Goal: Information Seeking & Learning: Learn about a topic

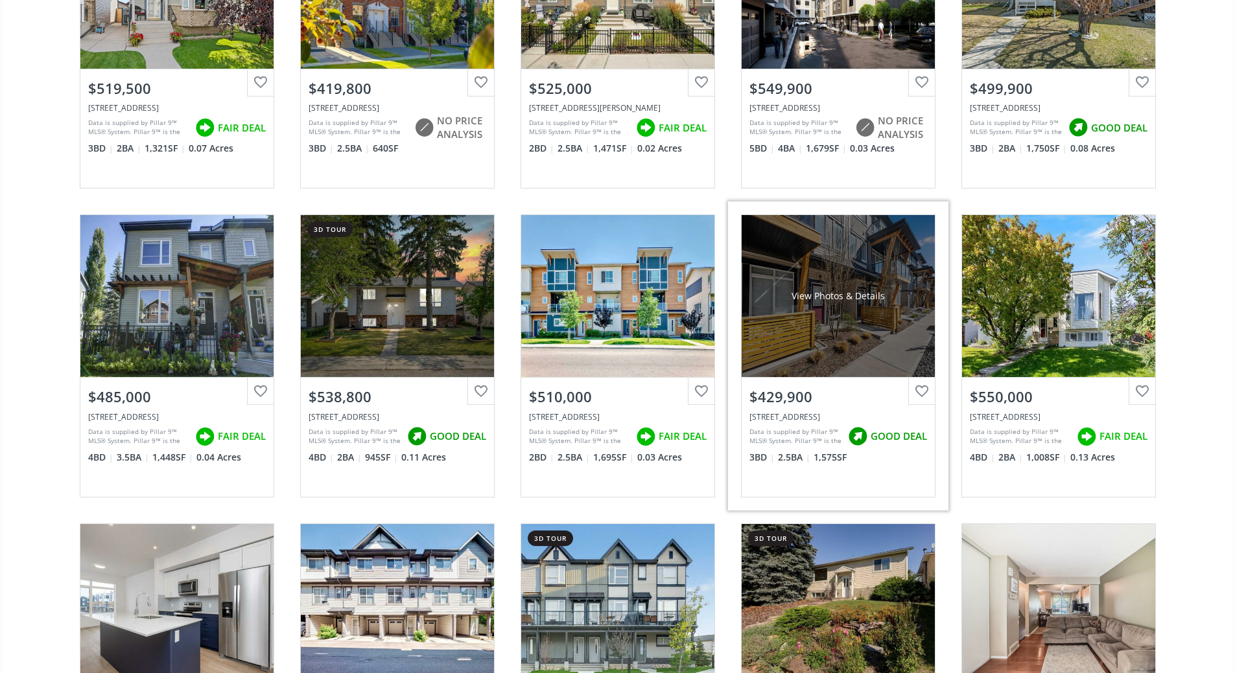
scroll to position [1815, 0]
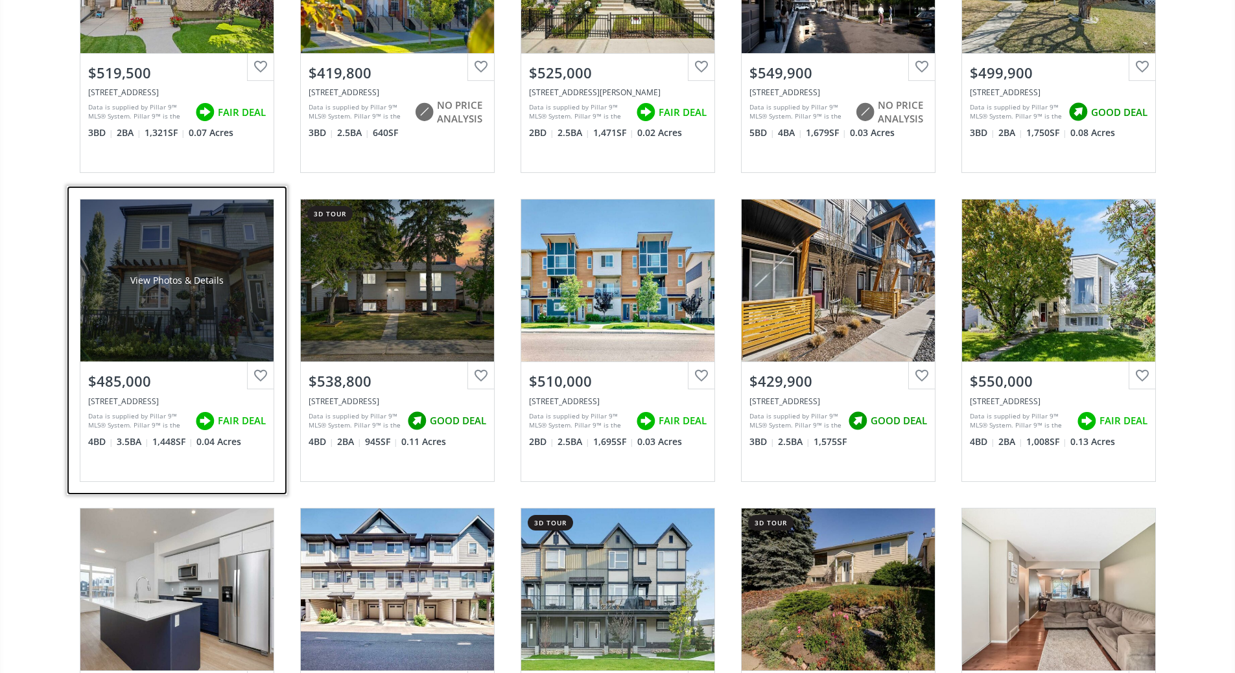
click at [261, 380] on div at bounding box center [260, 375] width 27 height 27
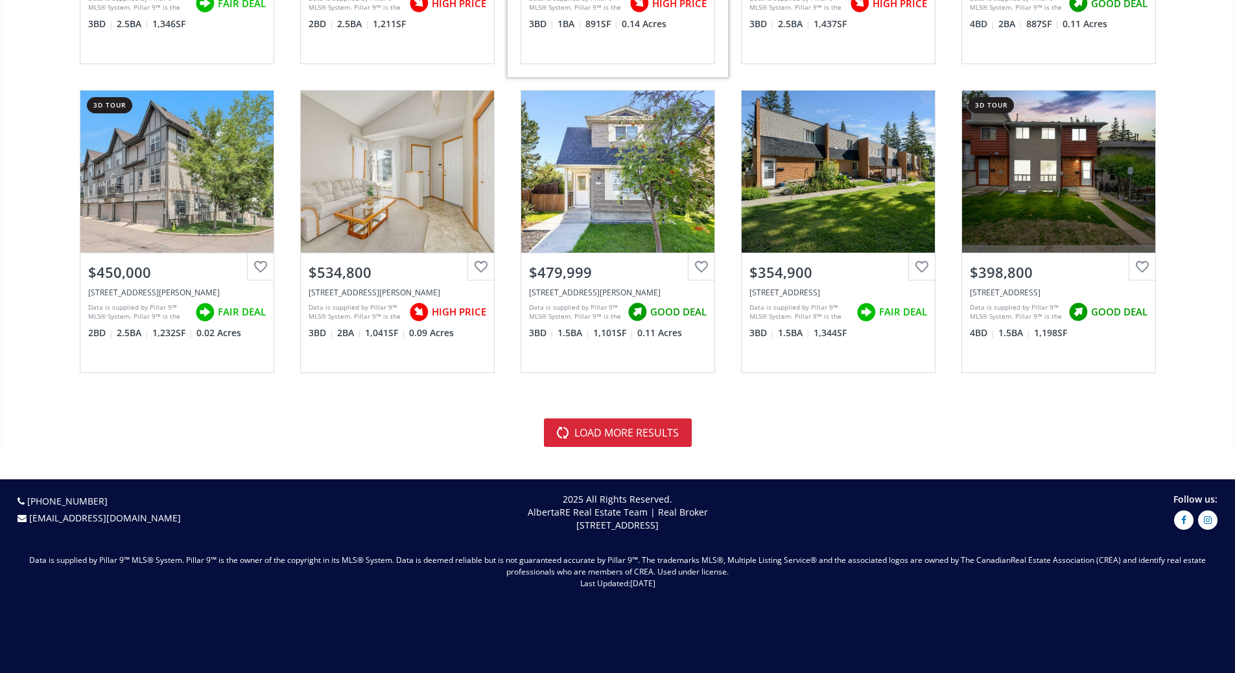
scroll to position [2851, 0]
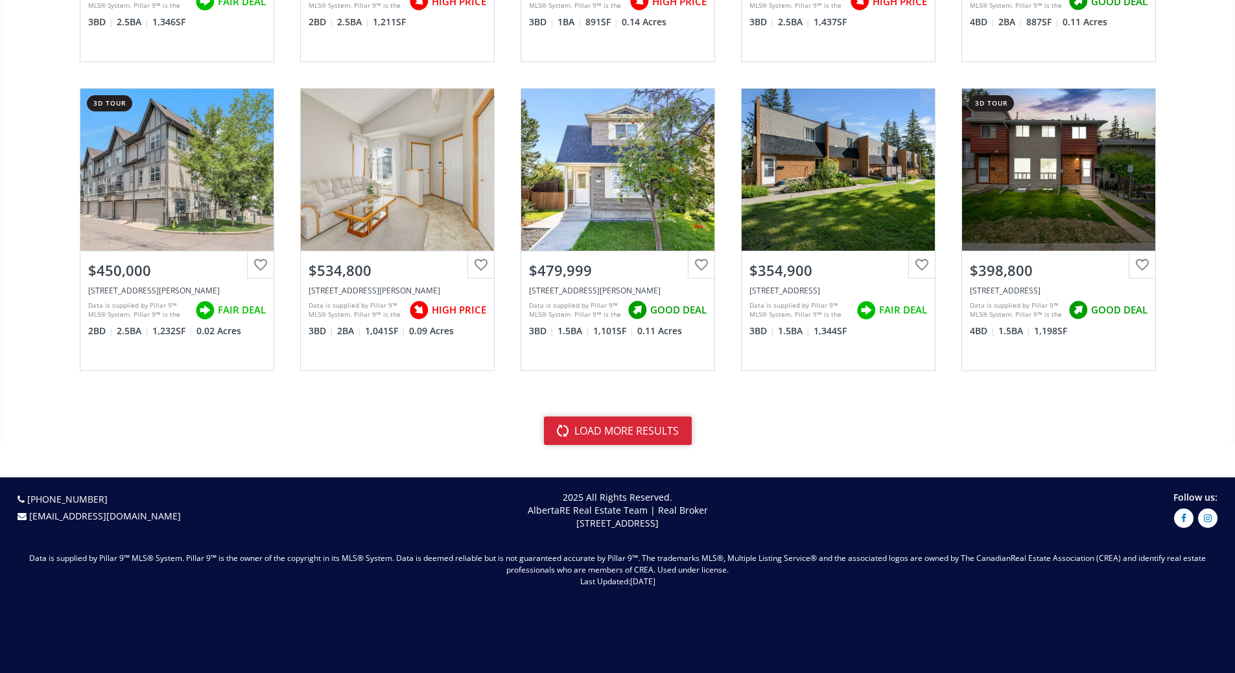
click at [643, 441] on button "load more results" at bounding box center [618, 431] width 148 height 29
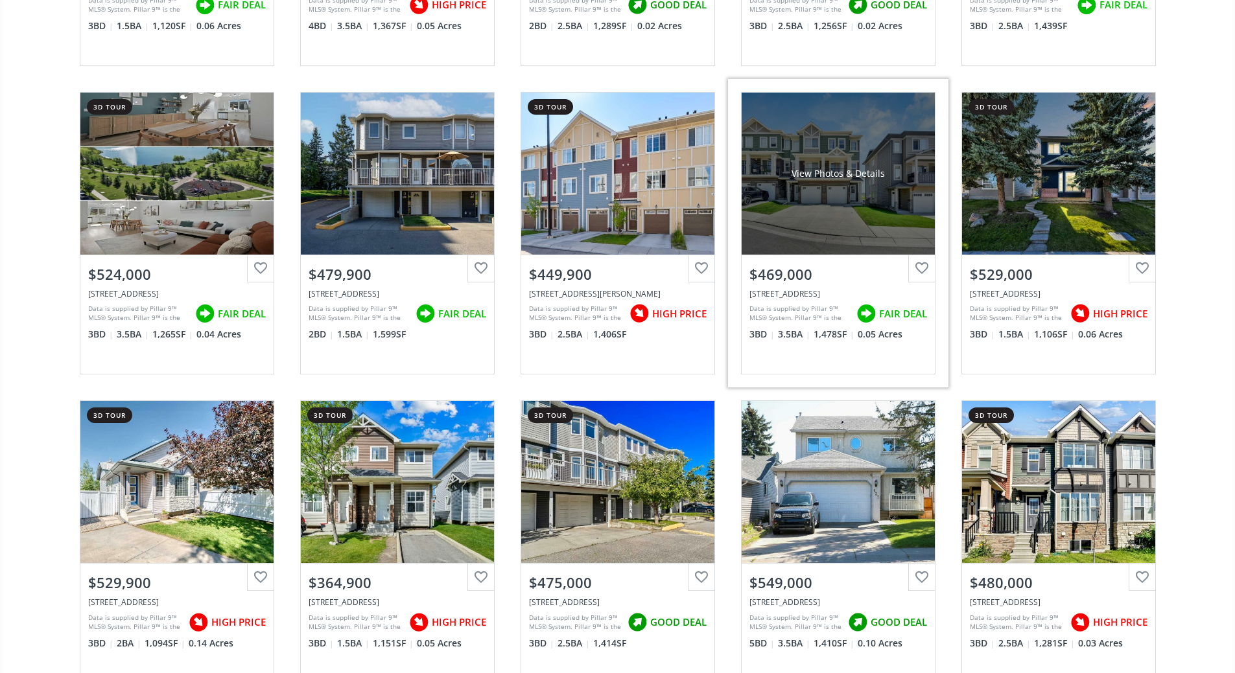
scroll to position [4212, 0]
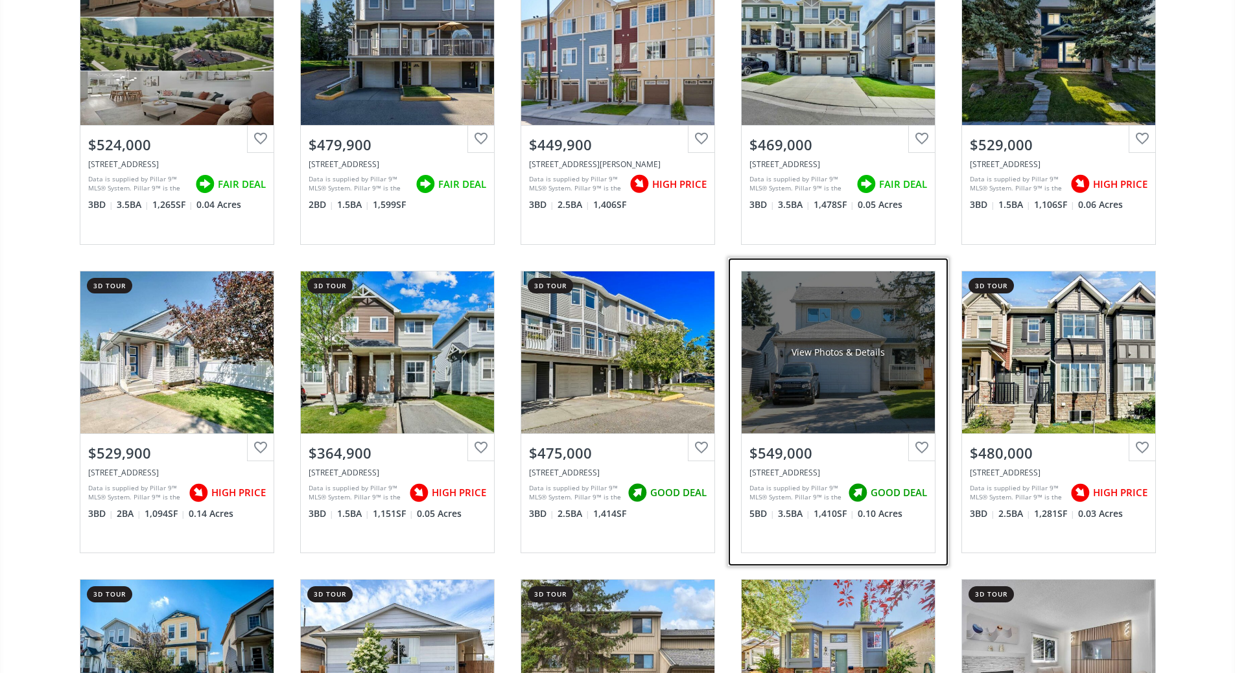
click at [922, 451] on div at bounding box center [921, 447] width 27 height 27
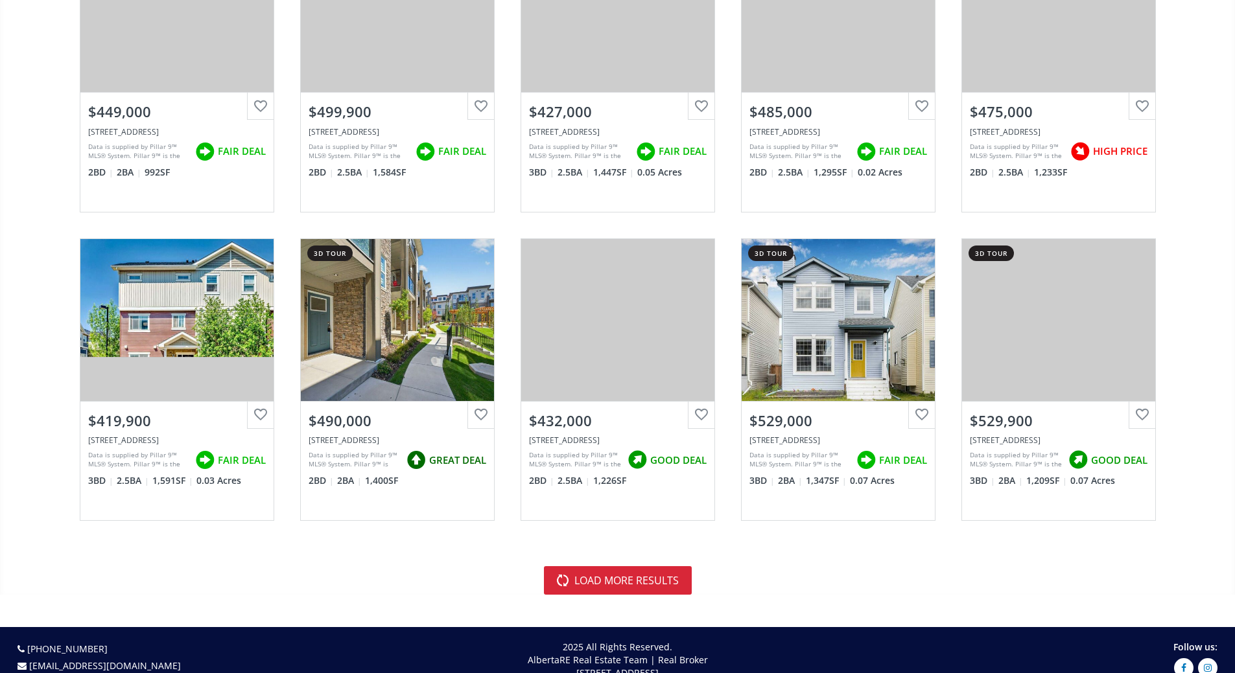
scroll to position [5833, 0]
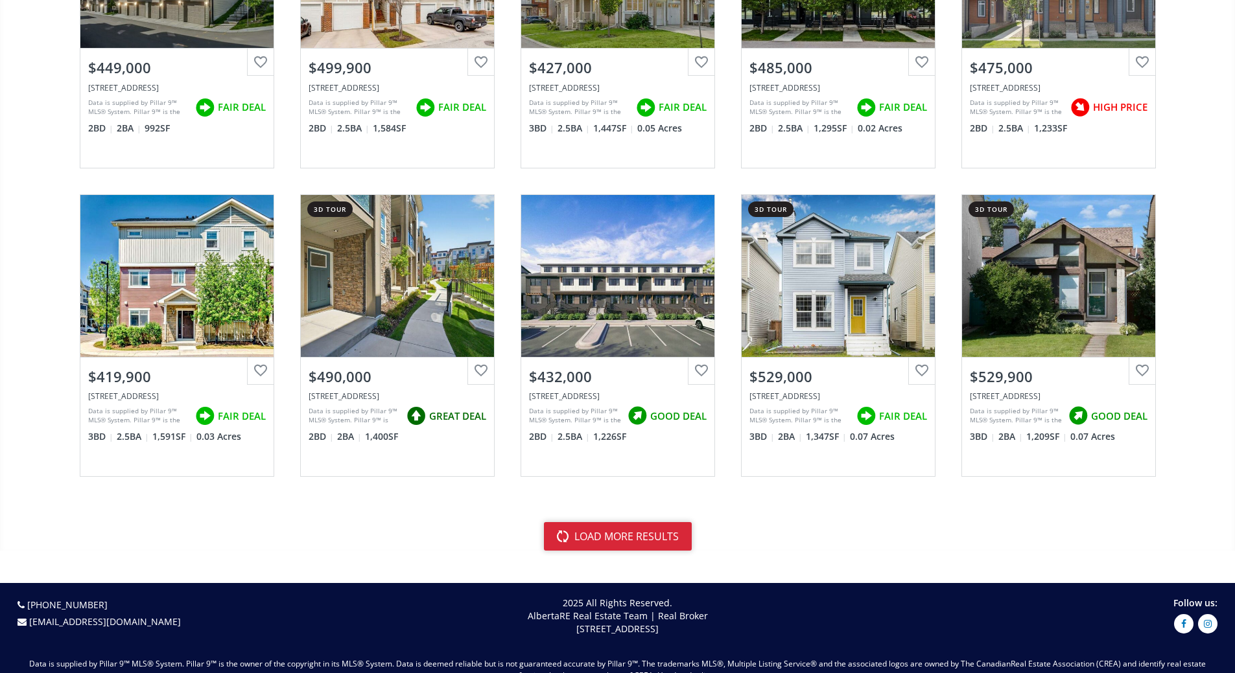
click at [612, 539] on button "load more results" at bounding box center [618, 536] width 148 height 29
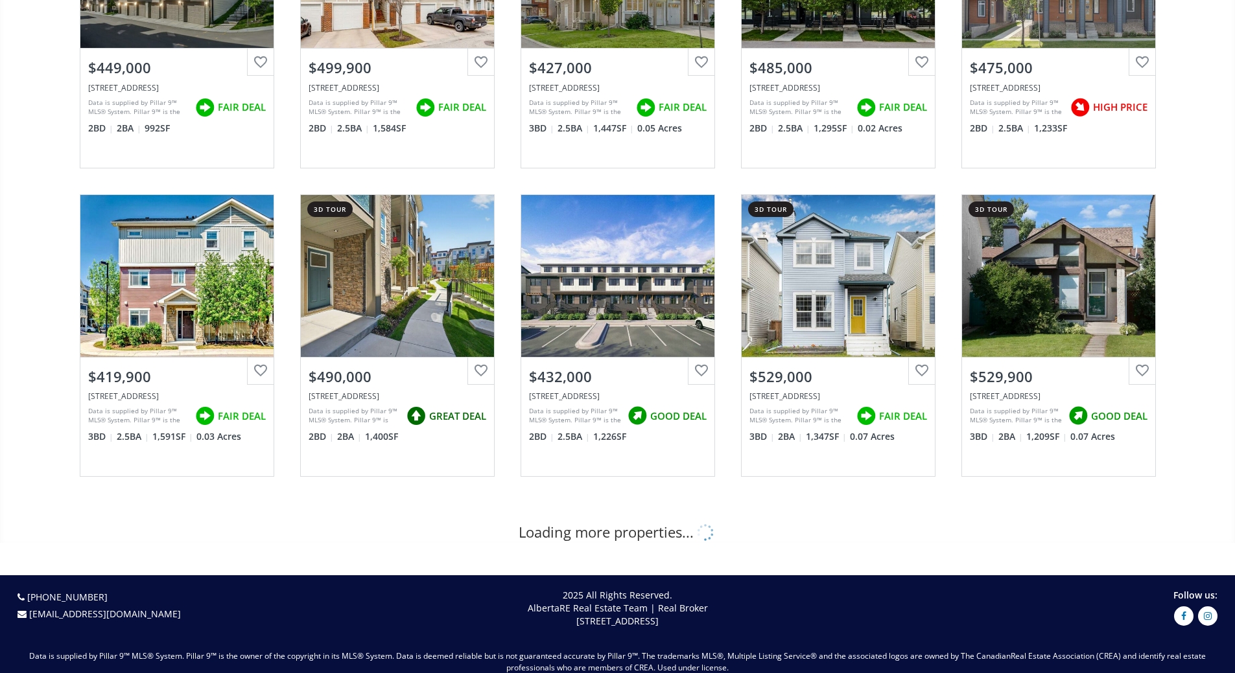
click at [612, 539] on div "Loading more properties..." at bounding box center [617, 532] width 198 height 20
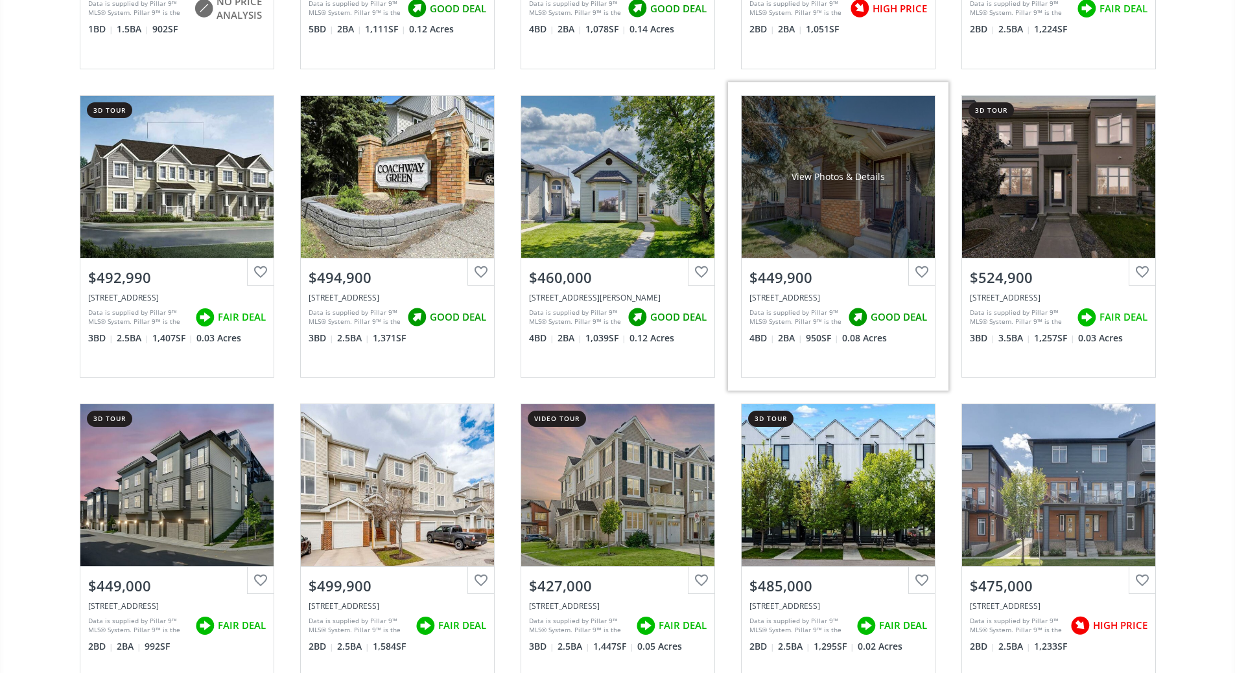
scroll to position [5249, 0]
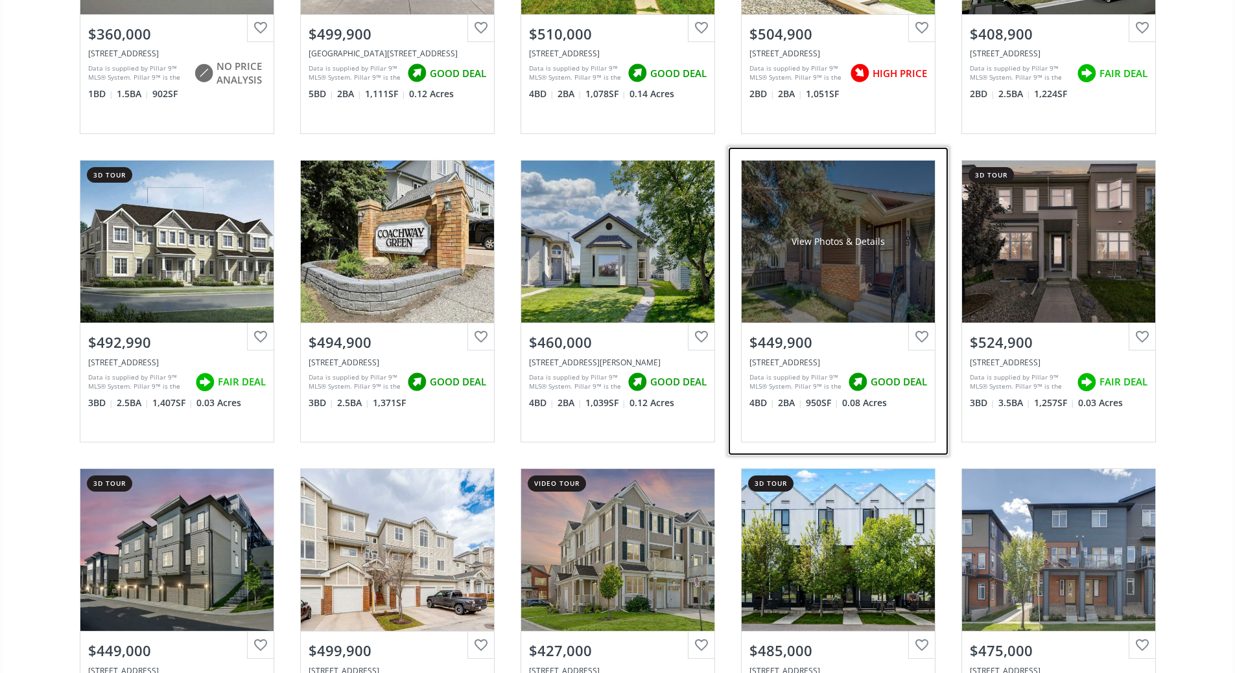
click at [889, 272] on div "View Photos & Details" at bounding box center [837, 242] width 193 height 162
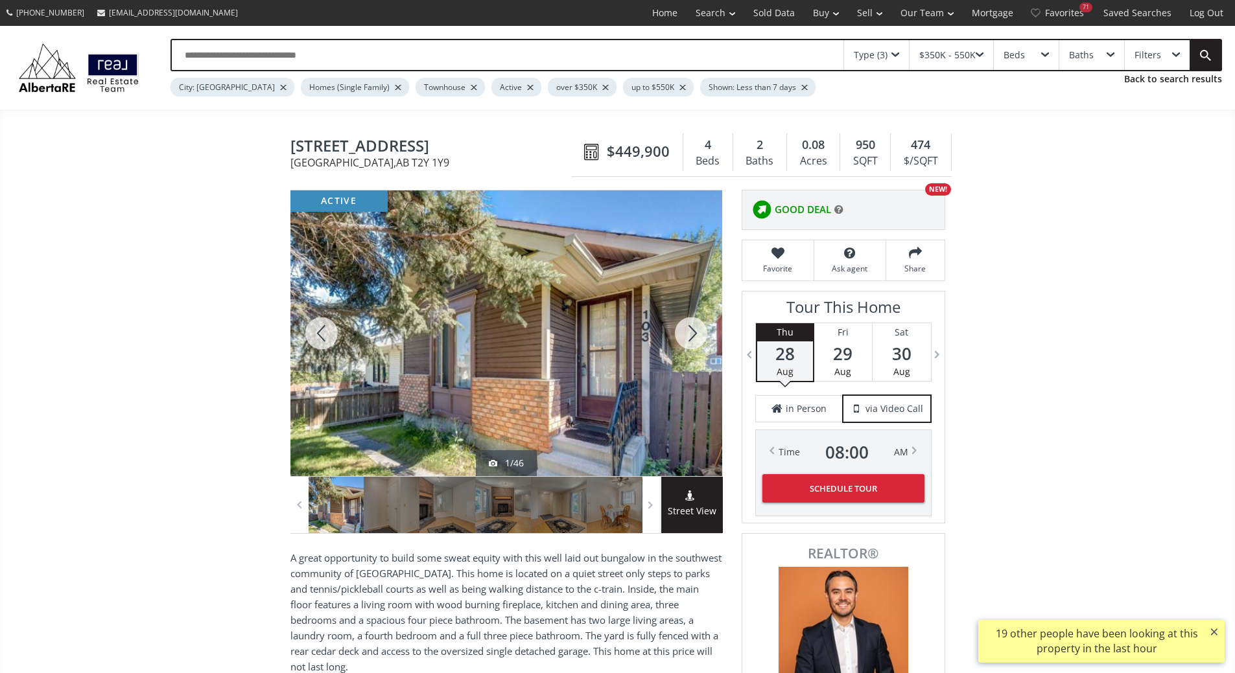
click at [585, 342] on div at bounding box center [506, 334] width 432 height 286
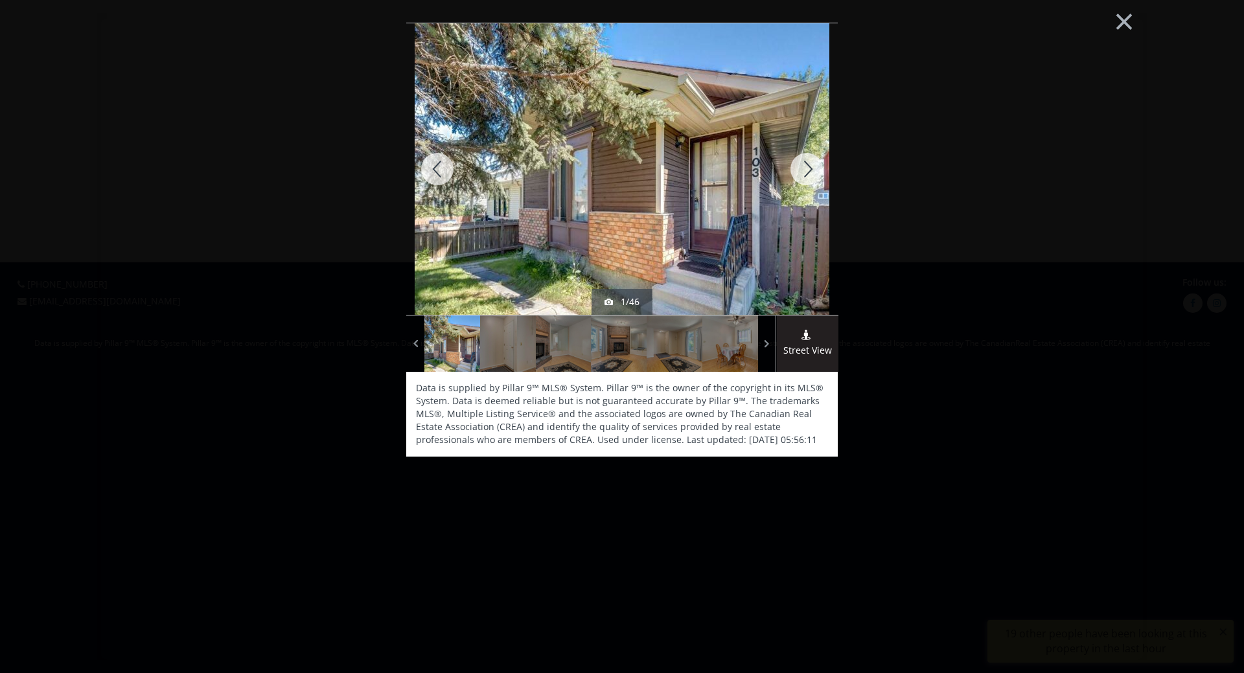
click at [809, 168] on div at bounding box center [807, 169] width 62 height 292
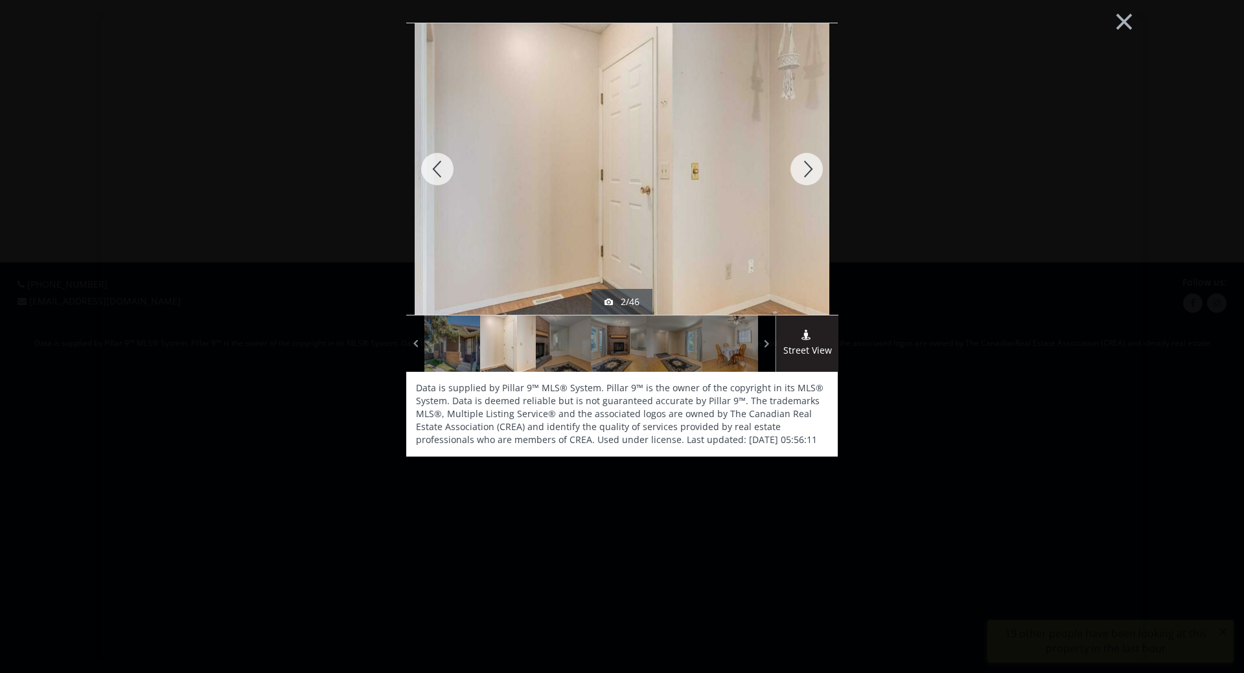
click at [809, 168] on div at bounding box center [807, 169] width 62 height 292
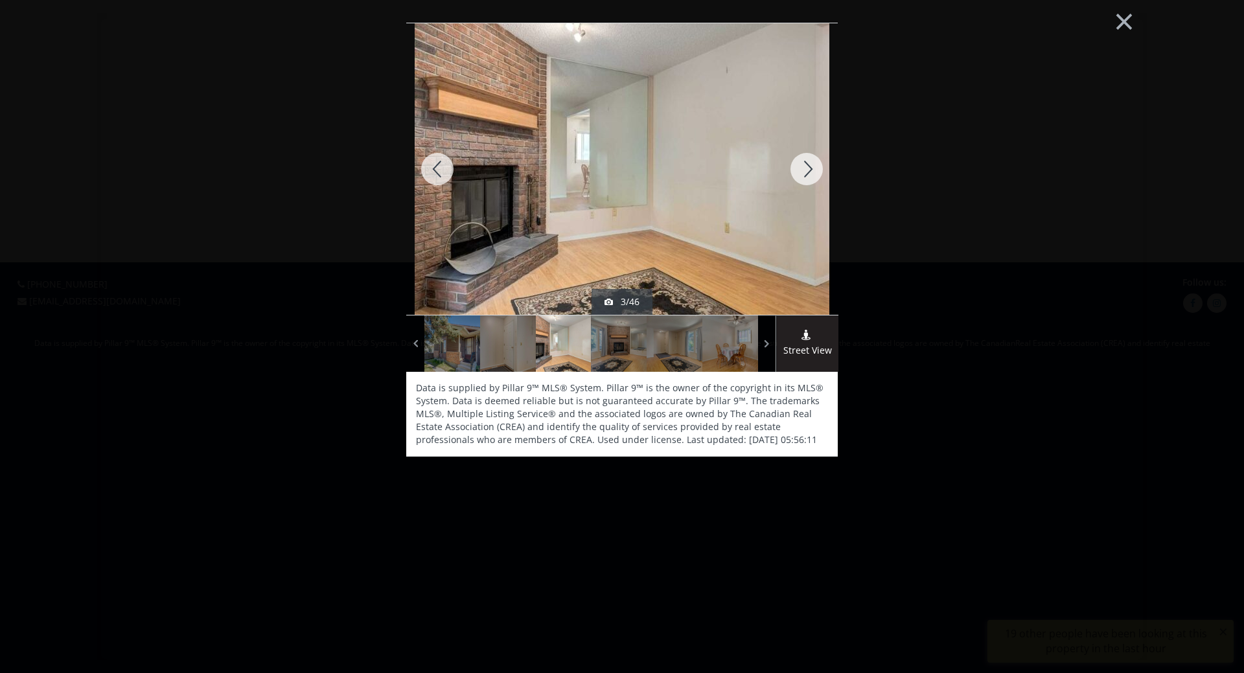
click at [809, 168] on div at bounding box center [807, 169] width 62 height 292
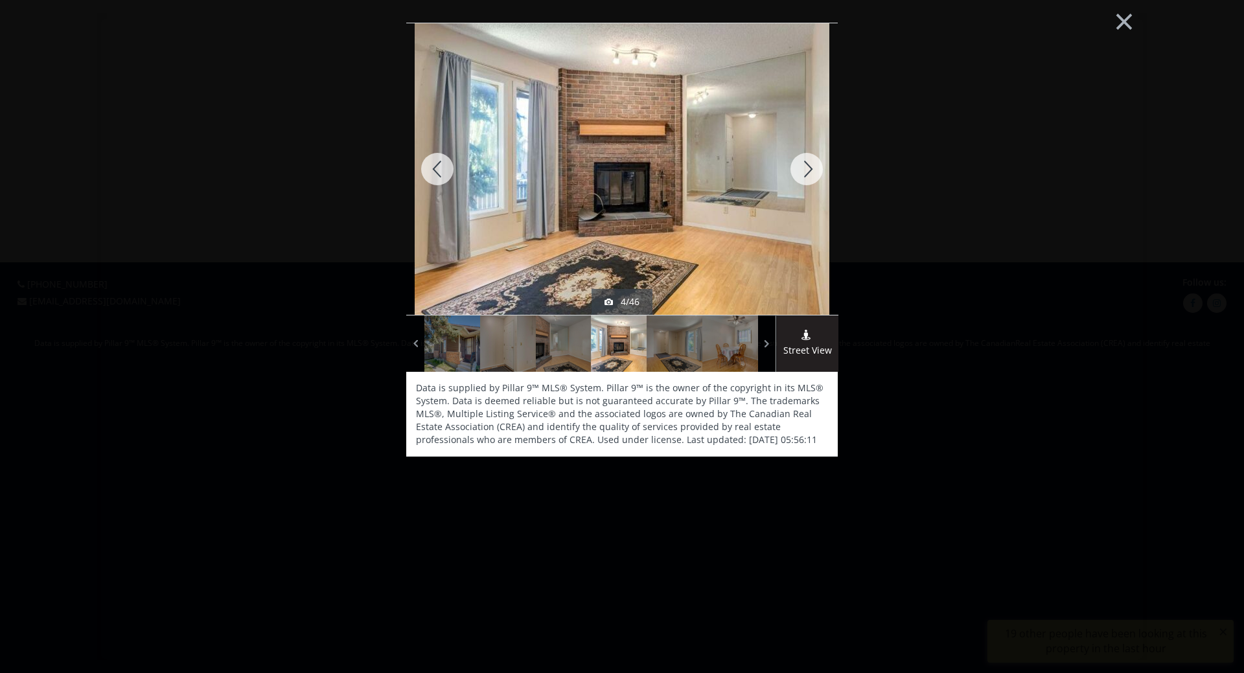
click at [809, 168] on div at bounding box center [807, 169] width 62 height 292
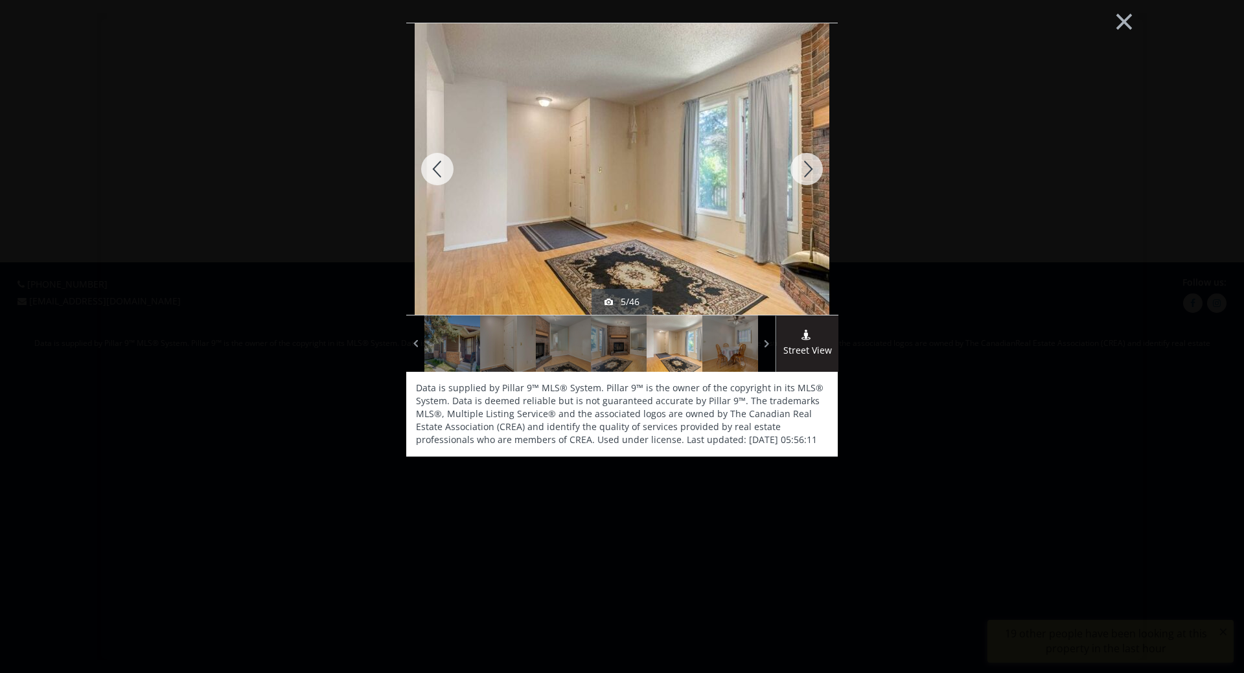
click at [809, 168] on div at bounding box center [807, 169] width 62 height 292
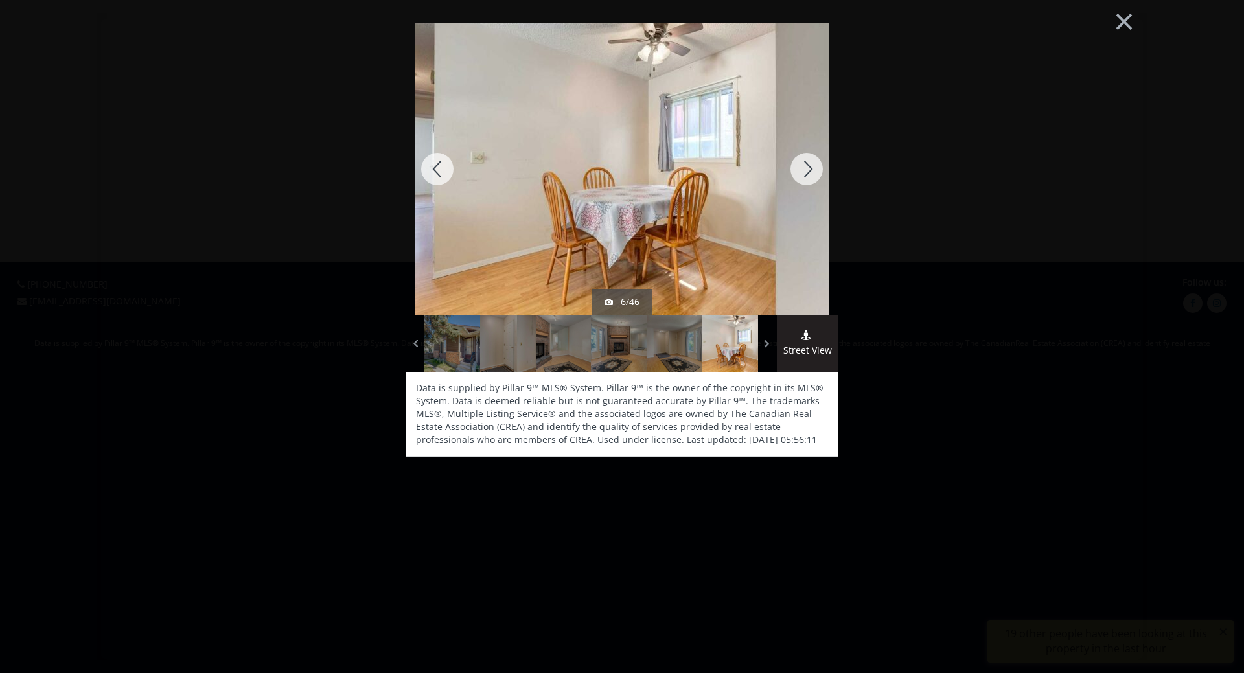
click at [809, 168] on div at bounding box center [807, 169] width 62 height 292
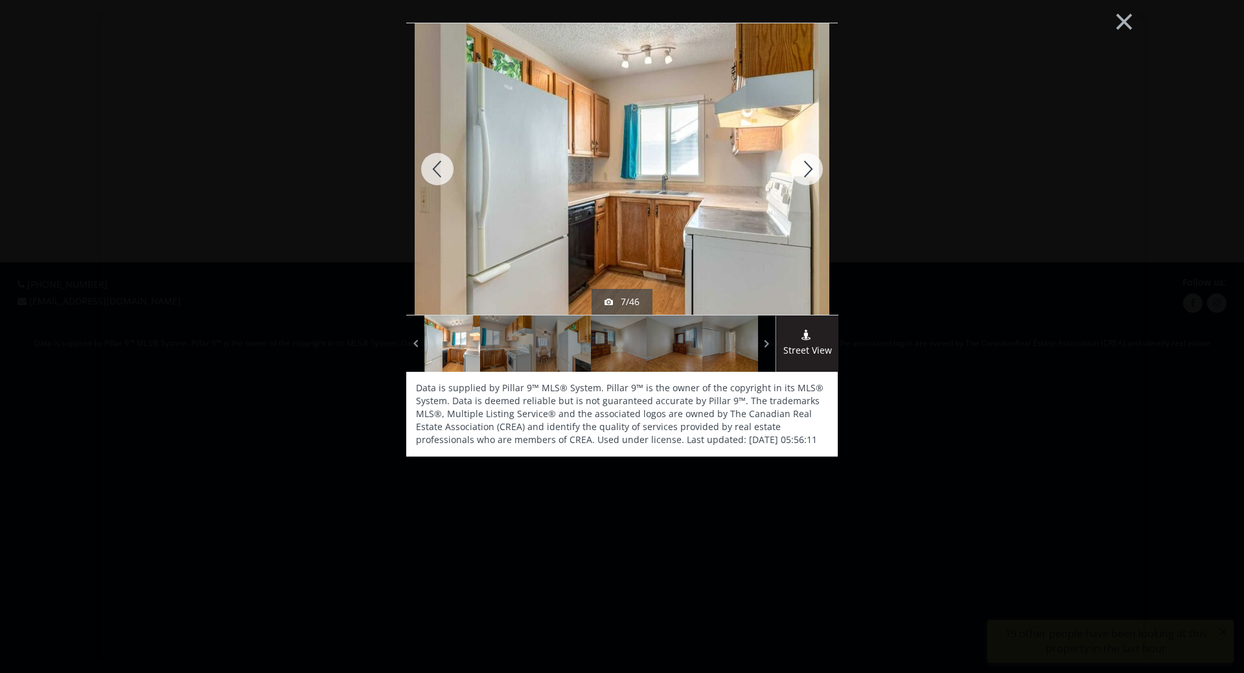
click at [809, 168] on div at bounding box center [807, 169] width 62 height 292
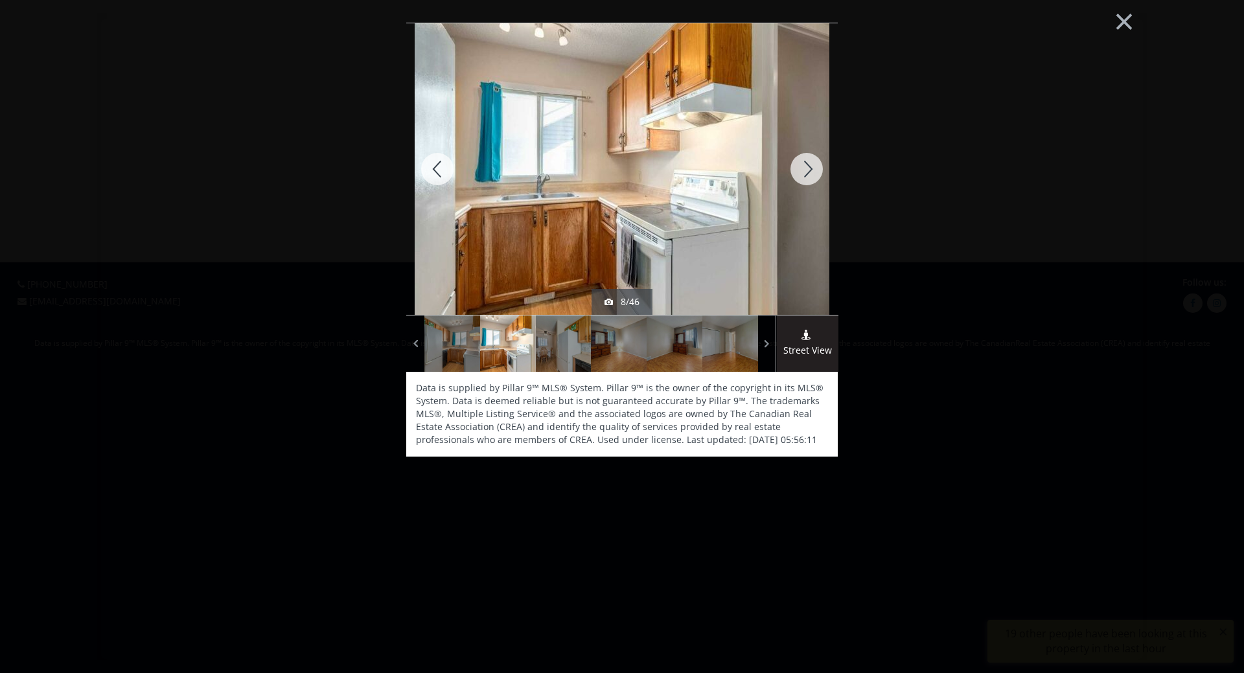
click at [809, 168] on div at bounding box center [807, 169] width 62 height 292
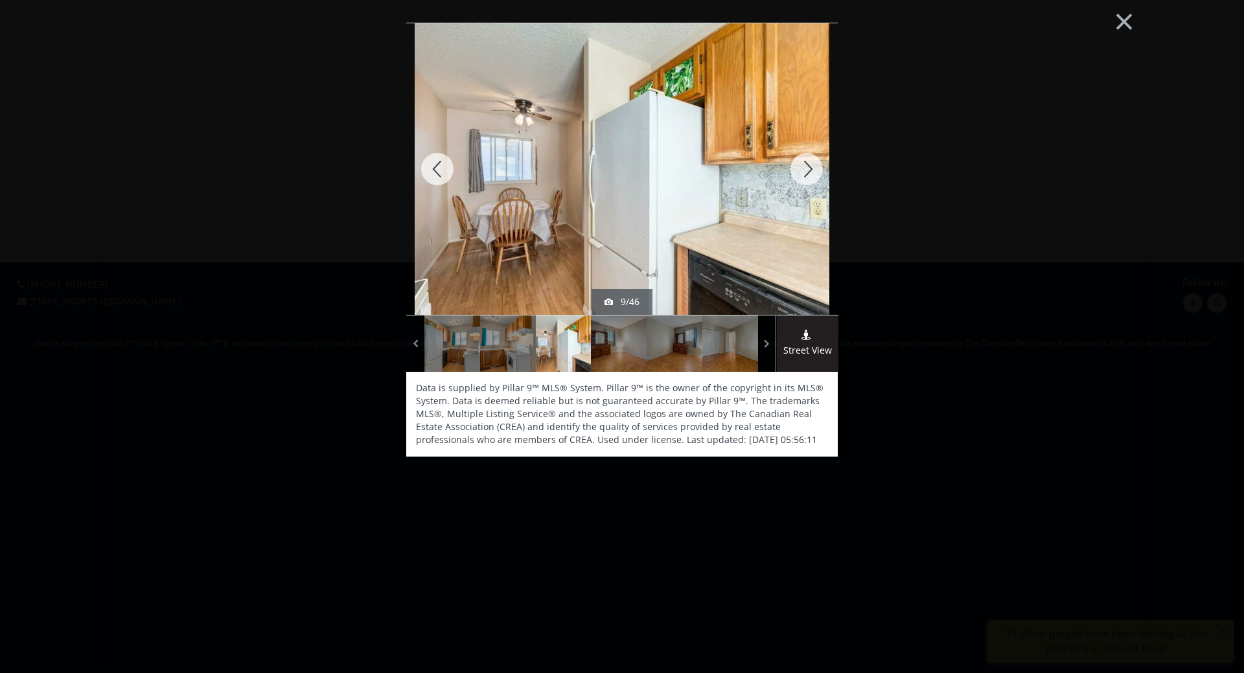
click at [809, 168] on div at bounding box center [807, 169] width 62 height 292
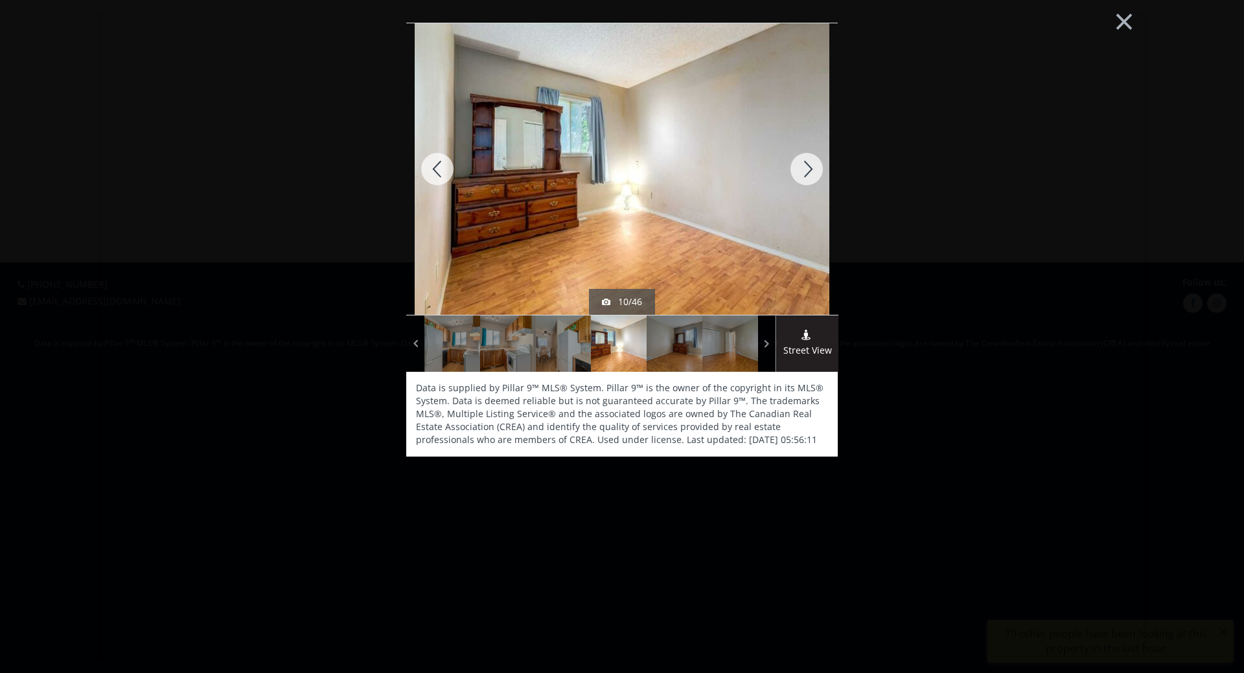
click at [809, 168] on div at bounding box center [807, 169] width 62 height 292
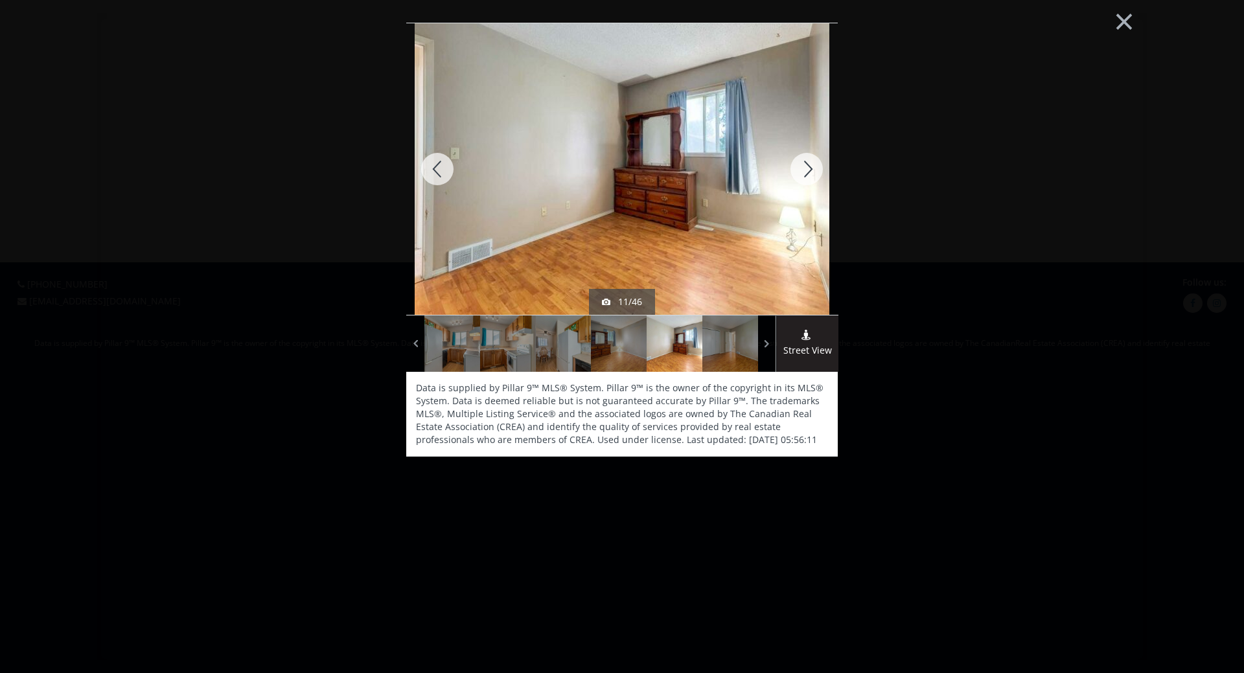
click at [809, 168] on div at bounding box center [807, 169] width 62 height 292
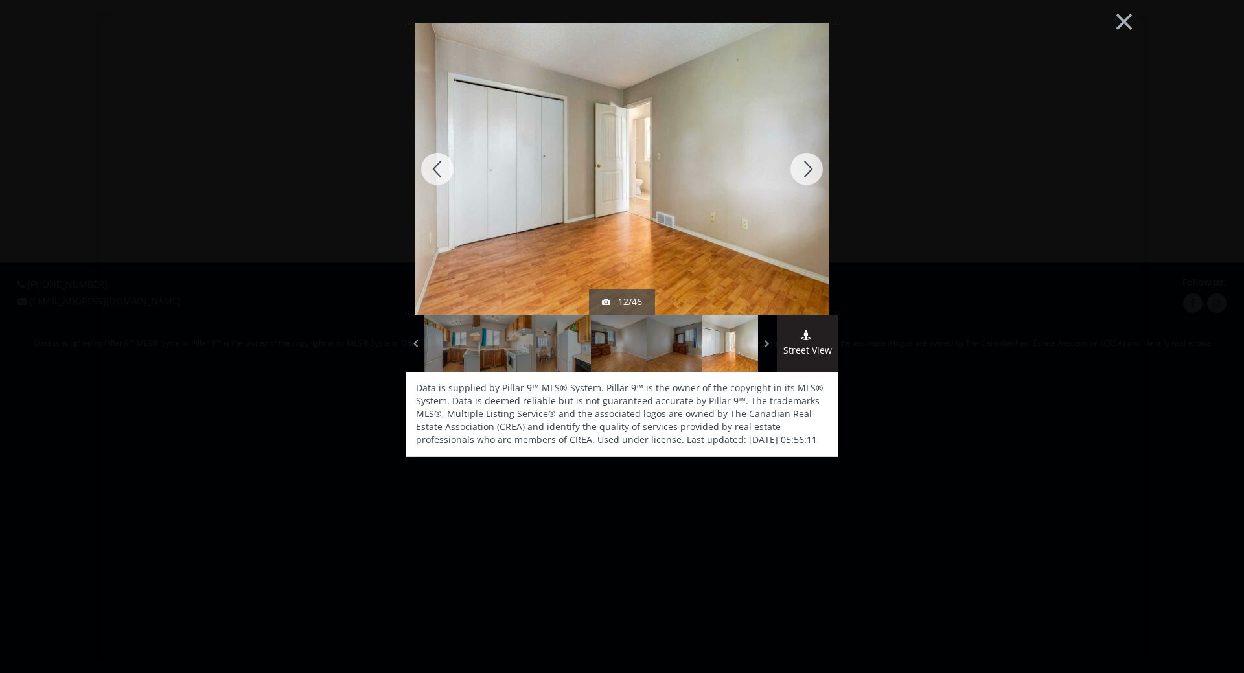
click at [809, 168] on div at bounding box center [807, 169] width 62 height 292
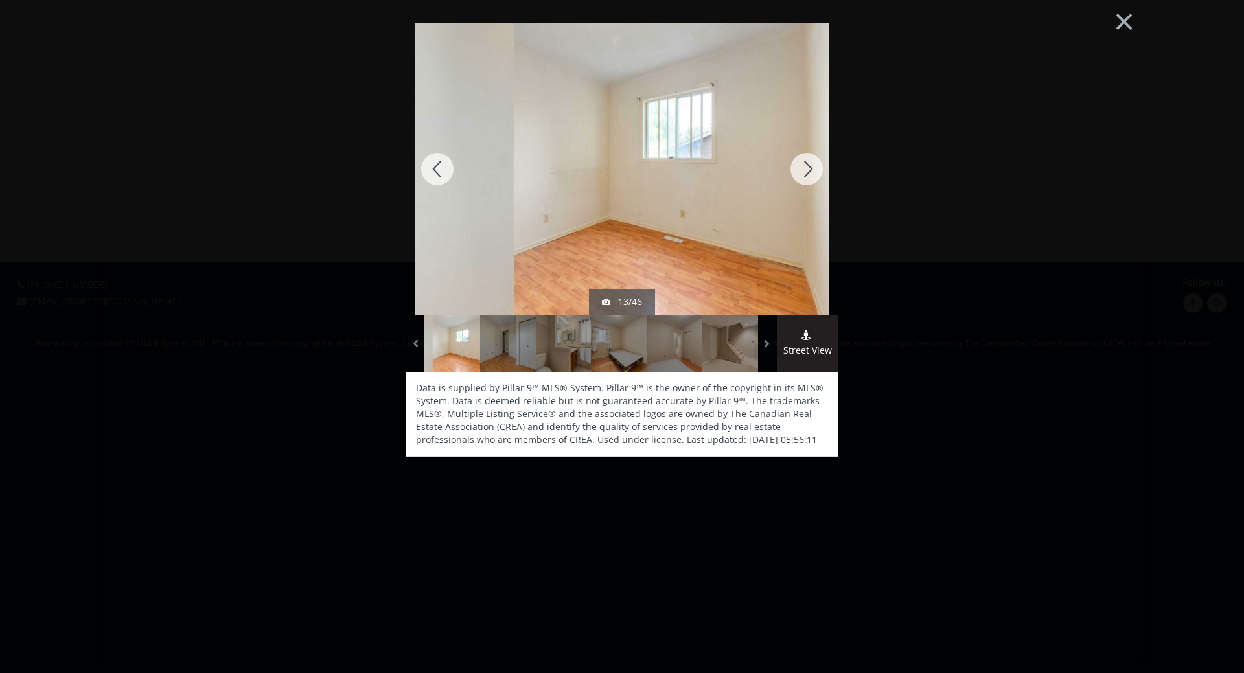
click at [809, 168] on div at bounding box center [807, 169] width 62 height 292
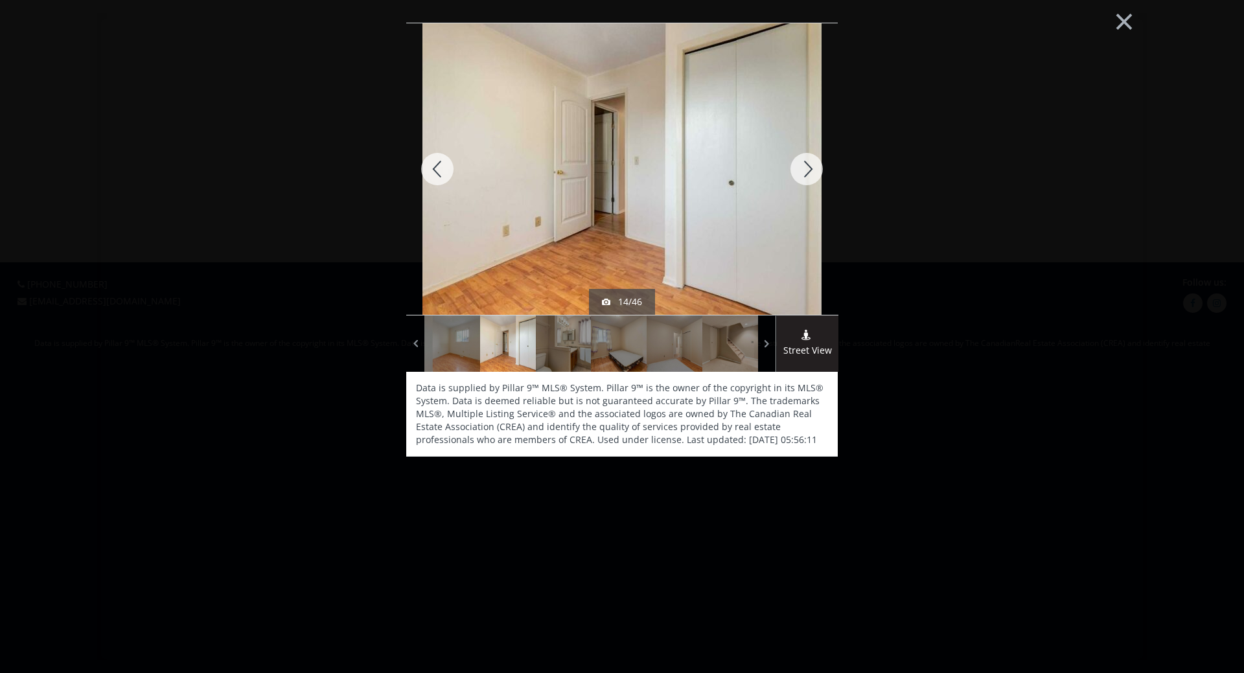
click at [809, 168] on div at bounding box center [807, 169] width 62 height 292
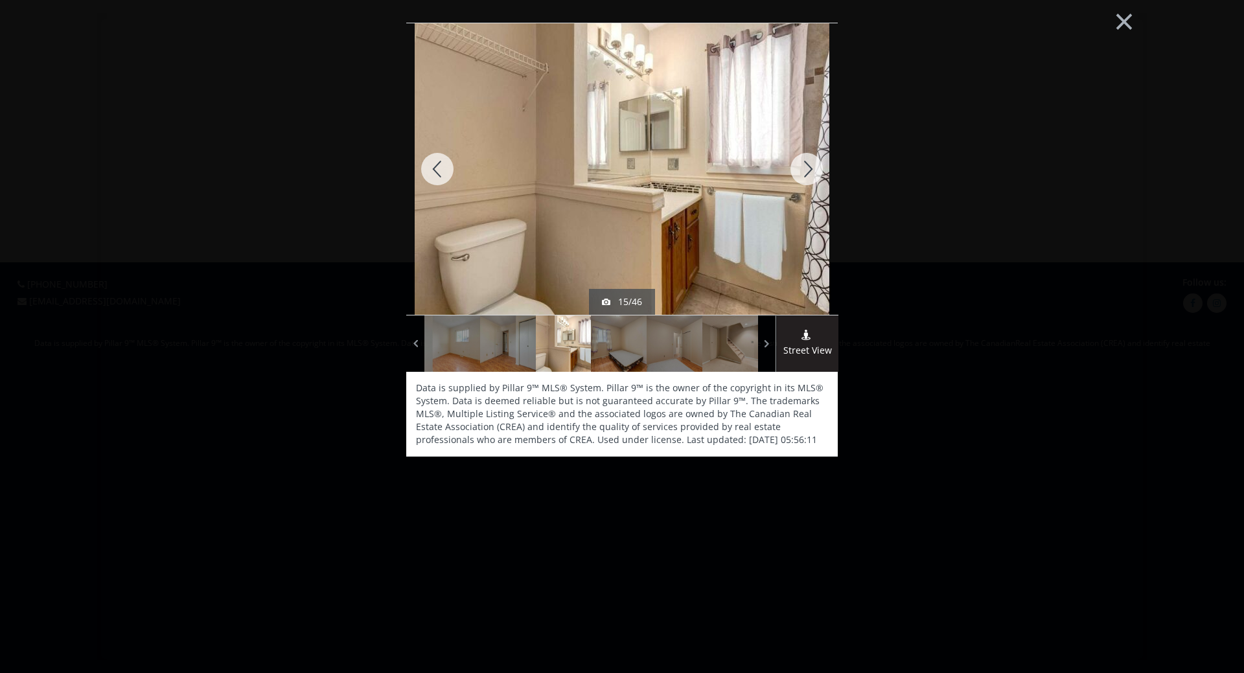
click at [809, 168] on div at bounding box center [807, 169] width 62 height 292
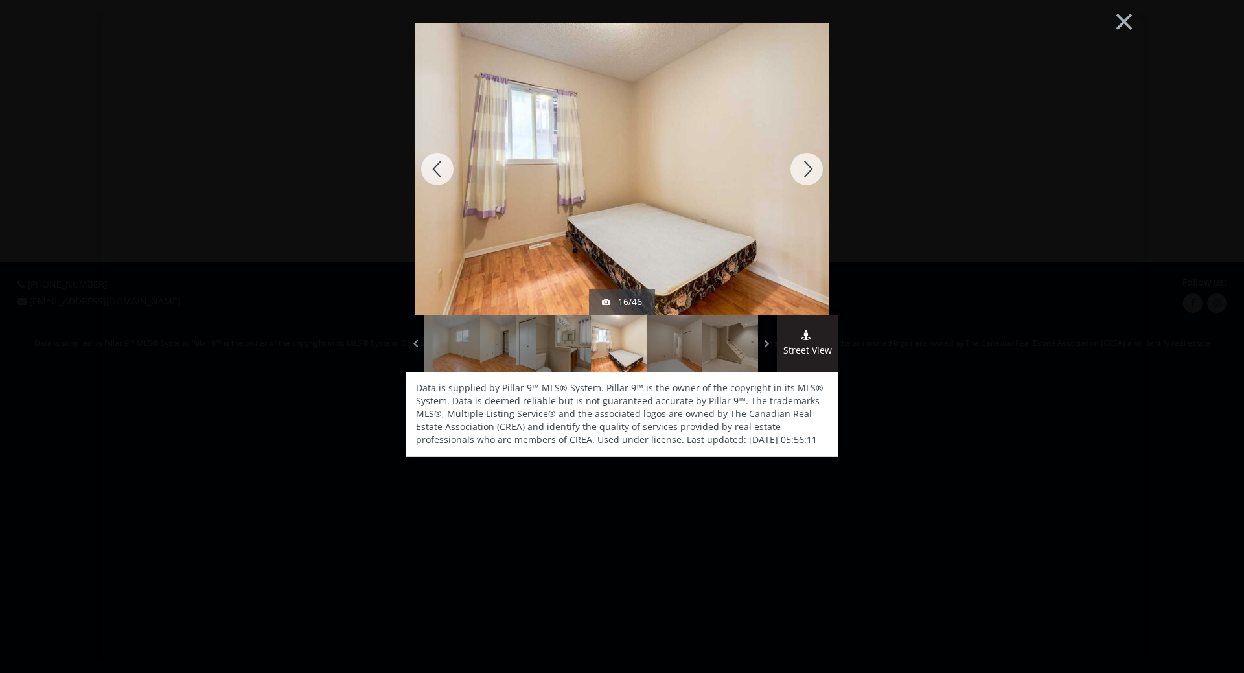
click at [809, 168] on div at bounding box center [807, 169] width 62 height 292
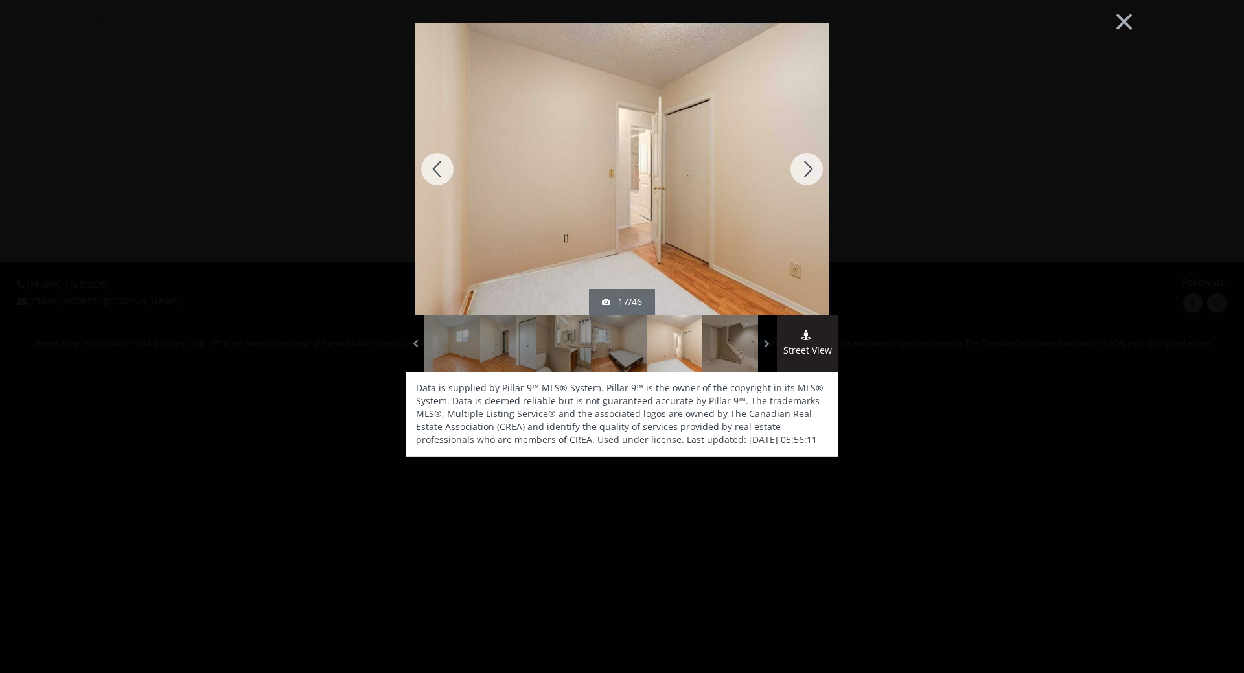
click at [809, 168] on div at bounding box center [807, 169] width 62 height 292
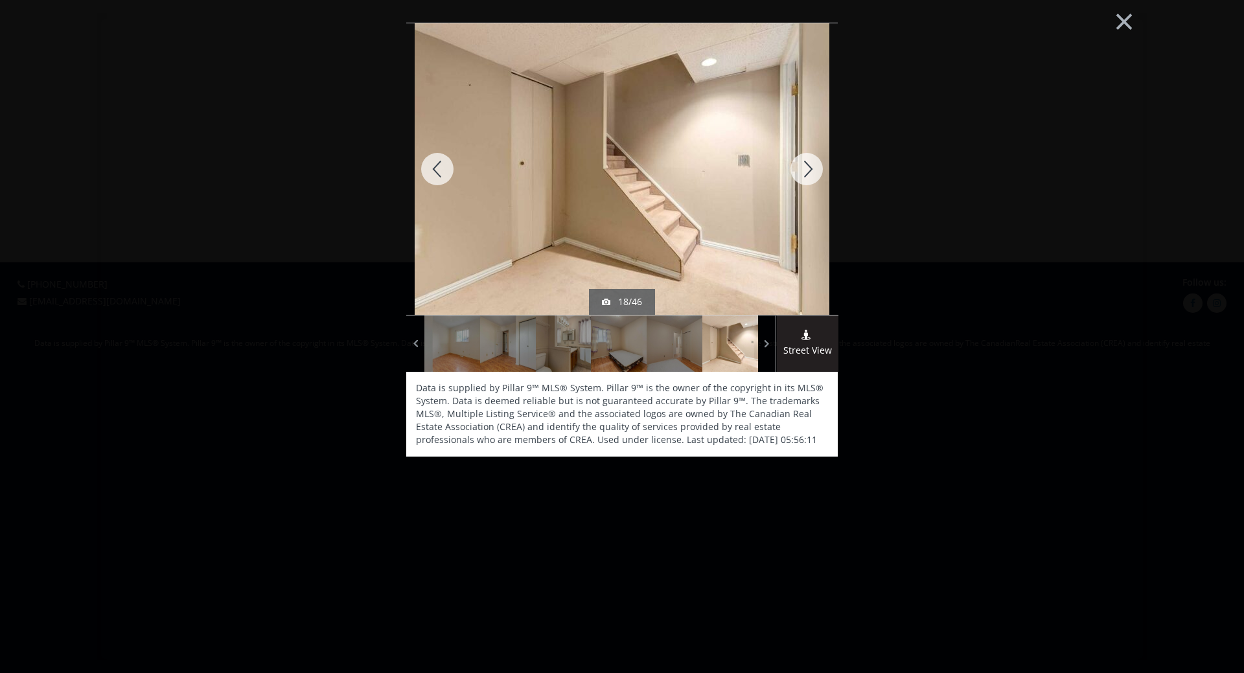
click at [809, 168] on div at bounding box center [807, 169] width 62 height 292
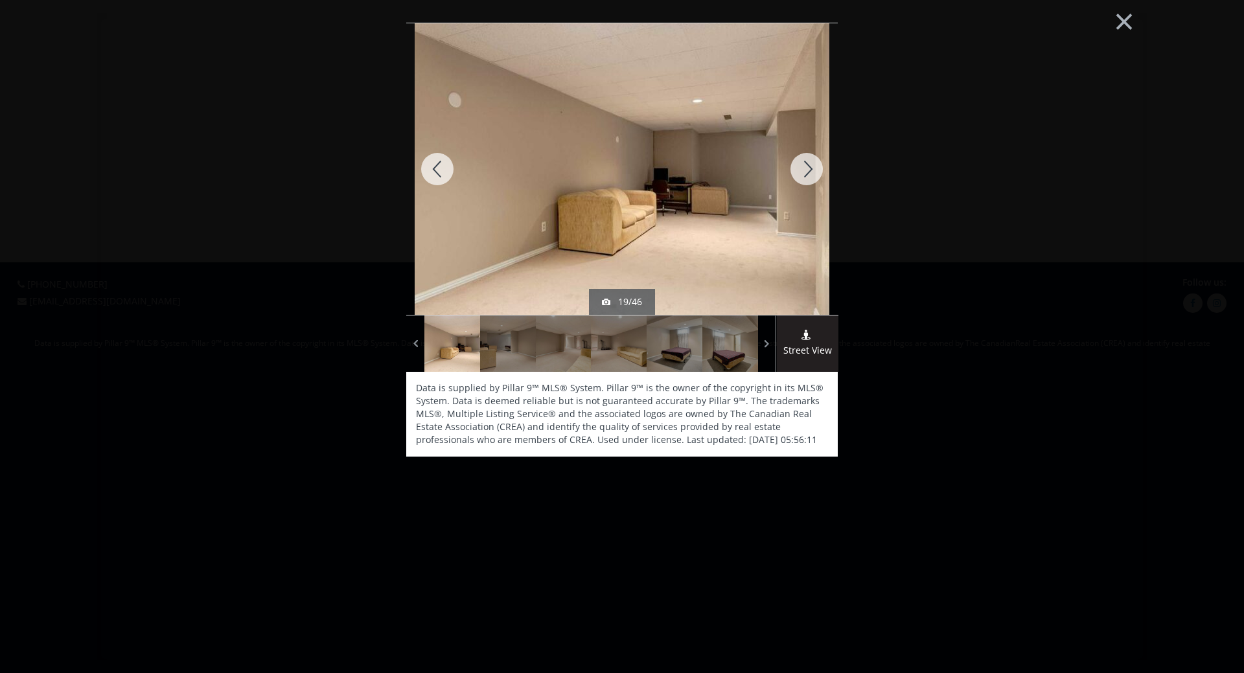
click at [809, 168] on div at bounding box center [807, 169] width 62 height 292
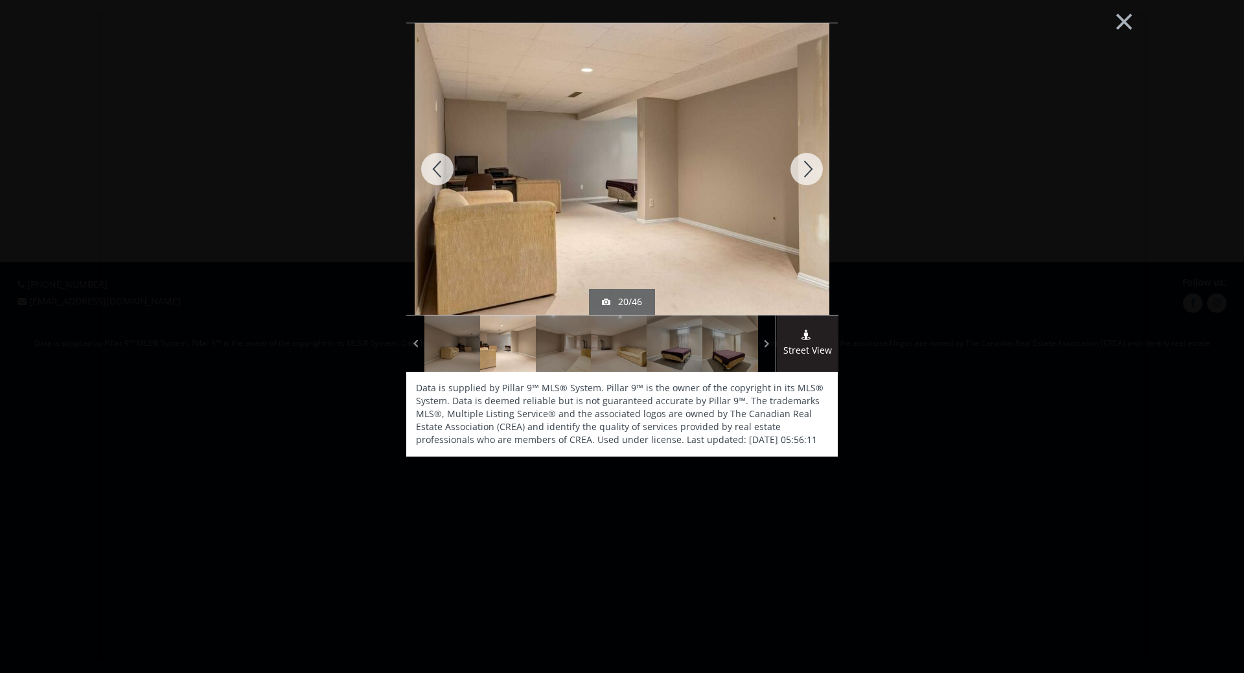
click at [809, 168] on div at bounding box center [807, 169] width 62 height 292
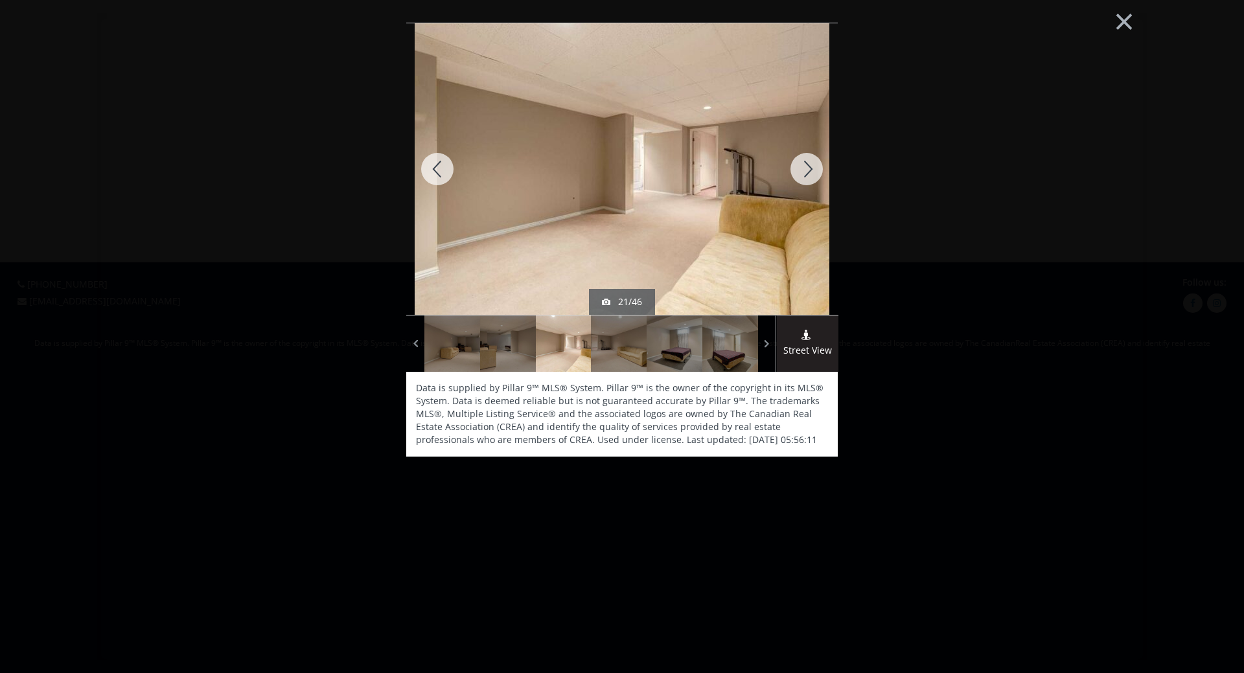
click at [809, 168] on div at bounding box center [807, 169] width 62 height 292
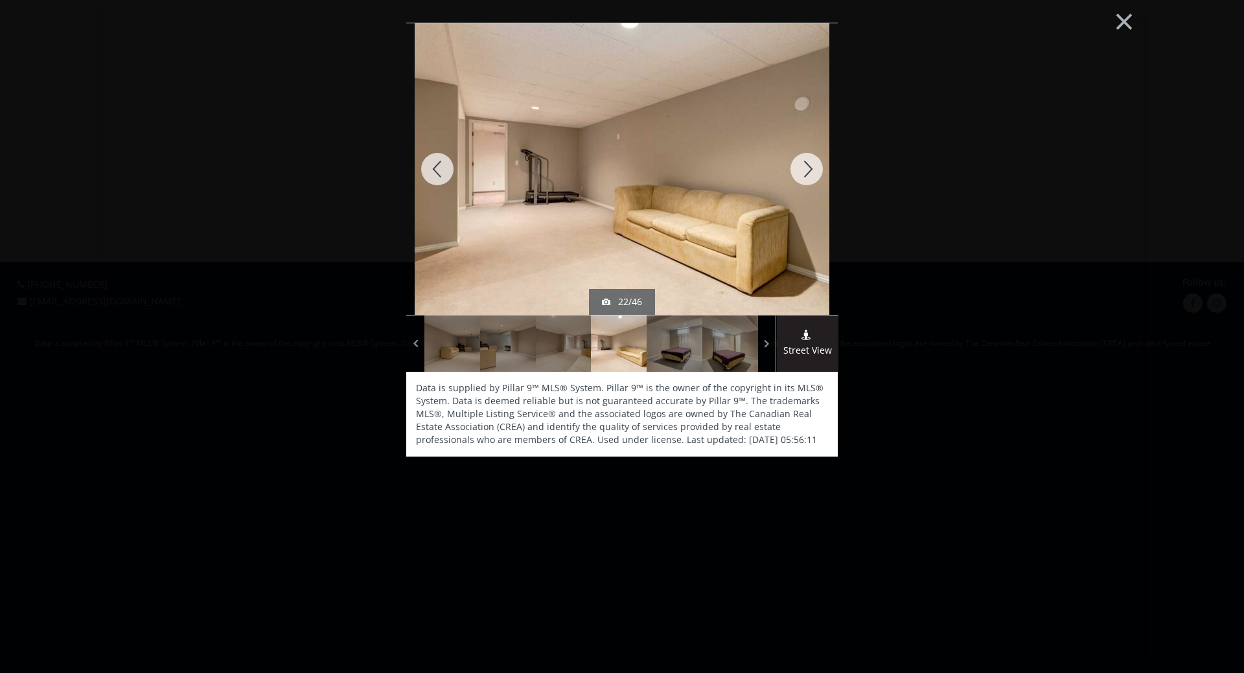
click at [809, 168] on div at bounding box center [807, 169] width 62 height 292
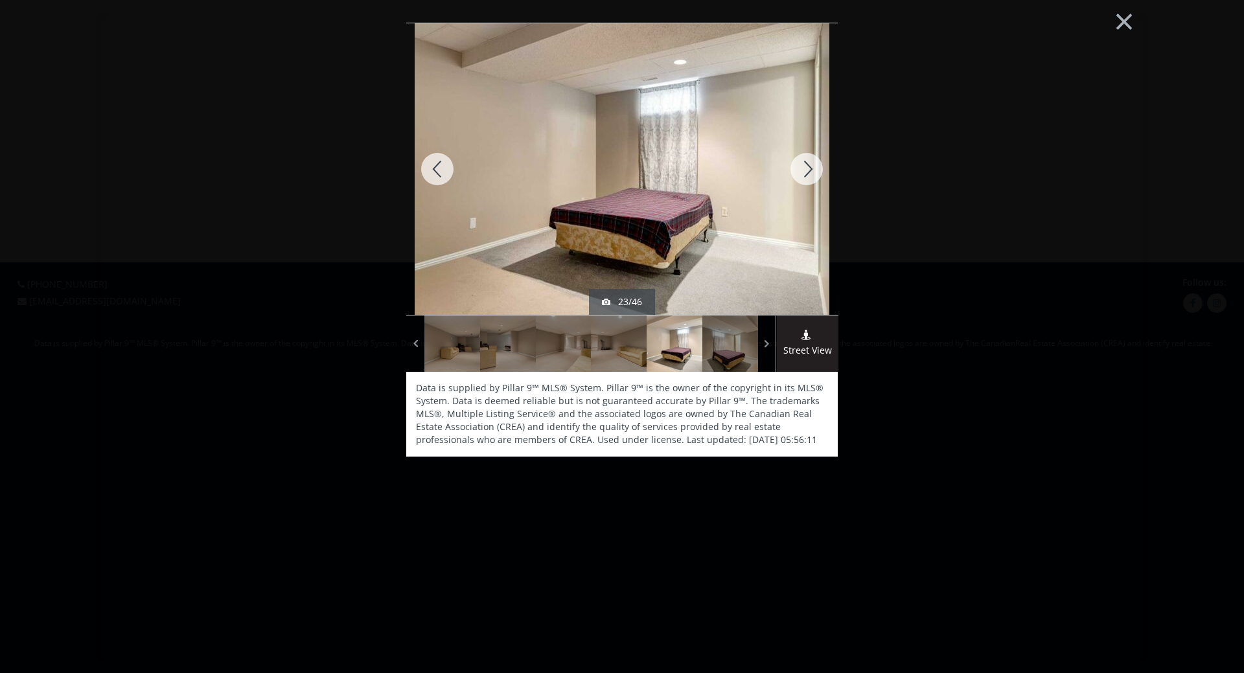
click at [809, 168] on div at bounding box center [807, 169] width 62 height 292
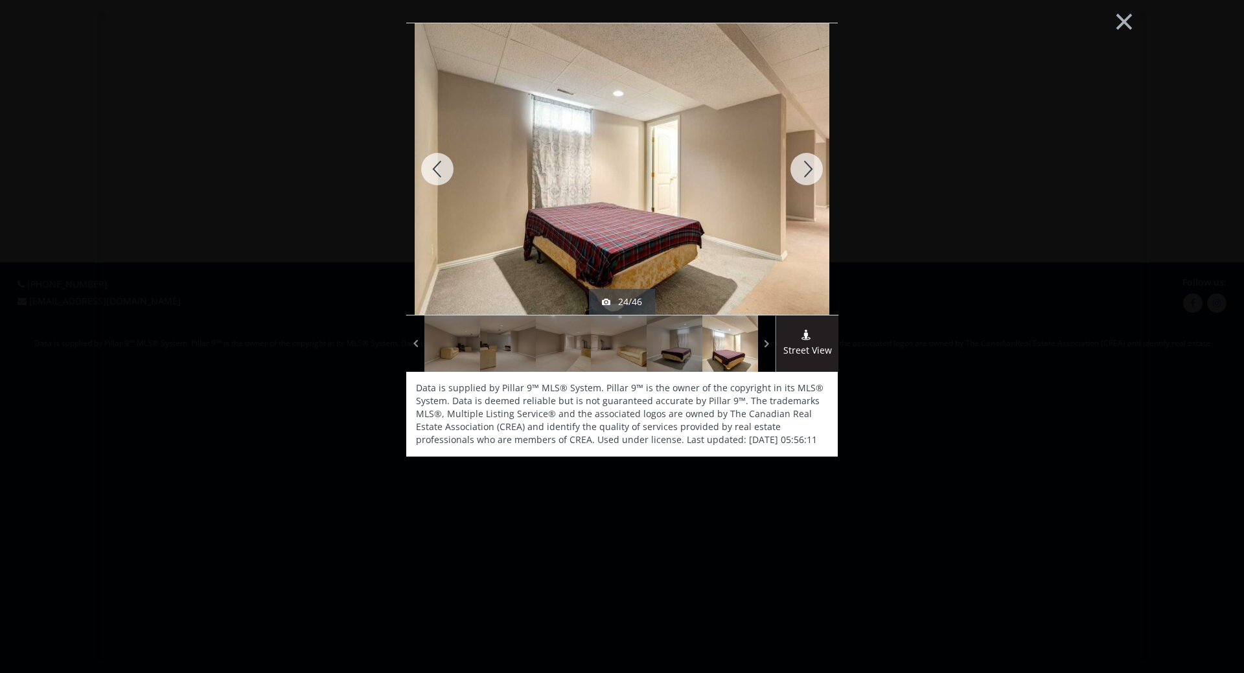
click at [809, 168] on div at bounding box center [807, 169] width 62 height 292
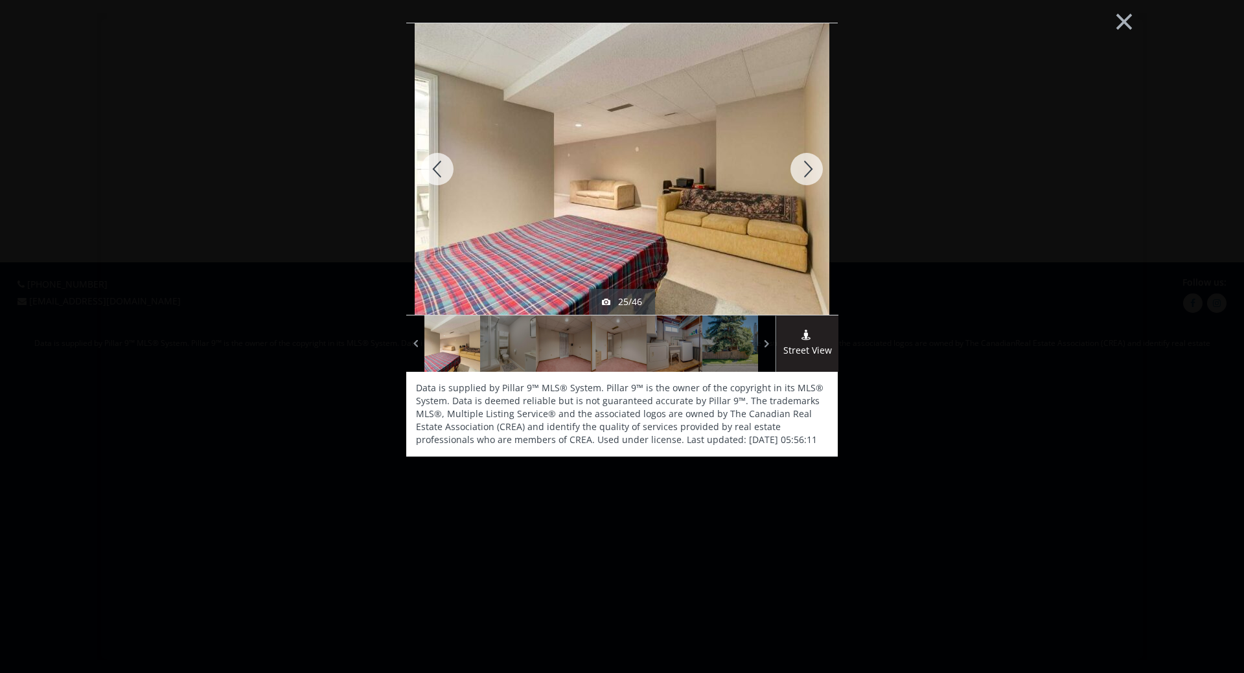
click at [809, 168] on div at bounding box center [807, 169] width 62 height 292
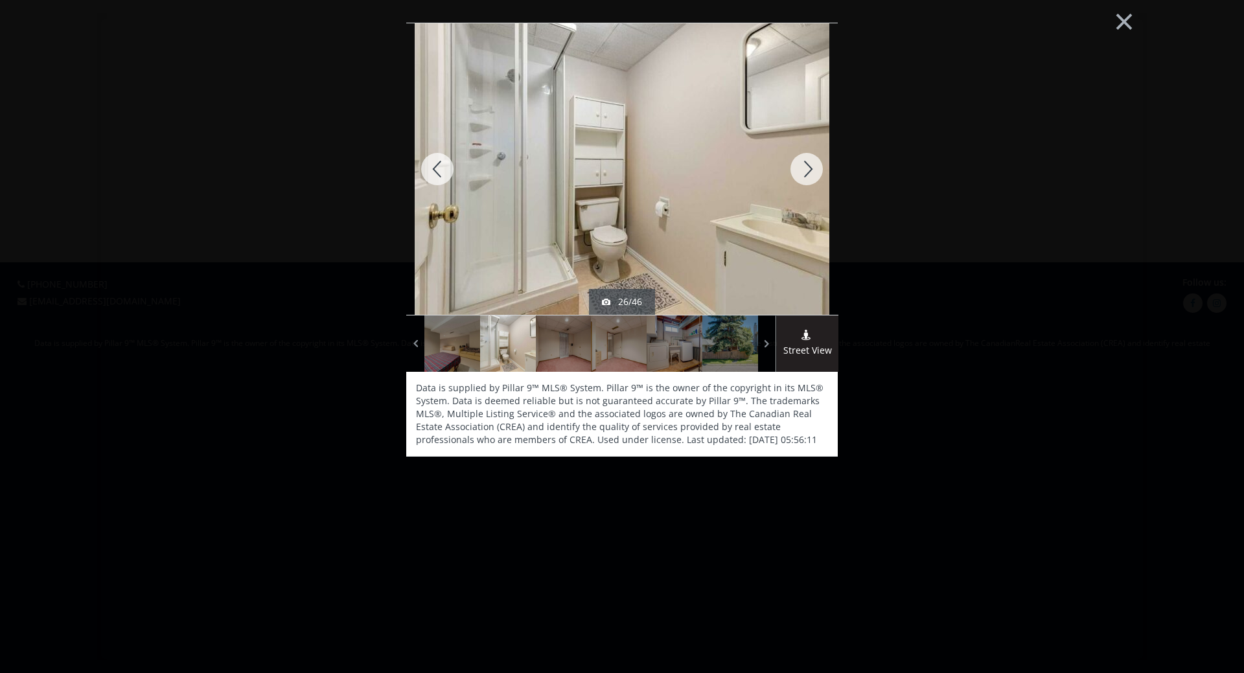
click at [809, 168] on div at bounding box center [807, 169] width 62 height 292
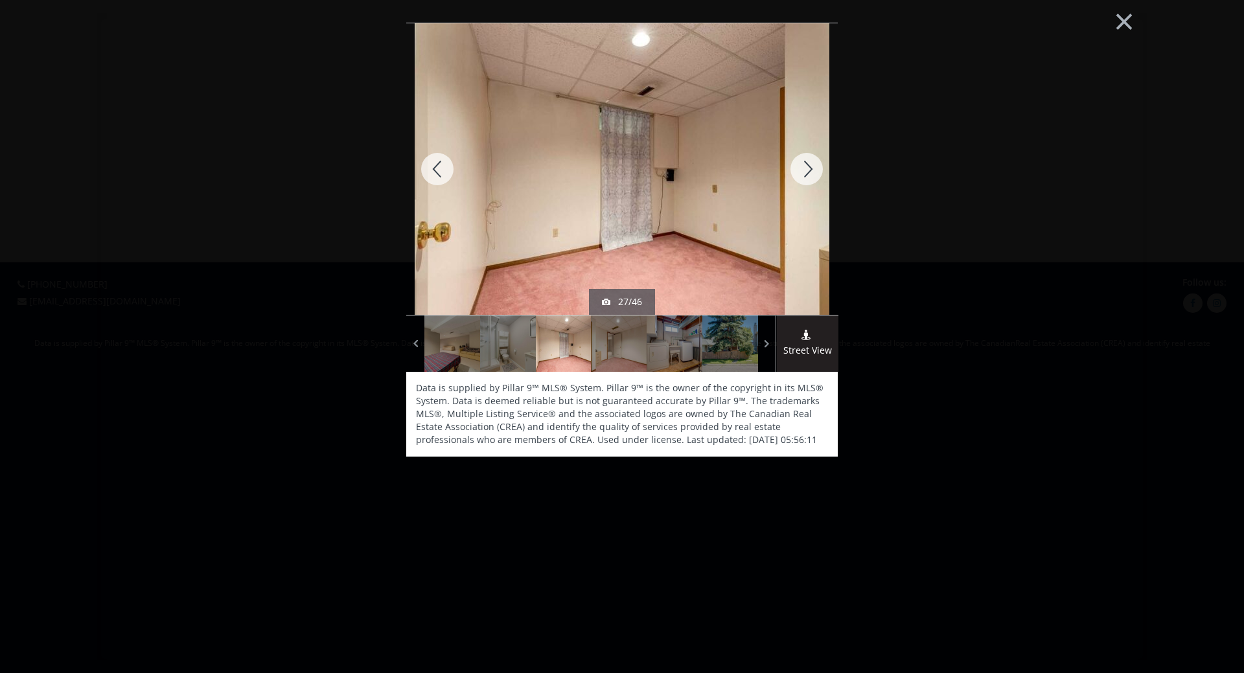
click at [809, 168] on div at bounding box center [807, 169] width 62 height 292
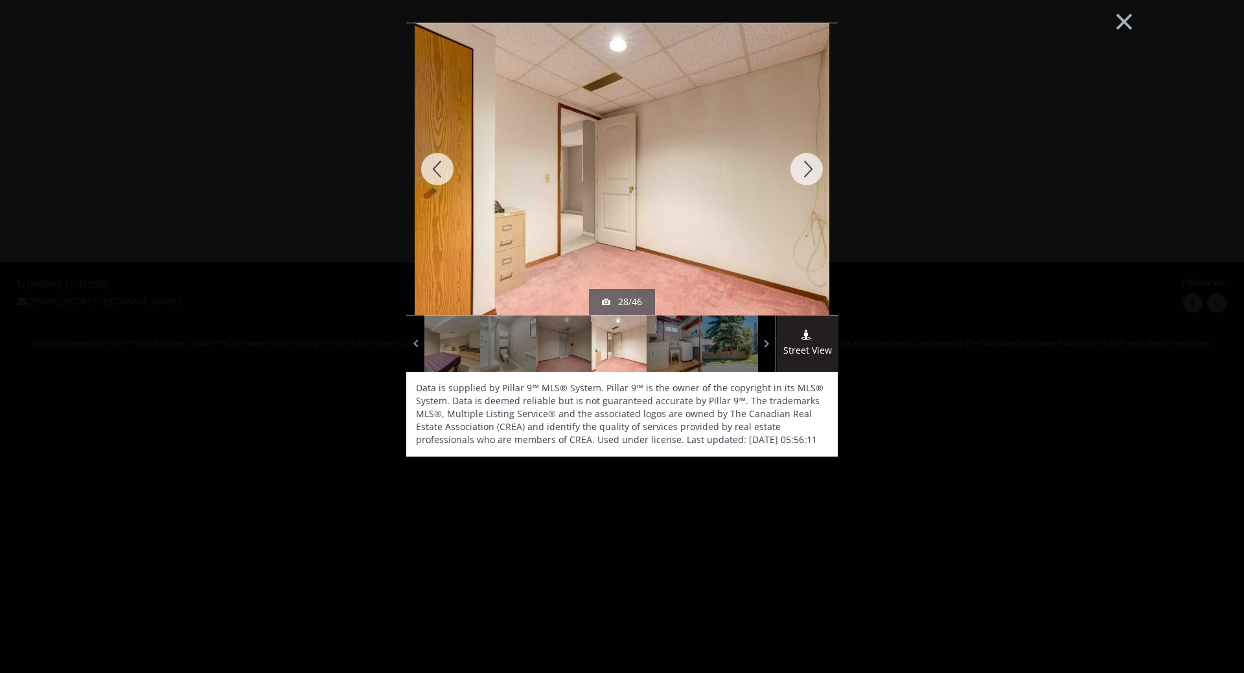
click at [809, 168] on div at bounding box center [807, 169] width 62 height 292
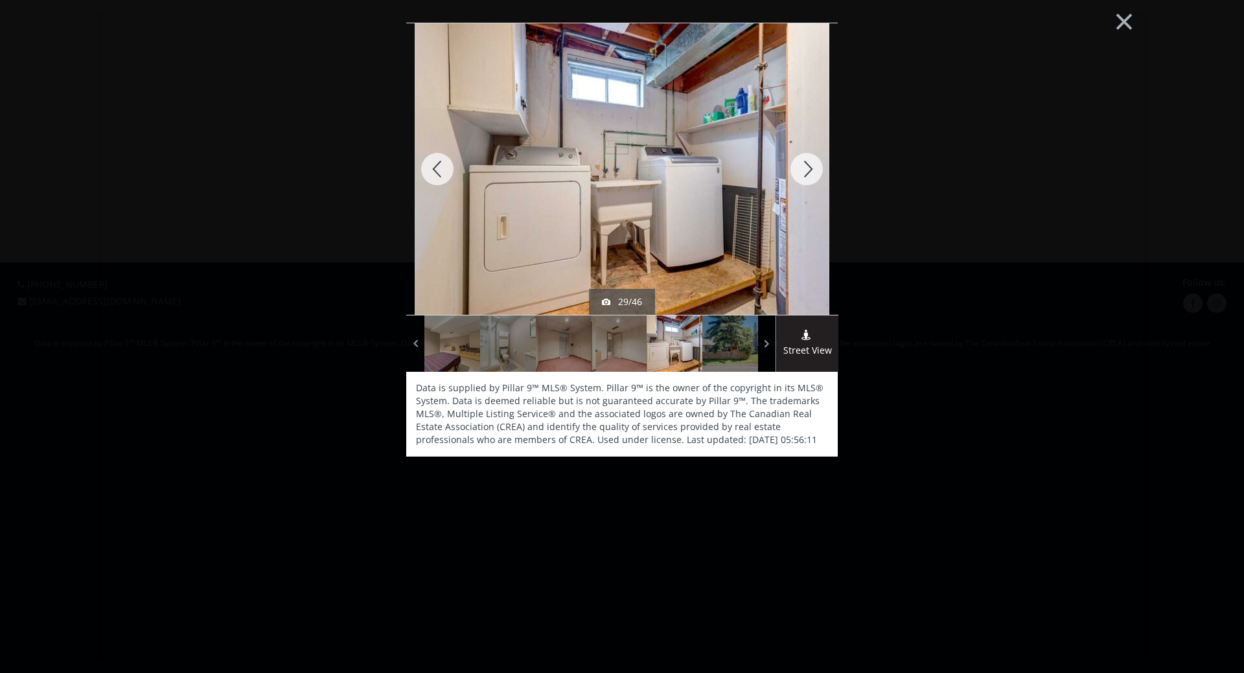
click at [809, 168] on div at bounding box center [807, 169] width 62 height 292
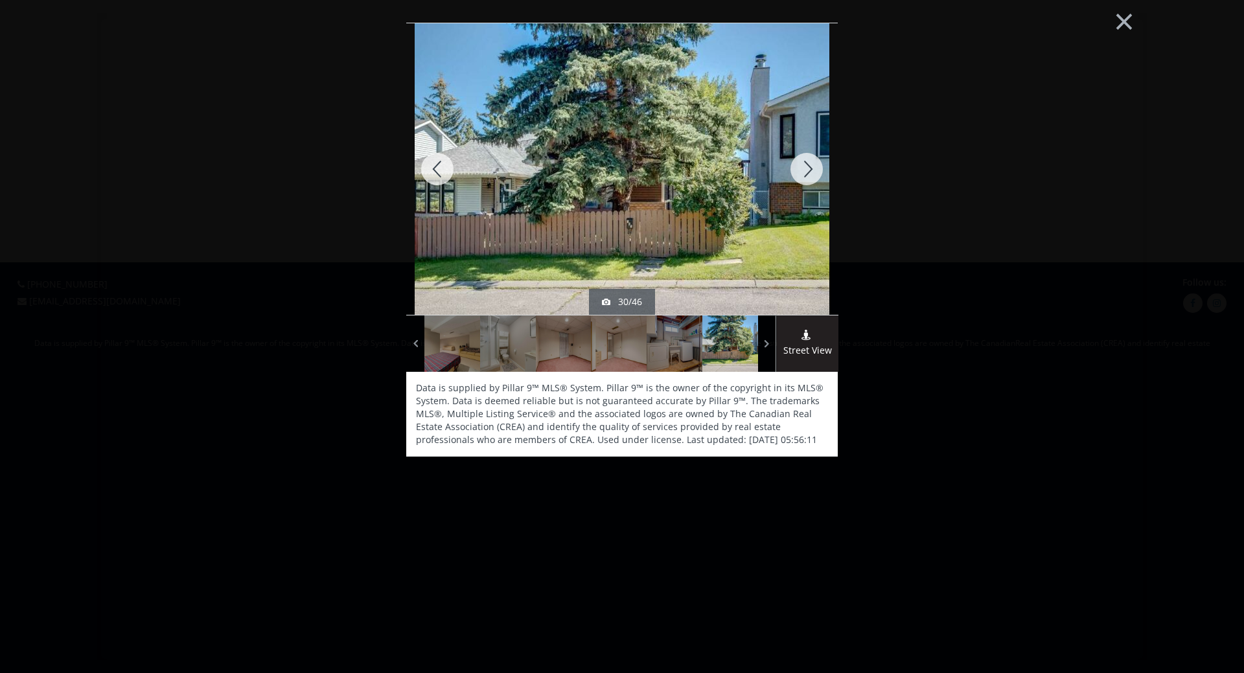
click at [809, 168] on div at bounding box center [807, 169] width 62 height 292
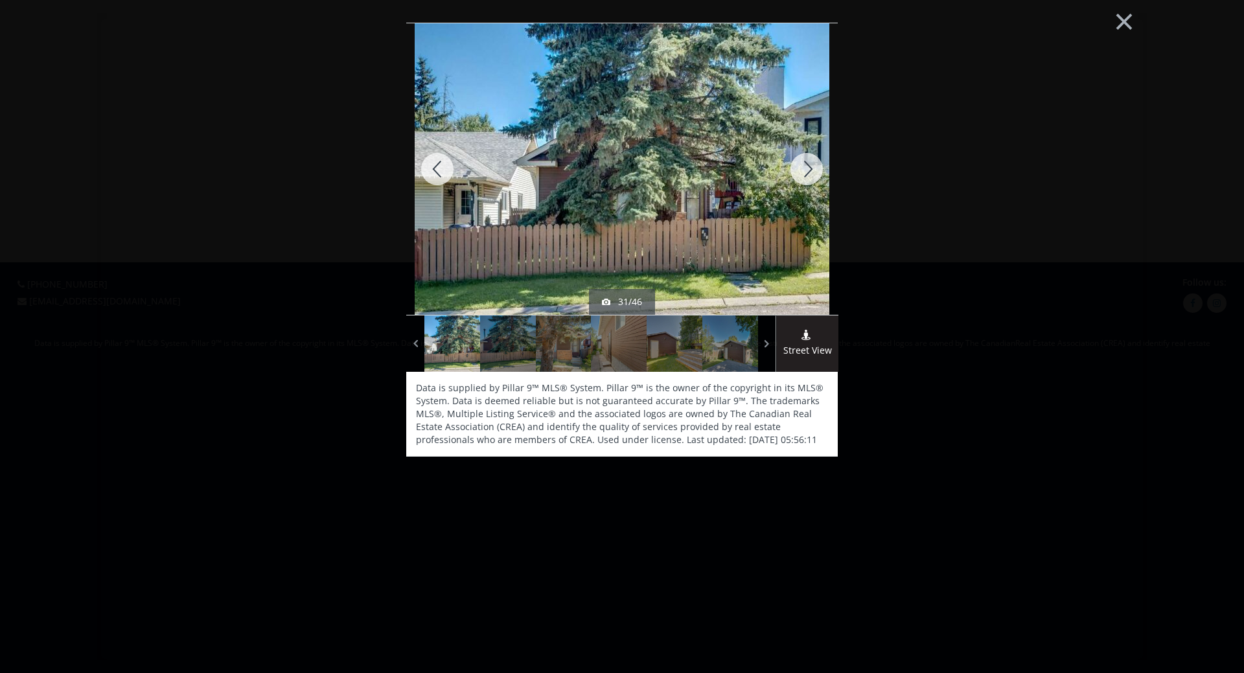
click at [809, 168] on div at bounding box center [807, 169] width 62 height 292
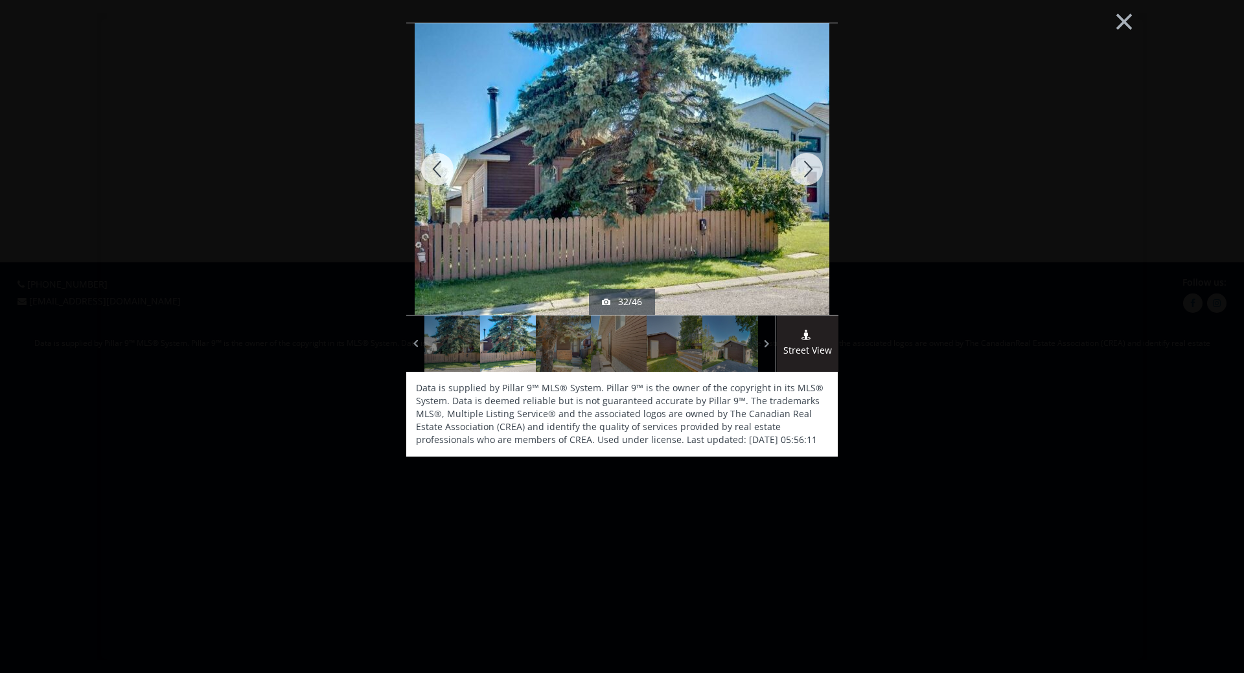
click at [809, 168] on div at bounding box center [807, 169] width 62 height 292
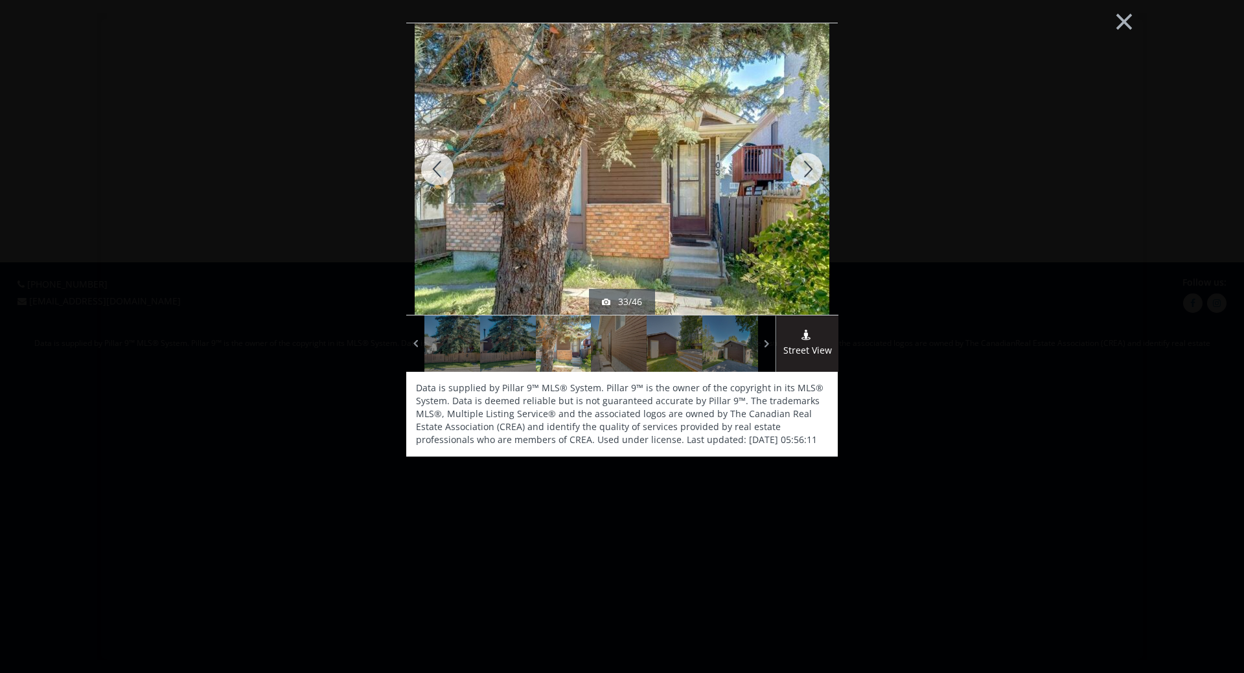
click at [809, 168] on div at bounding box center [807, 169] width 62 height 292
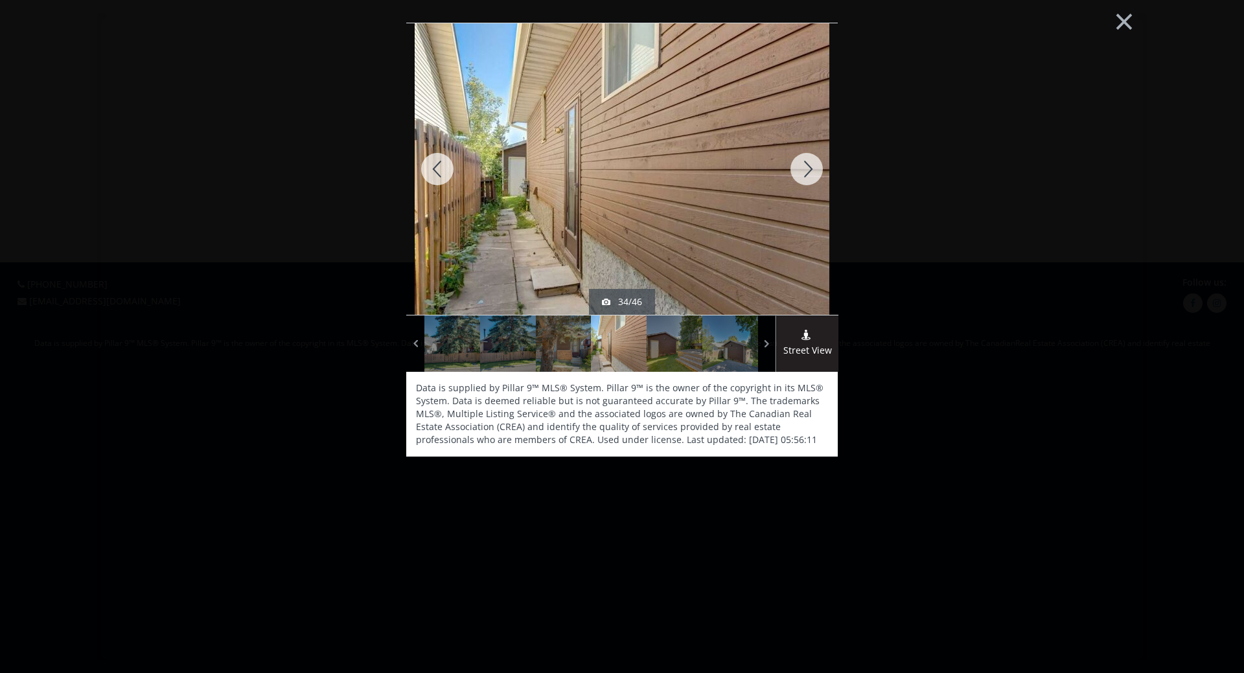
click at [809, 168] on div at bounding box center [807, 169] width 62 height 292
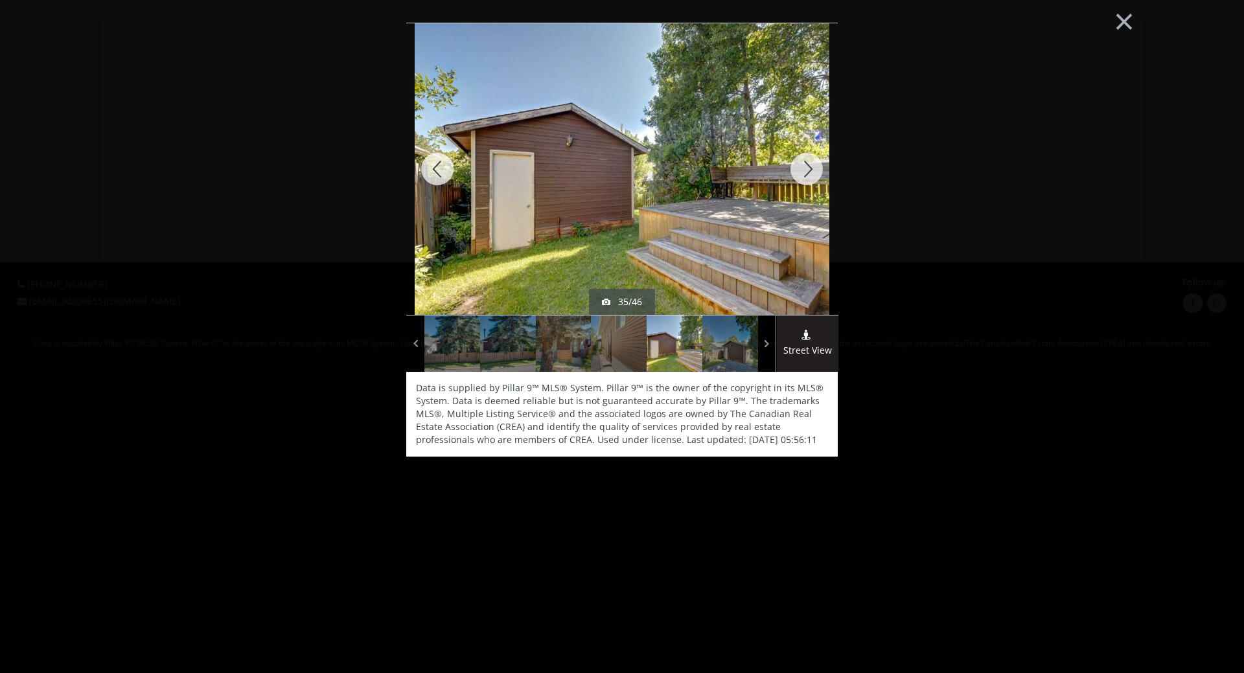
click at [809, 168] on div at bounding box center [807, 169] width 62 height 292
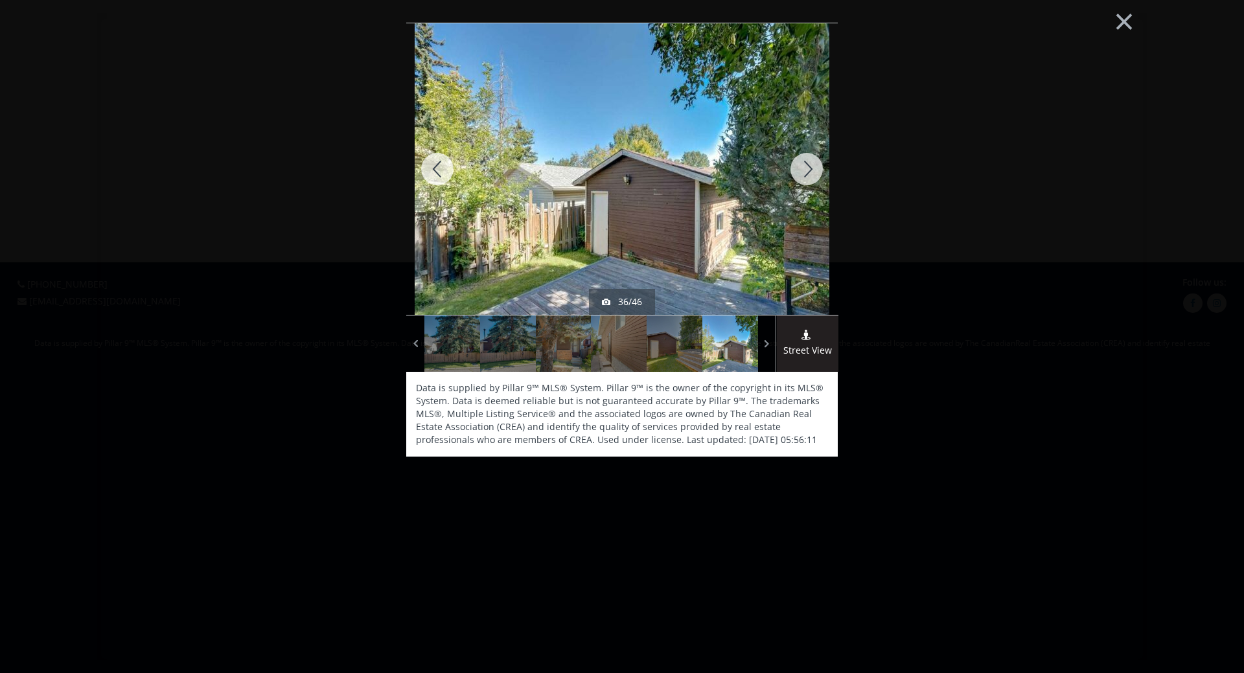
click at [809, 168] on div at bounding box center [807, 169] width 62 height 292
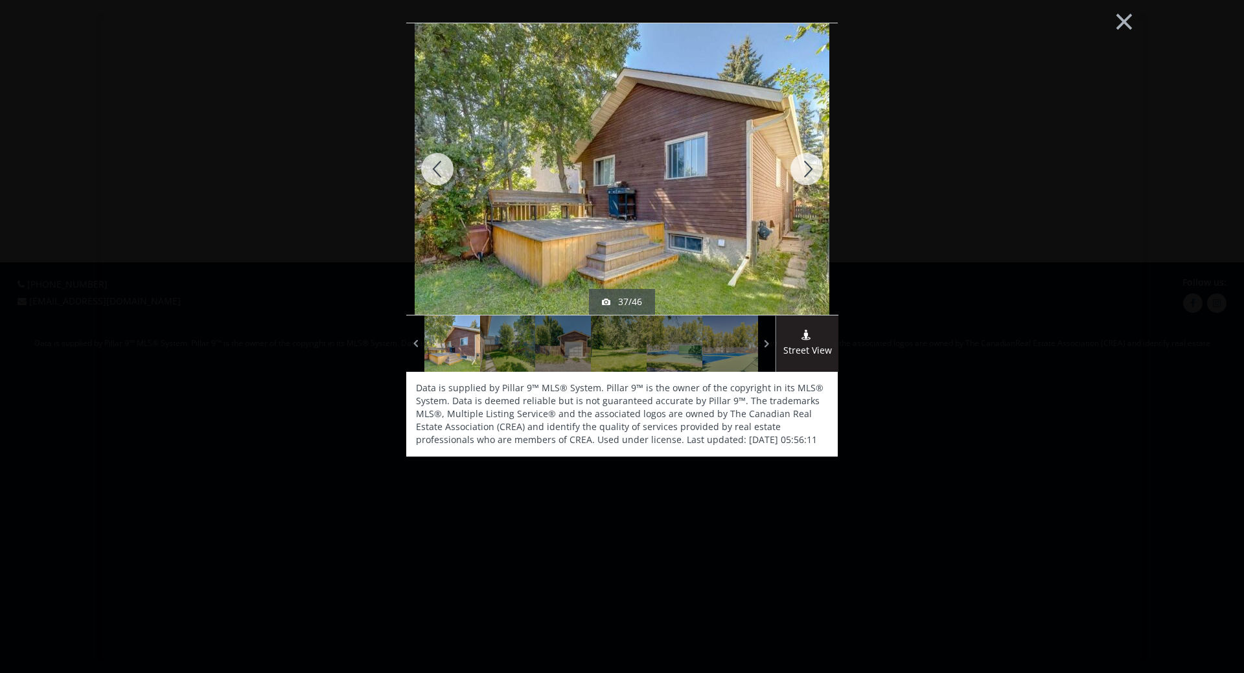
click at [809, 168] on div at bounding box center [807, 169] width 62 height 292
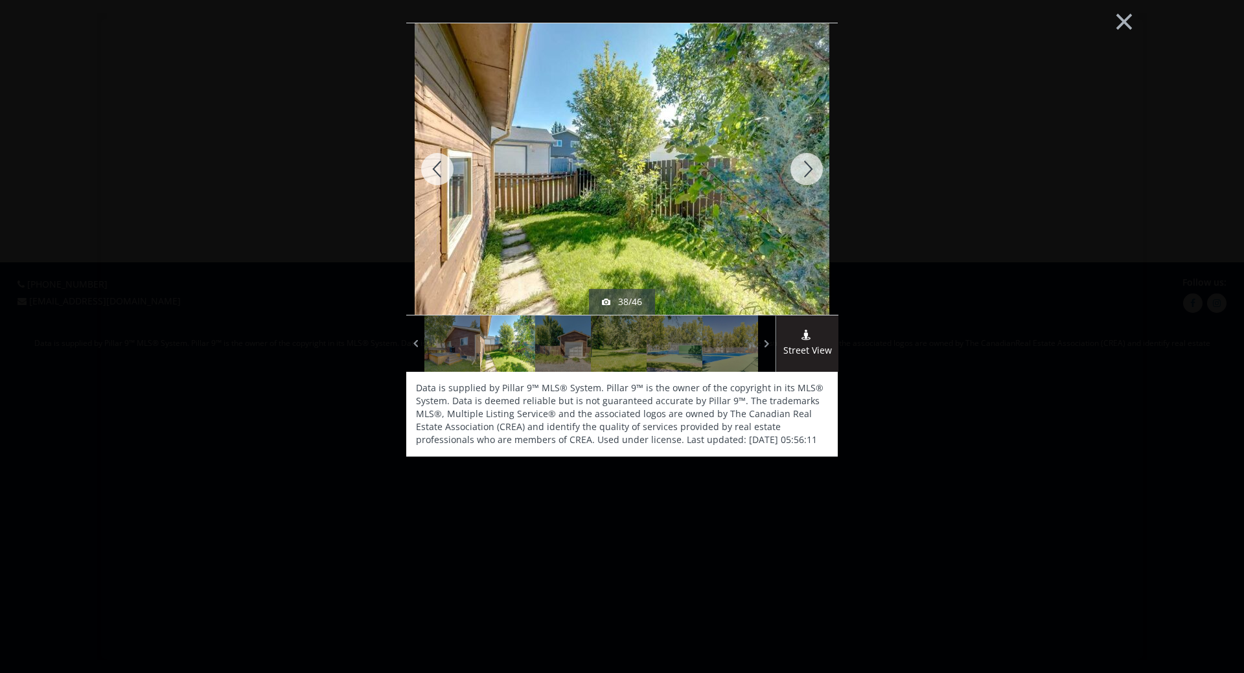
click at [809, 168] on div at bounding box center [807, 169] width 62 height 292
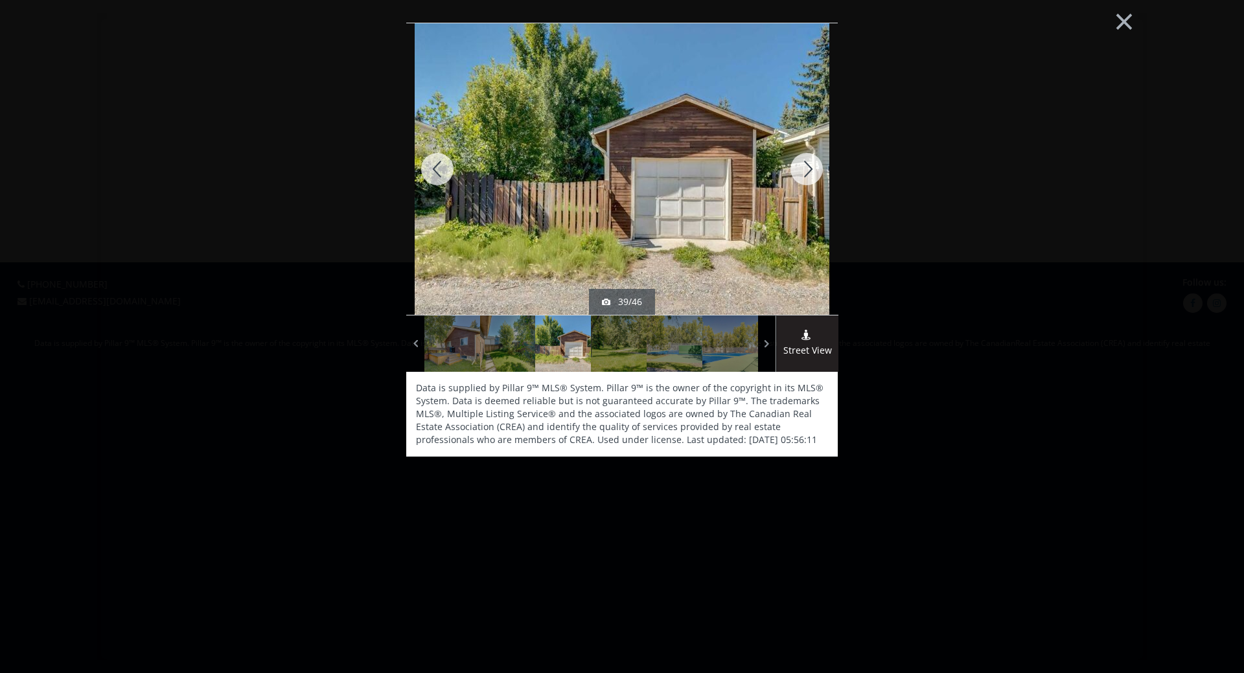
click at [809, 168] on div at bounding box center [807, 169] width 62 height 292
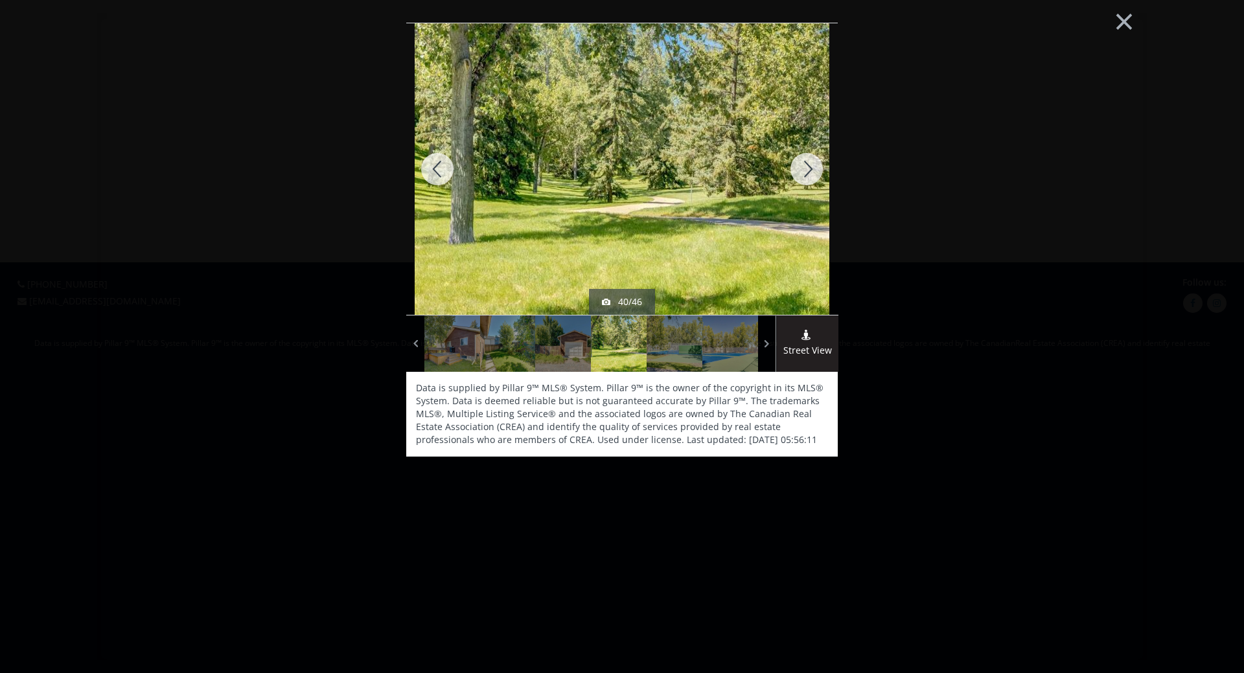
click at [809, 168] on div at bounding box center [807, 169] width 62 height 292
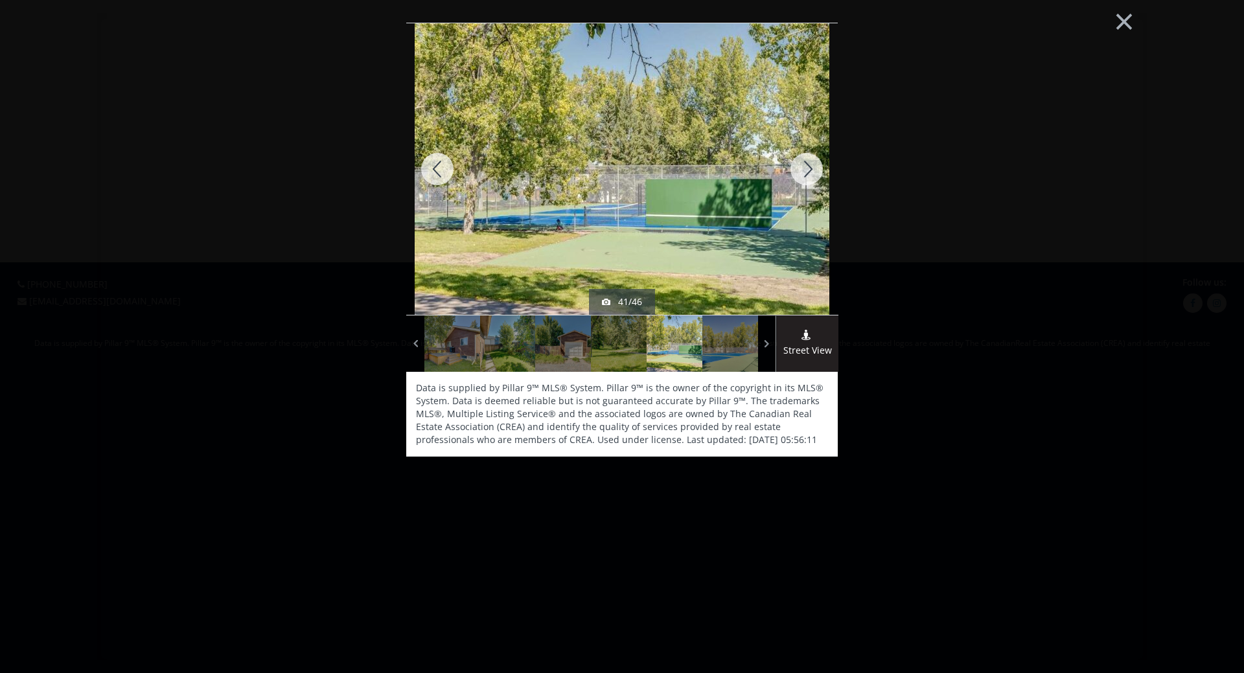
click at [809, 168] on div at bounding box center [807, 169] width 62 height 292
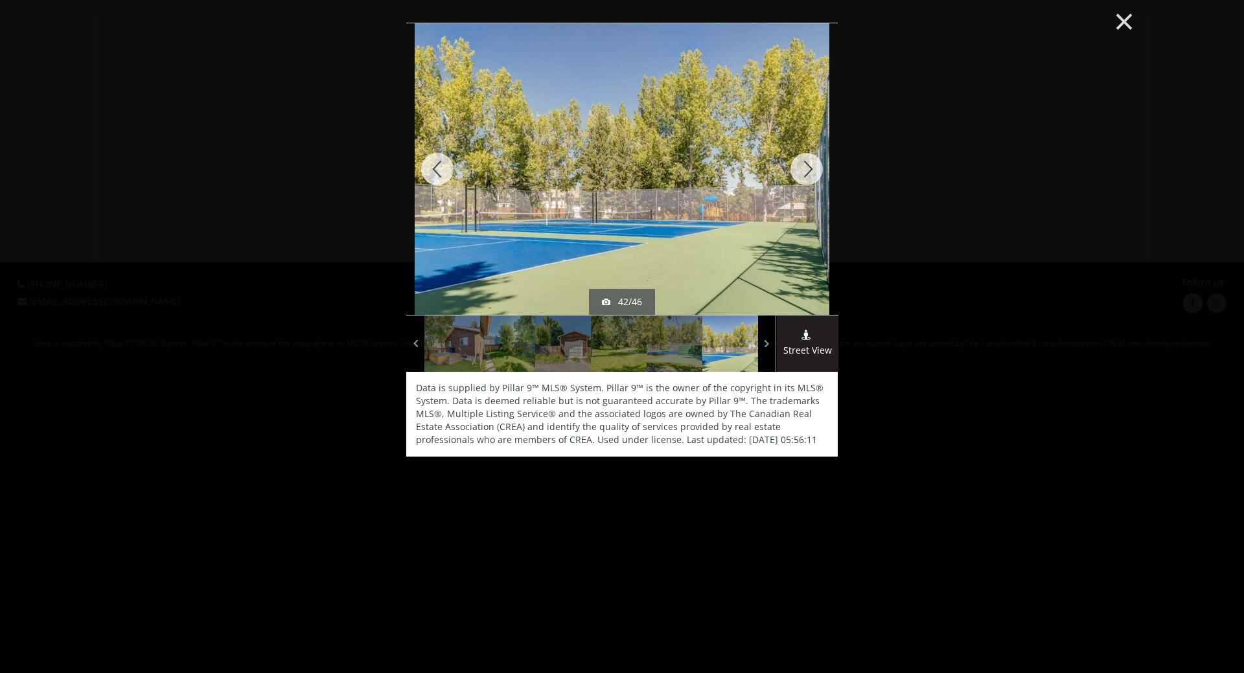
click at [1125, 21] on button "×" at bounding box center [1124, 20] width 71 height 53
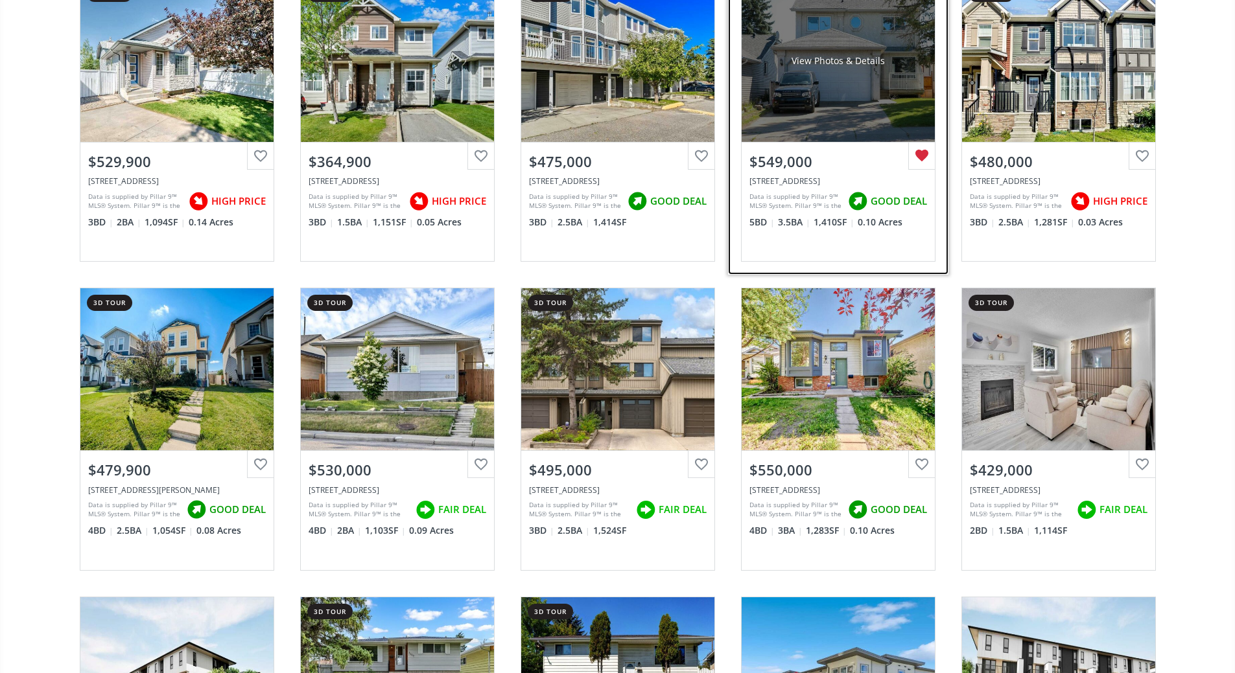
scroll to position [4407, 0]
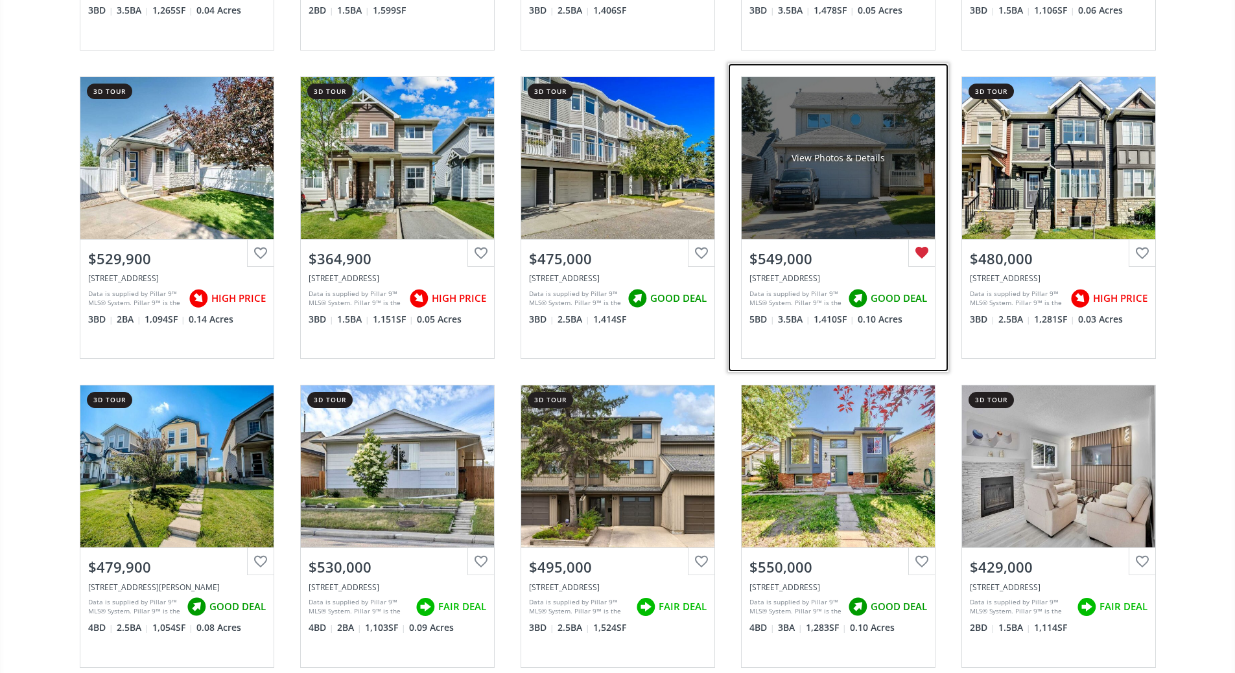
click at [848, 206] on div "View Photos & Details" at bounding box center [837, 158] width 193 height 162
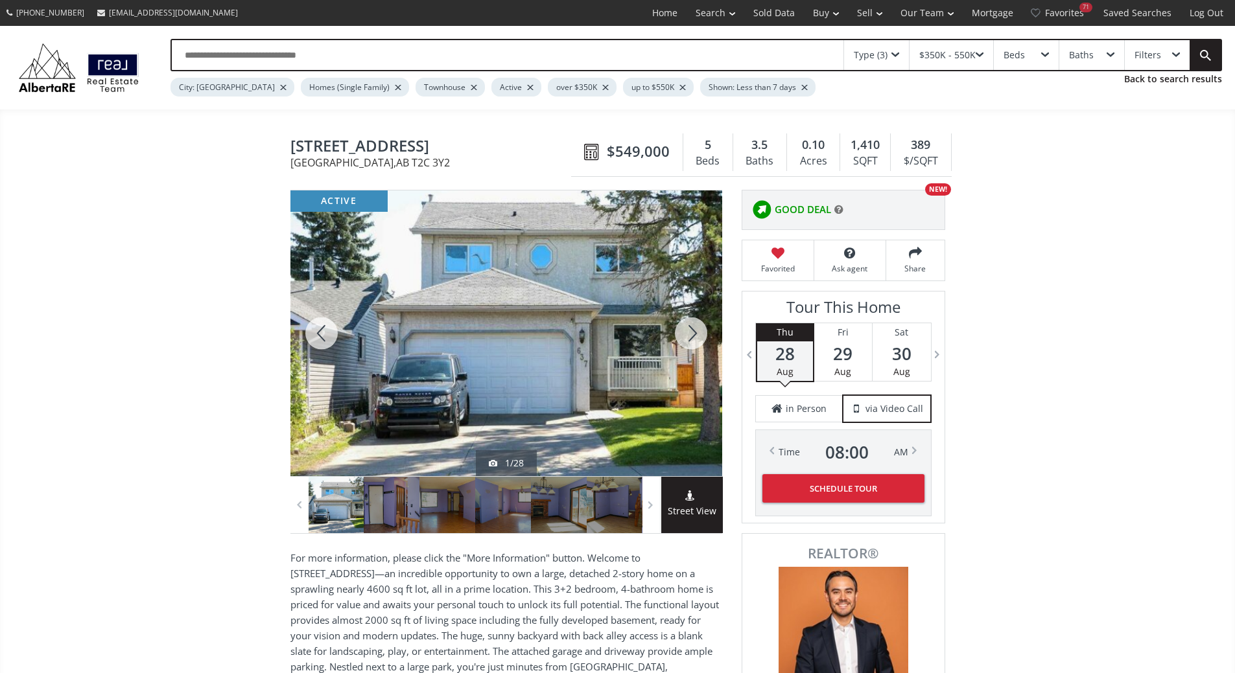
drag, startPoint x: 848, startPoint y: 206, endPoint x: 581, endPoint y: 314, distance: 288.1
click at [581, 314] on div at bounding box center [506, 334] width 432 height 286
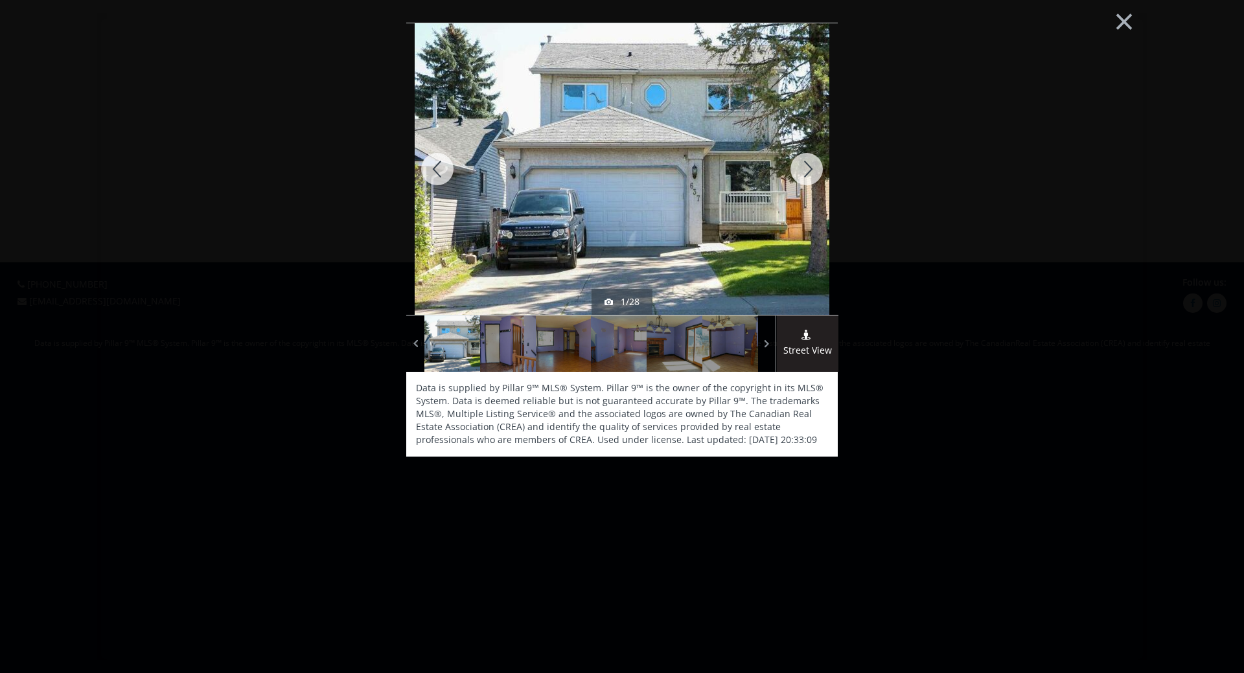
click at [804, 165] on div at bounding box center [807, 169] width 62 height 292
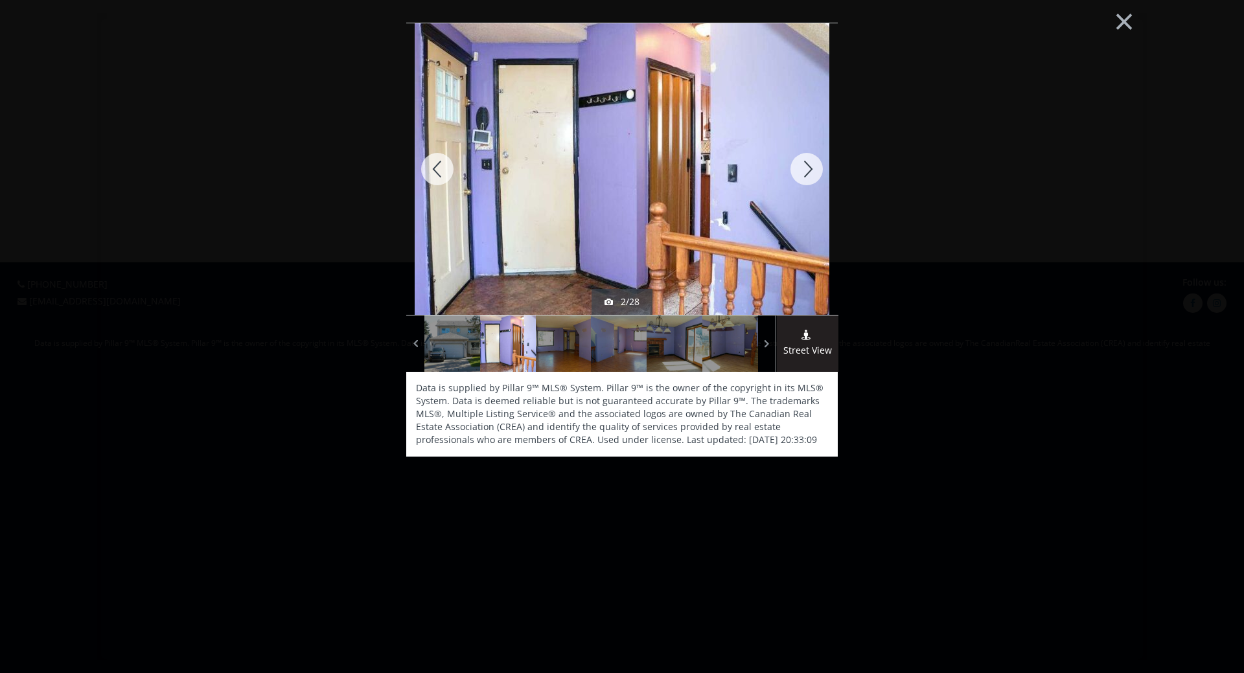
click at [804, 165] on div at bounding box center [807, 169] width 62 height 292
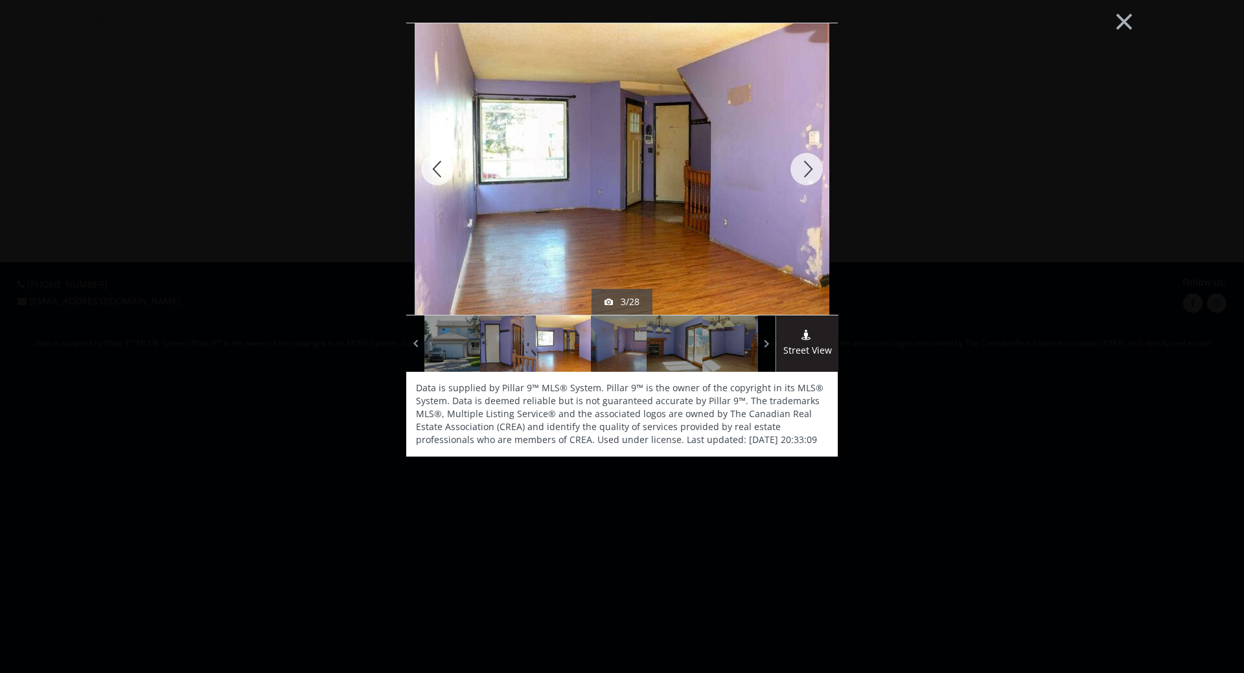
click at [804, 165] on div at bounding box center [807, 169] width 62 height 292
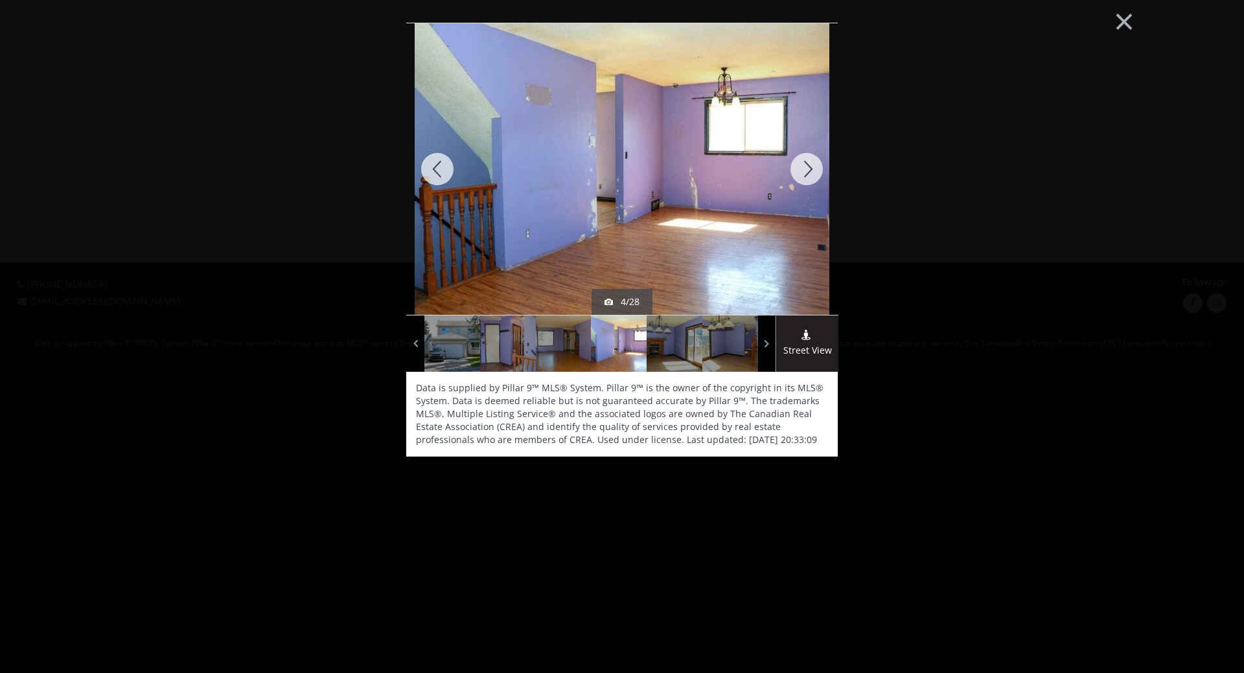
click at [804, 165] on div at bounding box center [807, 169] width 62 height 292
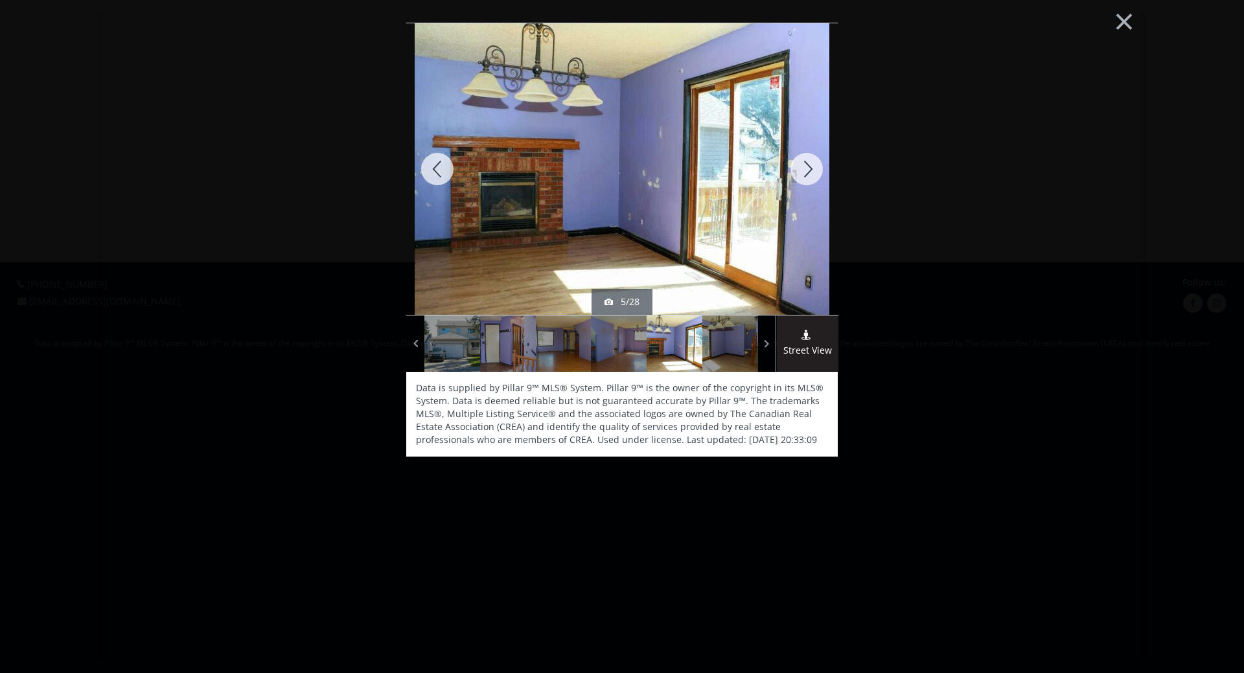
click at [807, 165] on div at bounding box center [807, 169] width 62 height 292
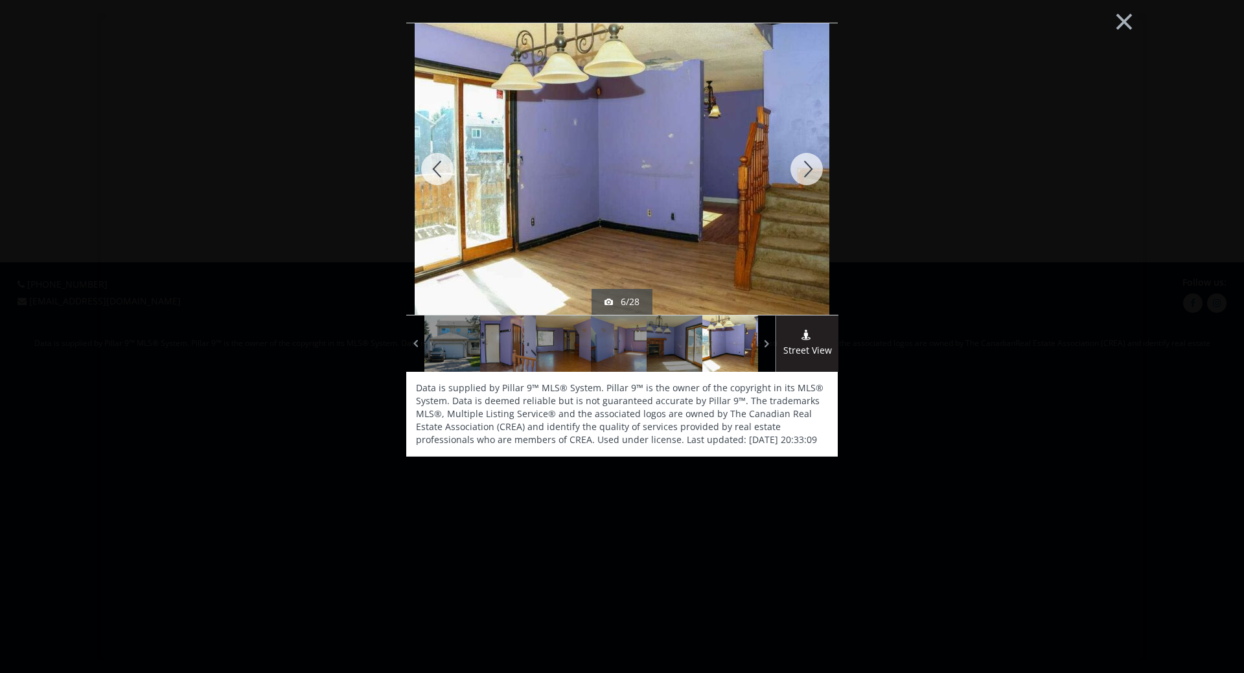
click at [807, 166] on div at bounding box center [807, 169] width 62 height 292
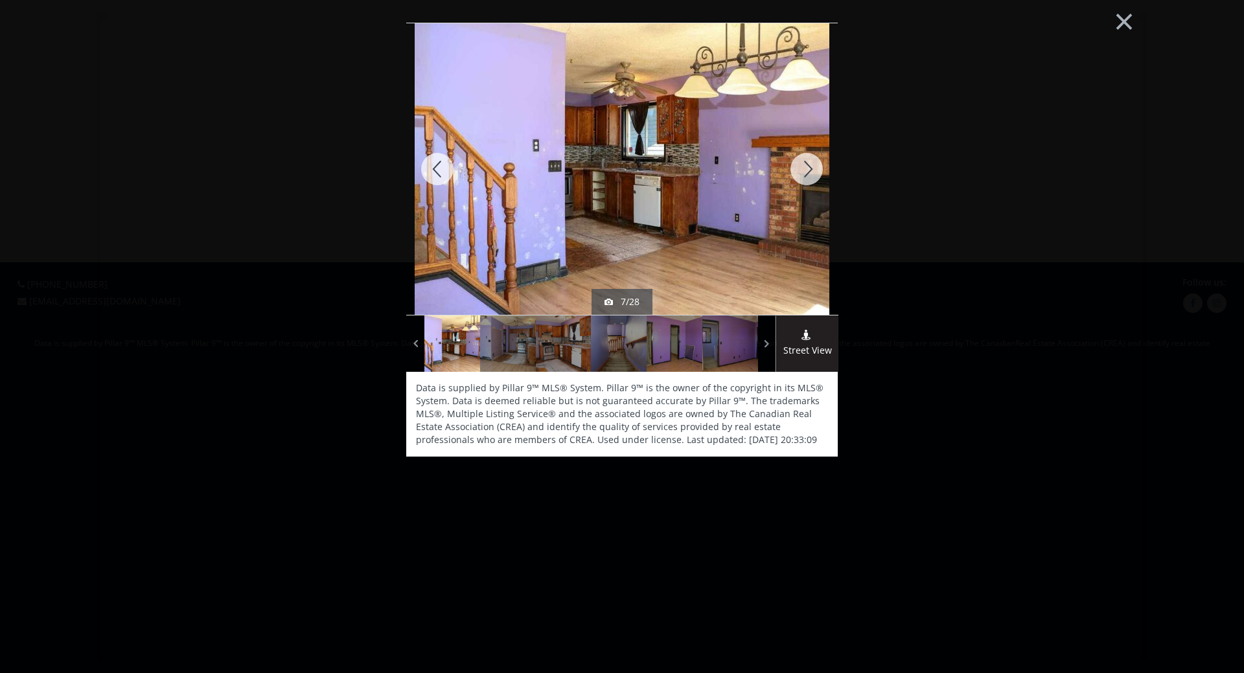
click at [807, 166] on div at bounding box center [807, 169] width 62 height 292
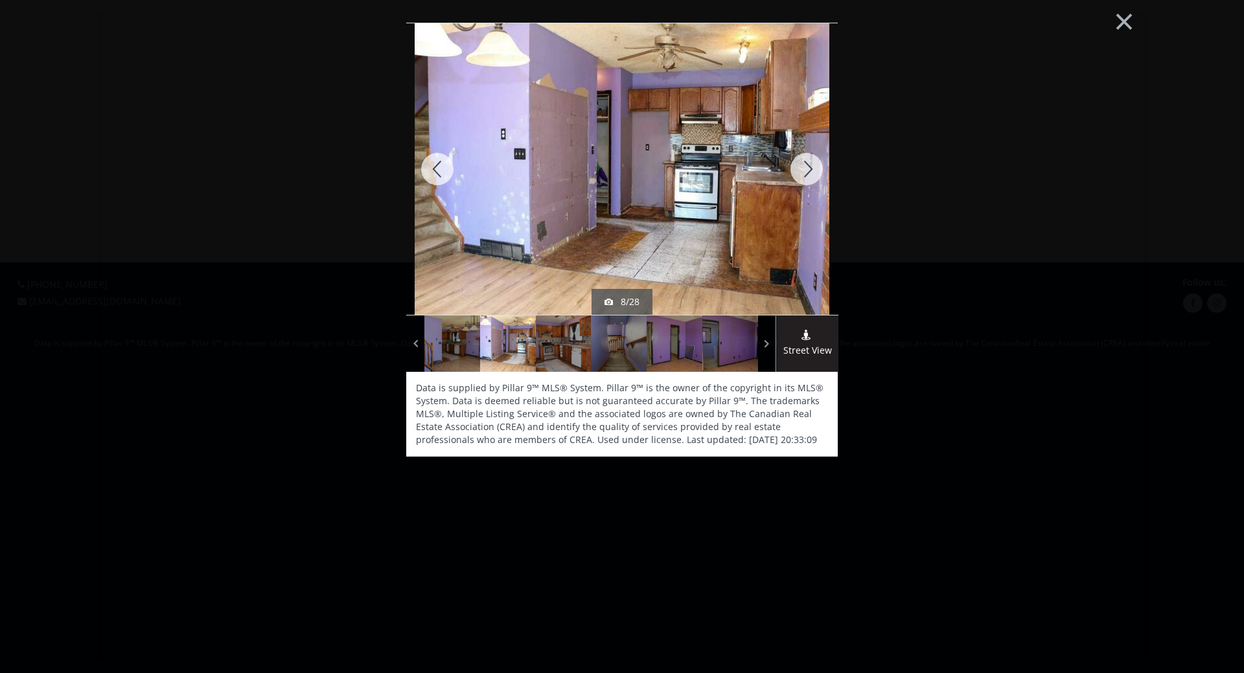
click at [807, 166] on div at bounding box center [807, 169] width 62 height 292
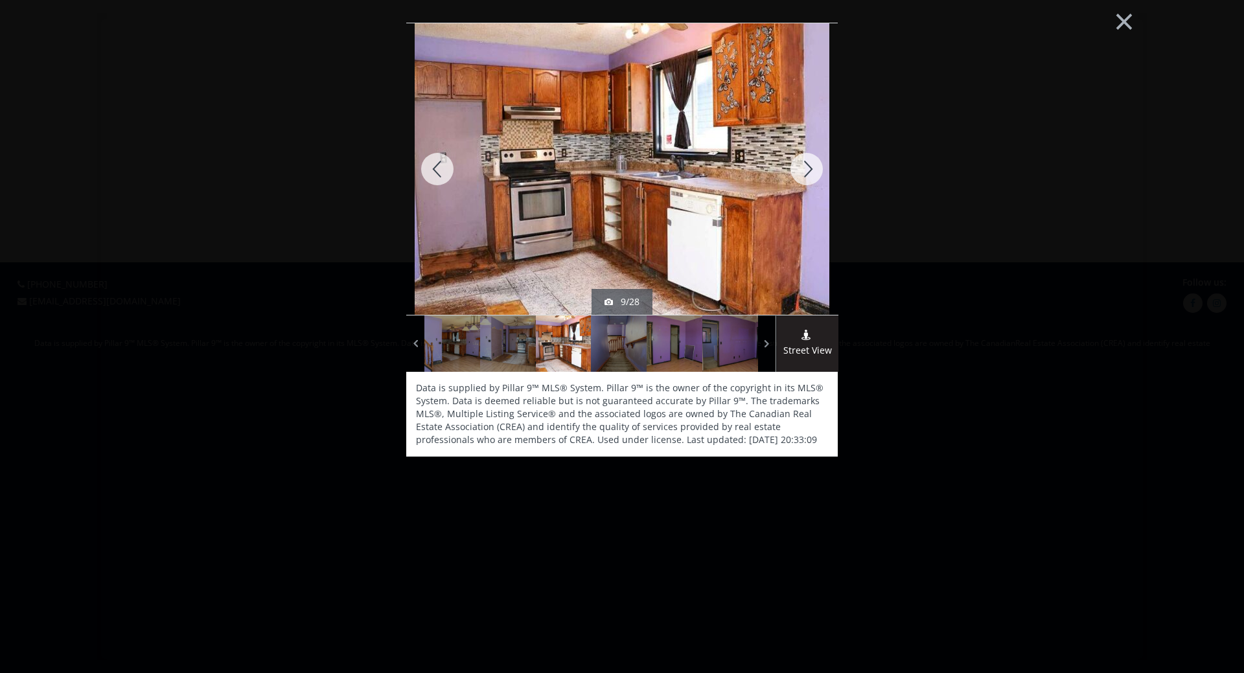
click at [807, 166] on div at bounding box center [807, 169] width 62 height 292
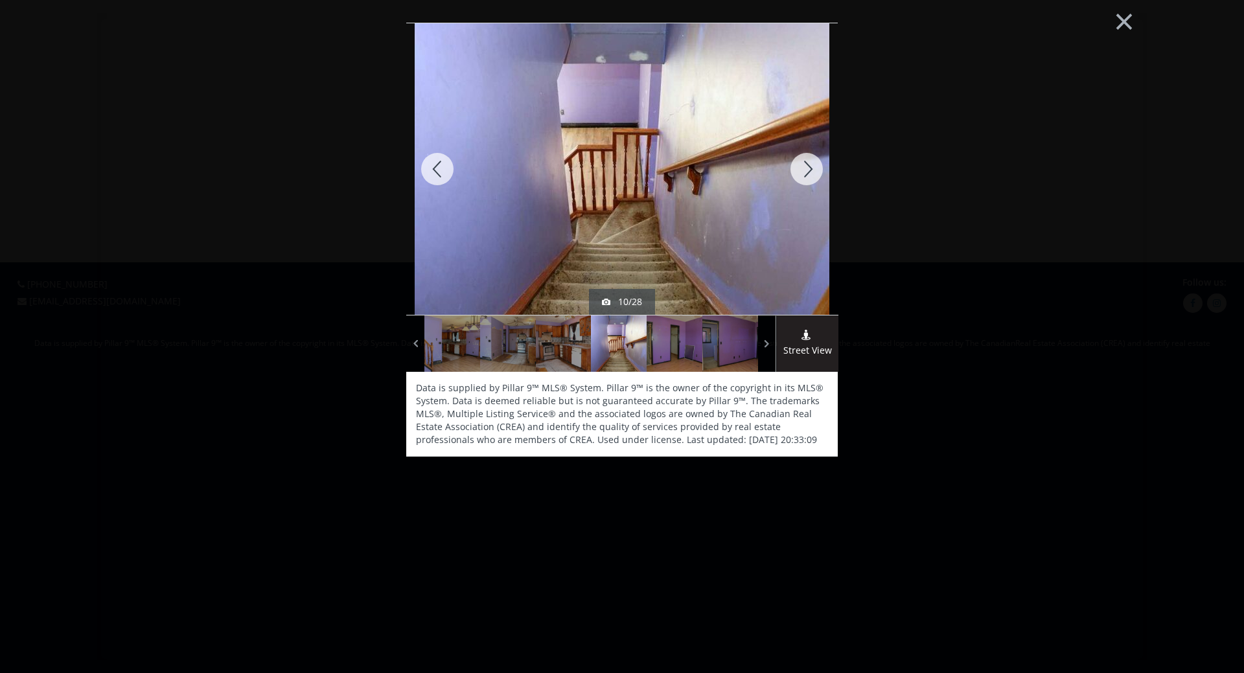
click at [807, 166] on div at bounding box center [807, 169] width 62 height 292
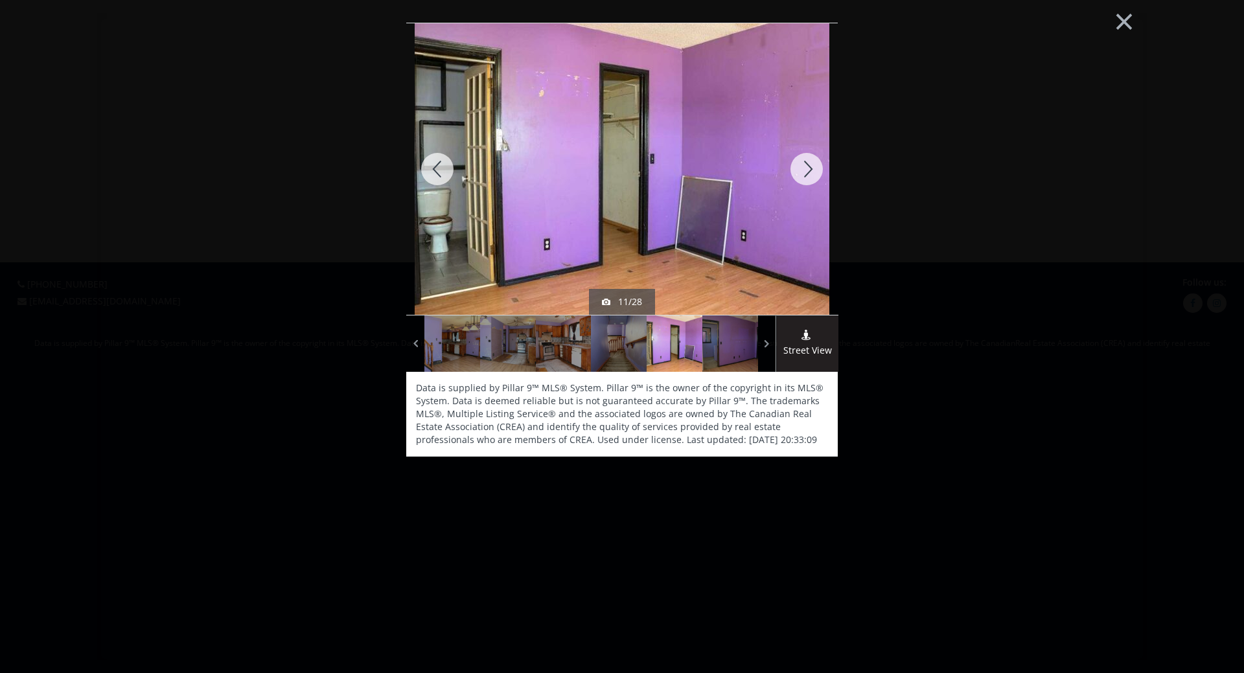
click at [807, 166] on div at bounding box center [807, 169] width 62 height 292
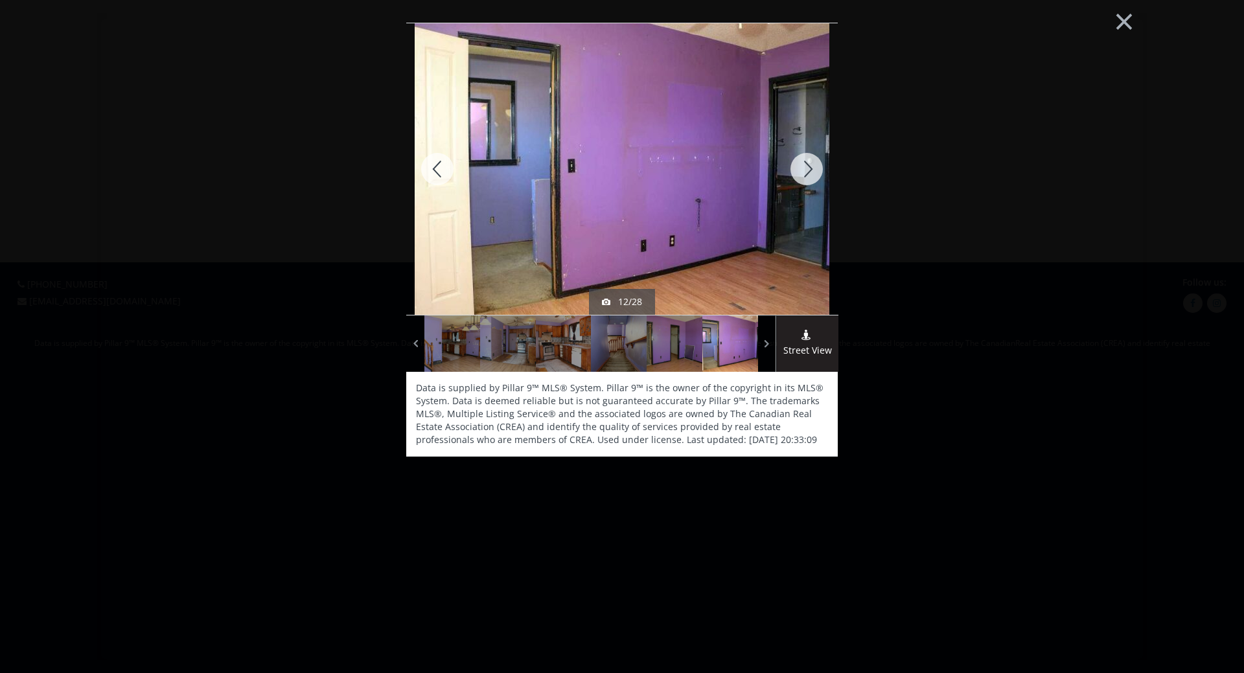
click at [807, 166] on div at bounding box center [807, 169] width 62 height 292
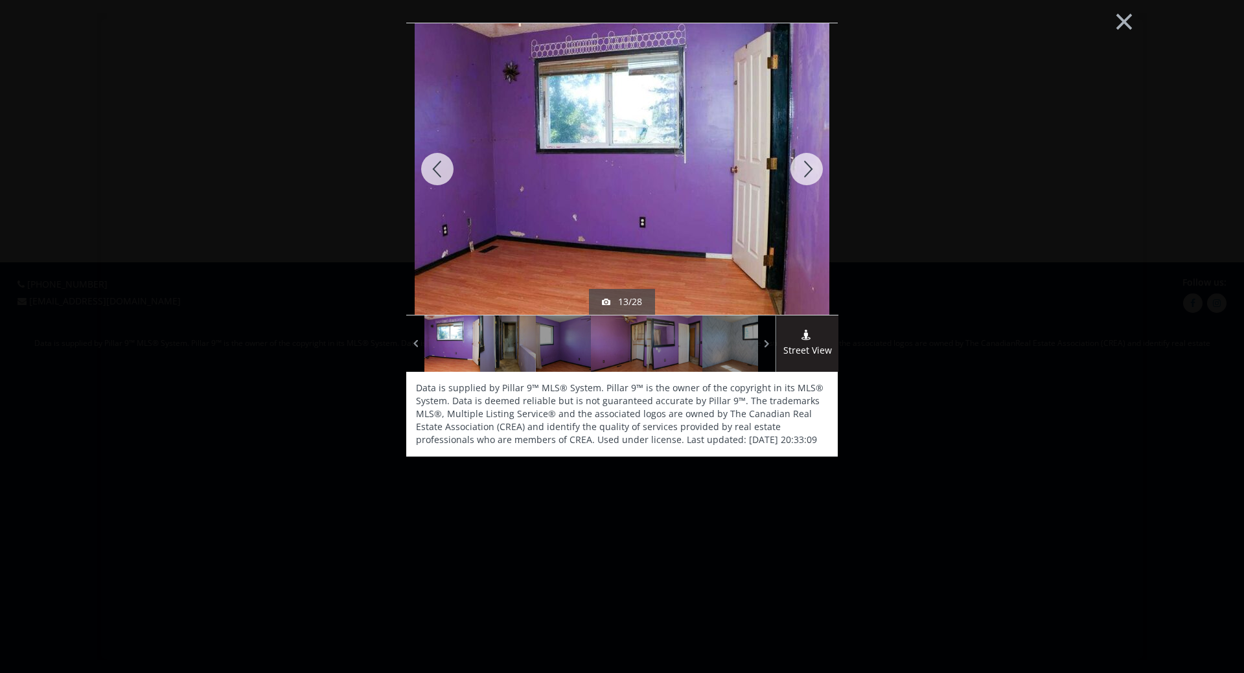
click at [807, 166] on div at bounding box center [807, 169] width 62 height 292
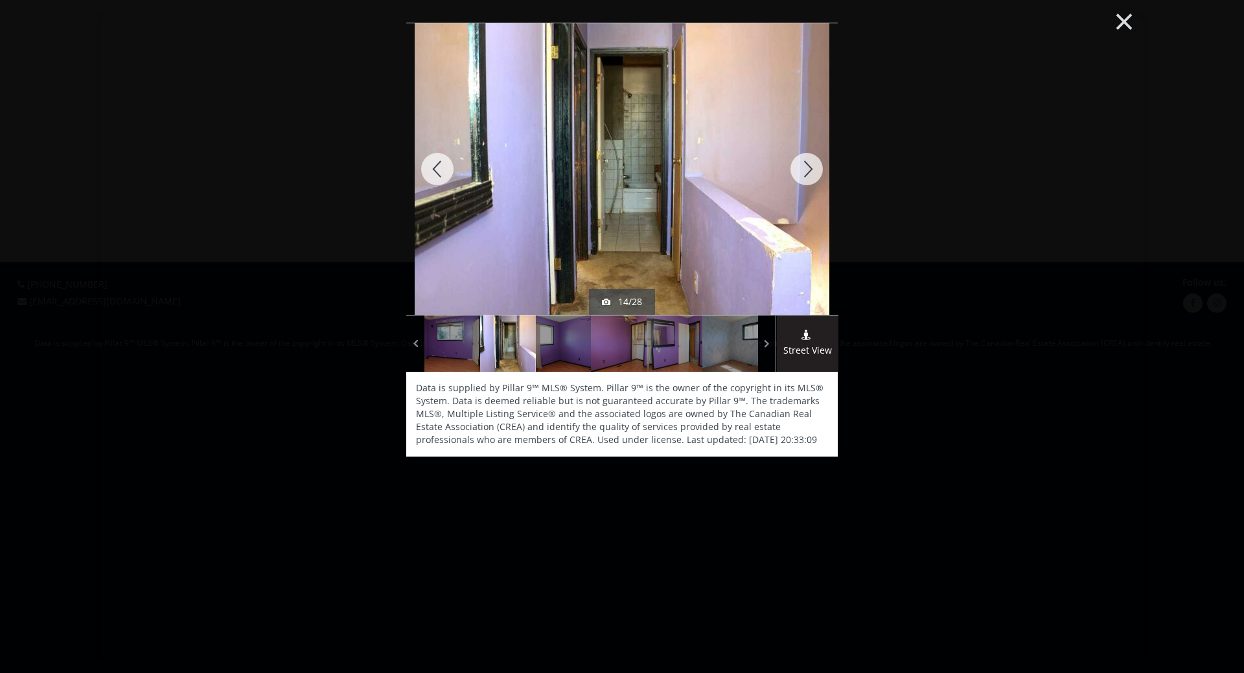
click at [1123, 19] on button "×" at bounding box center [1124, 20] width 71 height 53
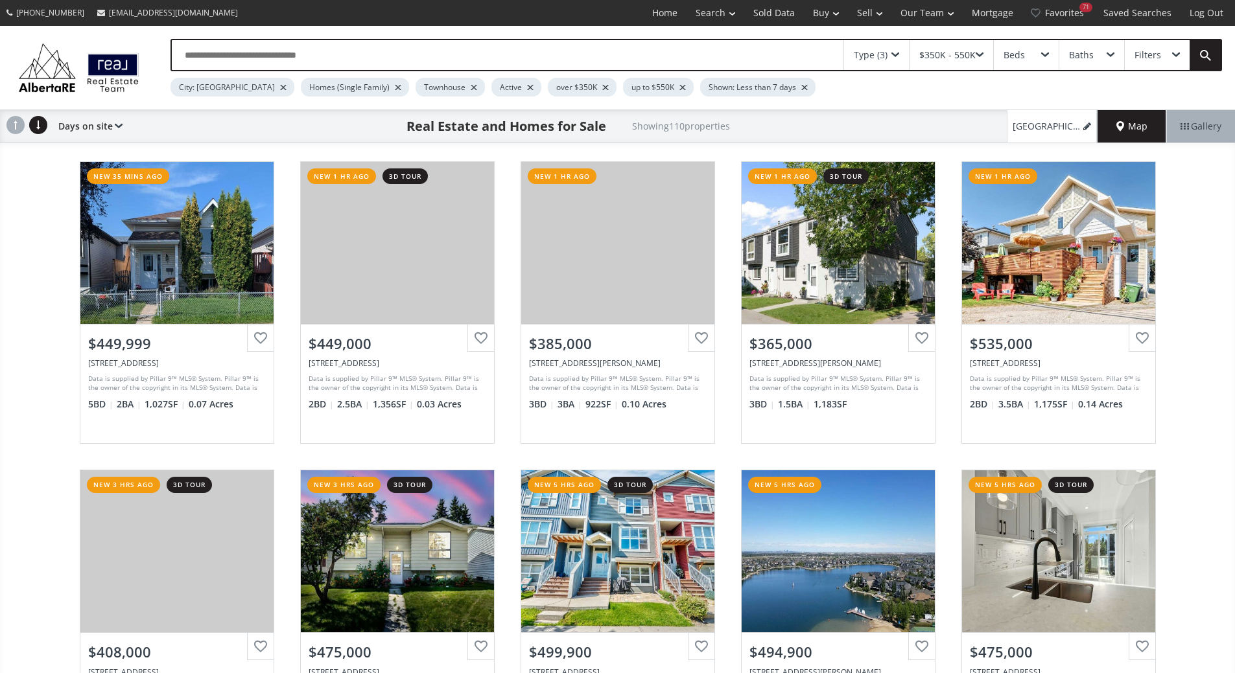
click at [679, 90] on div at bounding box center [682, 87] width 6 height 5
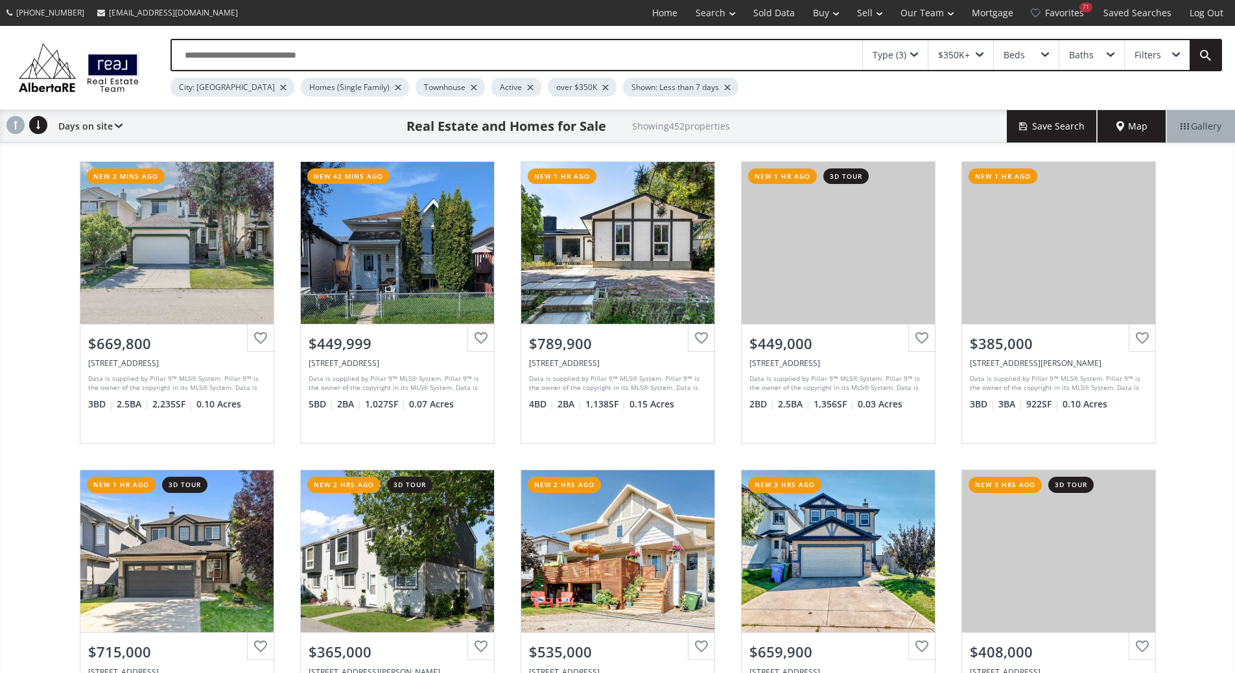
click at [911, 57] on span at bounding box center [914, 54] width 8 height 5
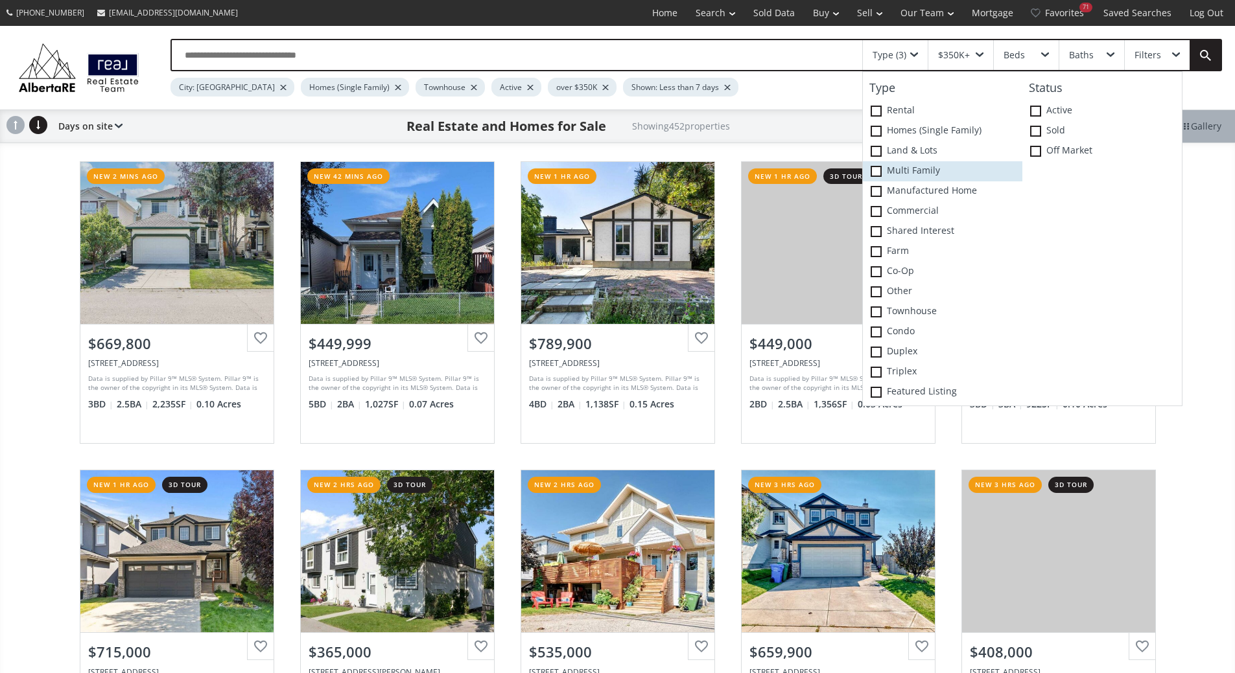
click at [879, 176] on span at bounding box center [875, 171] width 11 height 11
click at [877, 356] on span at bounding box center [875, 352] width 11 height 11
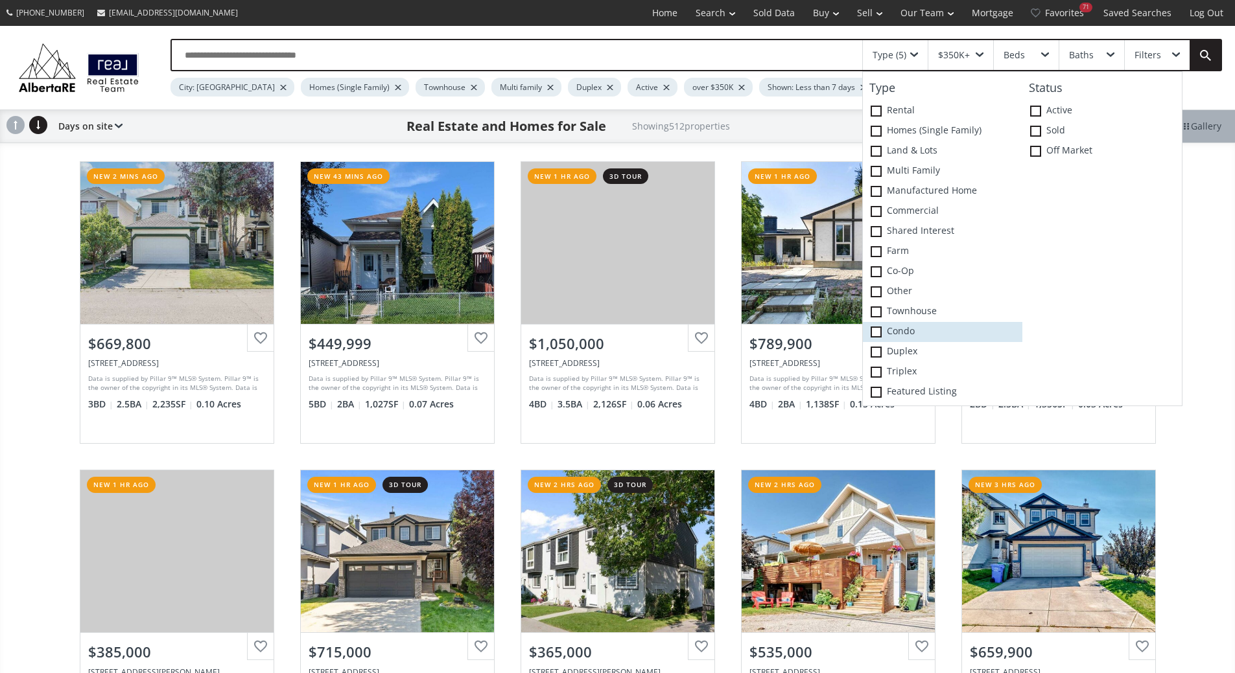
click at [874, 337] on span at bounding box center [875, 332] width 11 height 11
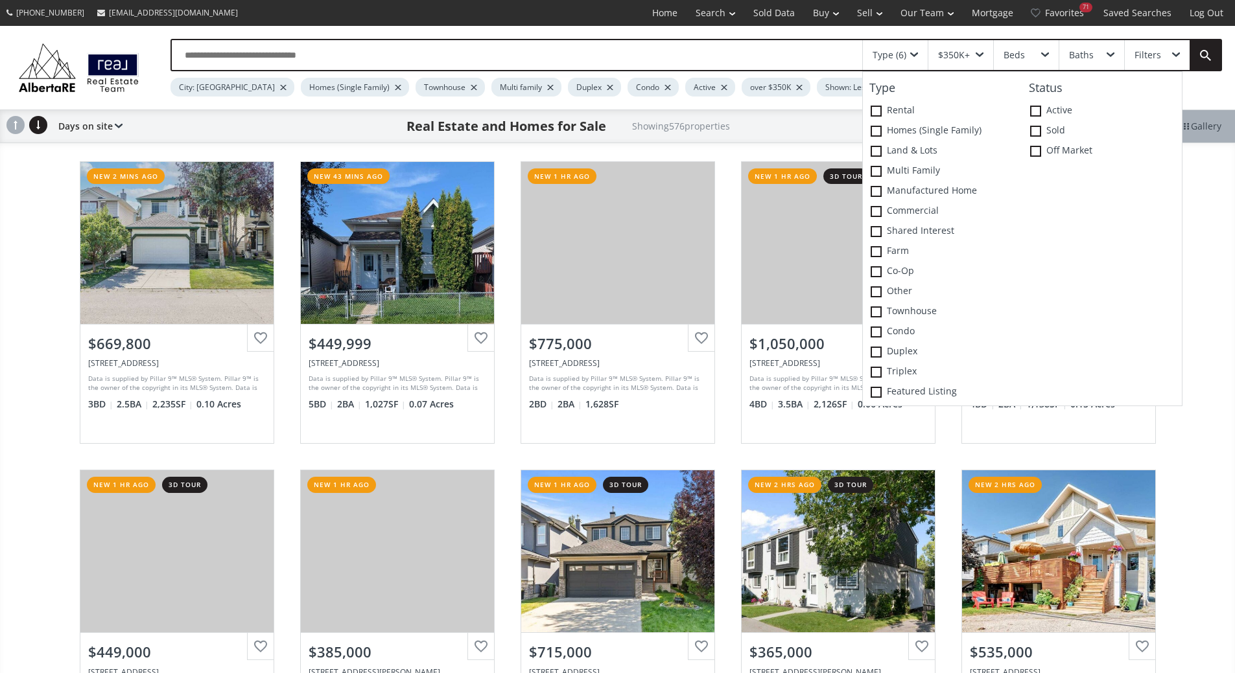
click at [978, 54] on div "$350K+" at bounding box center [960, 55] width 65 height 30
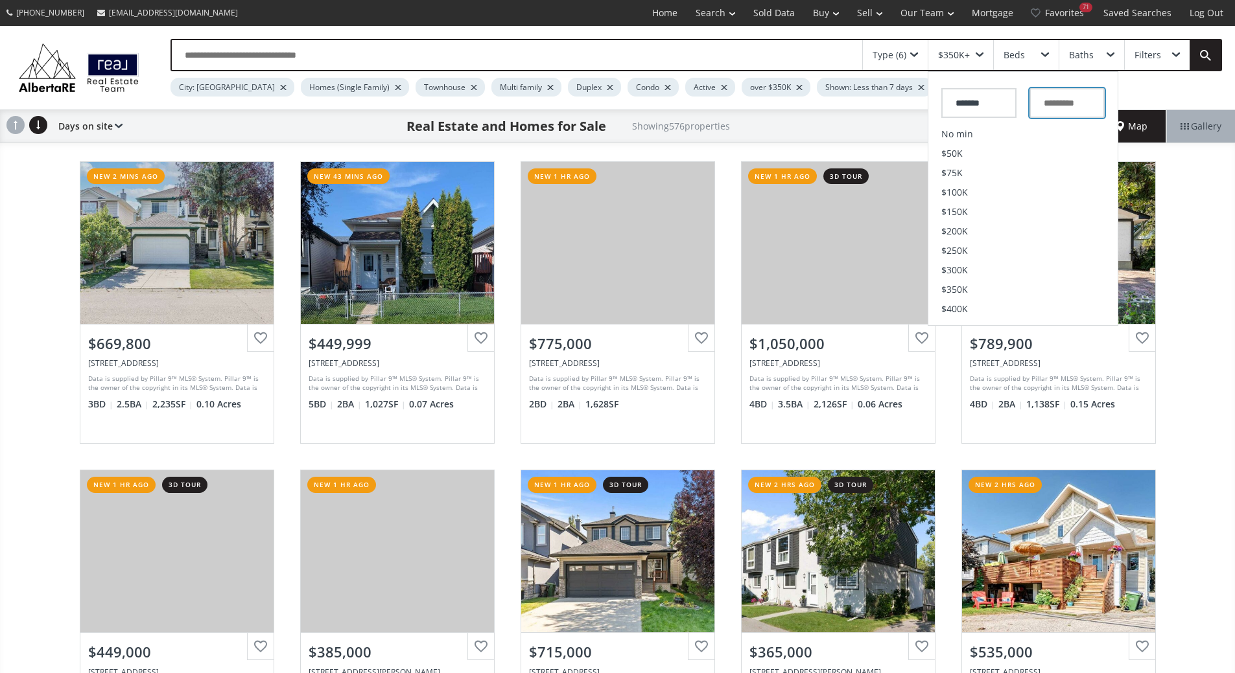
click at [1052, 113] on input "text" at bounding box center [1066, 103] width 75 height 30
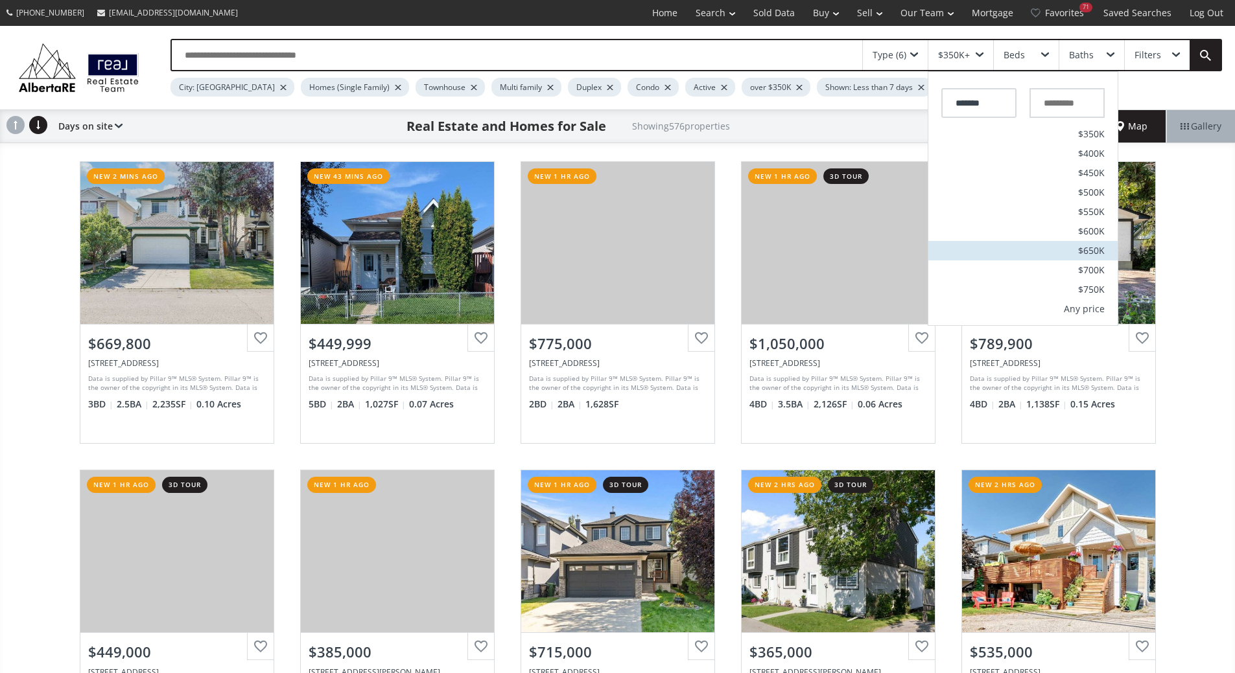
click at [1093, 255] on span "$650K" at bounding box center [1091, 250] width 27 height 9
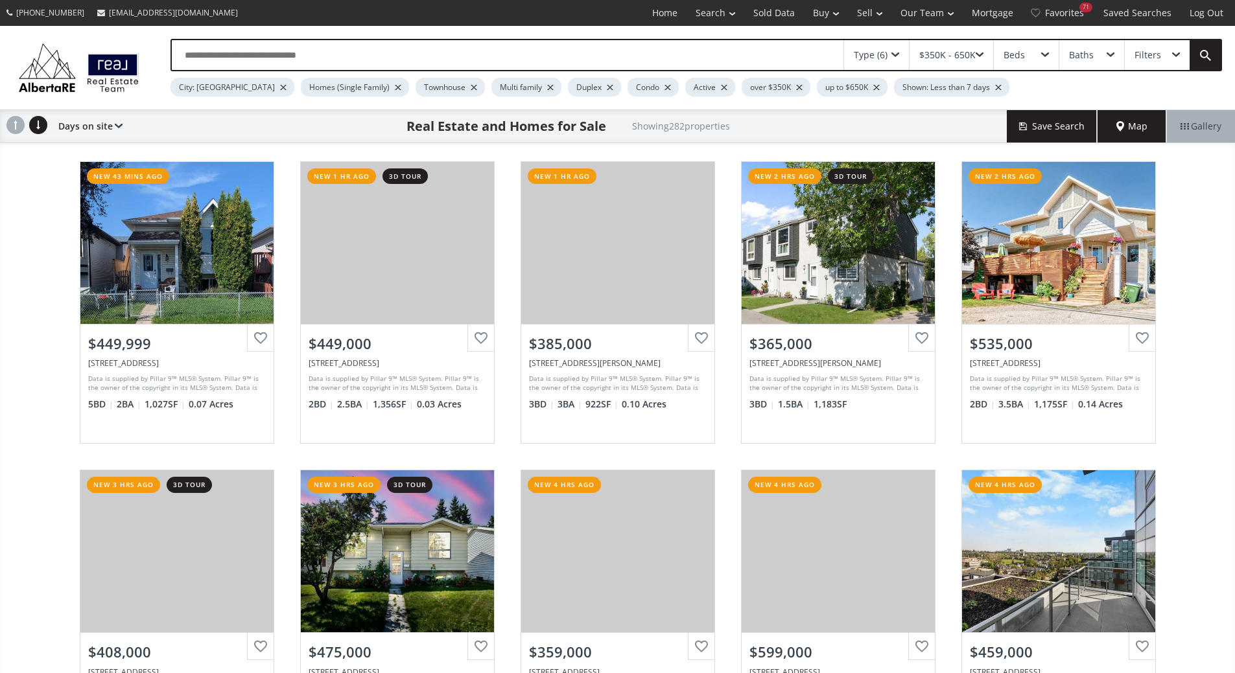
click at [1046, 56] on span at bounding box center [1045, 54] width 8 height 5
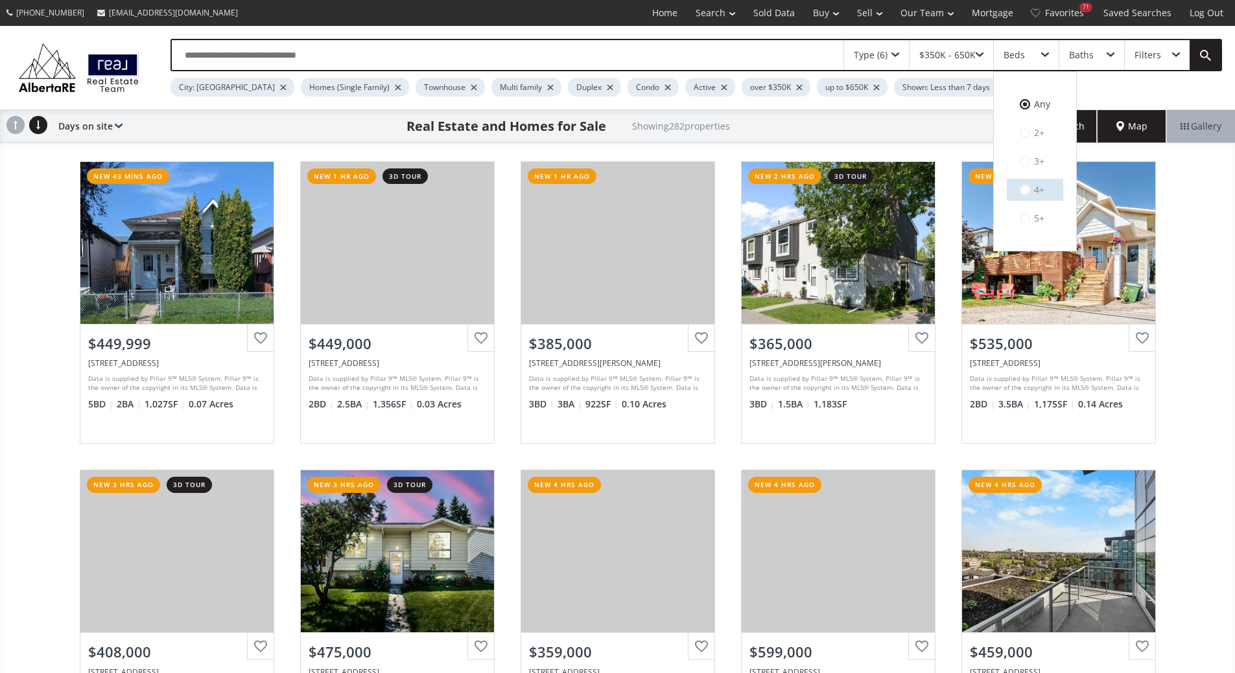
click at [1039, 190] on label "4+" at bounding box center [1034, 190] width 56 height 22
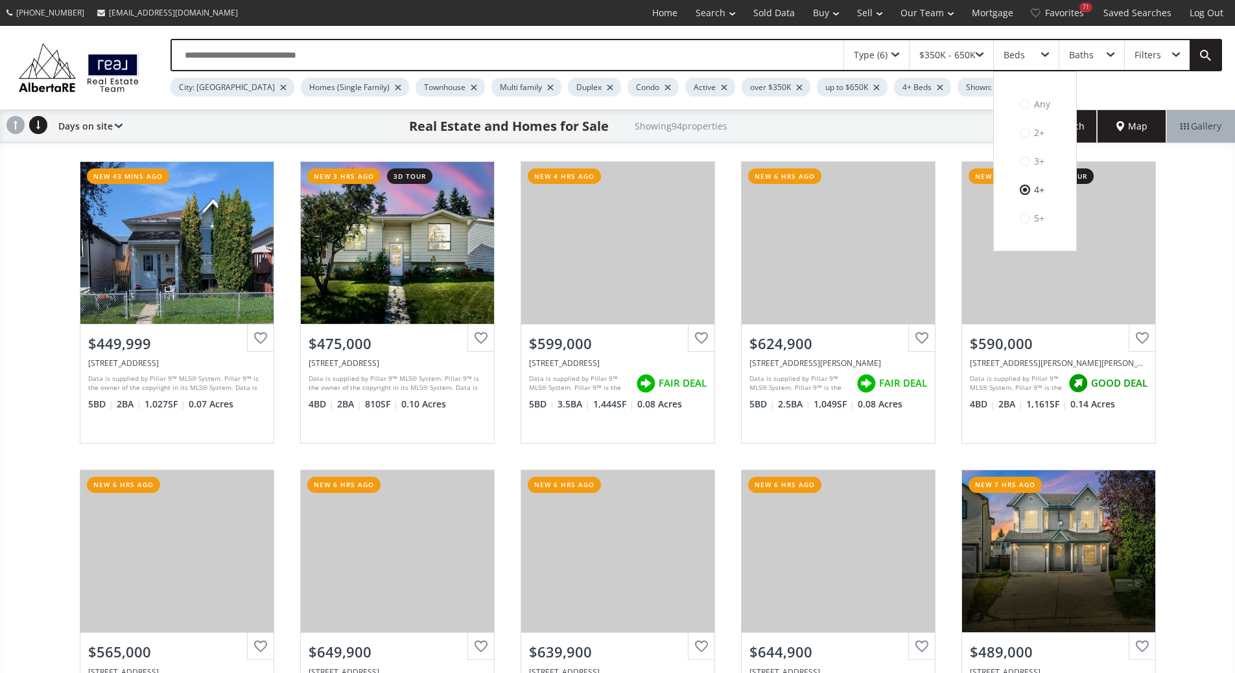
click at [1108, 56] on span at bounding box center [1110, 54] width 8 height 5
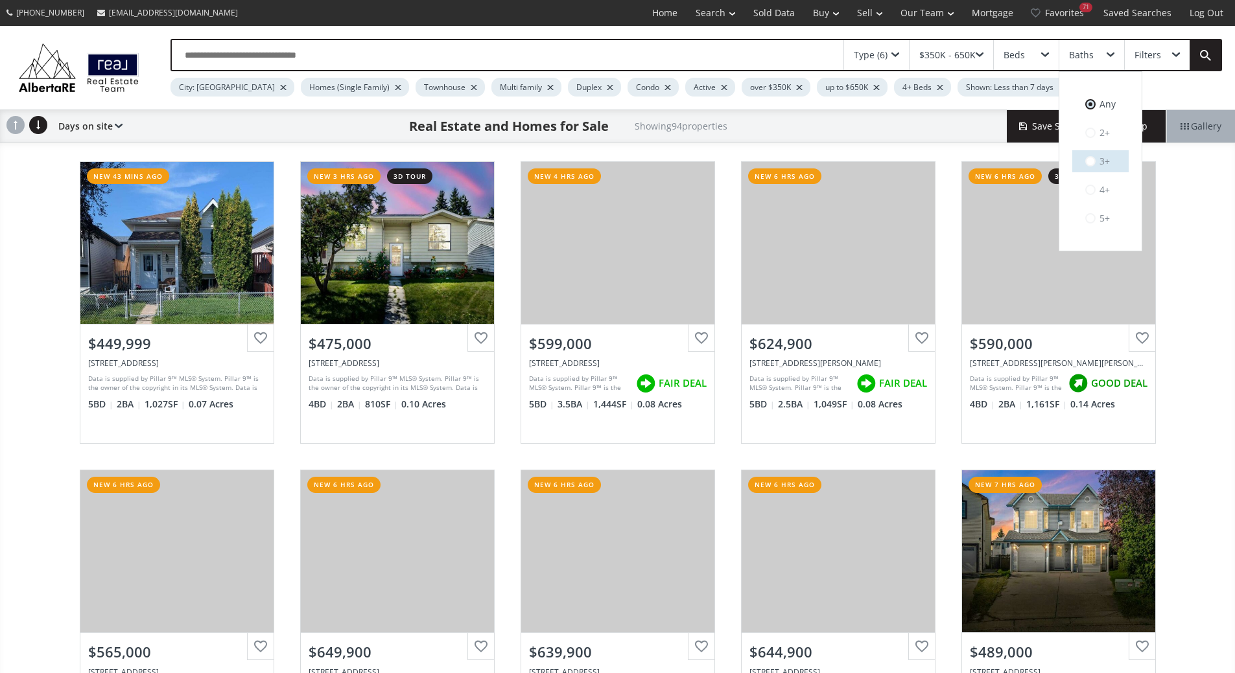
click at [1098, 162] on label "3+" at bounding box center [1100, 161] width 56 height 22
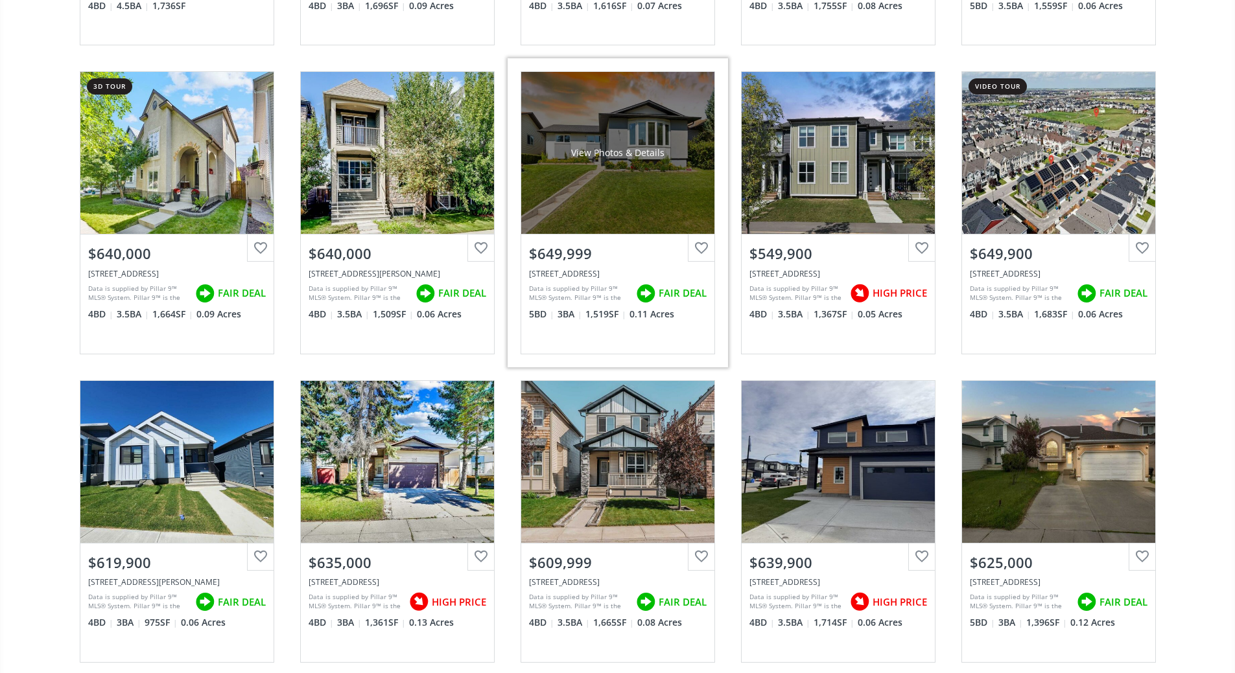
scroll to position [1361, 0]
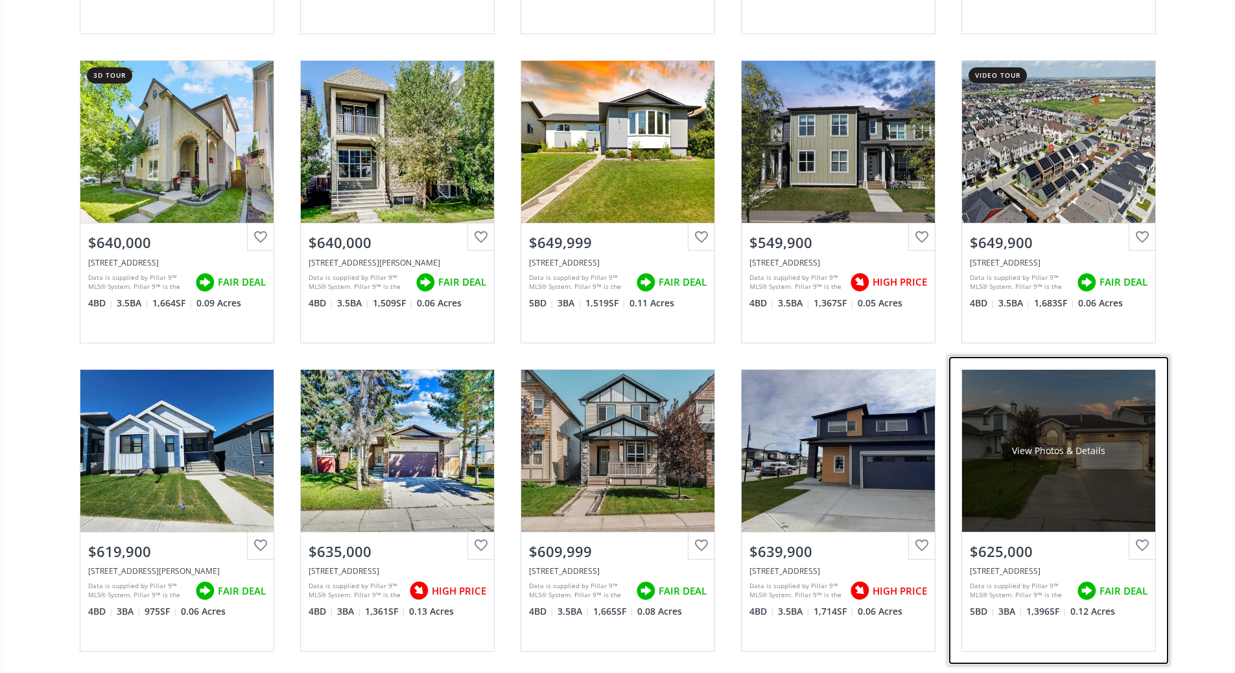
click at [1076, 463] on div "View Photos & Details" at bounding box center [1058, 451] width 193 height 162
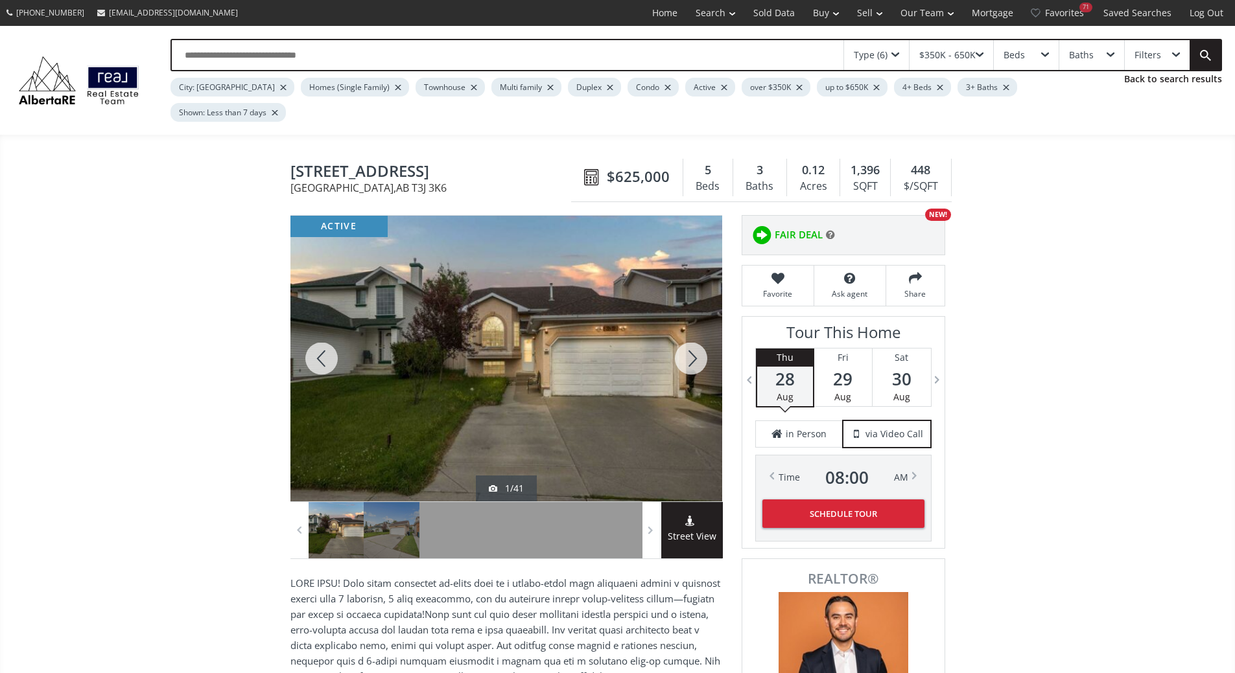
click at [616, 375] on div at bounding box center [506, 359] width 432 height 286
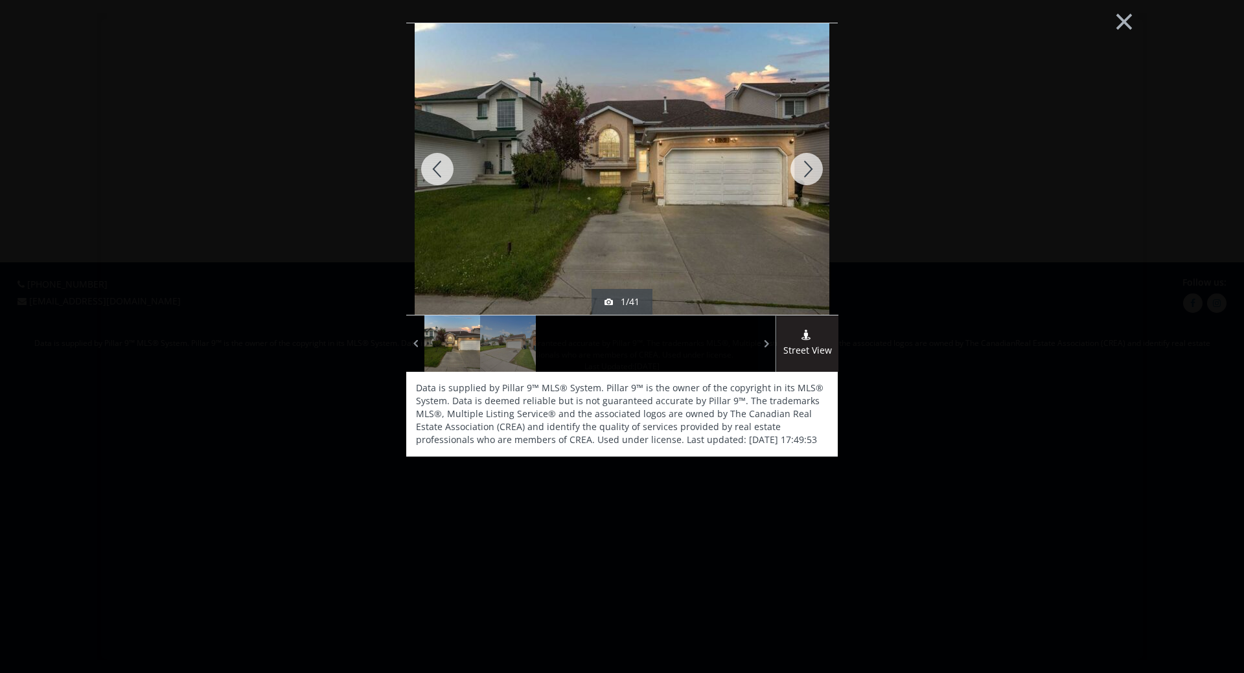
click at [807, 169] on div at bounding box center [807, 169] width 62 height 292
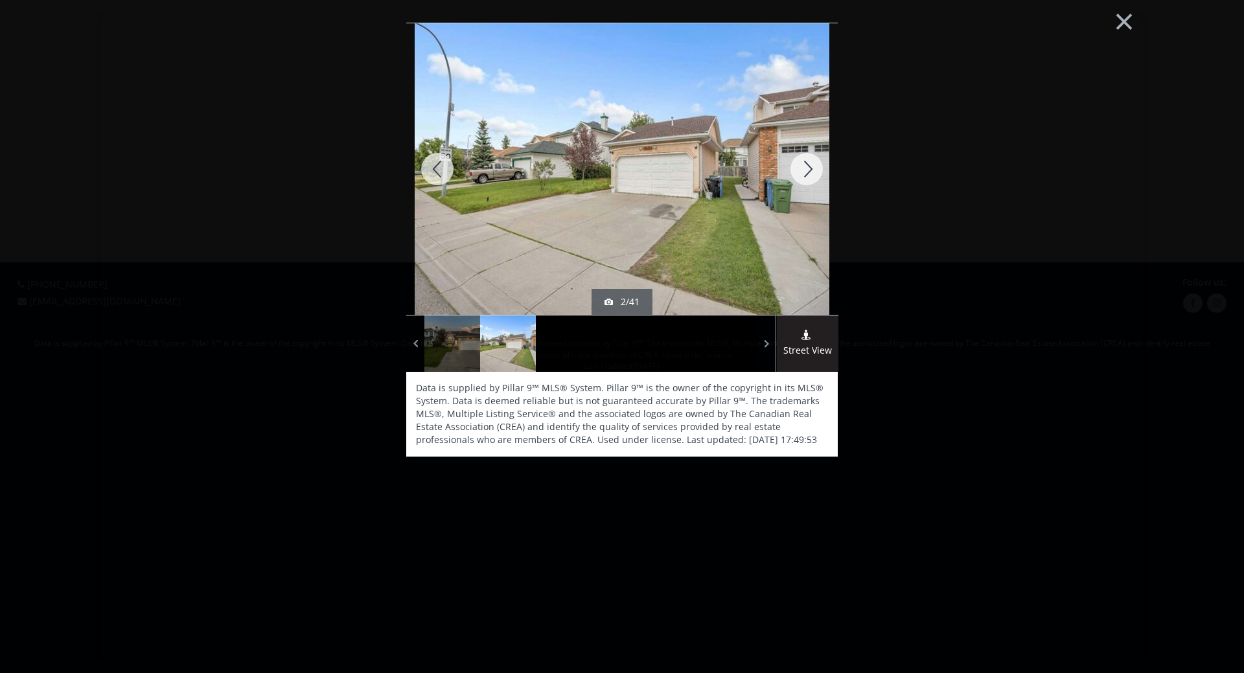
click at [807, 168] on div at bounding box center [807, 169] width 62 height 292
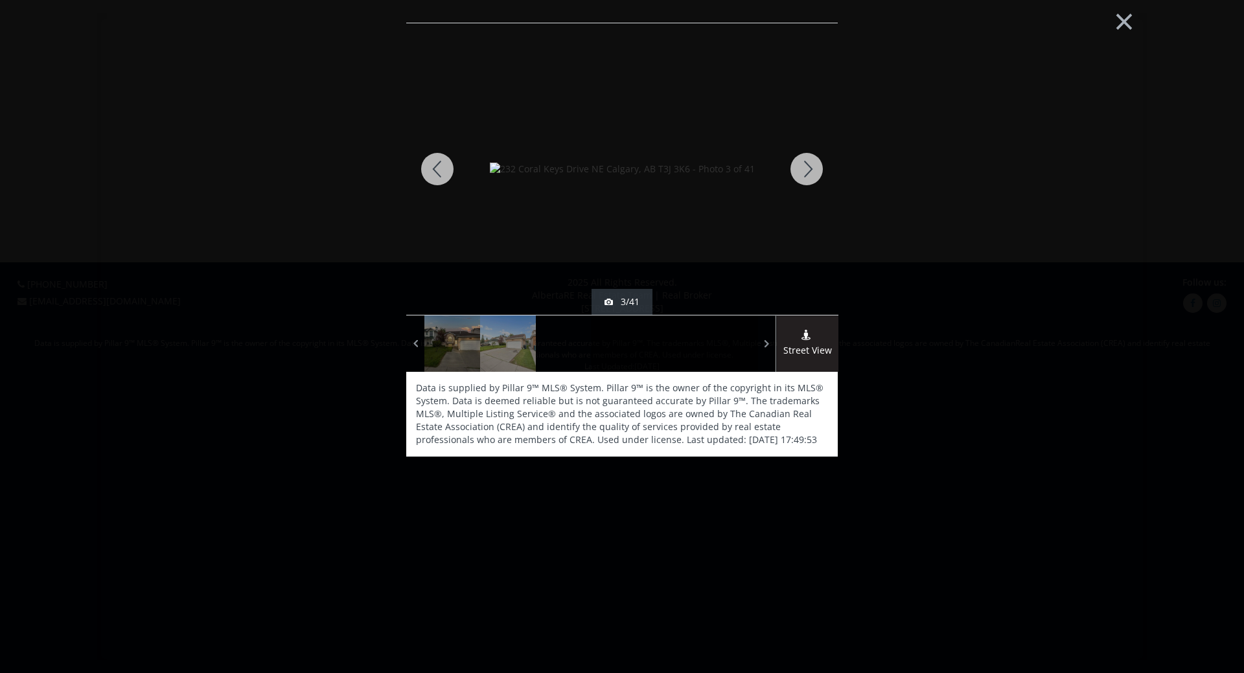
click at [807, 168] on div at bounding box center [807, 169] width 62 height 292
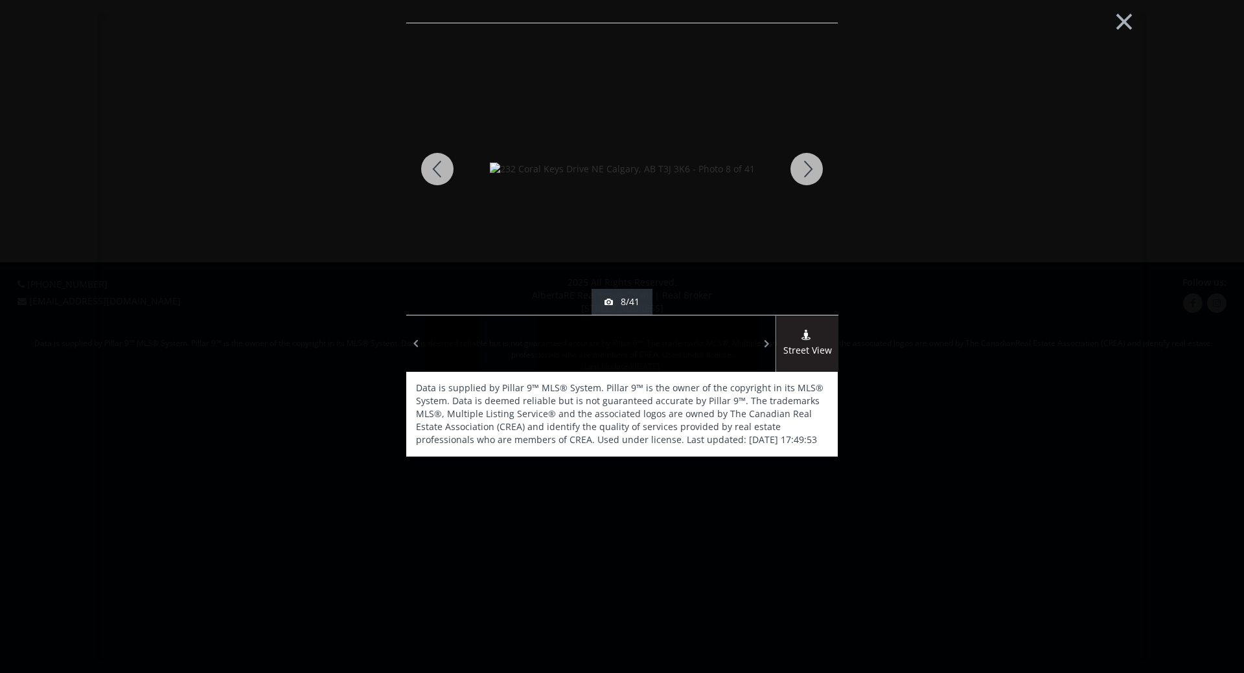
click at [807, 168] on div at bounding box center [807, 169] width 62 height 292
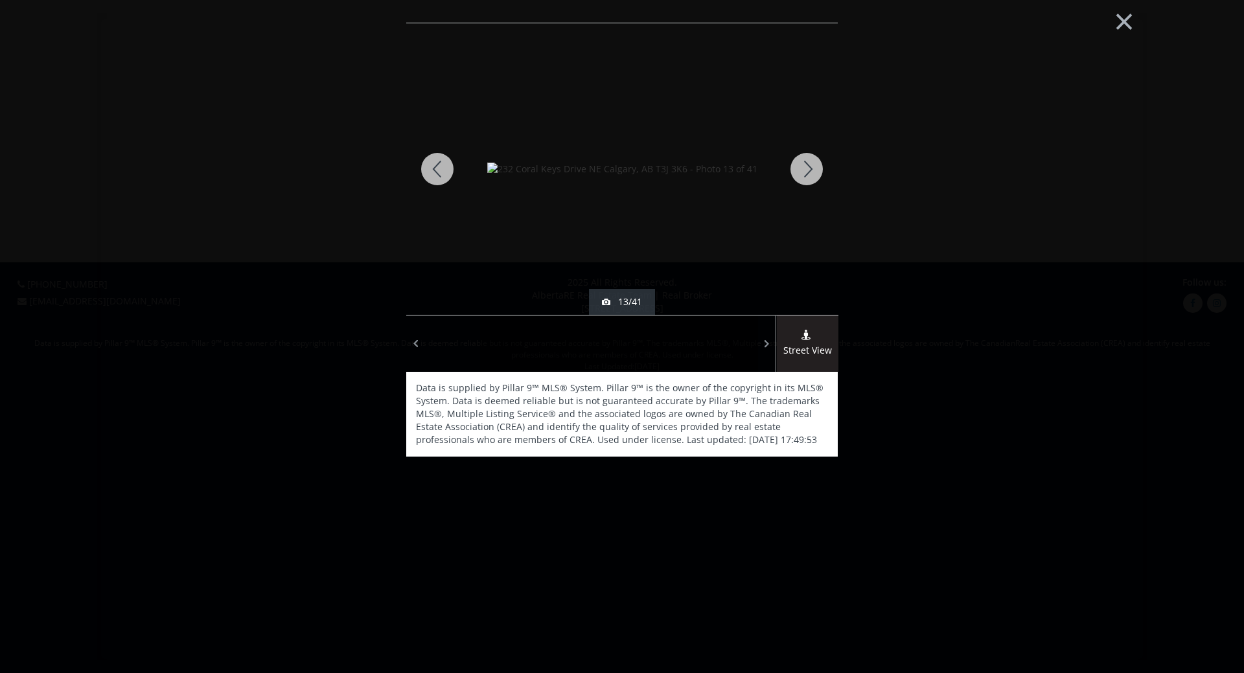
click at [807, 168] on div at bounding box center [807, 169] width 62 height 292
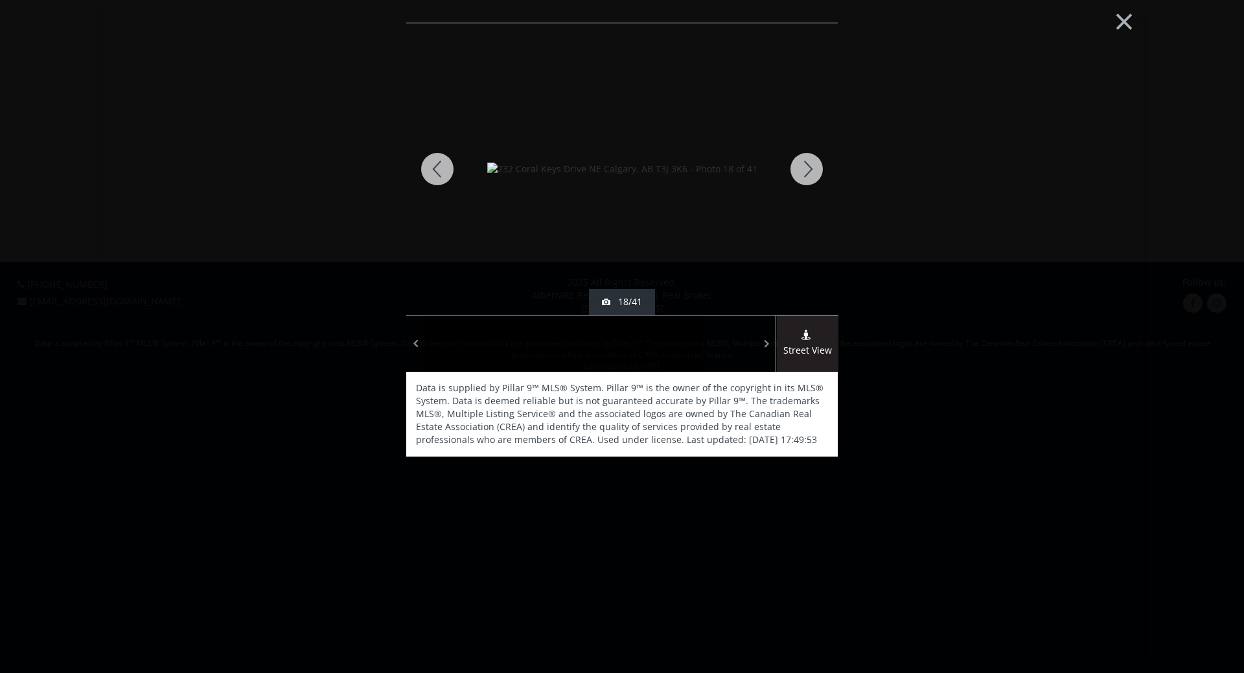
click at [807, 168] on div at bounding box center [807, 169] width 62 height 292
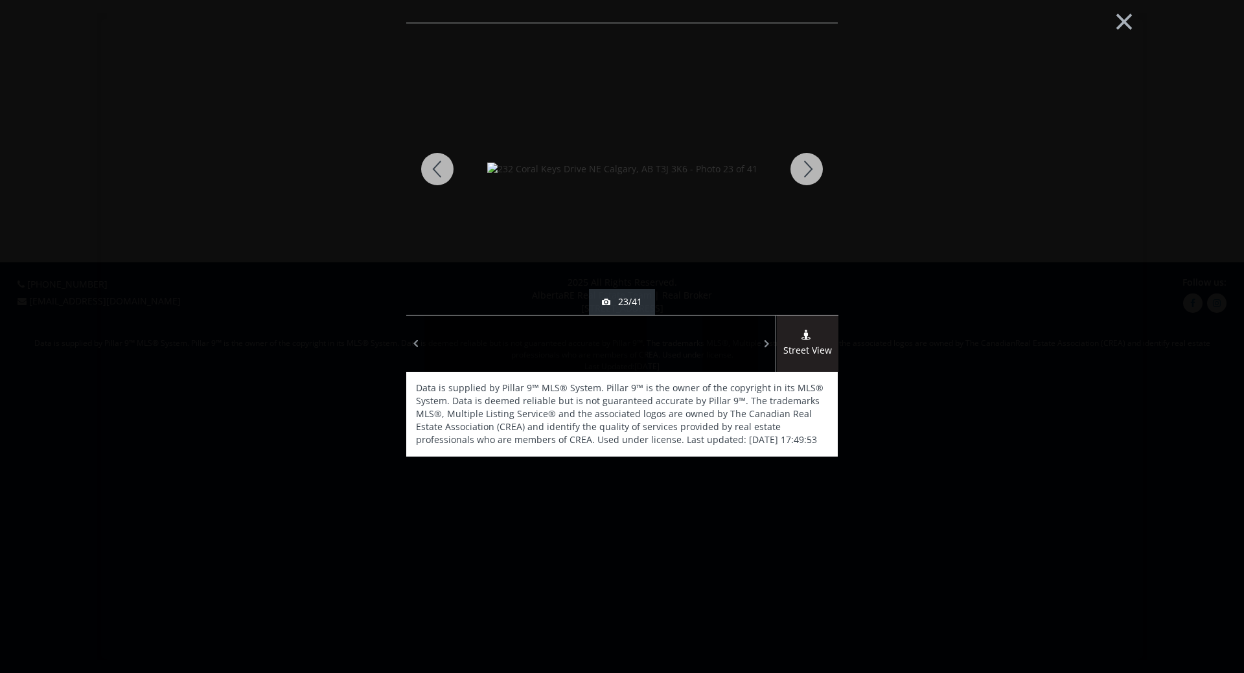
click at [807, 168] on div at bounding box center [807, 169] width 62 height 292
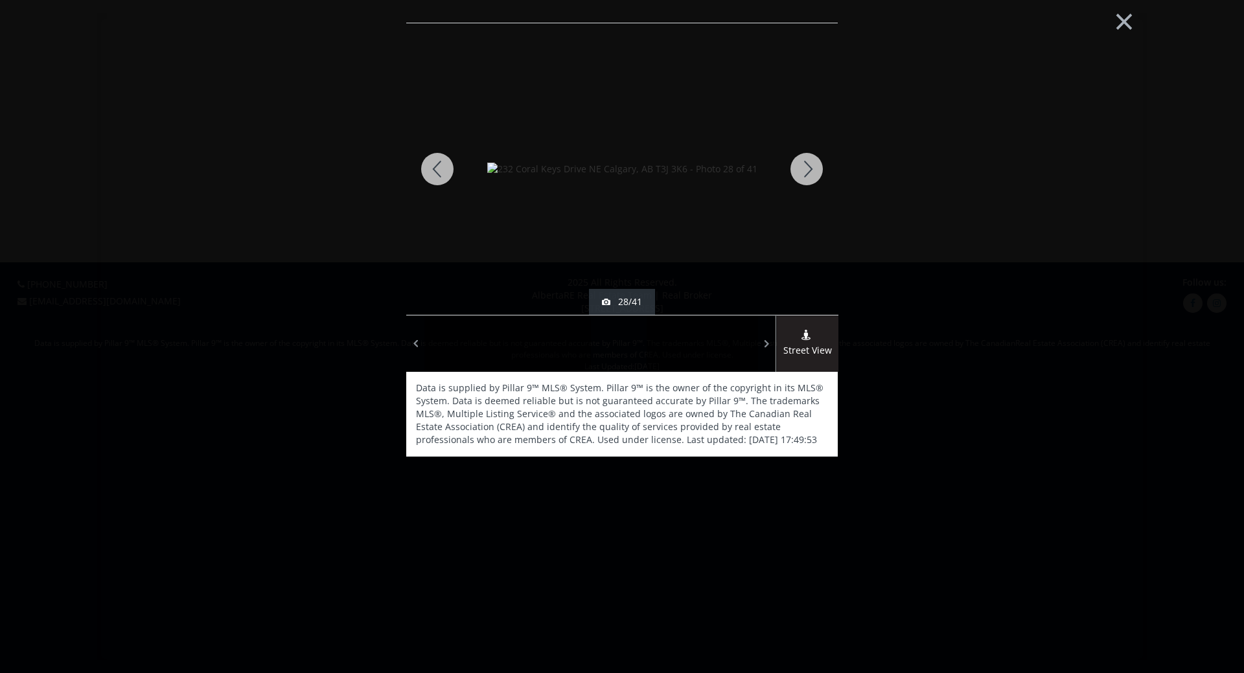
click at [807, 168] on div at bounding box center [807, 169] width 62 height 292
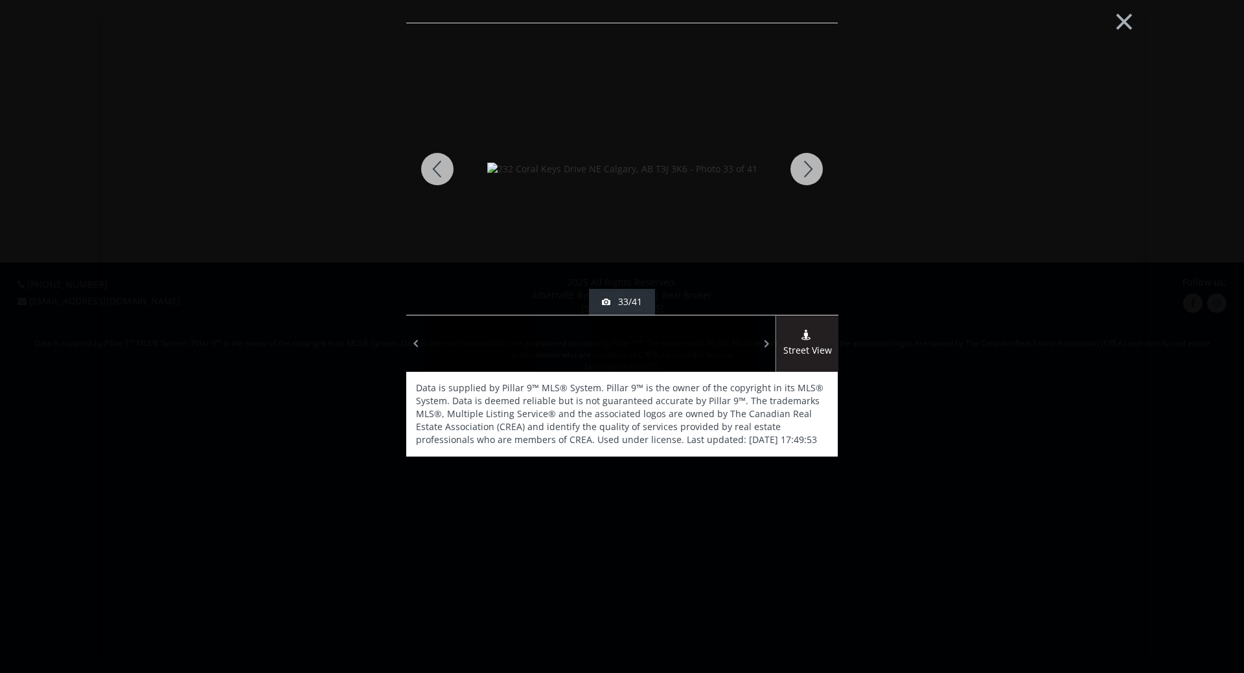
click at [807, 168] on div at bounding box center [807, 169] width 62 height 292
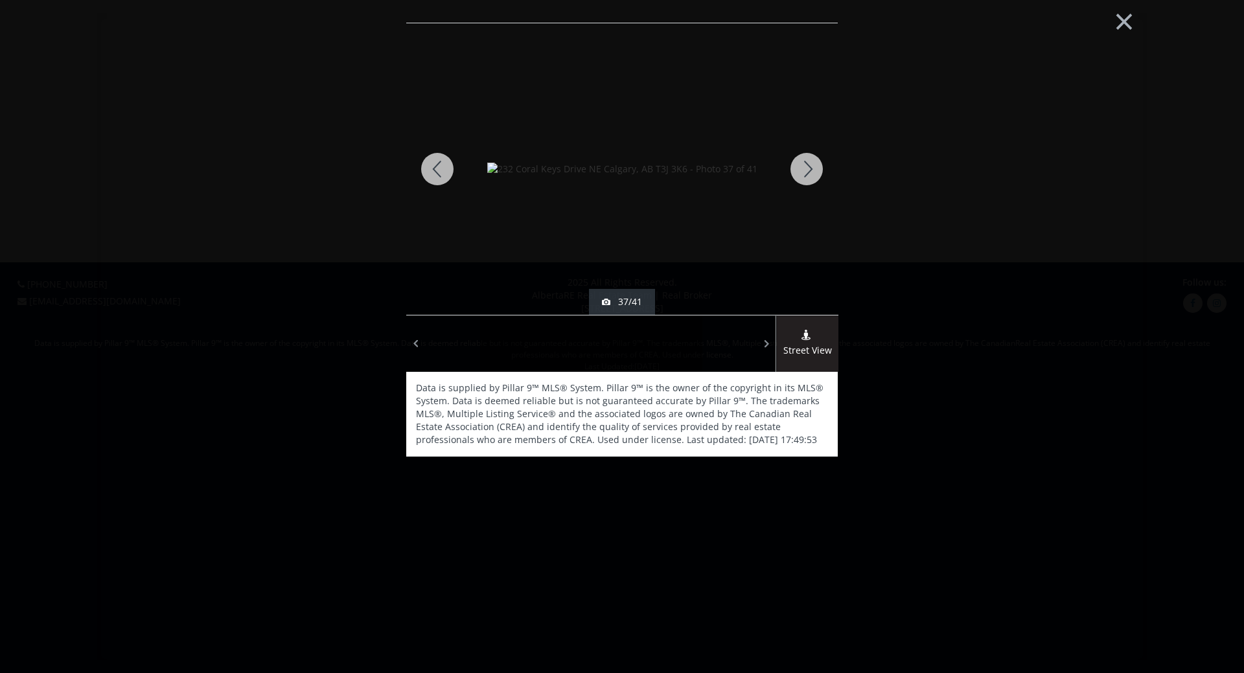
click at [807, 168] on div at bounding box center [807, 169] width 62 height 292
click at [1130, 23] on button "×" at bounding box center [1124, 20] width 71 height 53
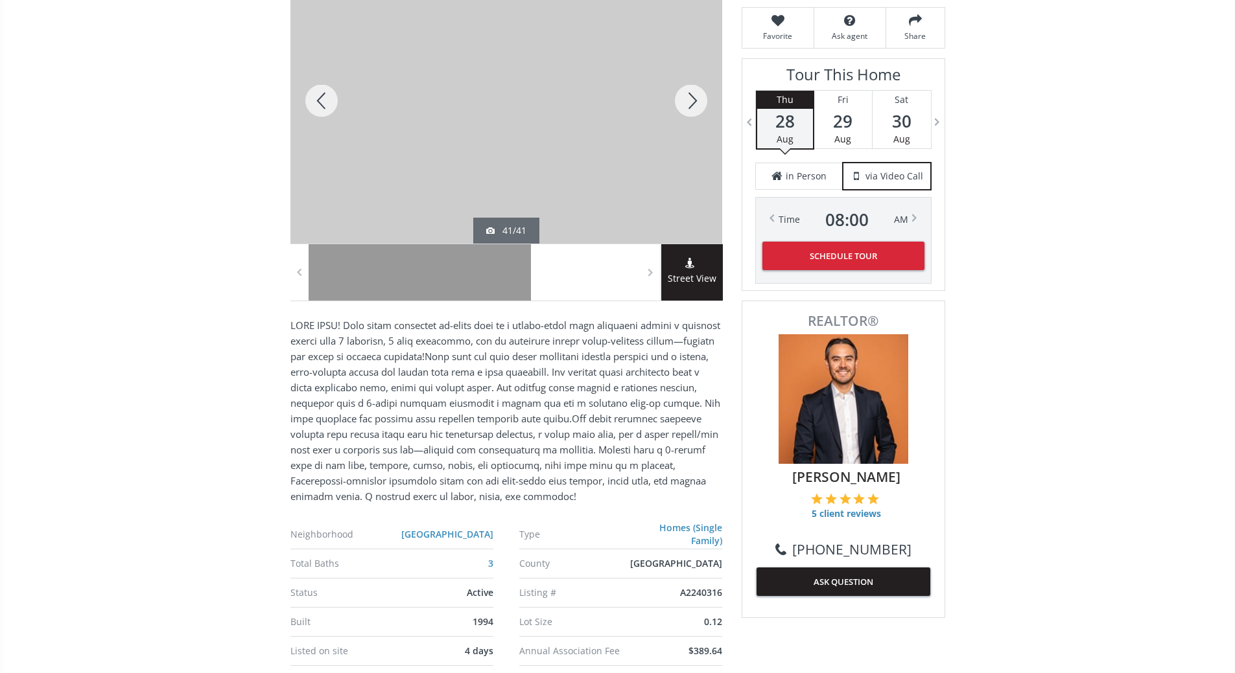
scroll to position [259, 0]
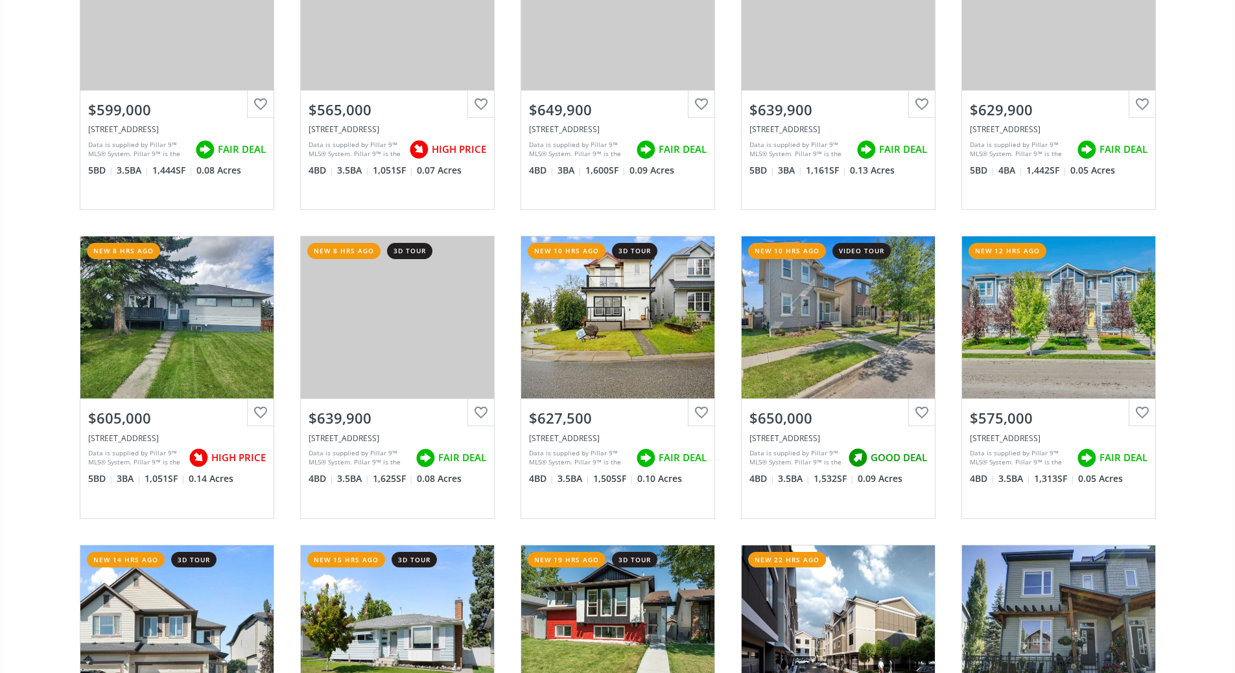
scroll to position [1361, 0]
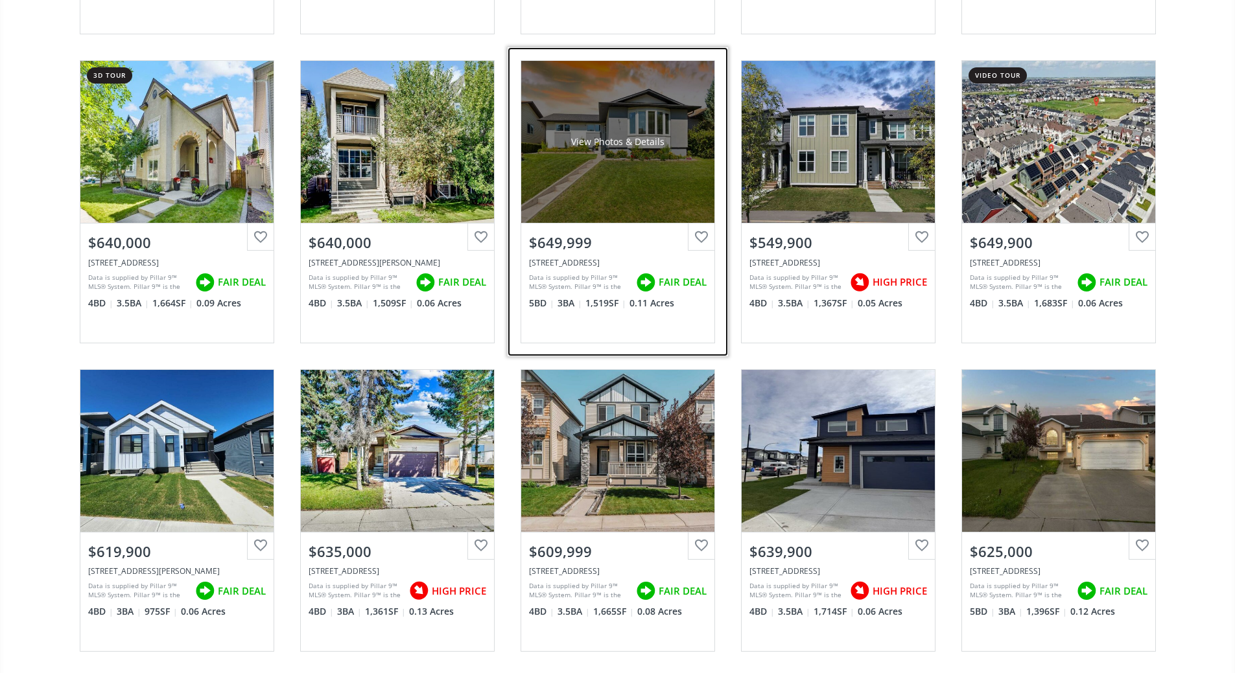
click at [702, 224] on div at bounding box center [701, 237] width 27 height 27
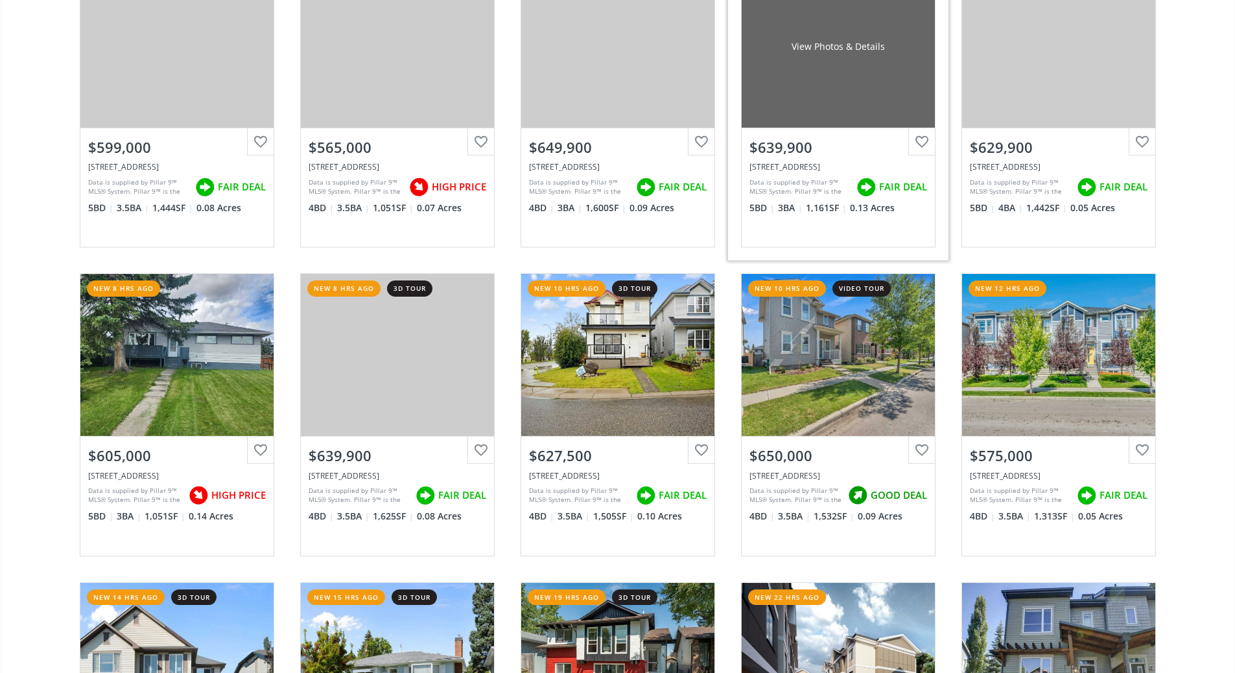
scroll to position [259, 0]
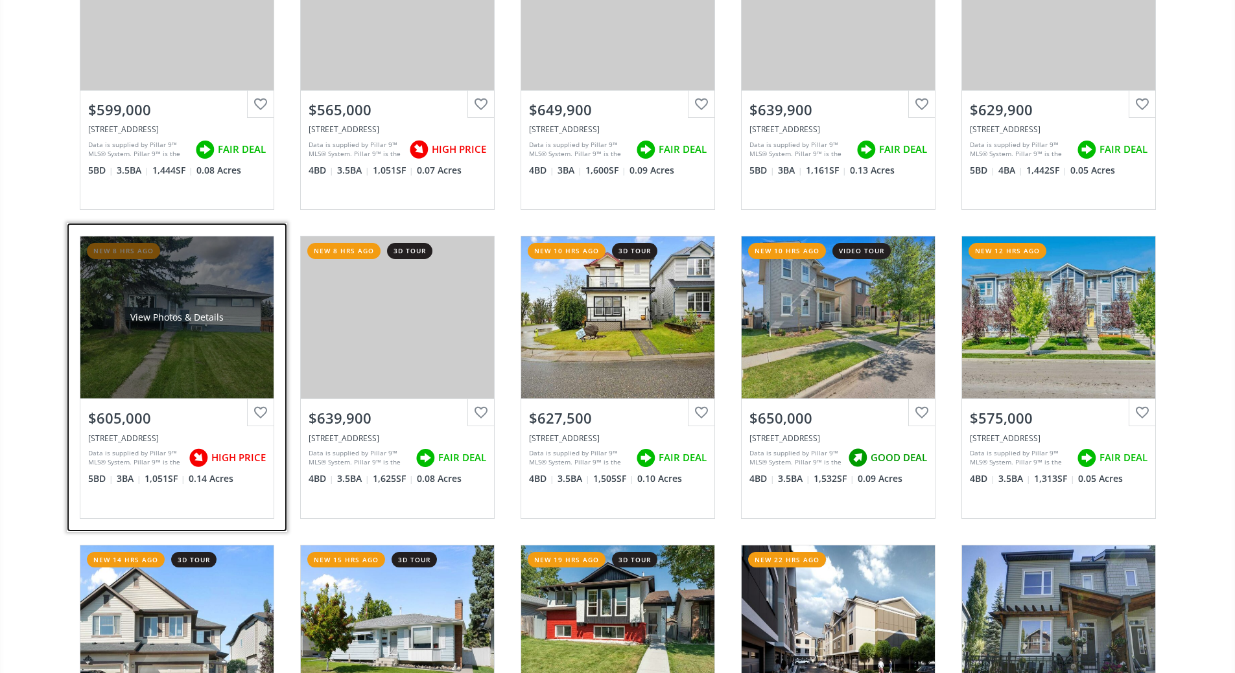
click at [262, 399] on div at bounding box center [260, 412] width 27 height 27
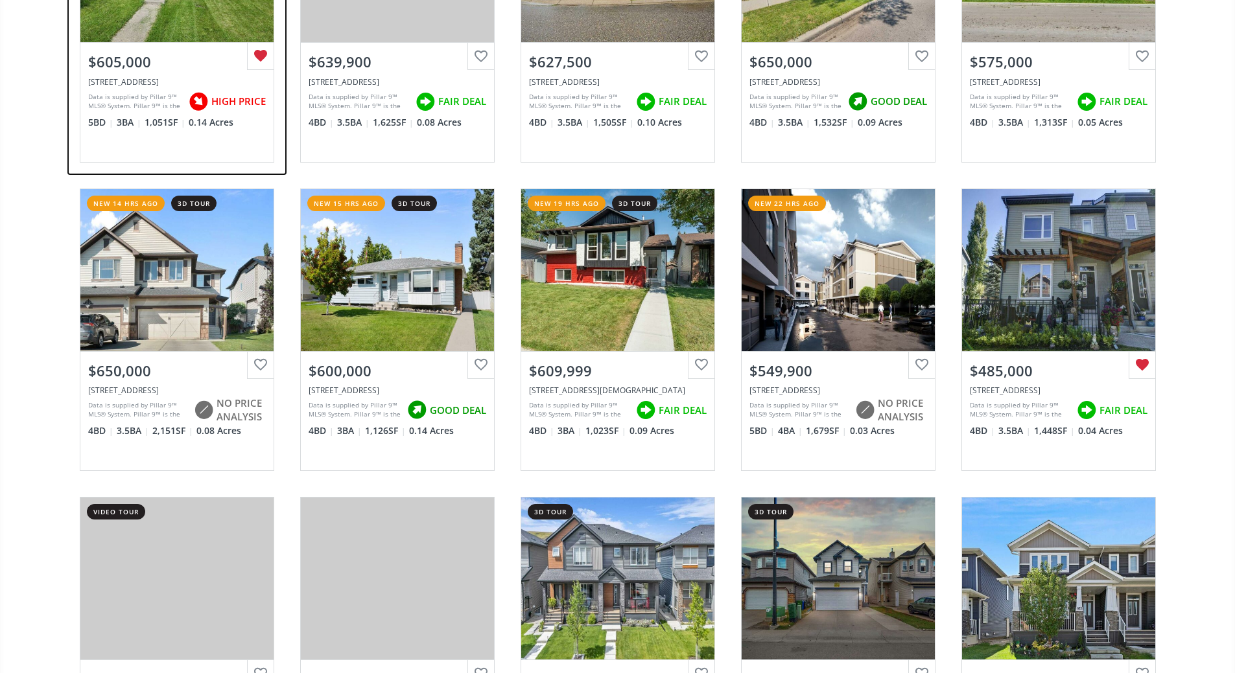
scroll to position [648, 0]
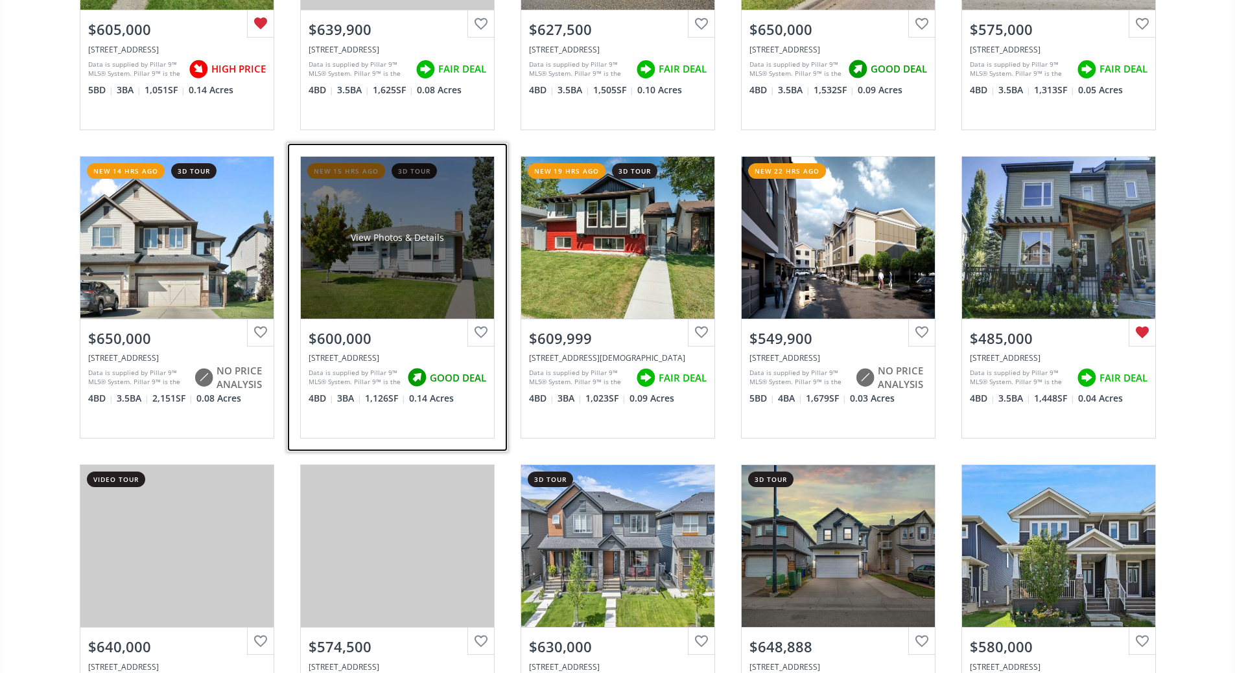
click at [483, 319] on div at bounding box center [480, 332] width 27 height 27
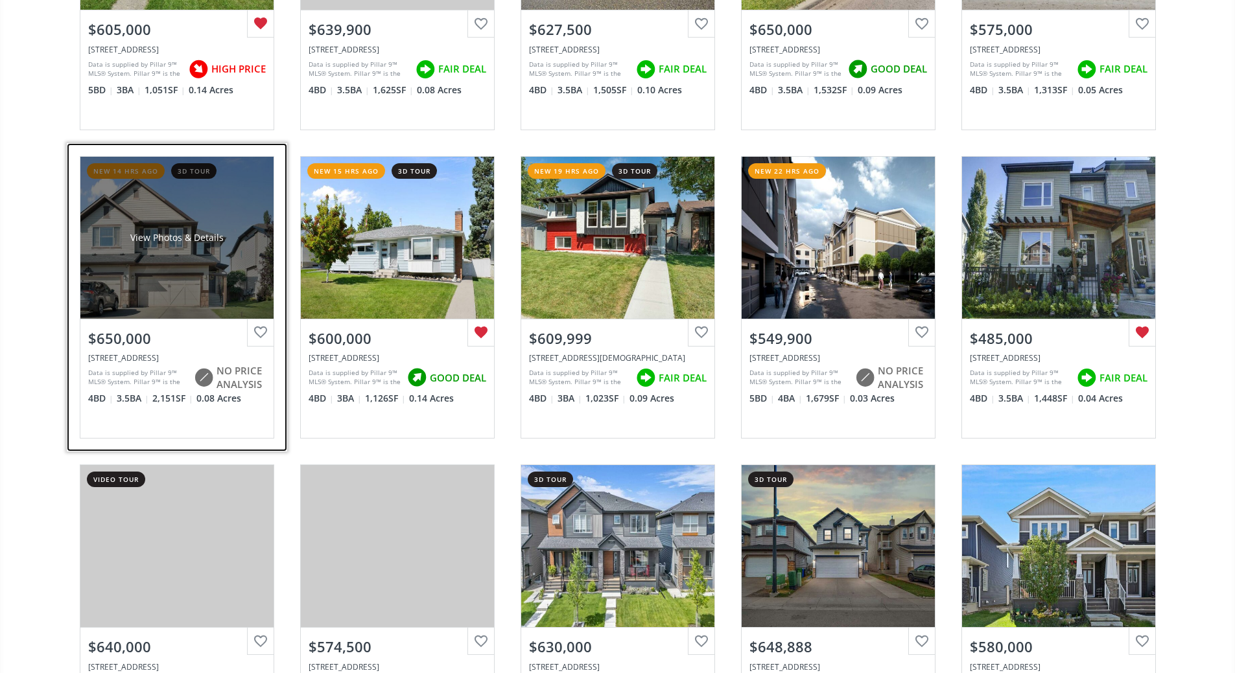
click at [255, 319] on div at bounding box center [260, 332] width 27 height 27
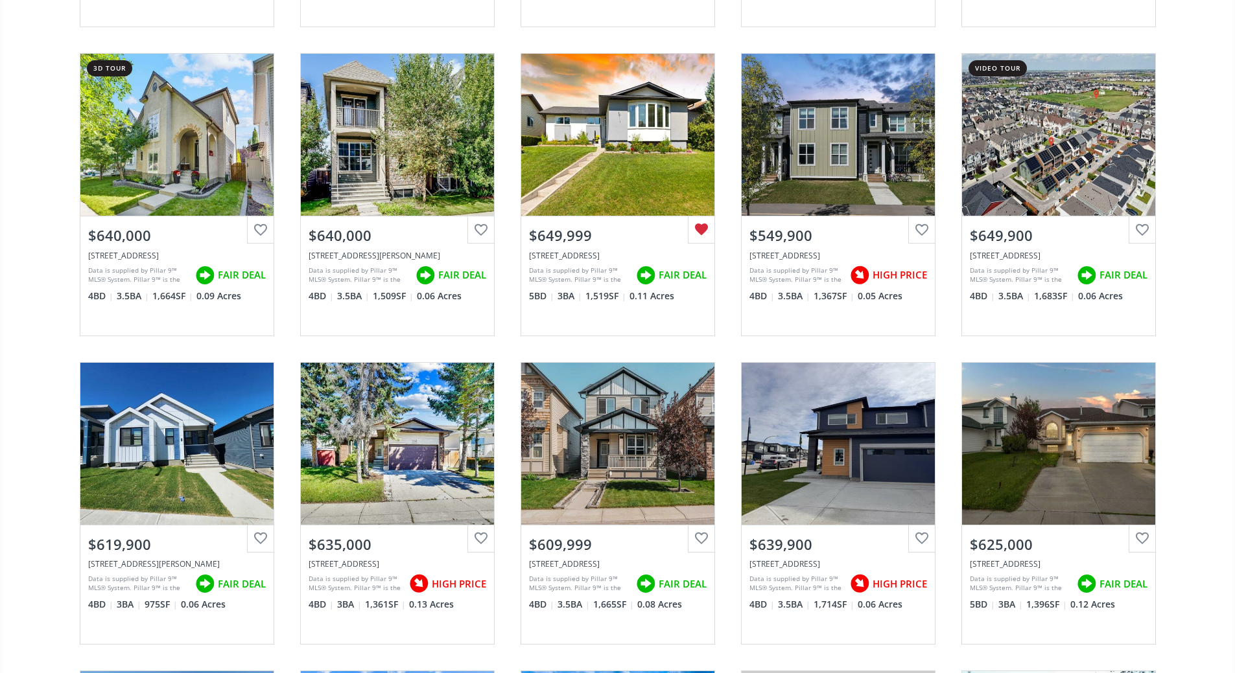
scroll to position [1426, 0]
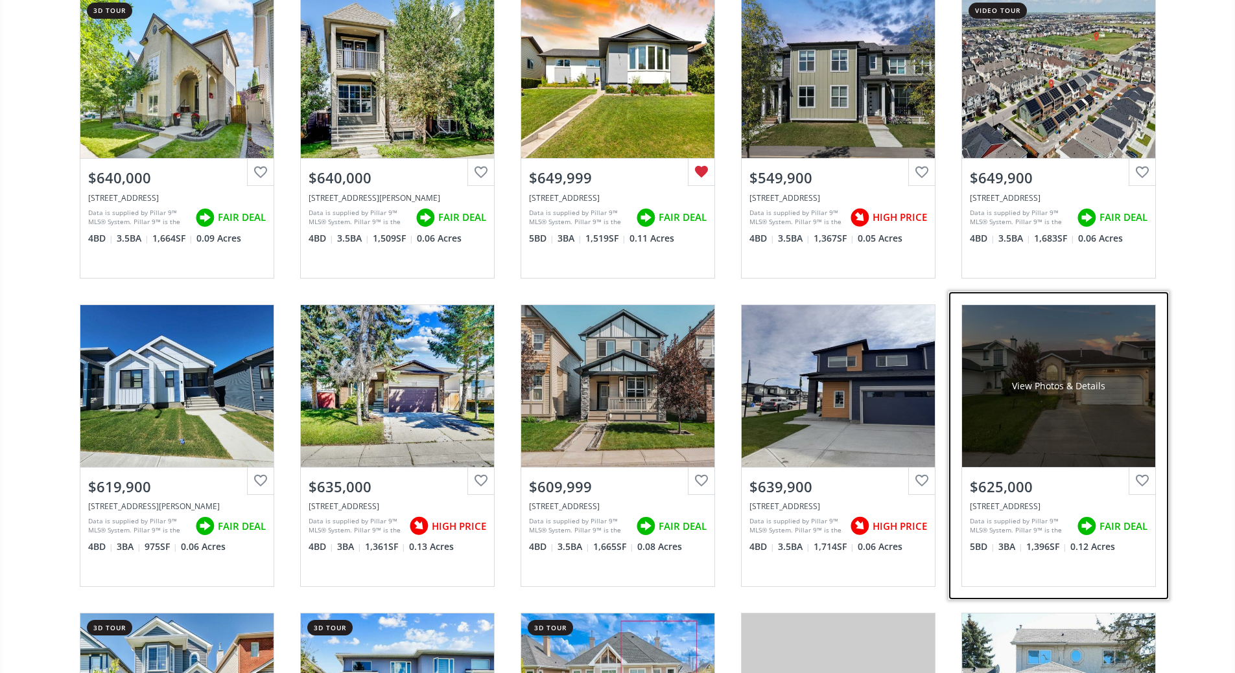
click at [1141, 468] on div at bounding box center [1141, 481] width 27 height 27
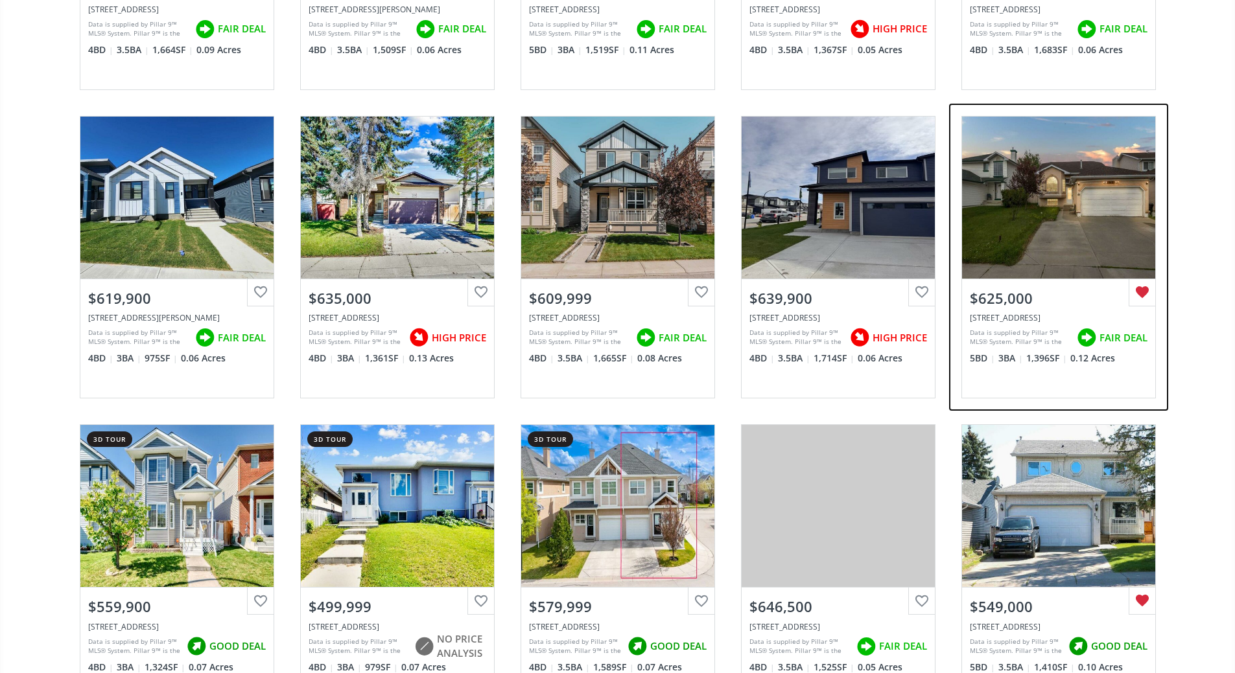
scroll to position [1620, 0]
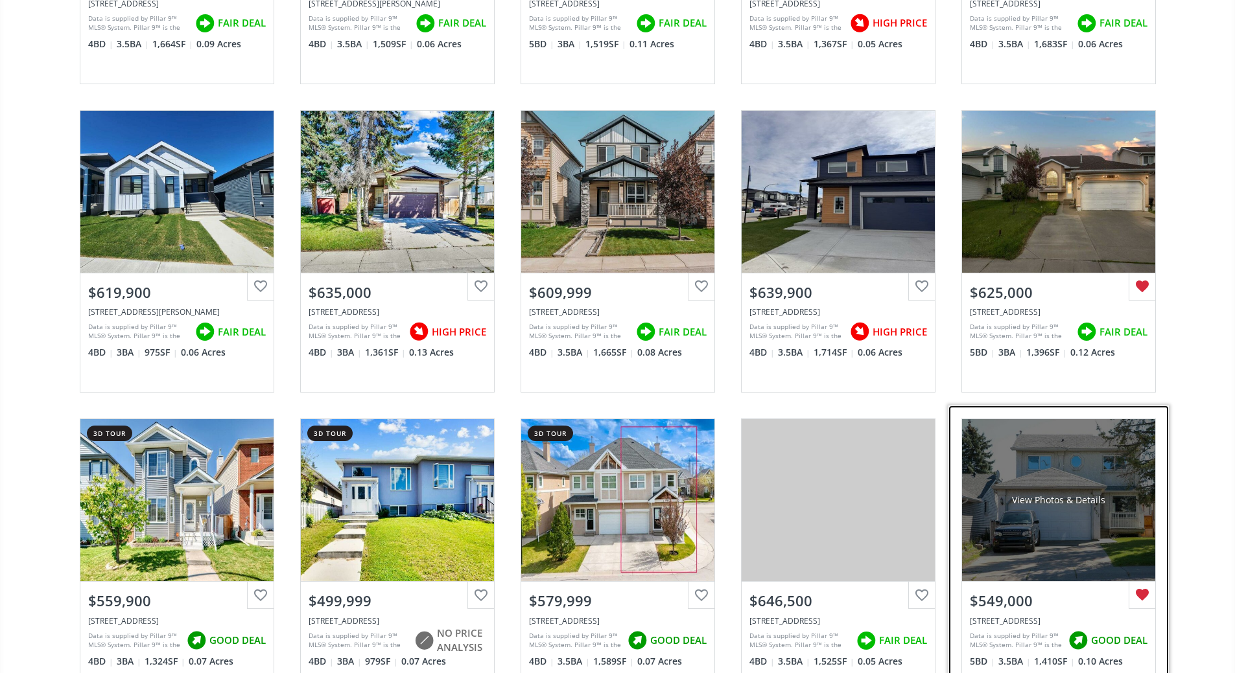
click at [1140, 582] on div at bounding box center [1141, 595] width 27 height 27
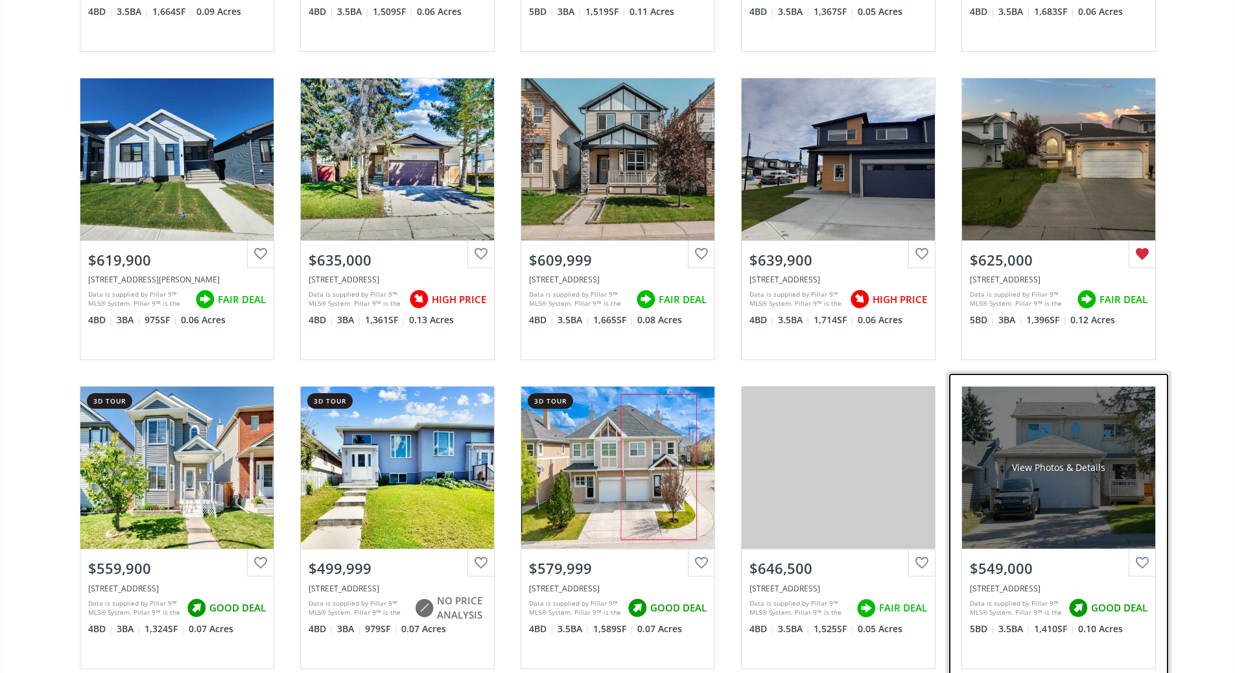
scroll to position [1750, 0]
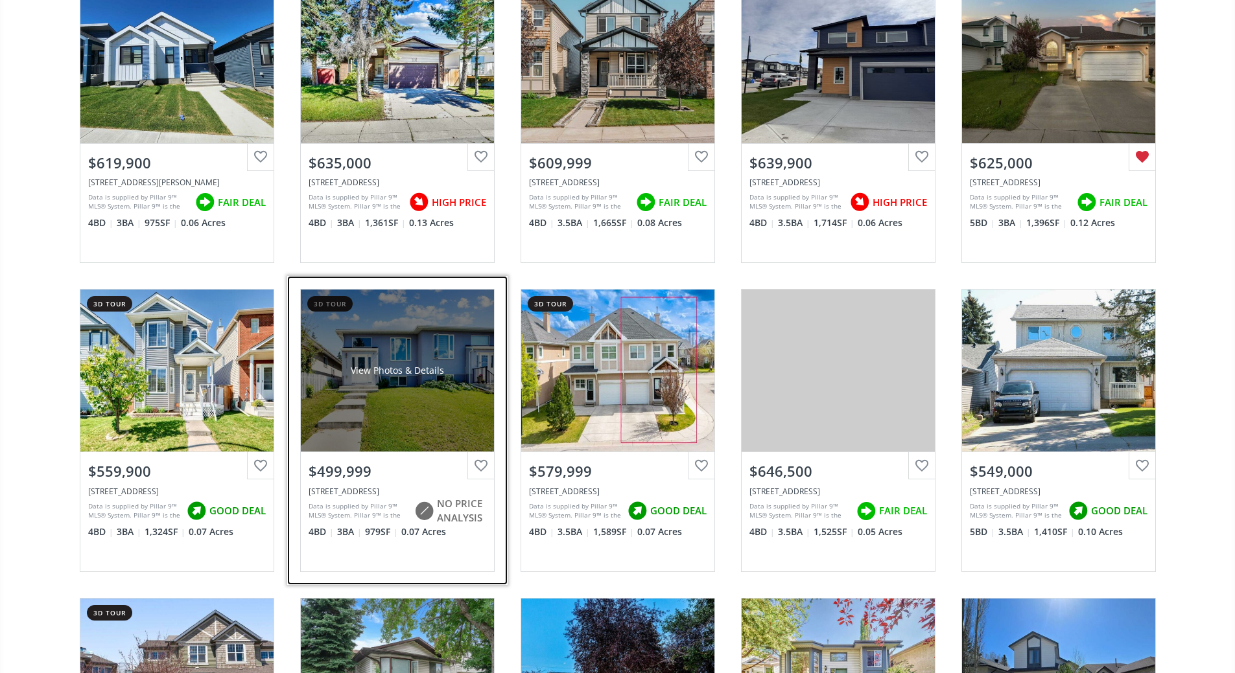
click at [484, 452] on div at bounding box center [480, 465] width 27 height 27
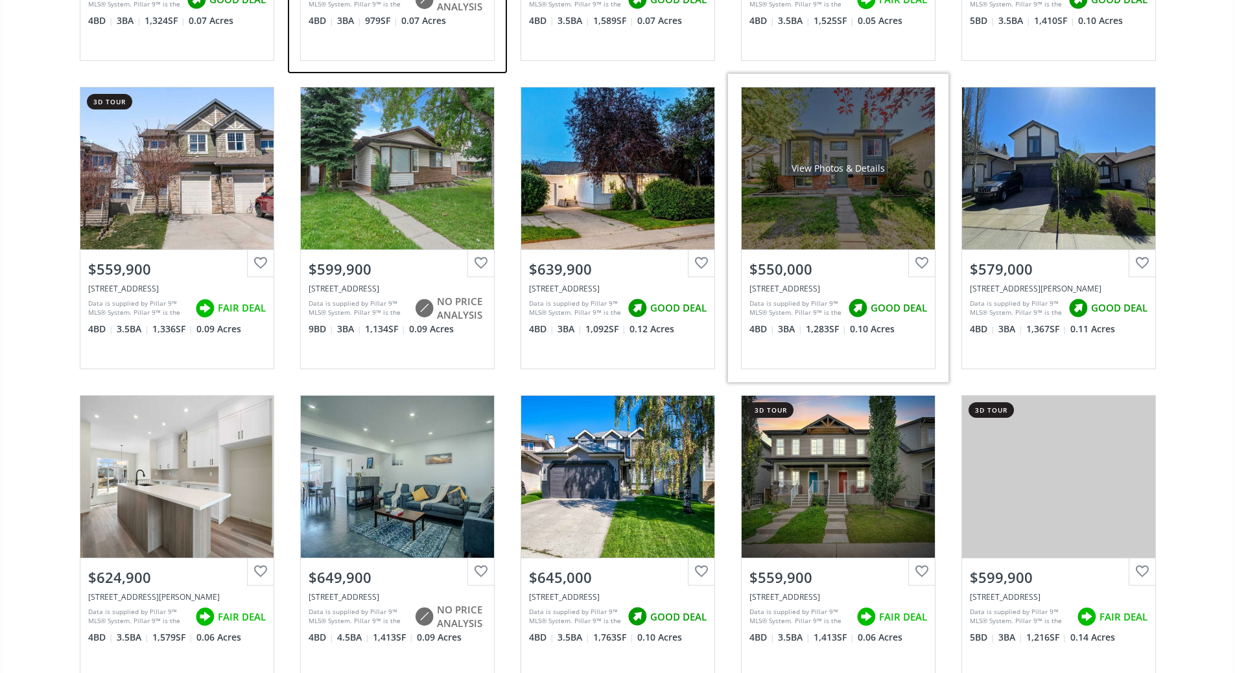
scroll to position [2268, 0]
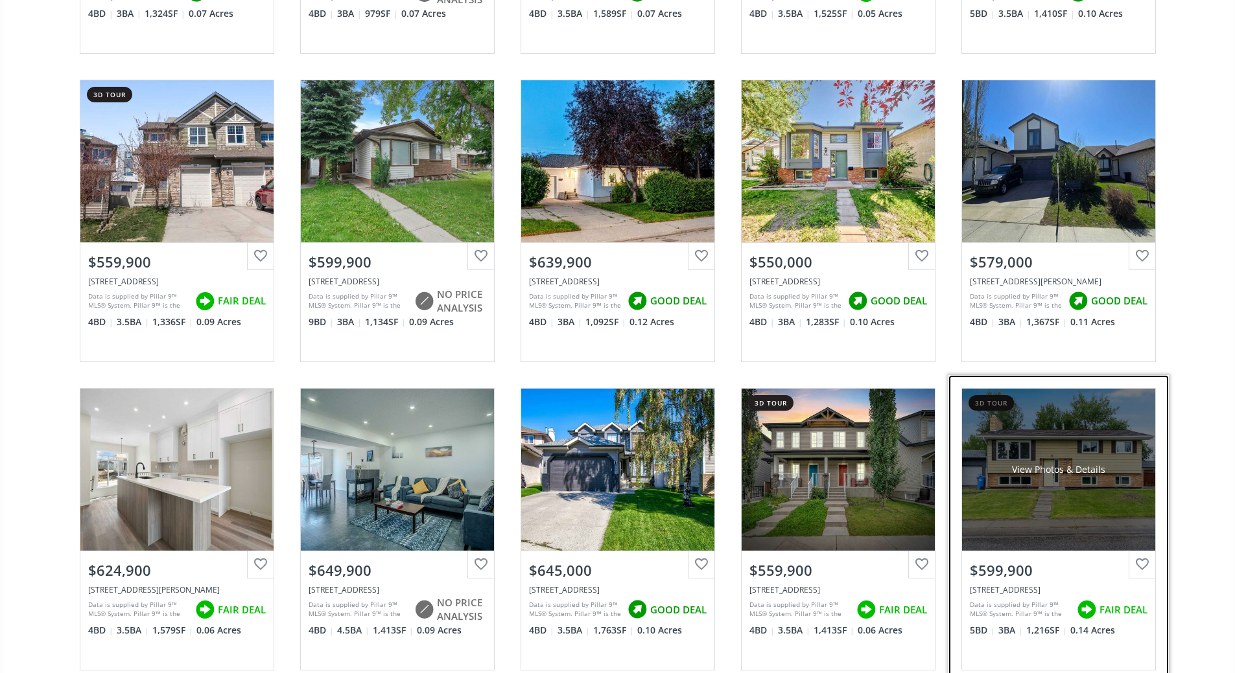
click at [1138, 551] on div at bounding box center [1141, 564] width 27 height 27
click at [1088, 476] on div "View Photos & Details" at bounding box center [1058, 470] width 193 height 162
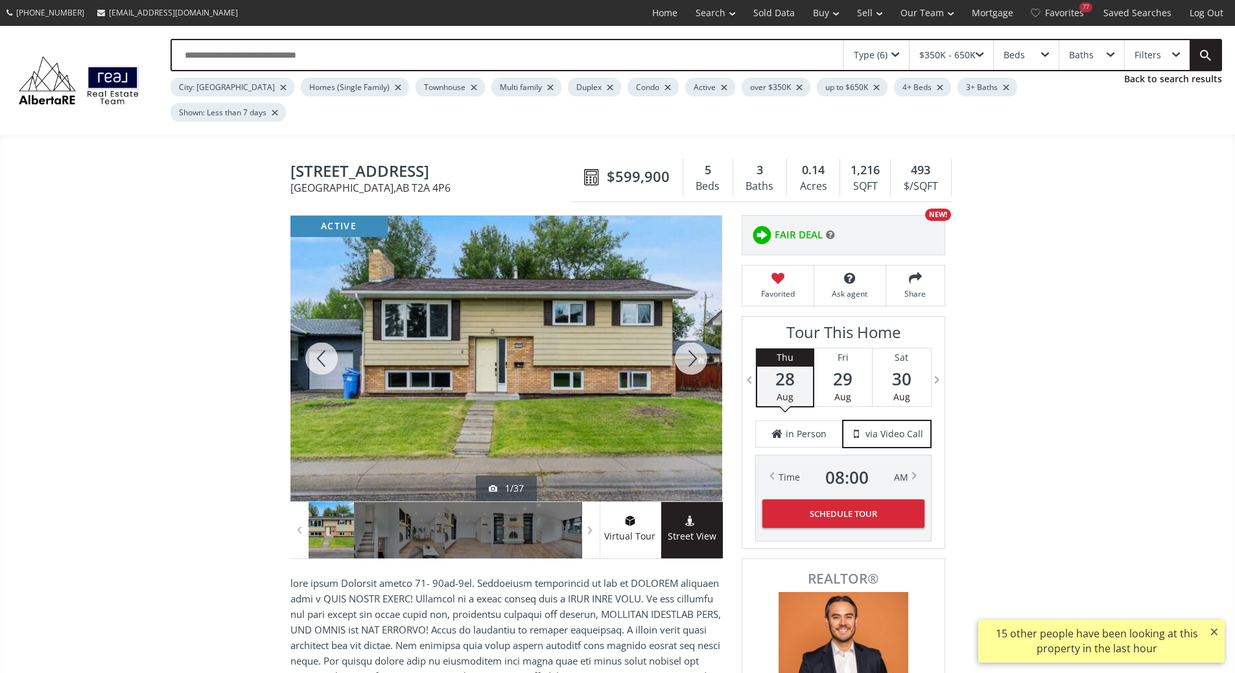
click at [599, 350] on div at bounding box center [506, 359] width 432 height 286
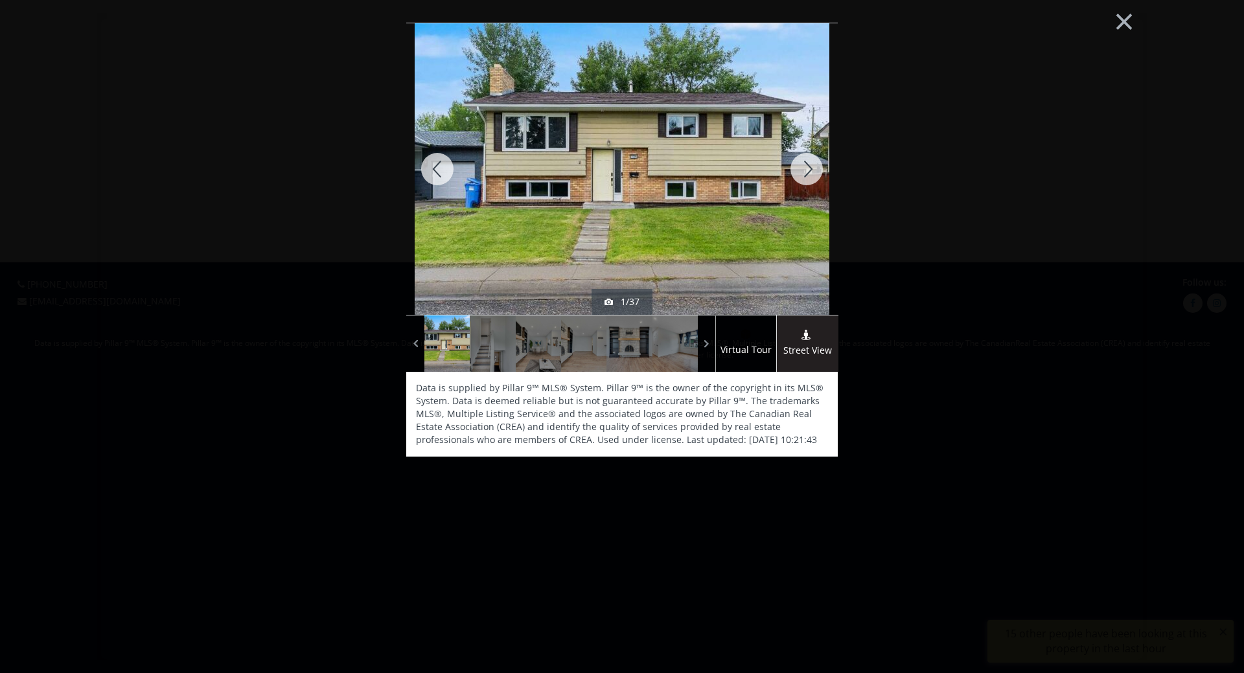
click at [807, 168] on div at bounding box center [807, 169] width 62 height 292
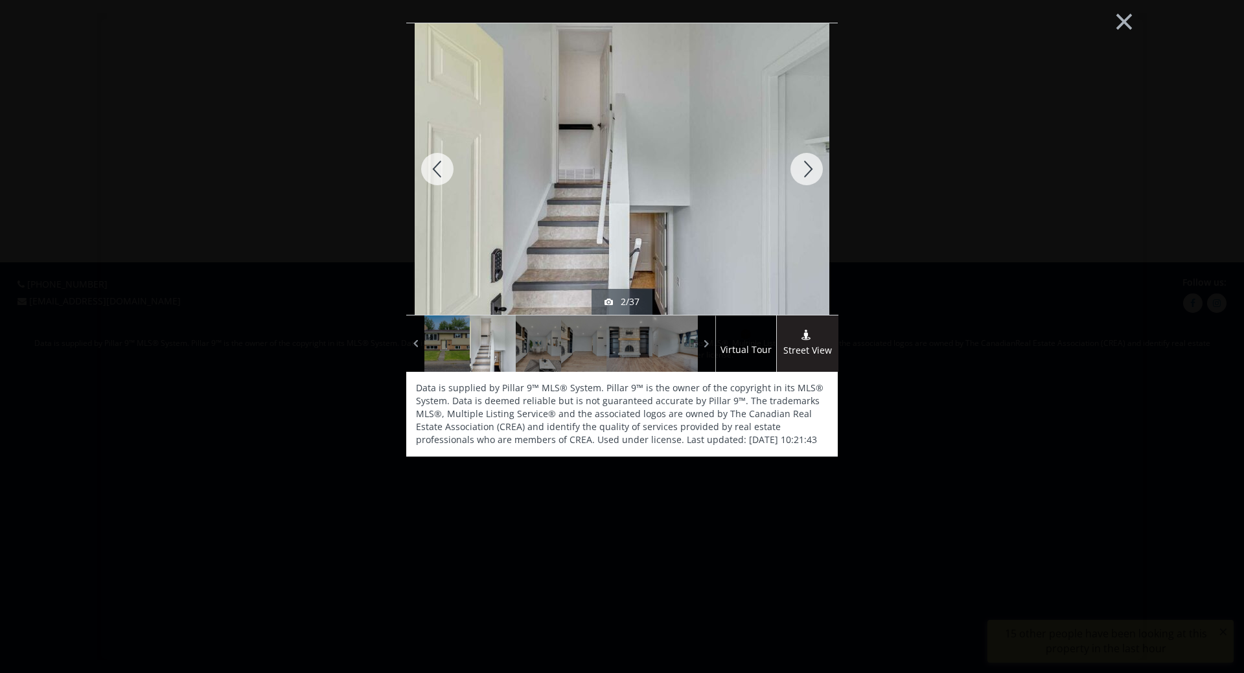
click at [807, 168] on div at bounding box center [807, 169] width 62 height 292
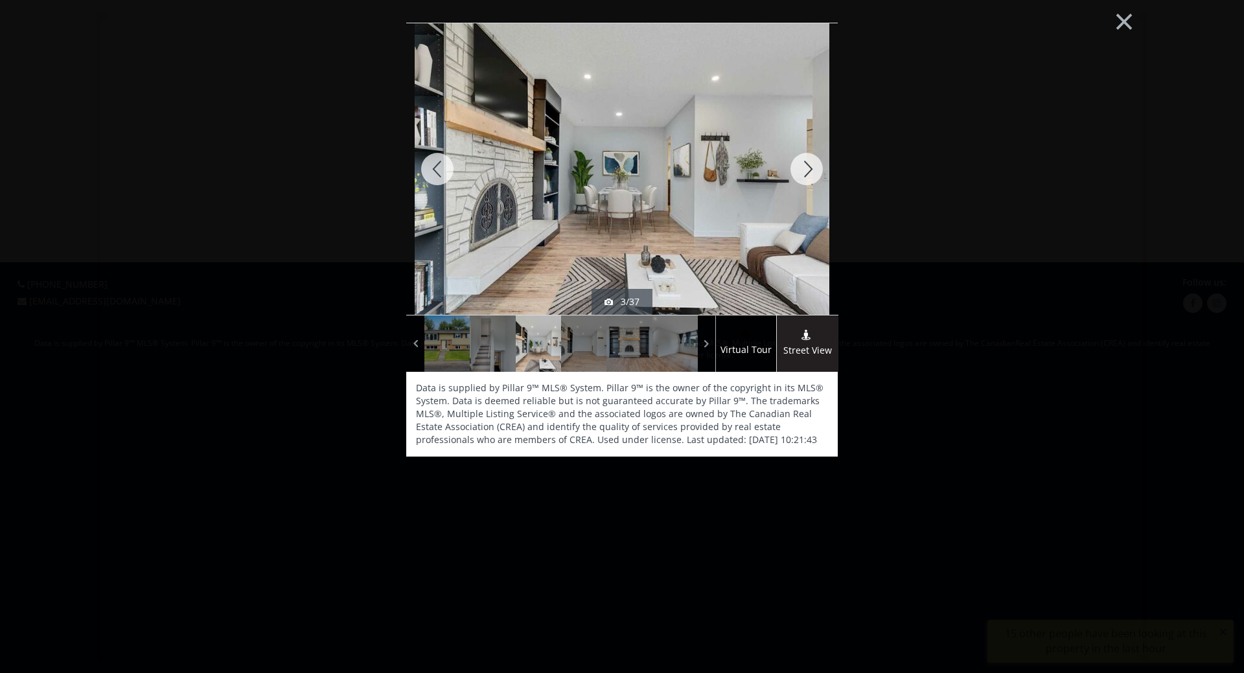
click at [807, 168] on div at bounding box center [807, 169] width 62 height 292
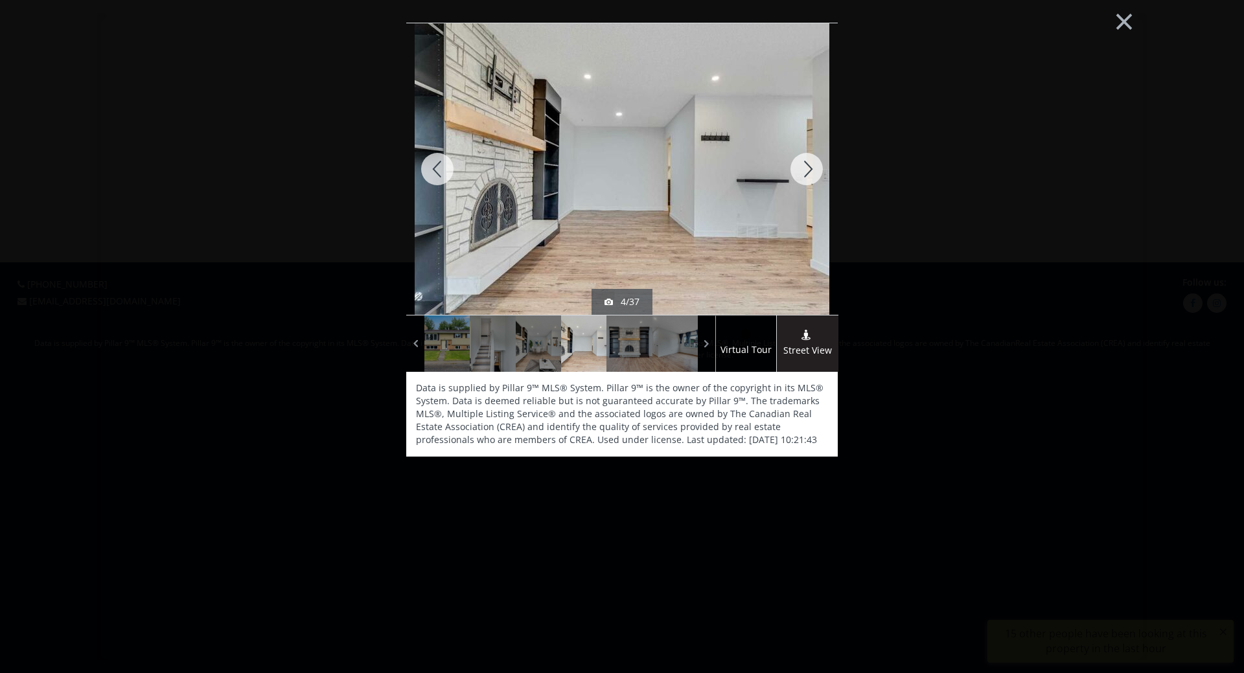
click at [807, 168] on div at bounding box center [807, 169] width 62 height 292
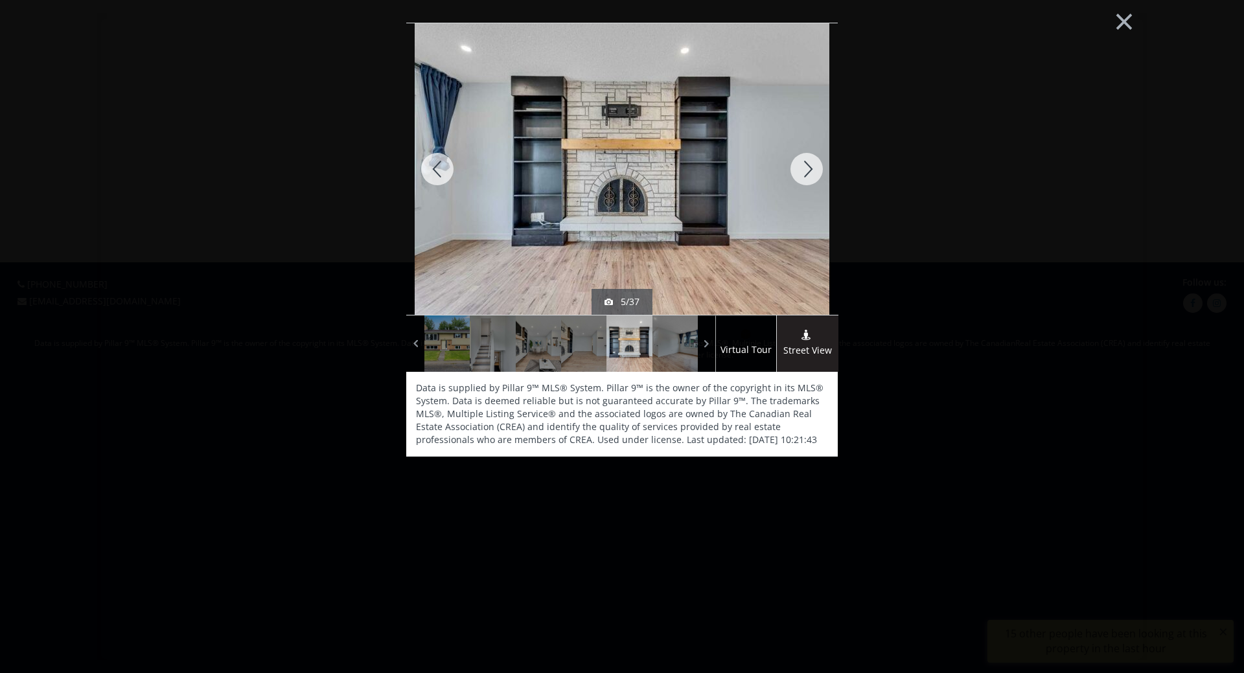
click at [807, 168] on div at bounding box center [807, 169] width 62 height 292
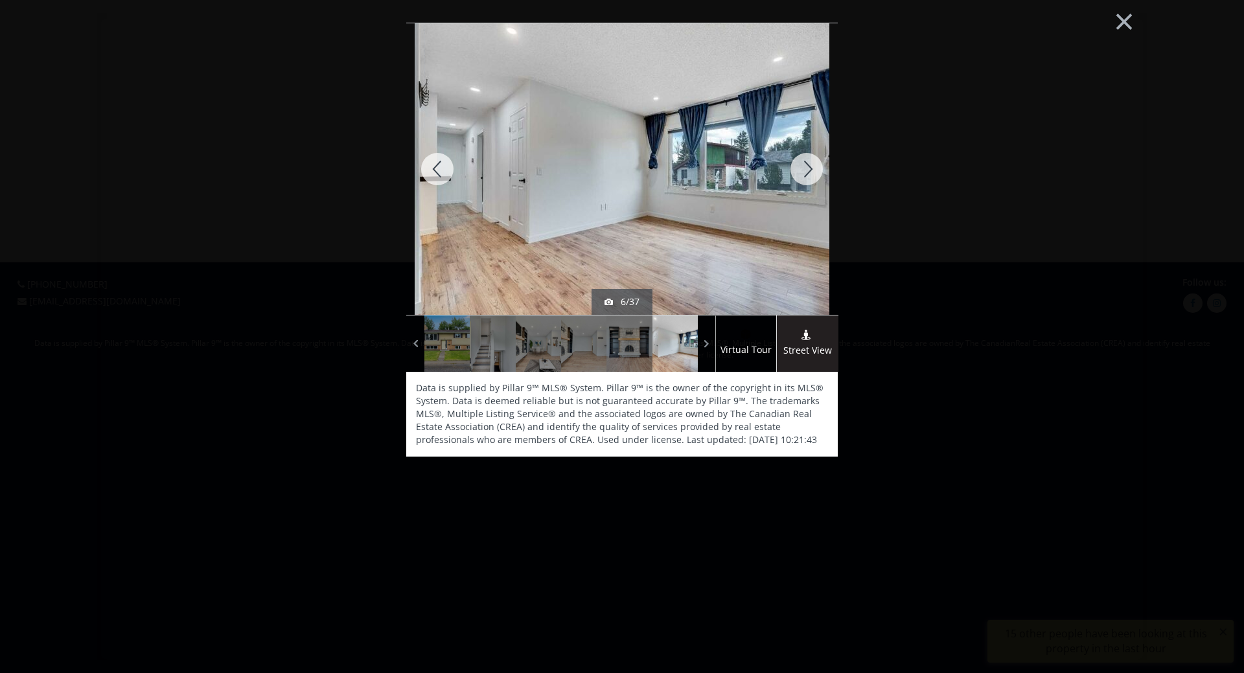
click at [807, 168] on div at bounding box center [807, 169] width 62 height 292
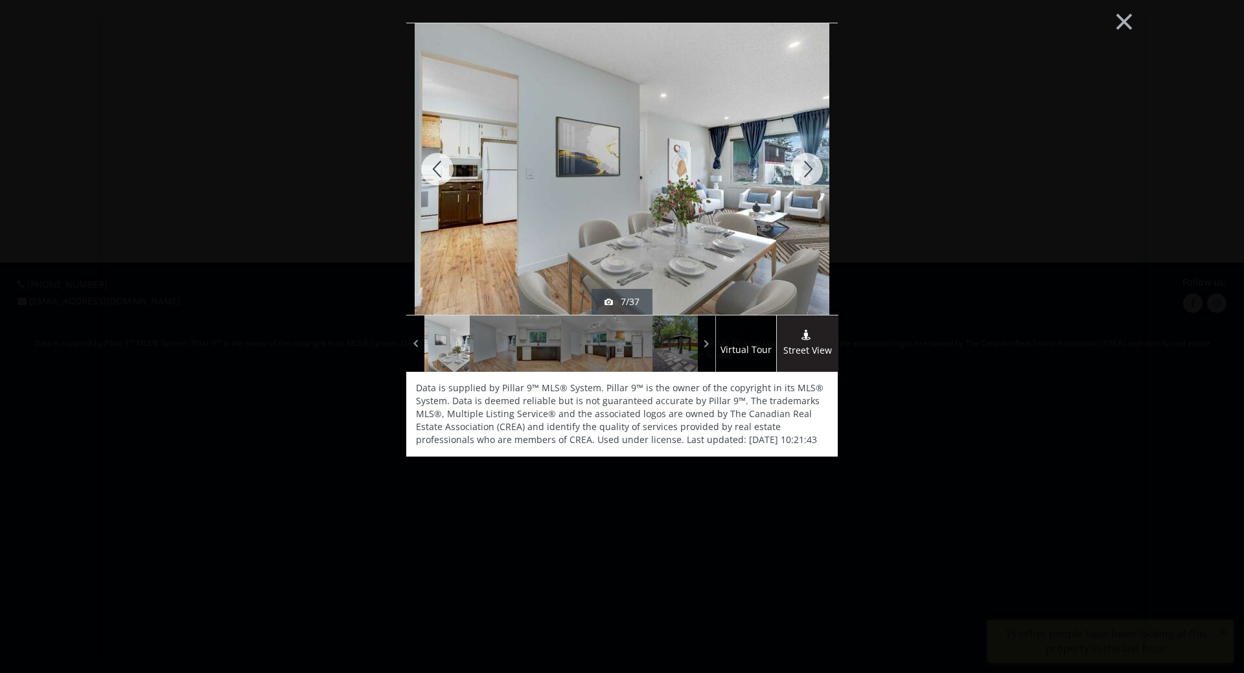
click at [807, 168] on div at bounding box center [807, 169] width 62 height 292
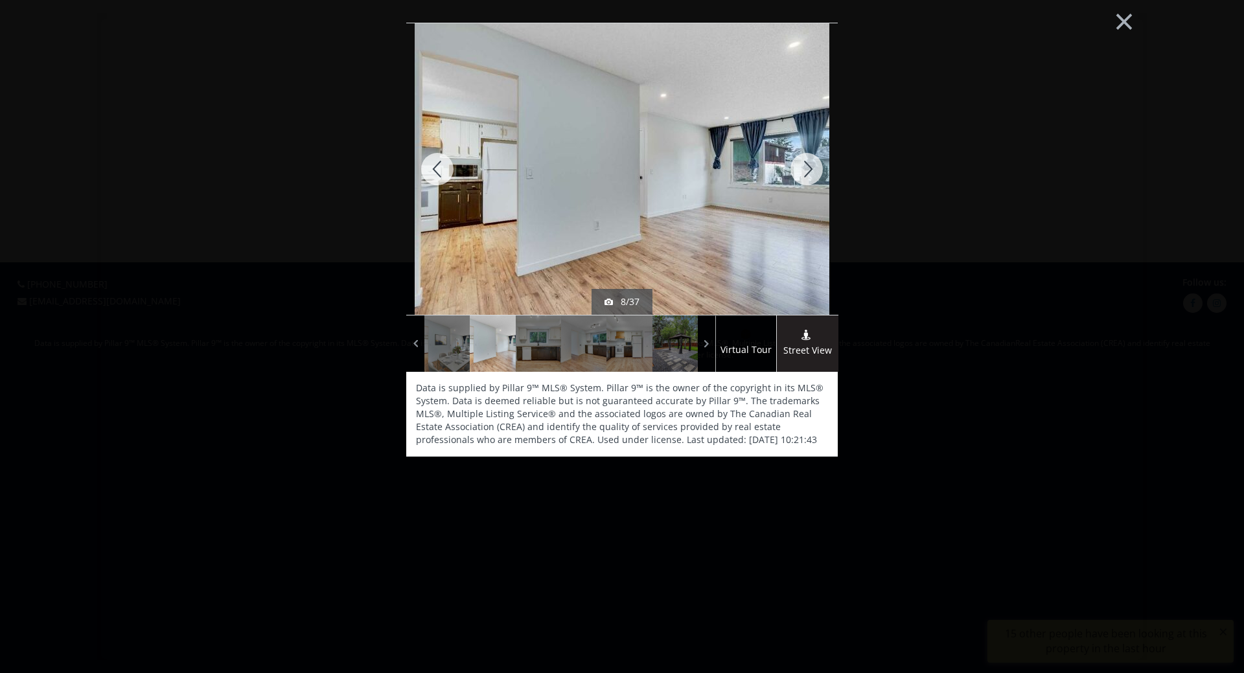
click at [807, 168] on div at bounding box center [807, 169] width 62 height 292
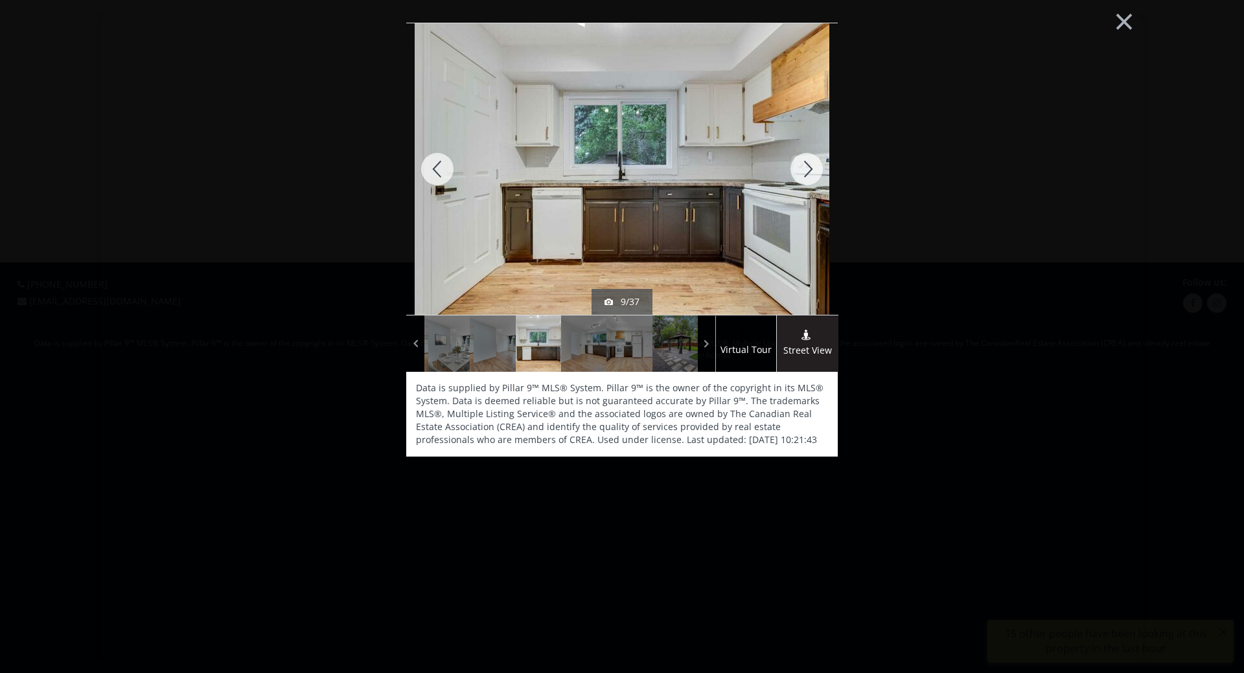
click at [807, 168] on div at bounding box center [807, 169] width 62 height 292
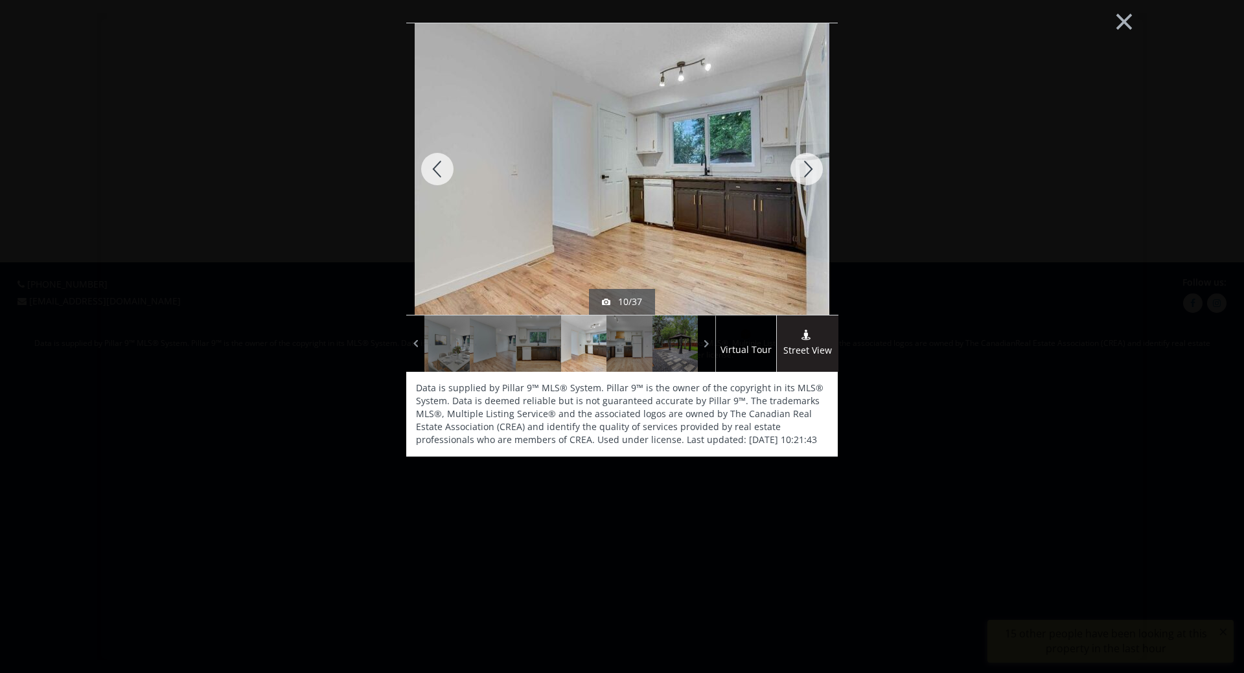
click at [807, 168] on div at bounding box center [807, 169] width 62 height 292
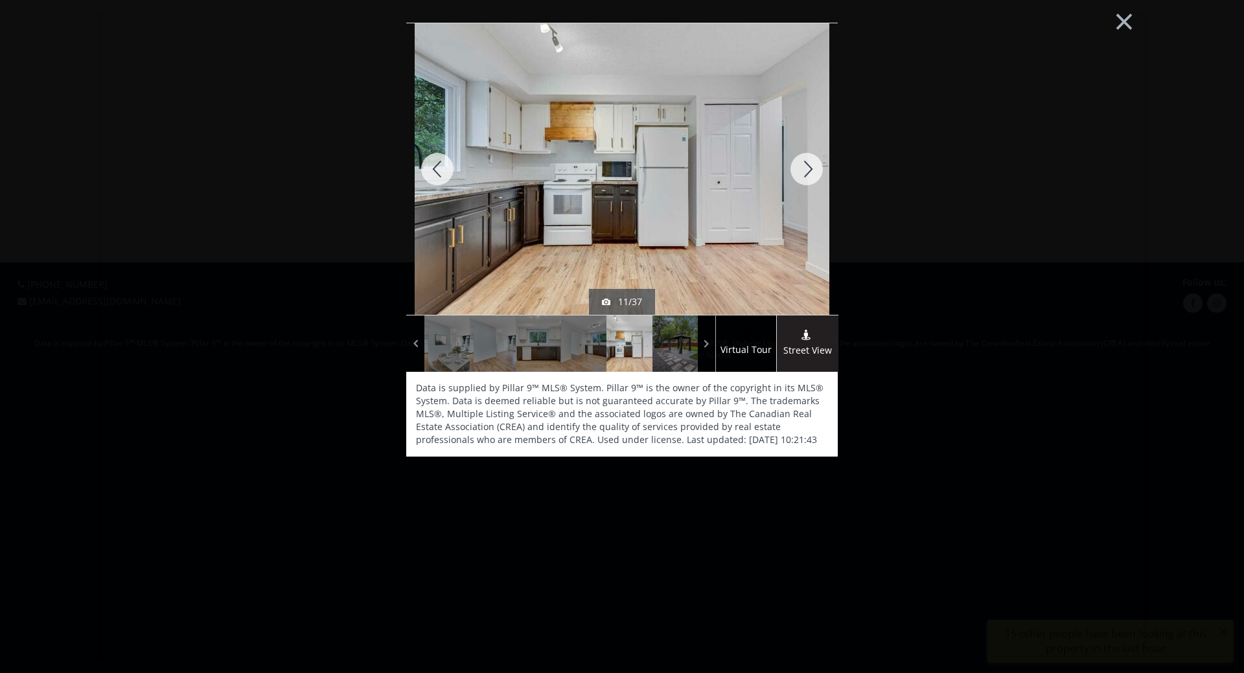
click at [807, 168] on div at bounding box center [807, 169] width 62 height 292
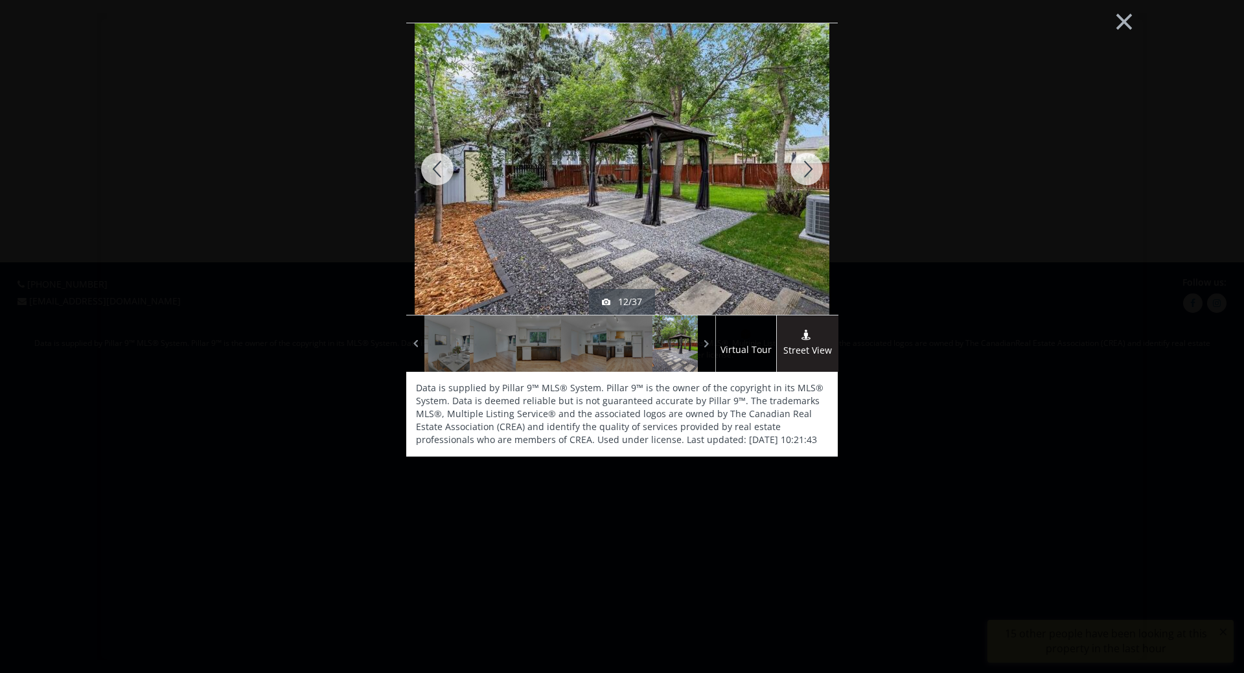
click at [807, 168] on div at bounding box center [807, 169] width 62 height 292
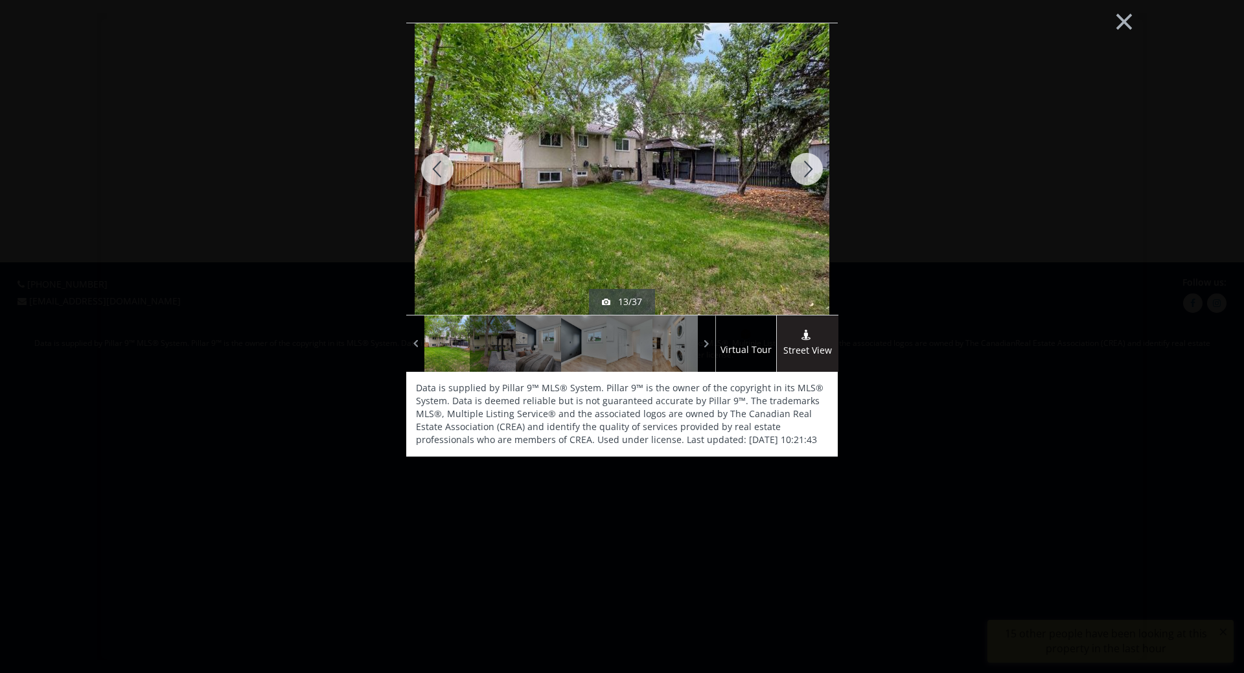
click at [807, 168] on div at bounding box center [807, 169] width 62 height 292
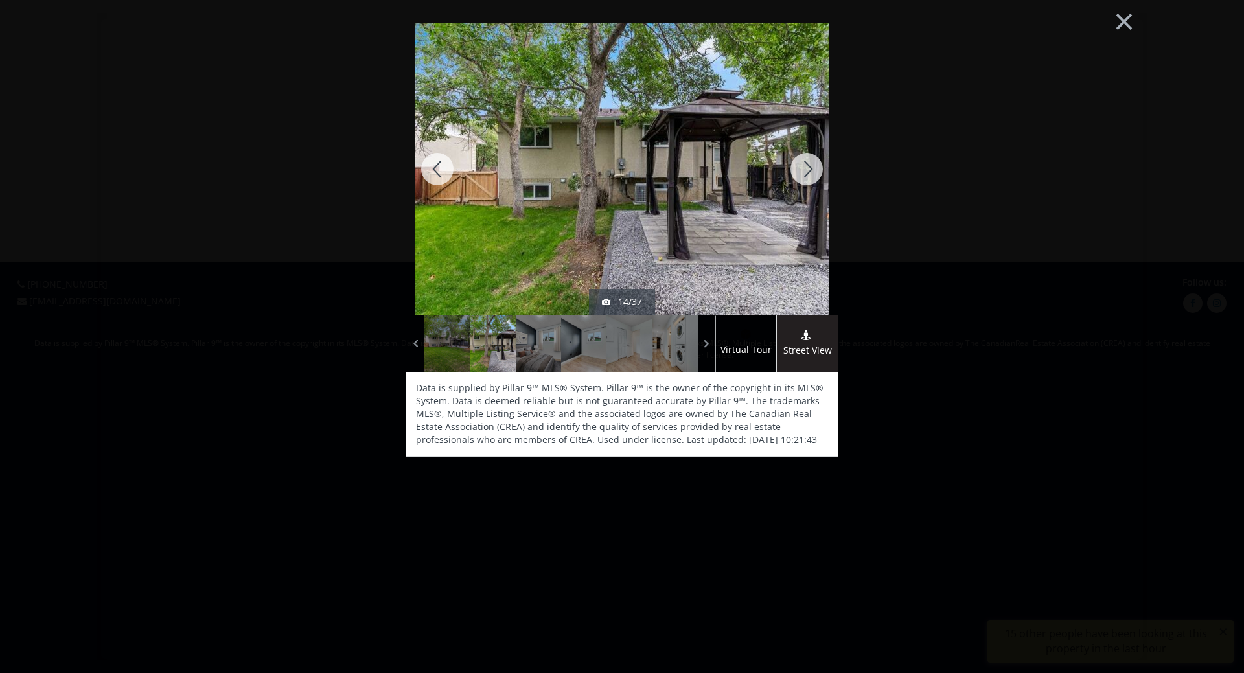
click at [807, 168] on div at bounding box center [807, 169] width 62 height 292
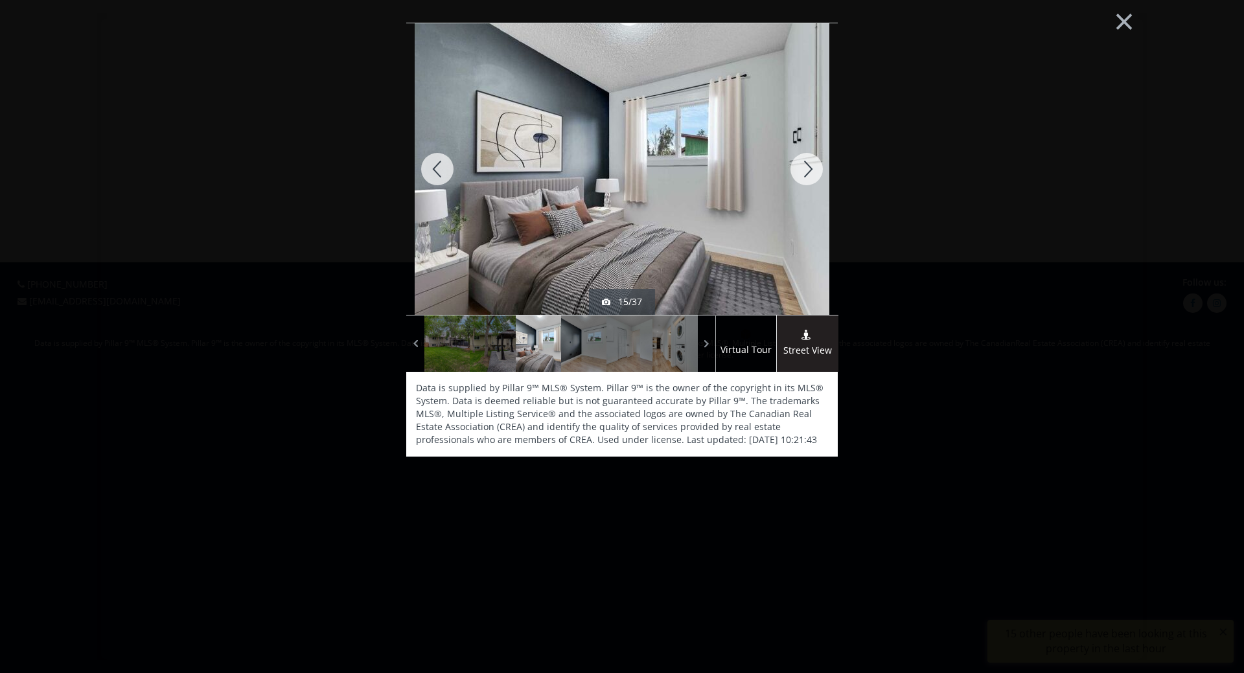
click at [807, 168] on div at bounding box center [807, 169] width 62 height 292
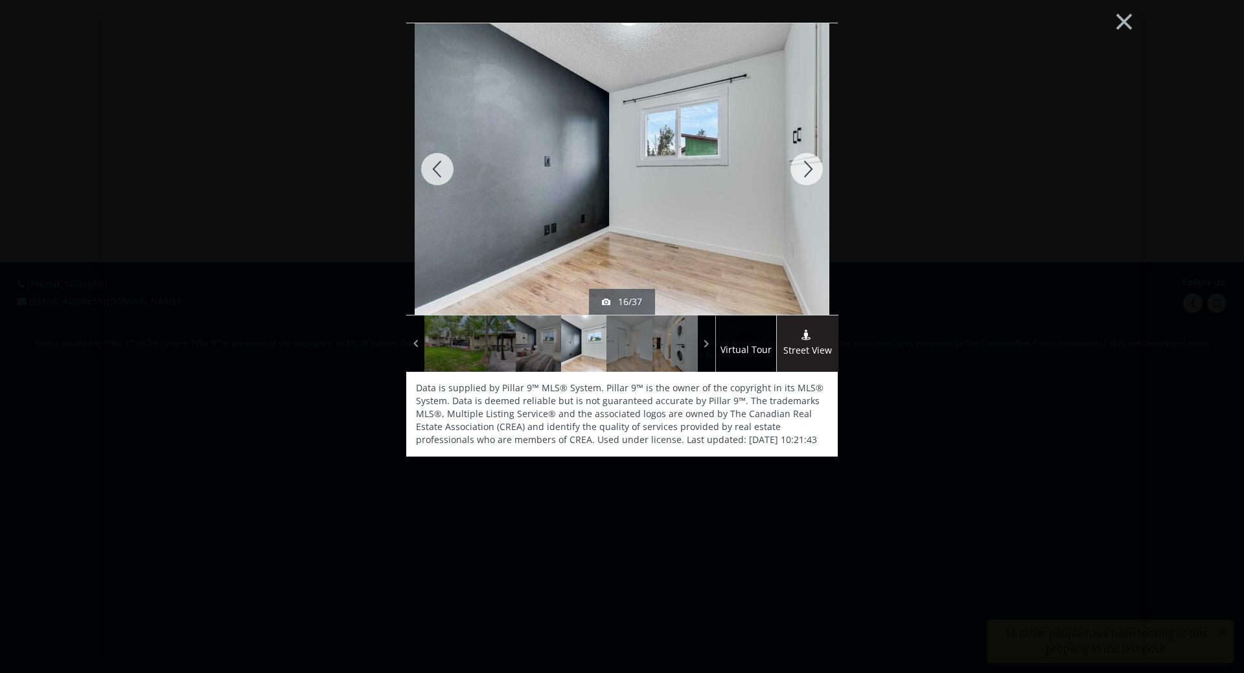
click at [807, 168] on div at bounding box center [807, 169] width 62 height 292
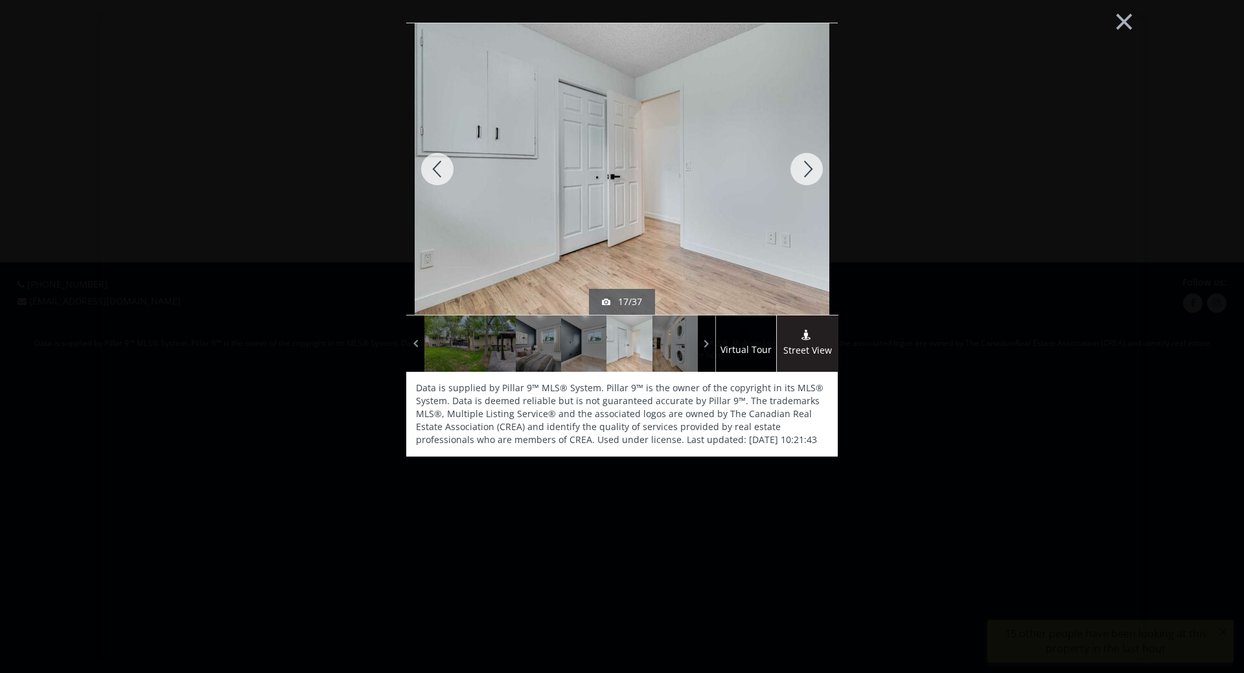
click at [807, 168] on div at bounding box center [807, 169] width 62 height 292
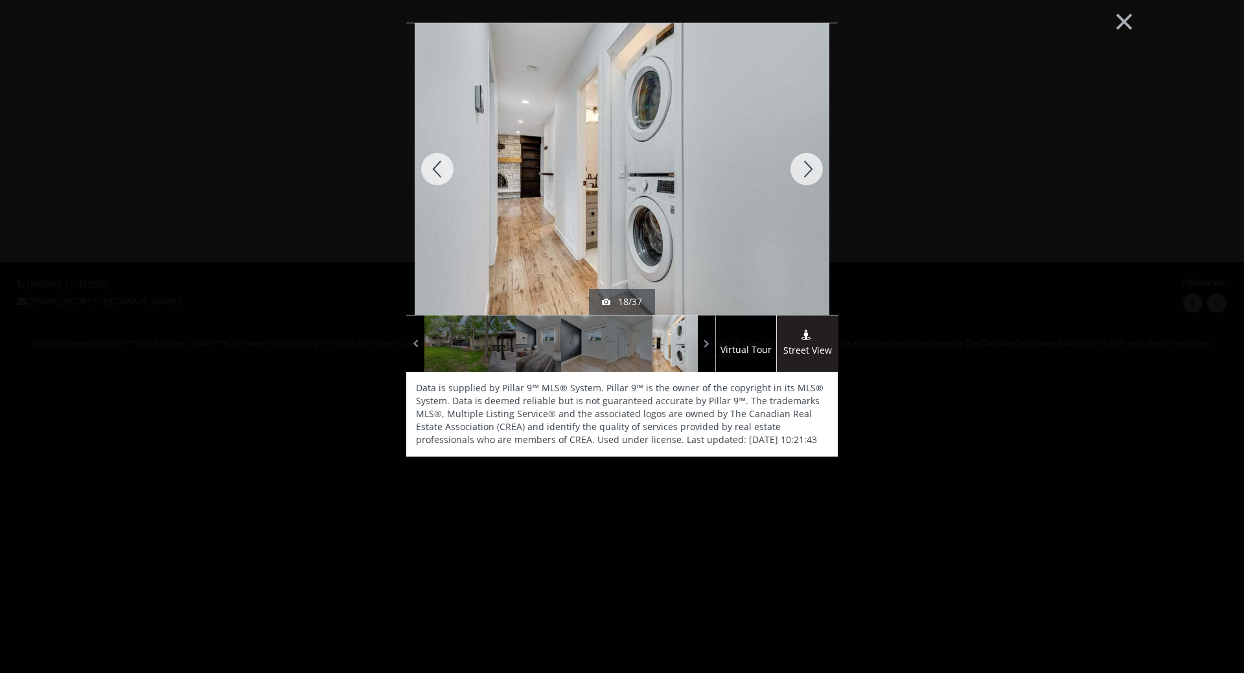
click at [807, 168] on div at bounding box center [807, 169] width 62 height 292
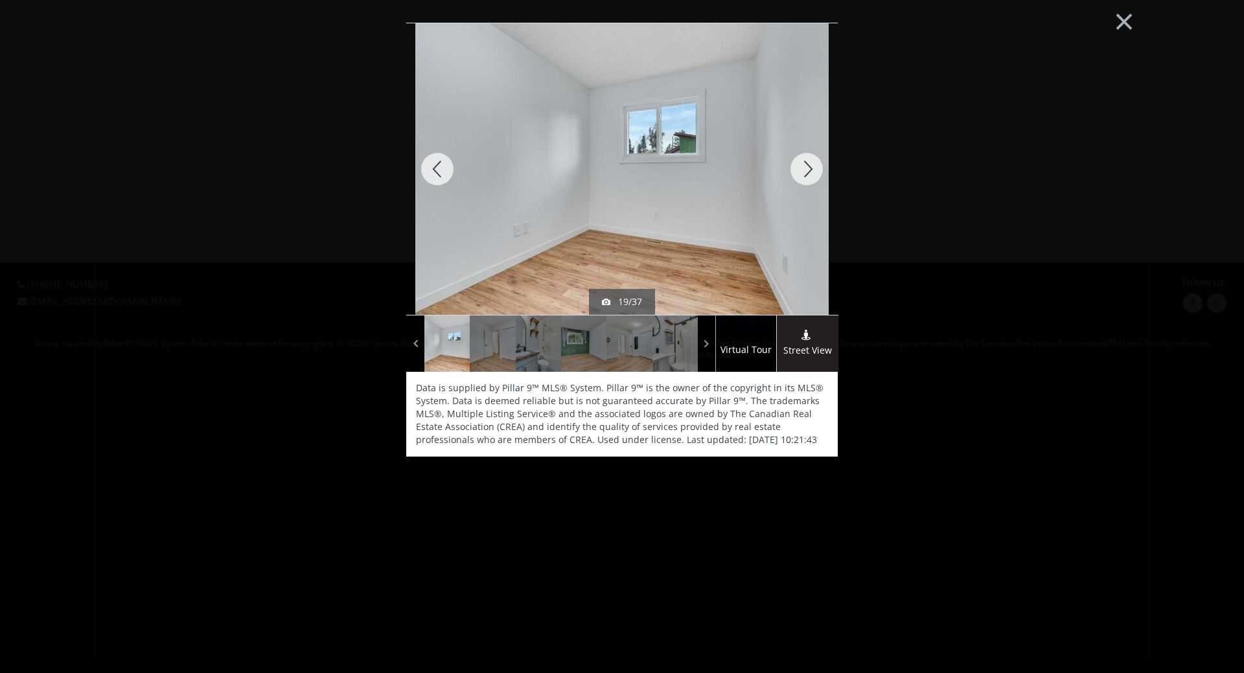
click at [807, 168] on div at bounding box center [807, 169] width 62 height 292
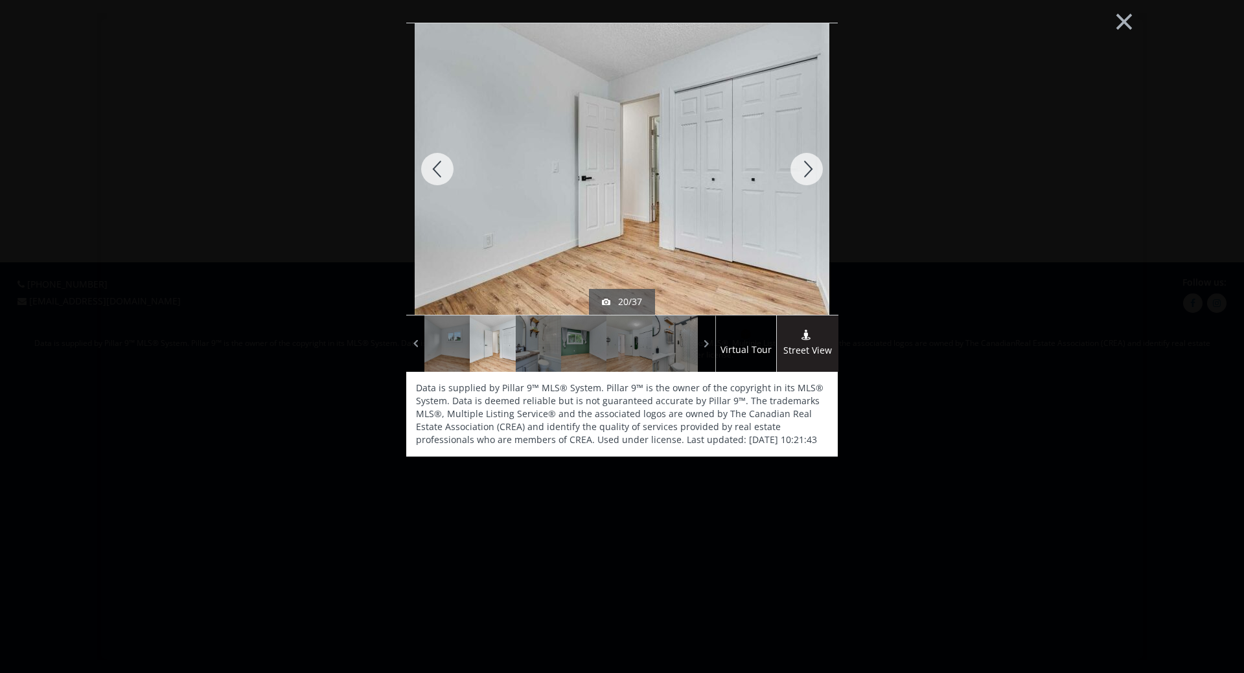
click at [807, 168] on div at bounding box center [807, 169] width 62 height 292
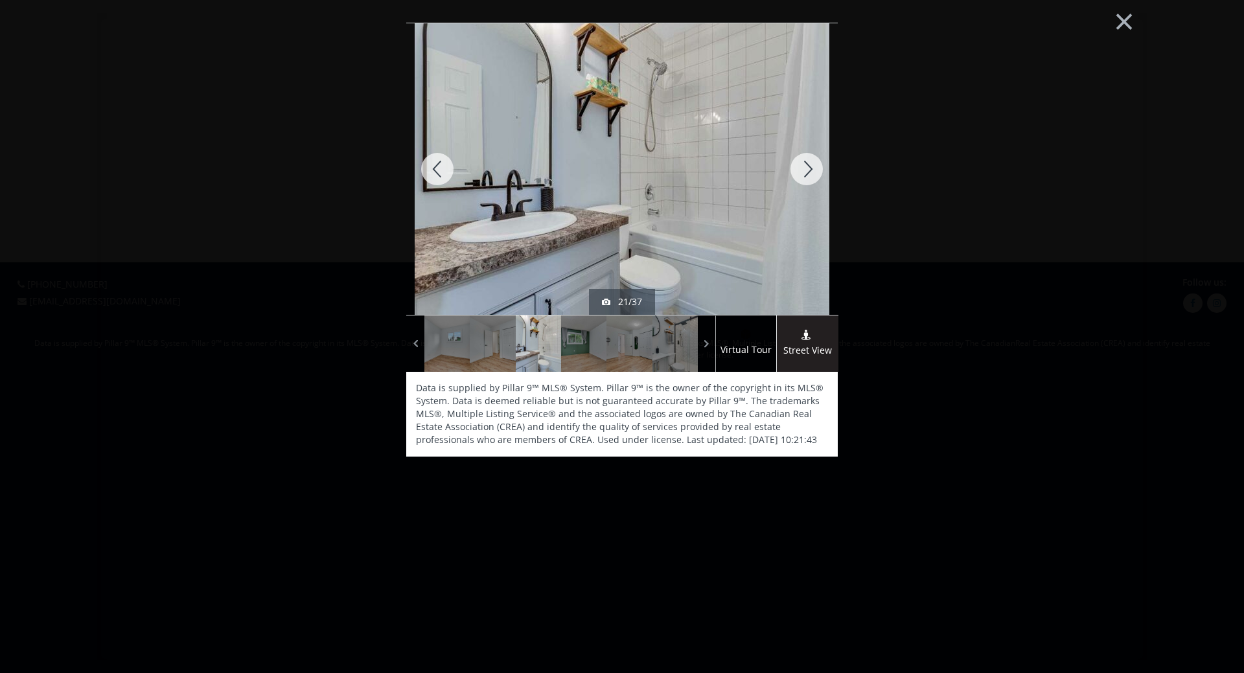
click at [807, 168] on div at bounding box center [807, 169] width 62 height 292
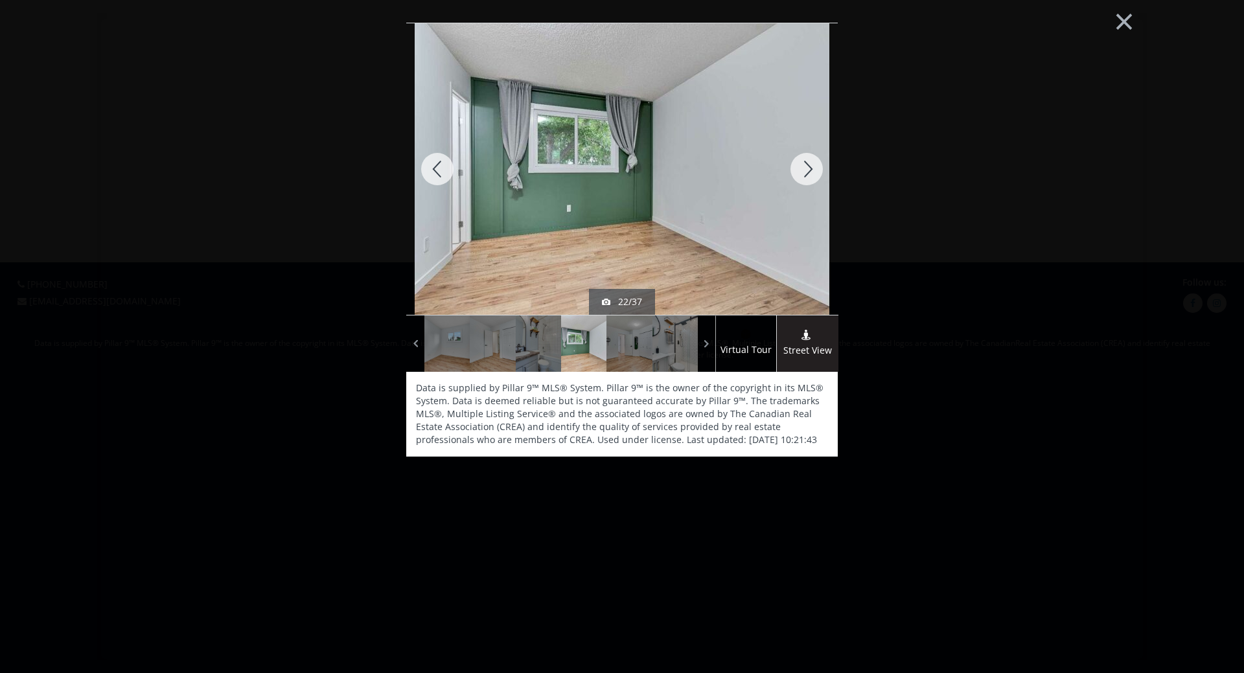
click at [807, 168] on div at bounding box center [807, 169] width 62 height 292
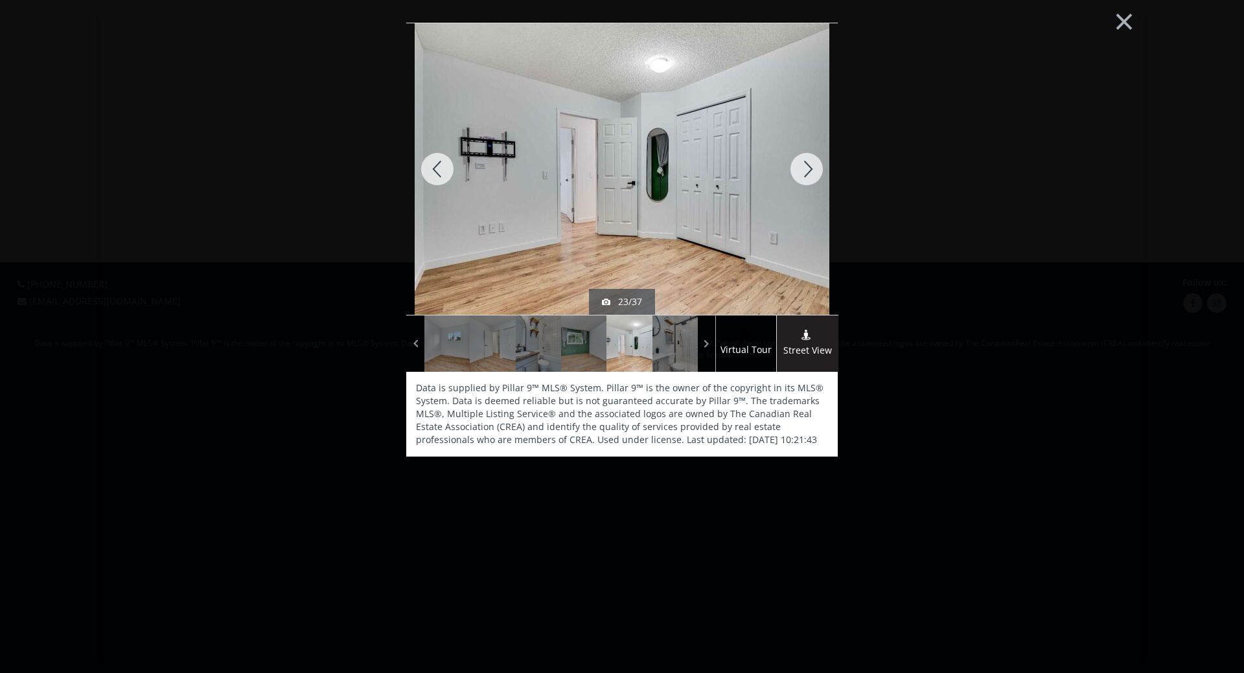
click at [807, 168] on div at bounding box center [807, 169] width 62 height 292
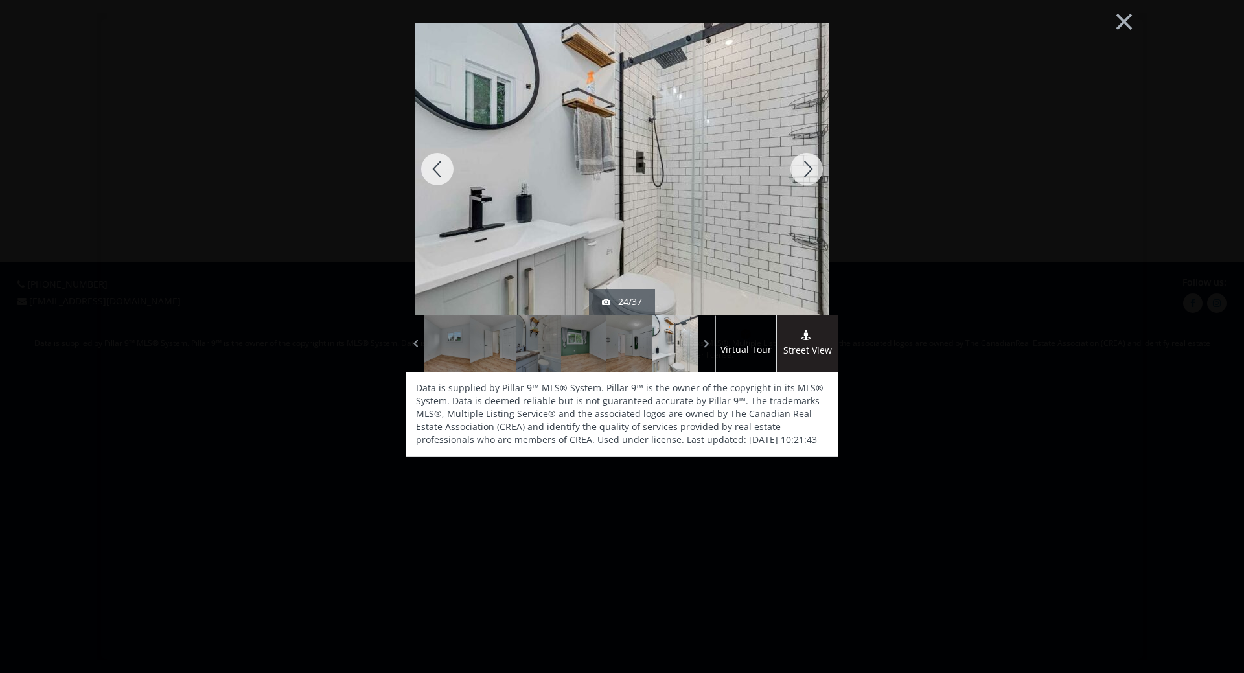
click at [807, 168] on div at bounding box center [807, 169] width 62 height 292
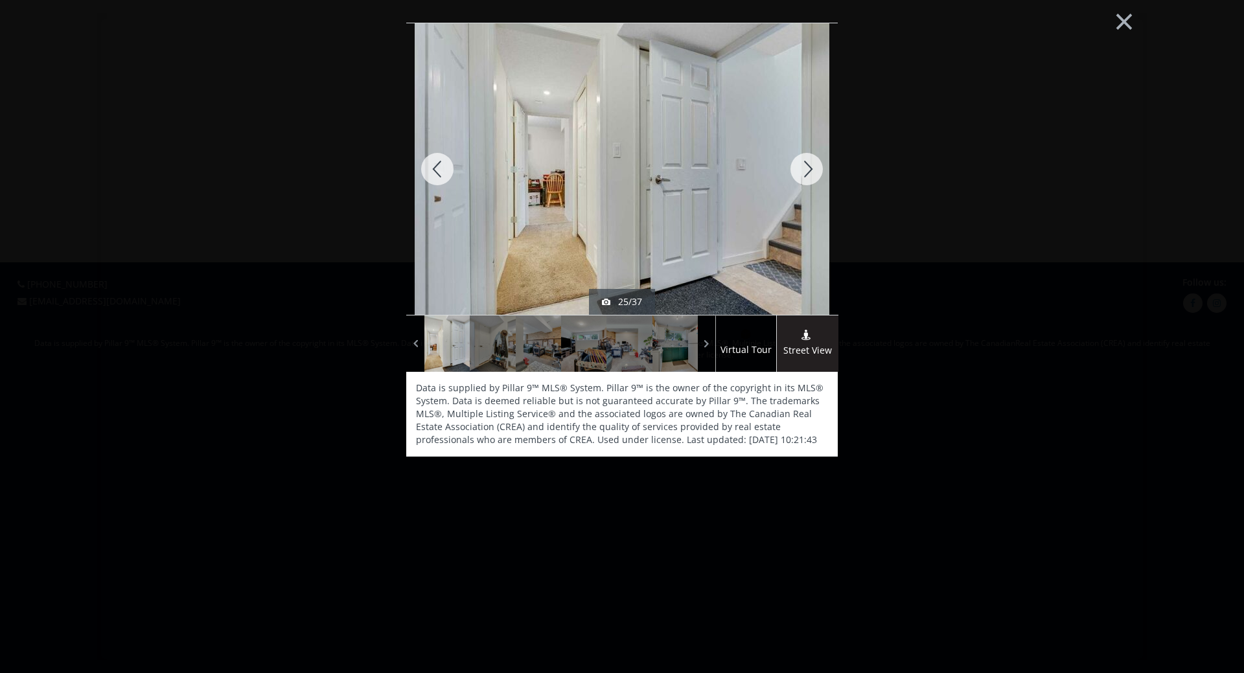
click at [807, 168] on div at bounding box center [807, 169] width 62 height 292
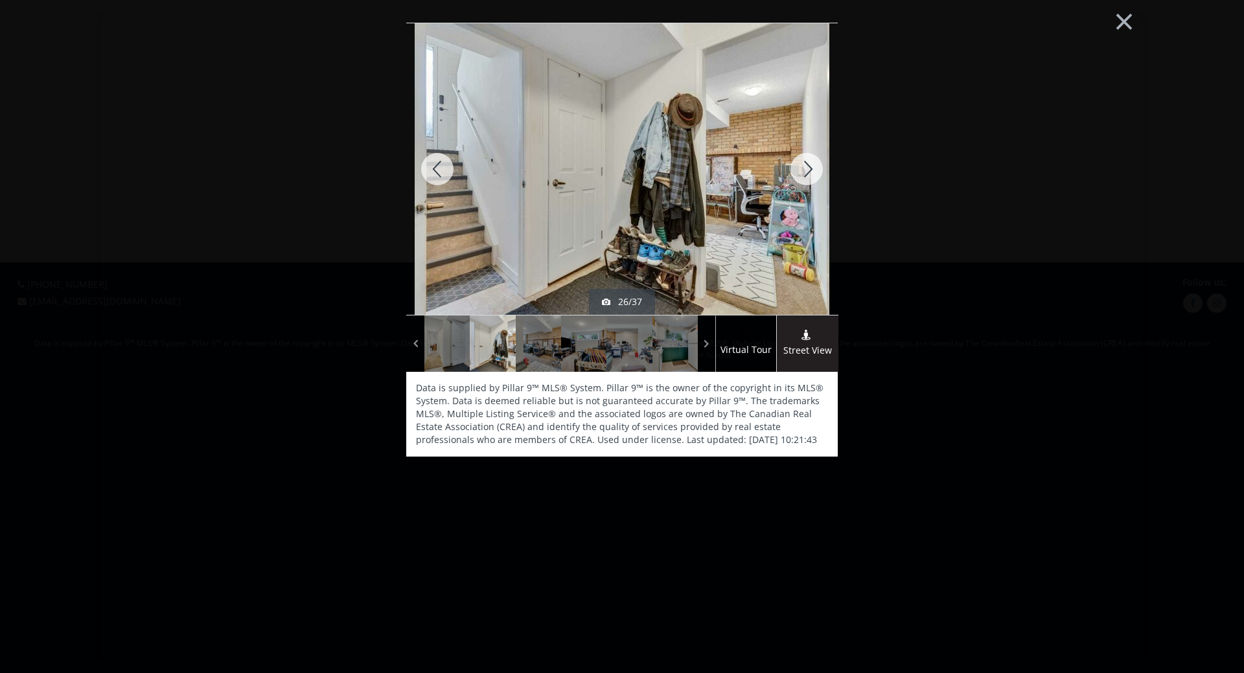
click at [807, 168] on div at bounding box center [807, 169] width 62 height 292
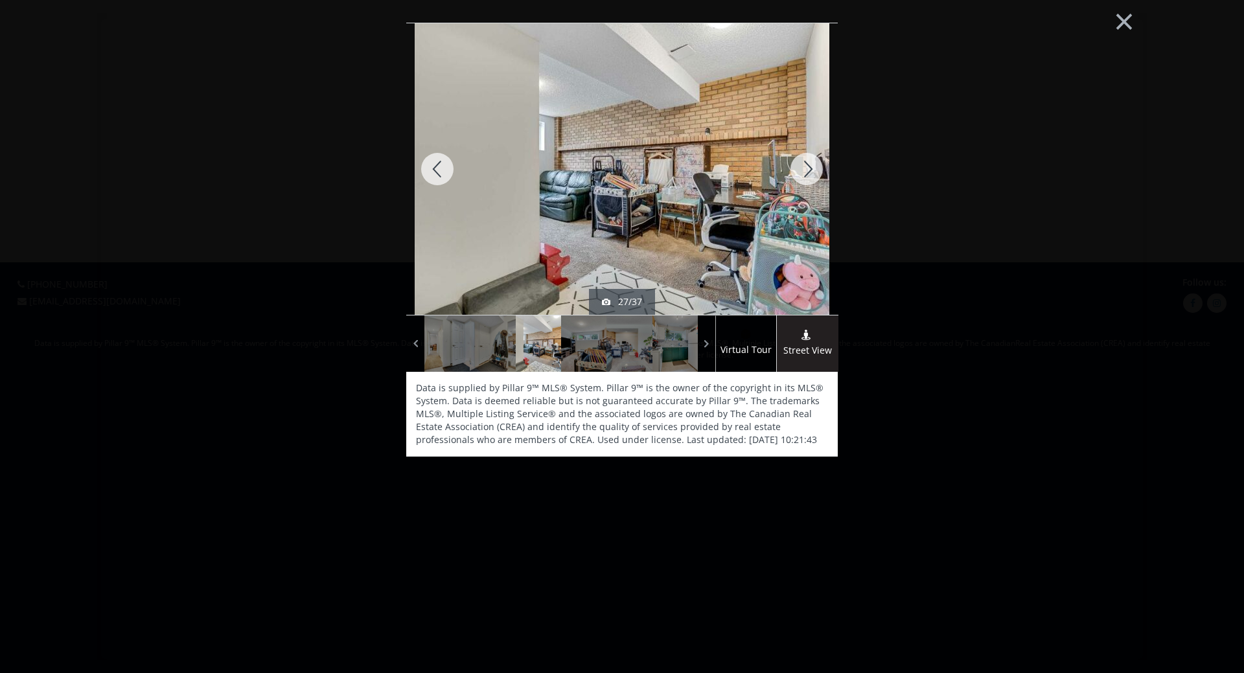
click at [807, 168] on div at bounding box center [807, 169] width 62 height 292
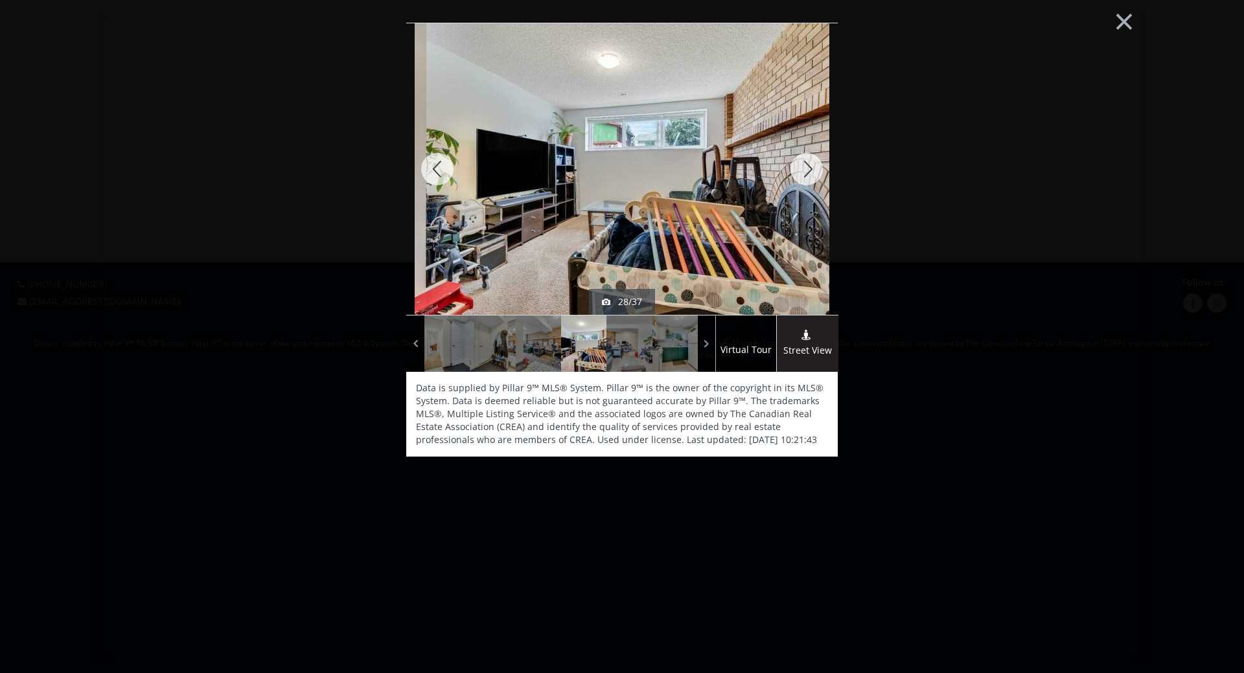
click at [807, 168] on div at bounding box center [807, 169] width 62 height 292
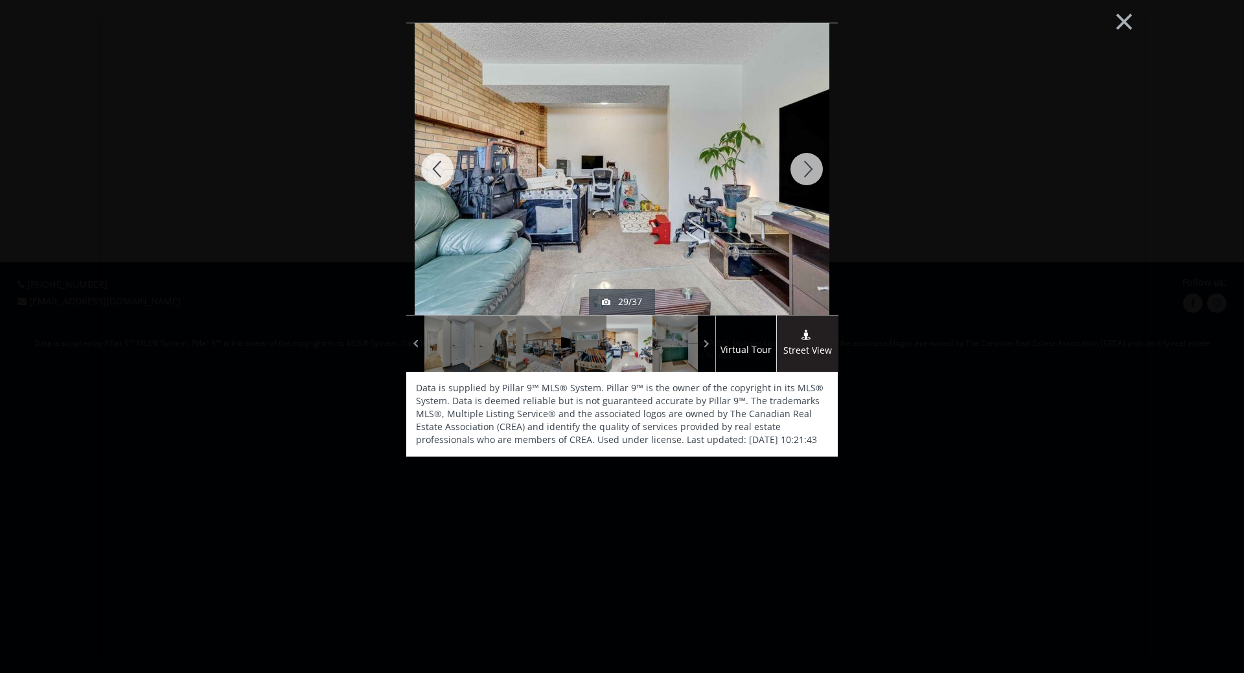
click at [807, 168] on div at bounding box center [807, 169] width 62 height 292
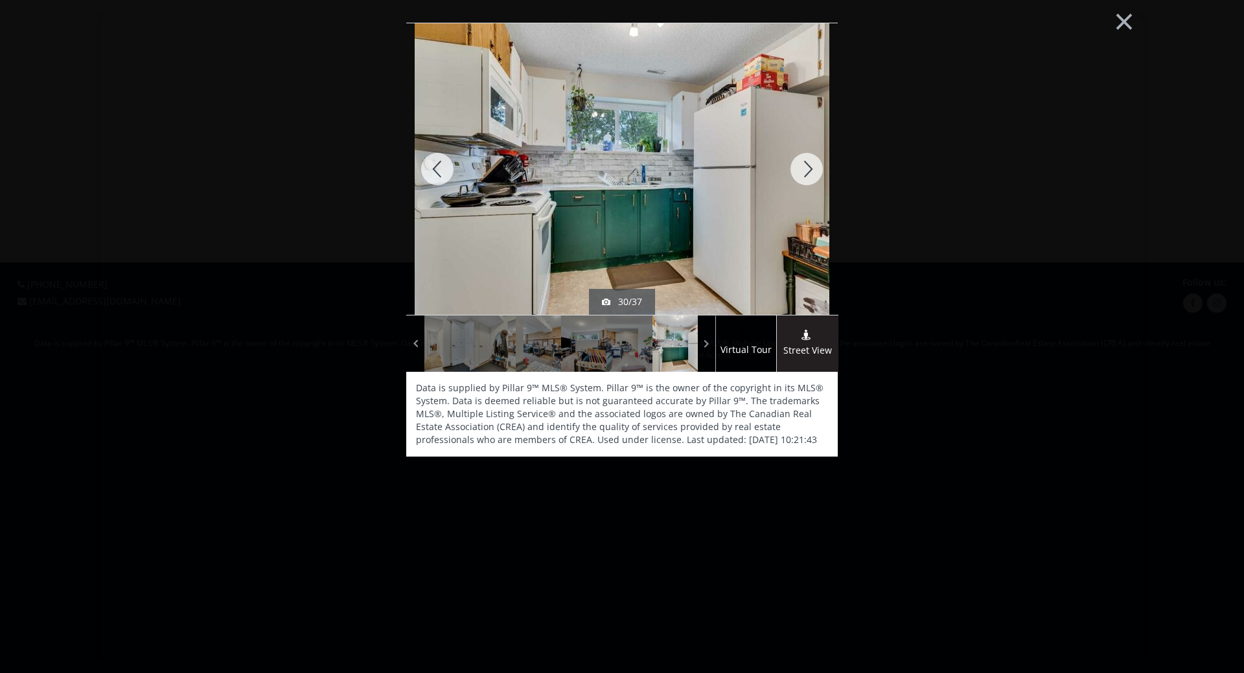
click at [807, 168] on div at bounding box center [807, 169] width 62 height 292
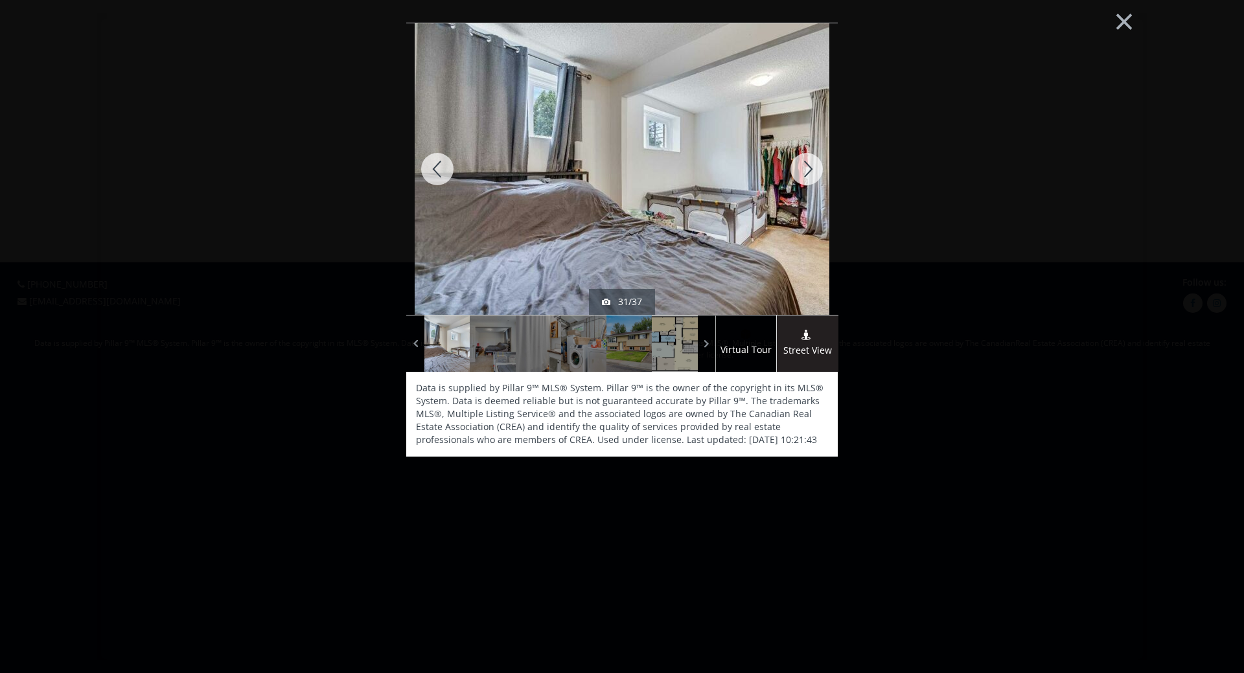
click at [807, 168] on div at bounding box center [807, 169] width 62 height 292
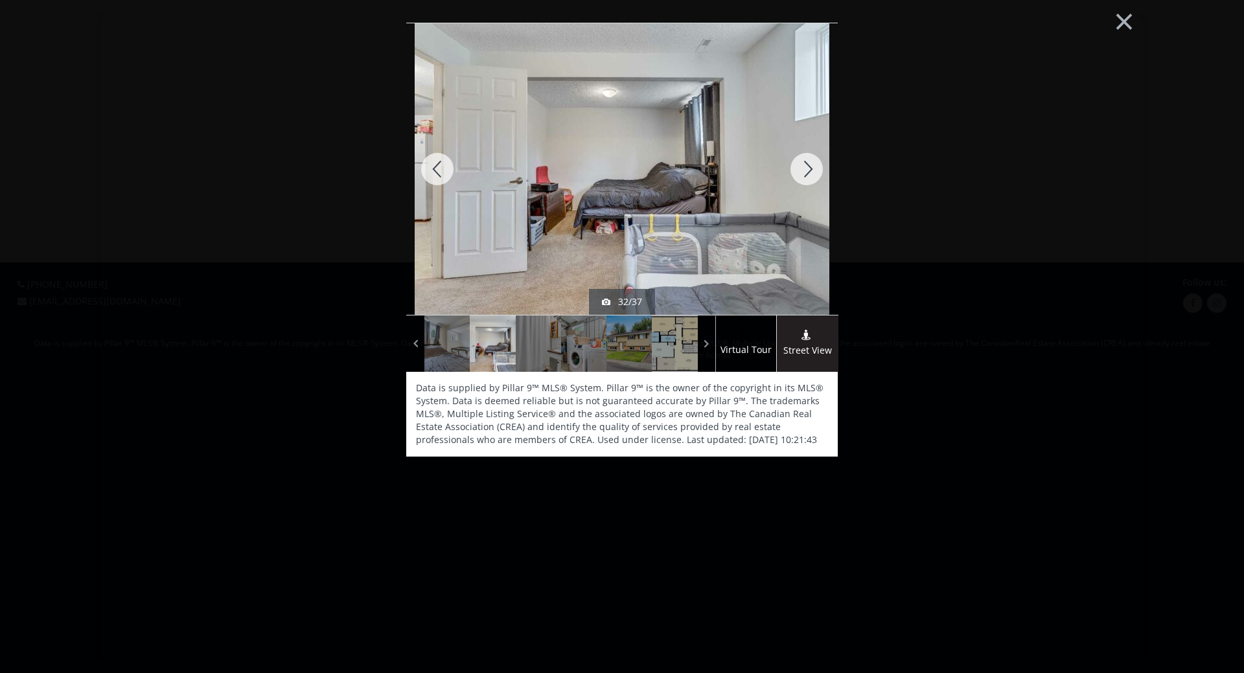
click at [807, 168] on div at bounding box center [807, 169] width 62 height 292
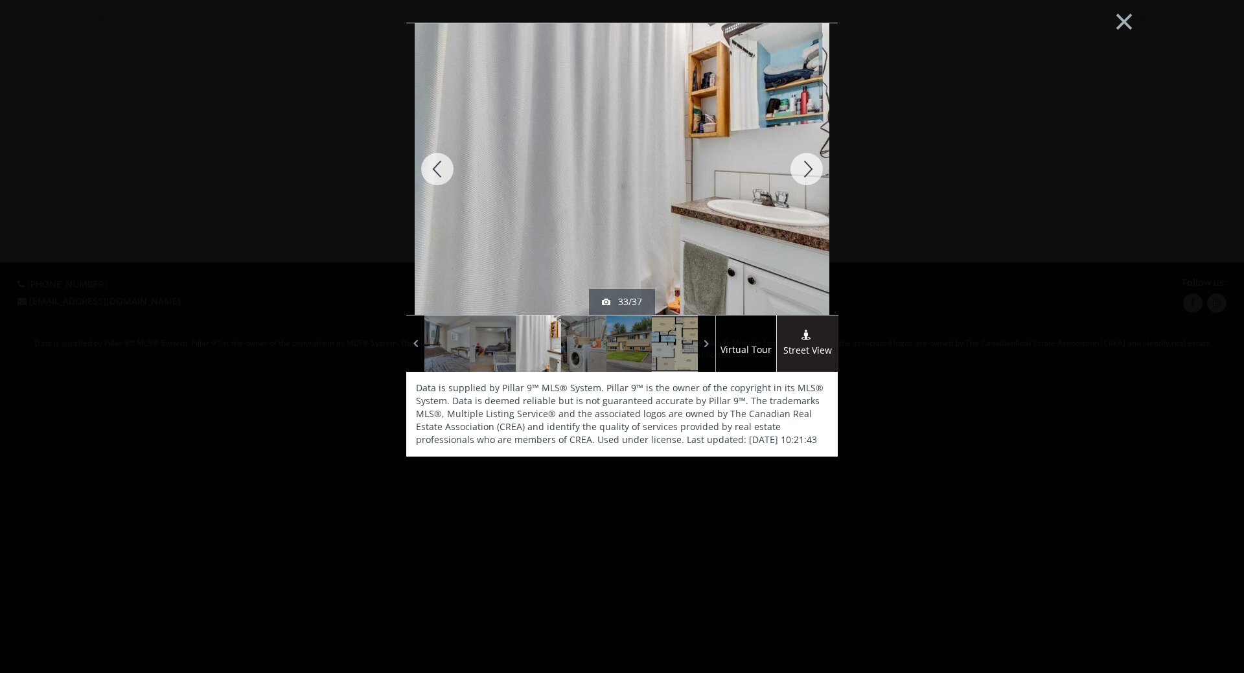
click at [807, 168] on div at bounding box center [807, 169] width 62 height 292
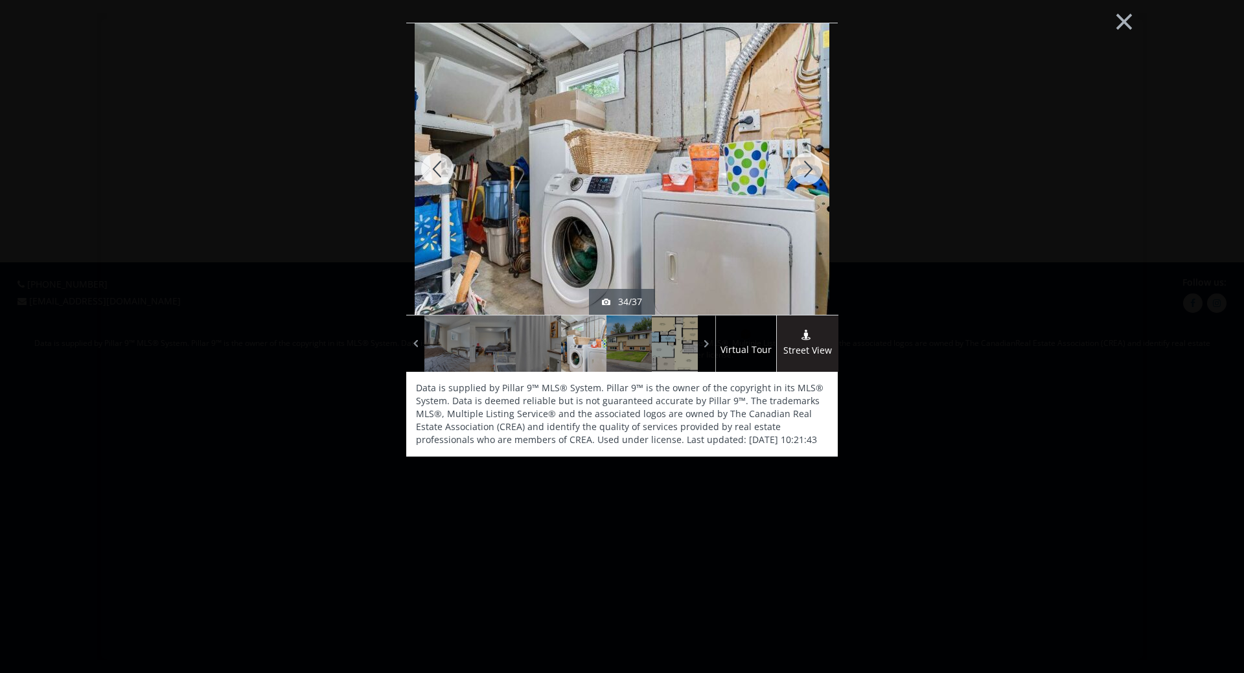
click at [807, 168] on div at bounding box center [807, 169] width 62 height 292
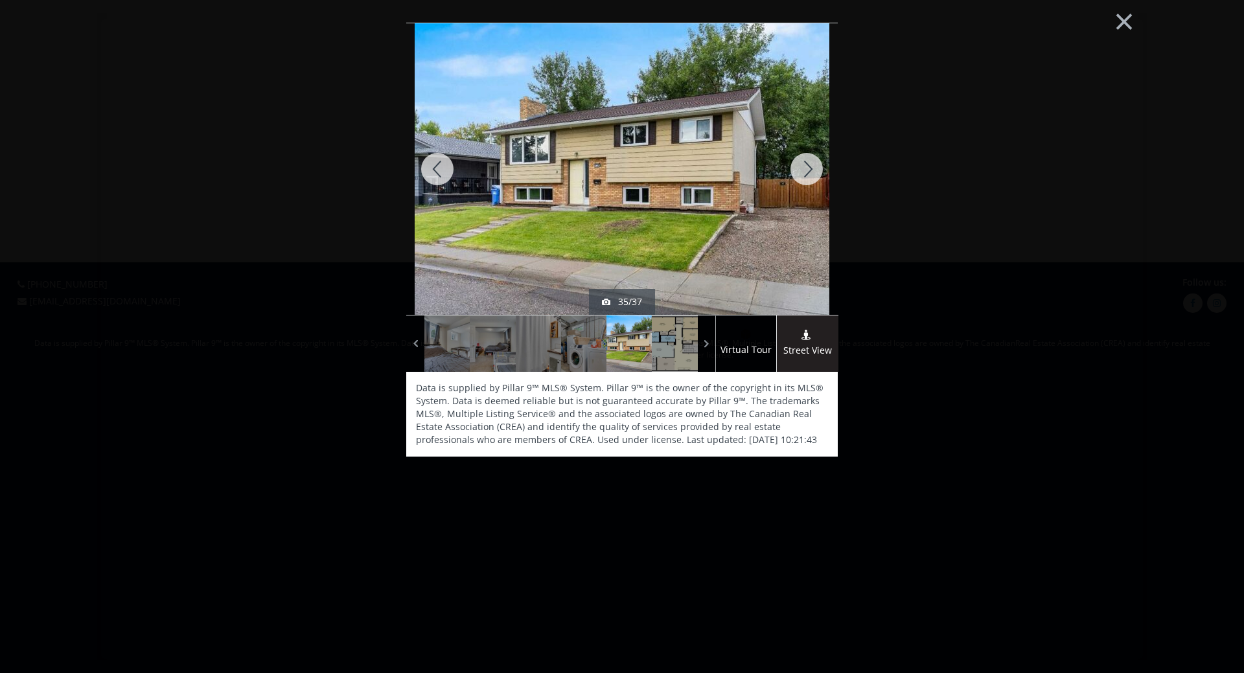
click at [807, 168] on div at bounding box center [807, 169] width 62 height 292
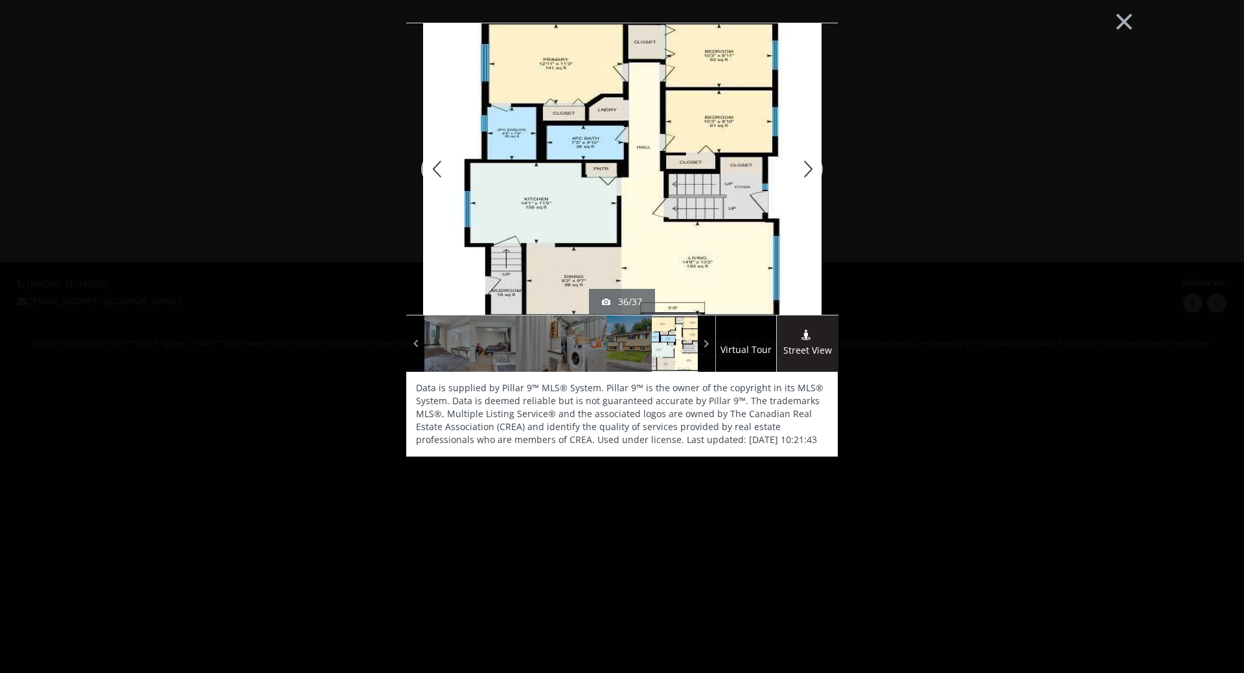
click at [807, 168] on div at bounding box center [807, 169] width 62 height 292
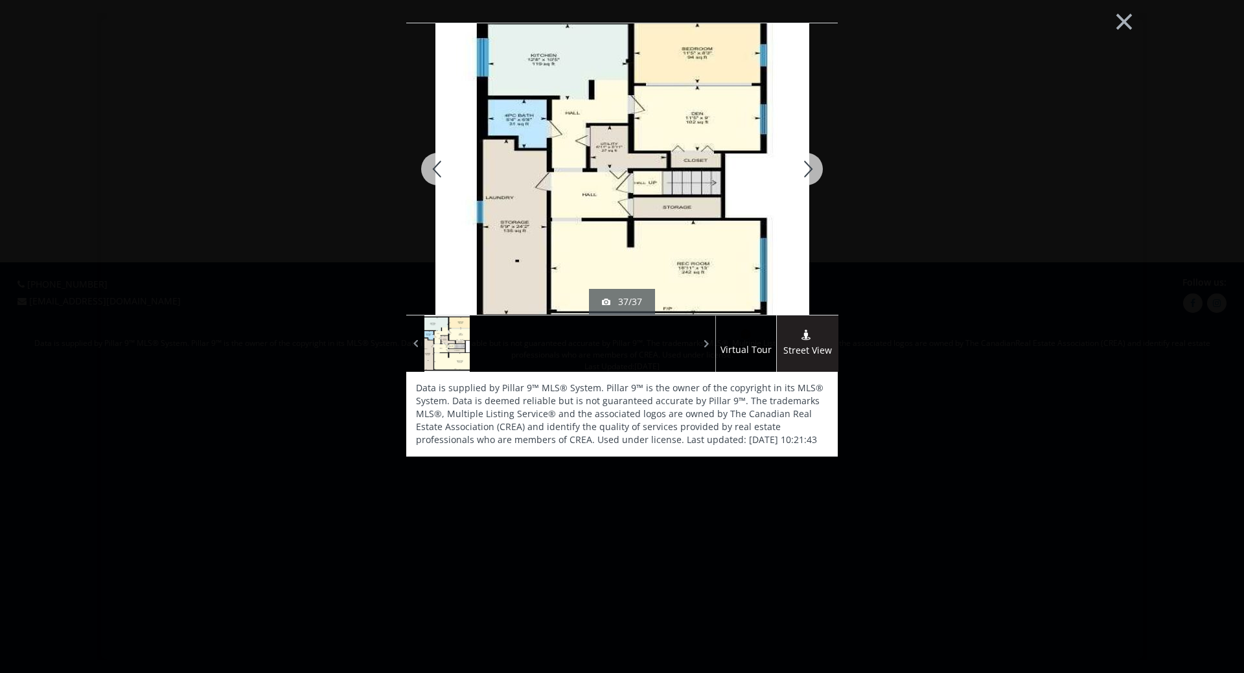
click at [807, 168] on div at bounding box center [807, 169] width 62 height 292
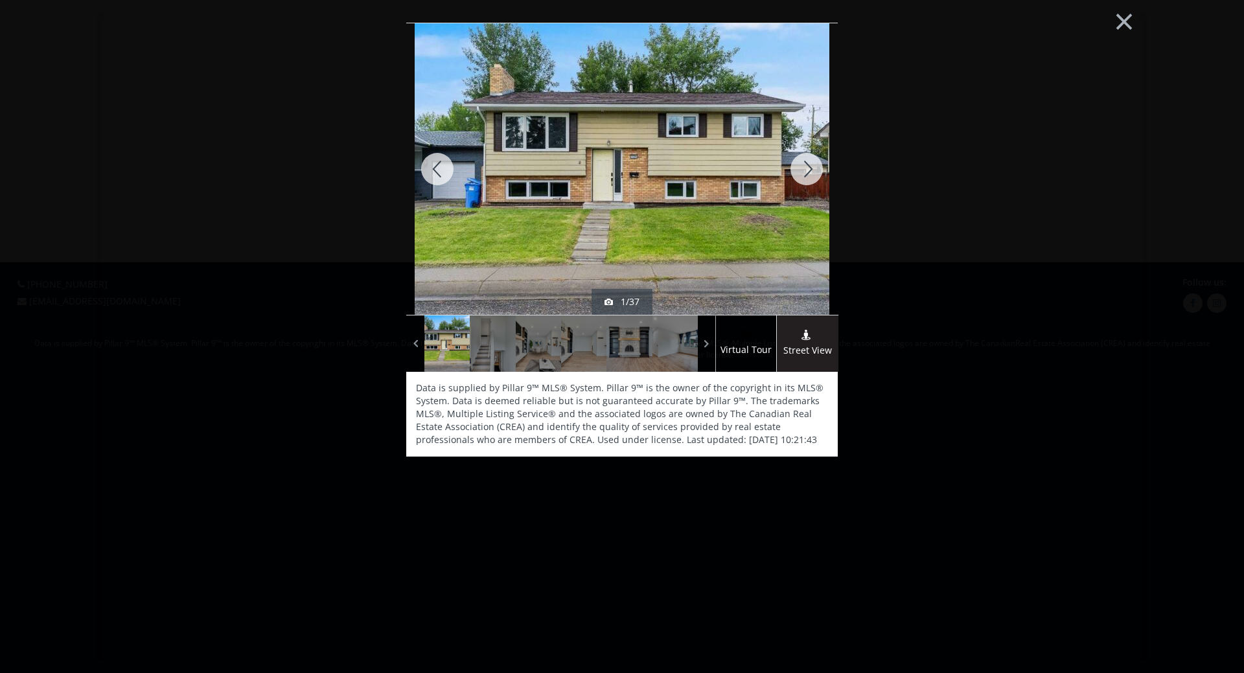
click at [807, 168] on div at bounding box center [807, 169] width 62 height 292
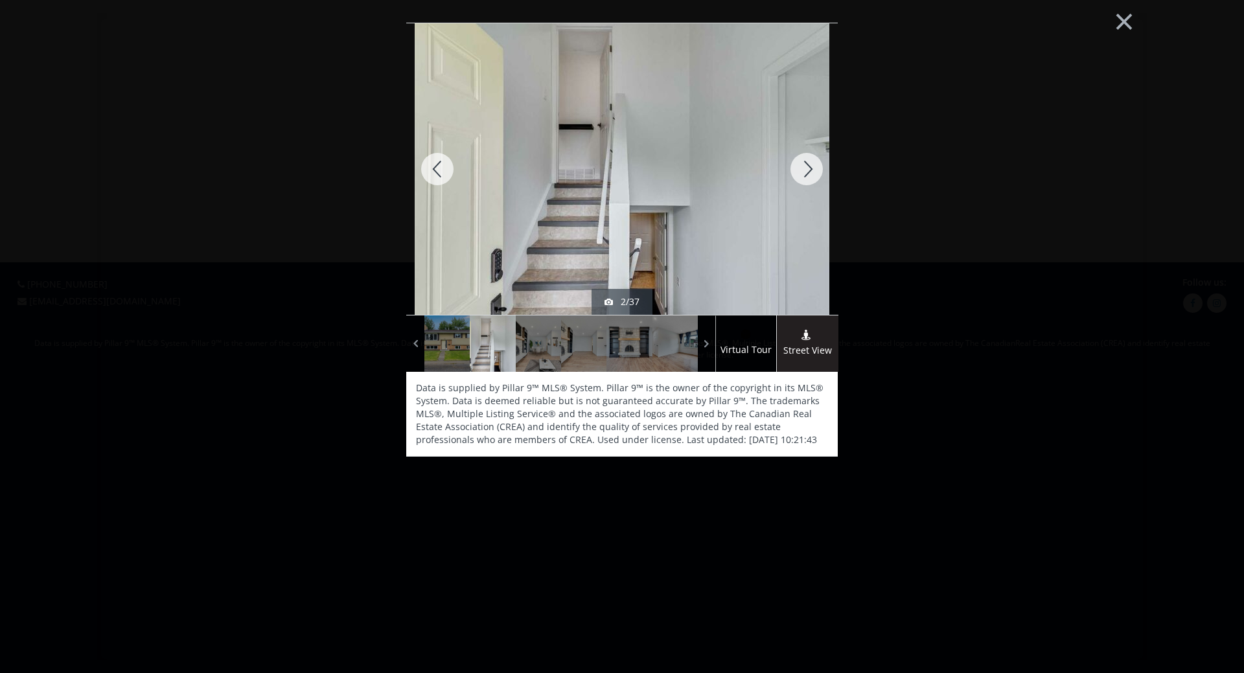
click at [807, 168] on div at bounding box center [807, 169] width 62 height 292
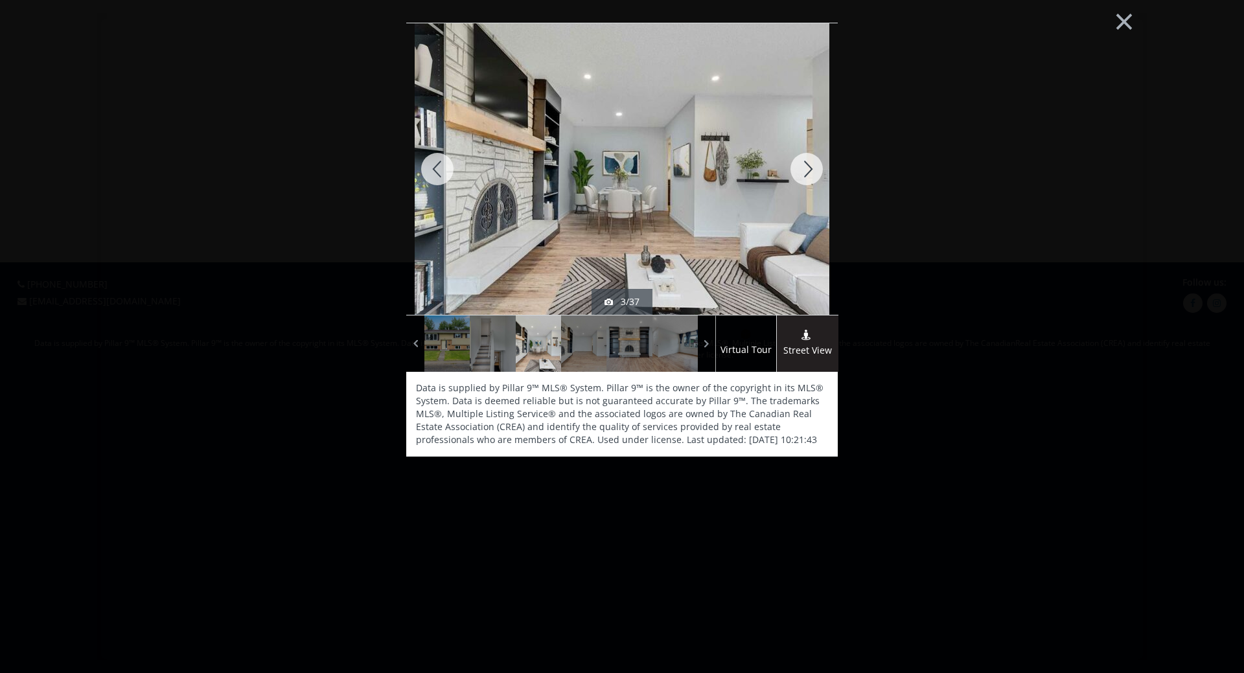
click at [807, 168] on div at bounding box center [807, 169] width 62 height 292
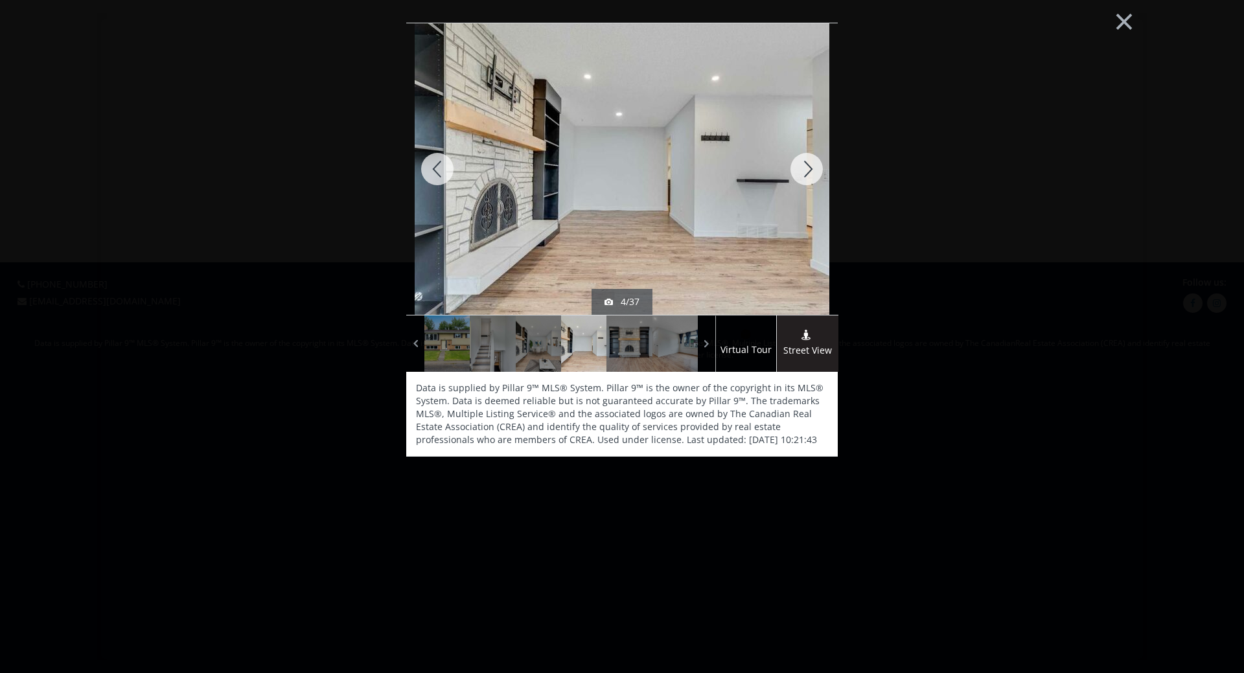
click at [807, 168] on div at bounding box center [807, 169] width 62 height 292
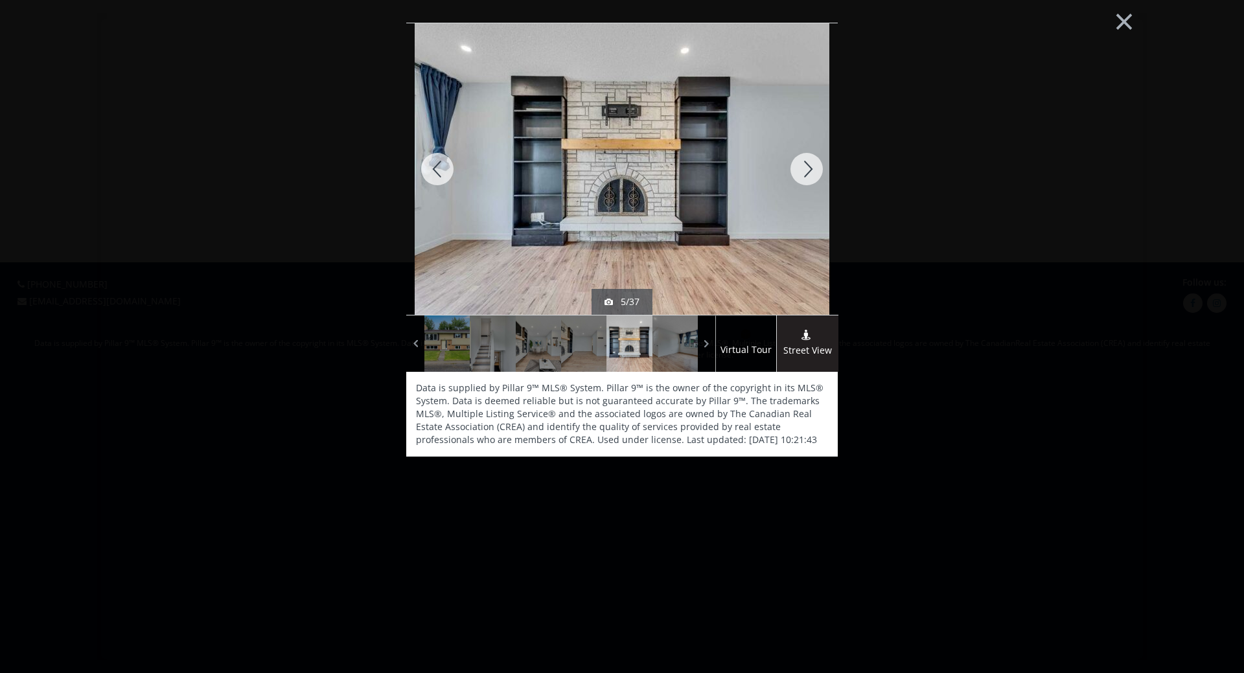
click at [807, 168] on div at bounding box center [807, 169] width 62 height 292
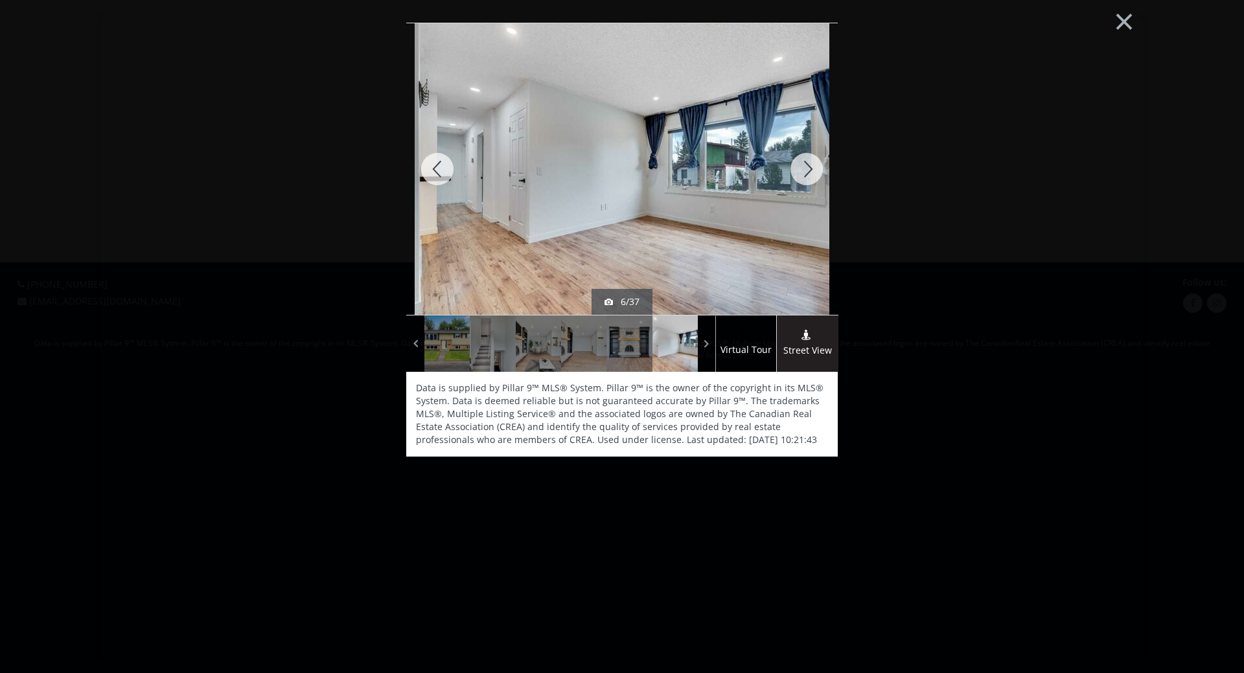
click at [807, 168] on div at bounding box center [807, 169] width 62 height 292
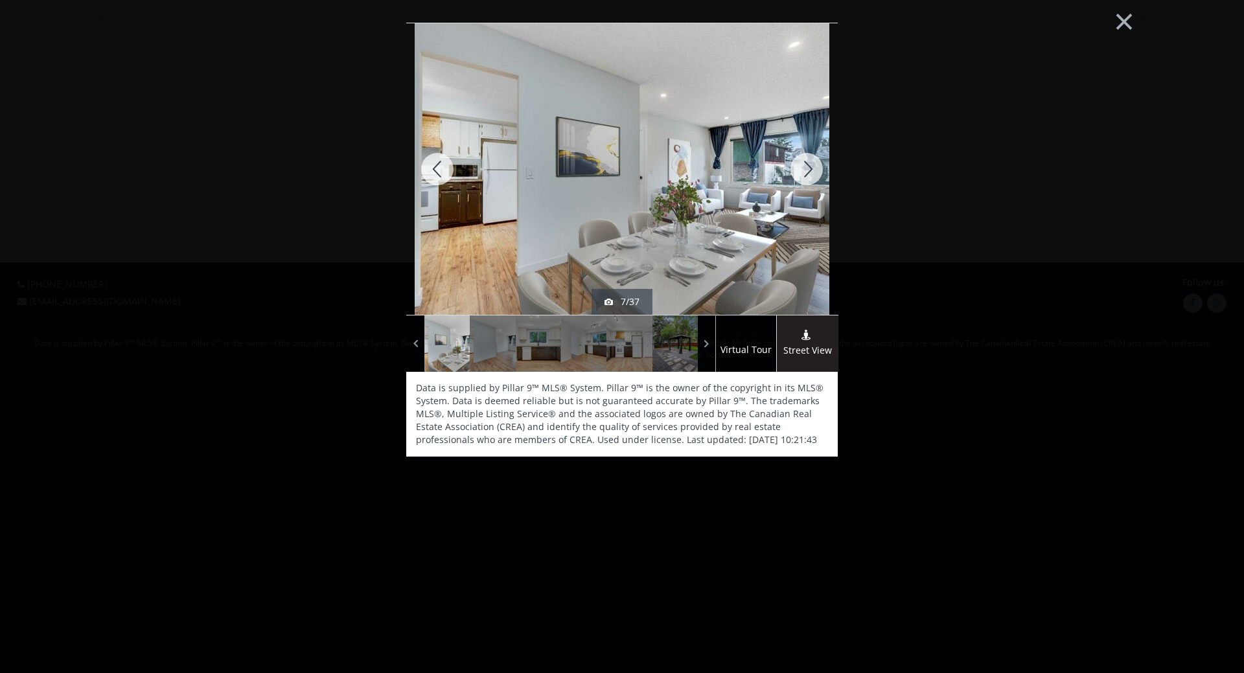
click at [807, 168] on div at bounding box center [807, 169] width 62 height 292
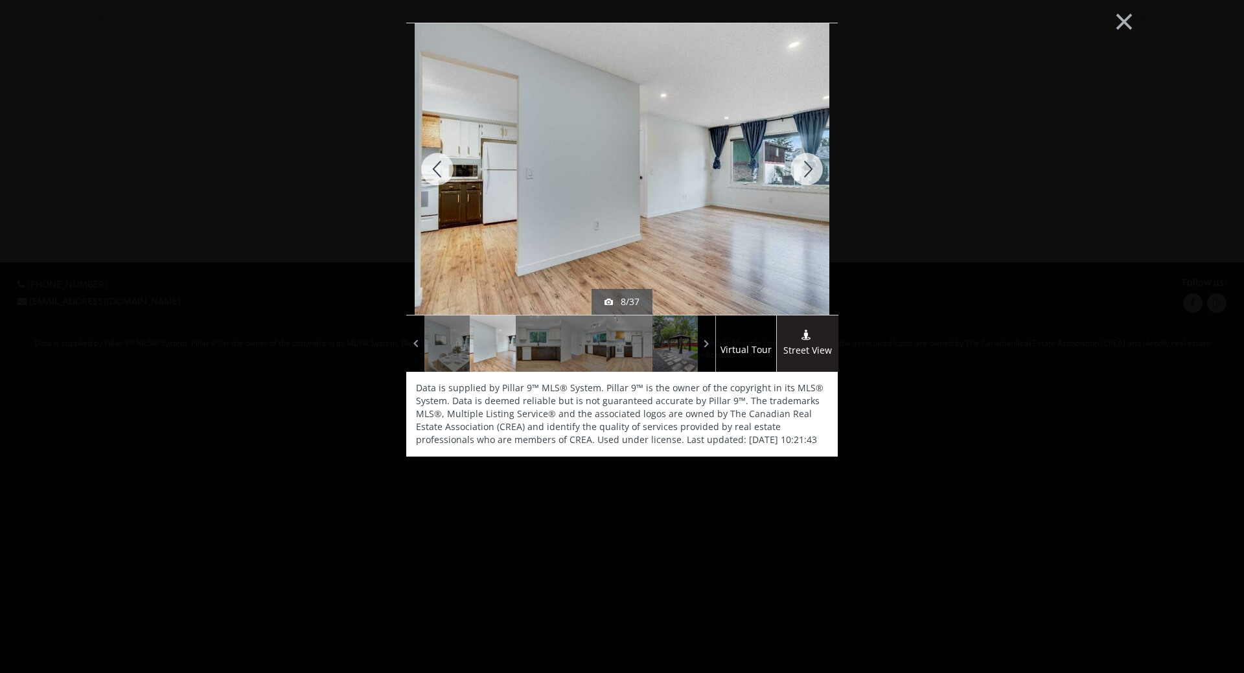
click at [807, 168] on div at bounding box center [807, 169] width 62 height 292
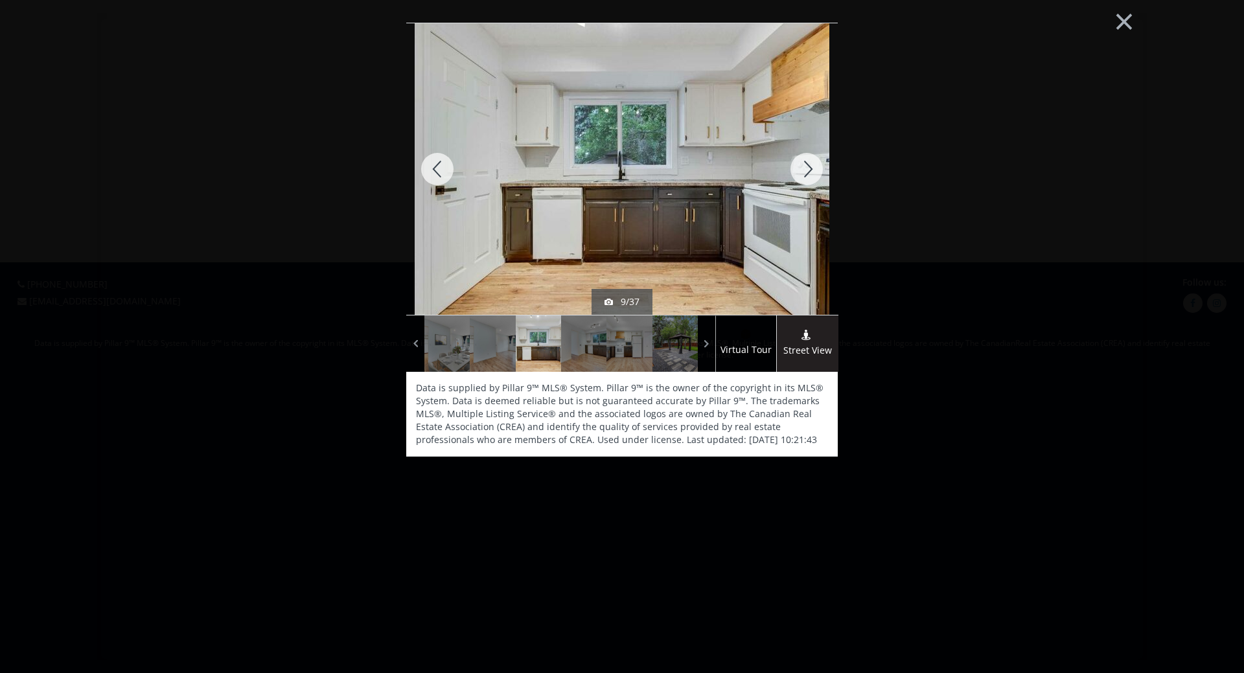
click at [807, 168] on div at bounding box center [807, 169] width 62 height 292
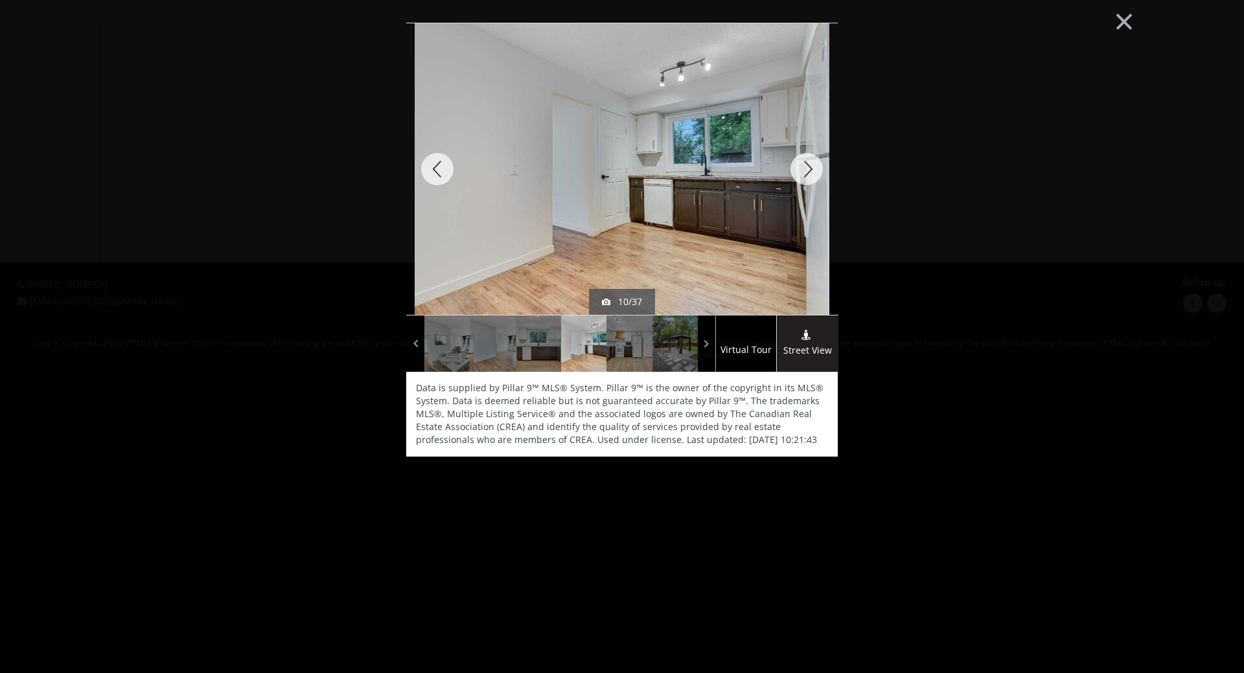
click at [807, 168] on div at bounding box center [807, 169] width 62 height 292
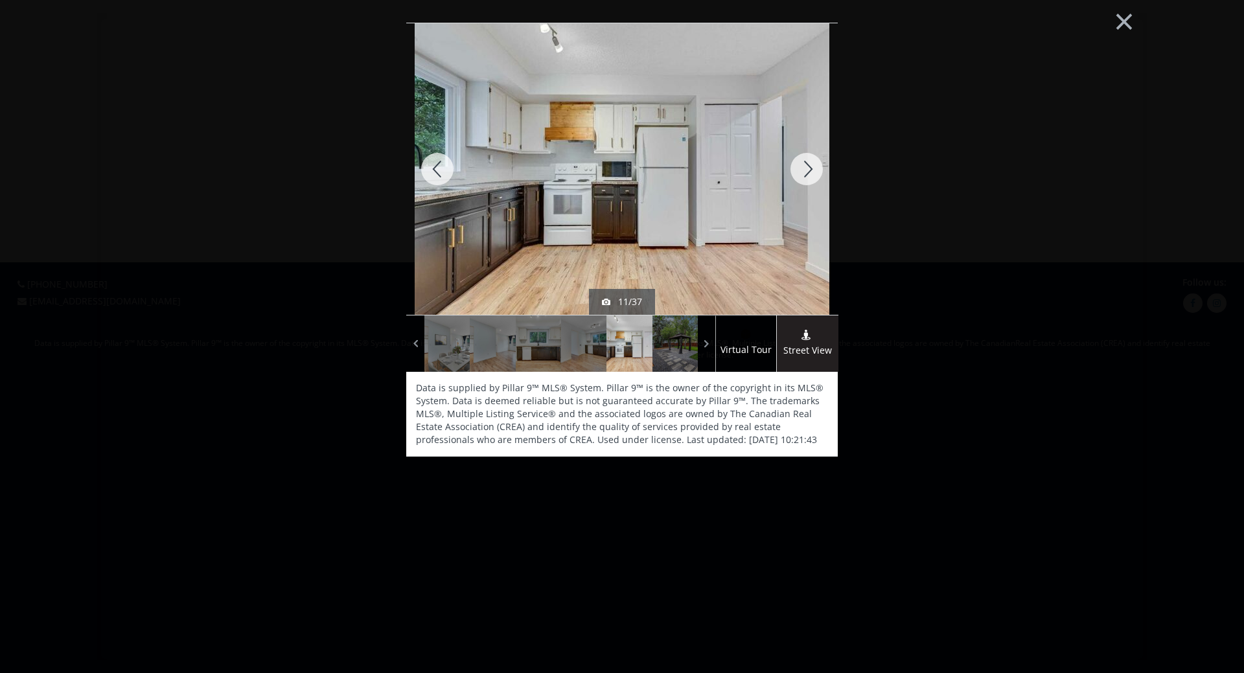
click at [807, 168] on div at bounding box center [807, 169] width 62 height 292
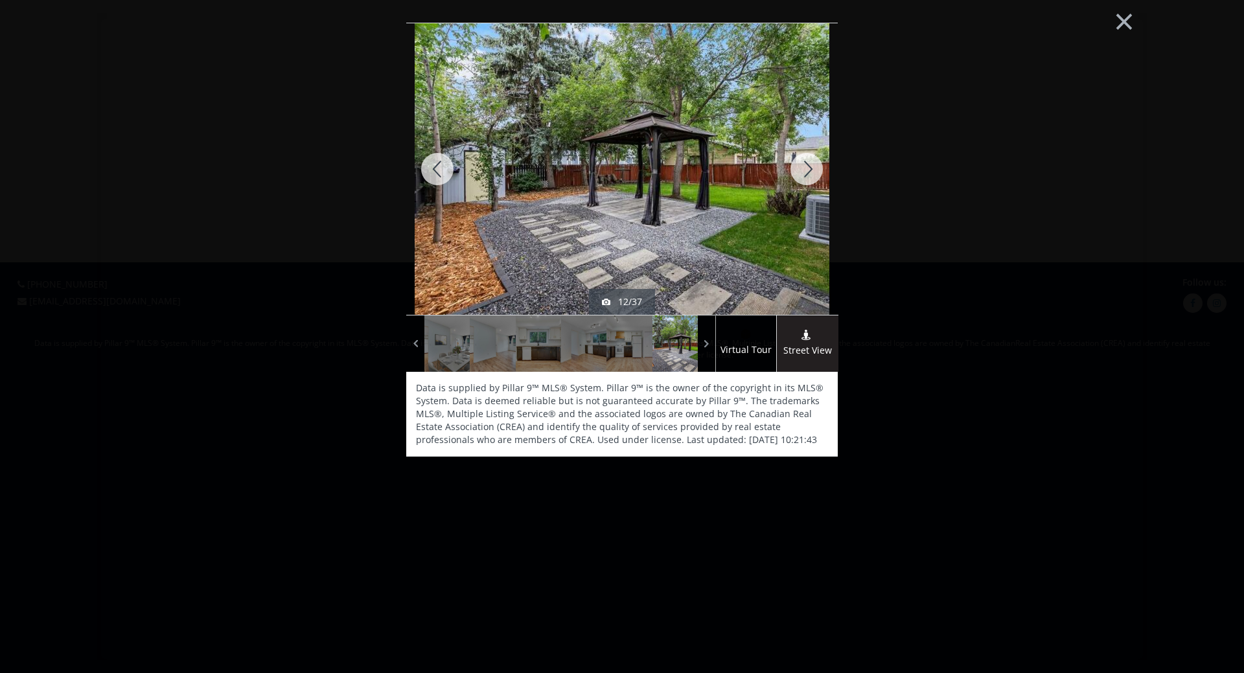
click at [807, 168] on div at bounding box center [807, 169] width 62 height 292
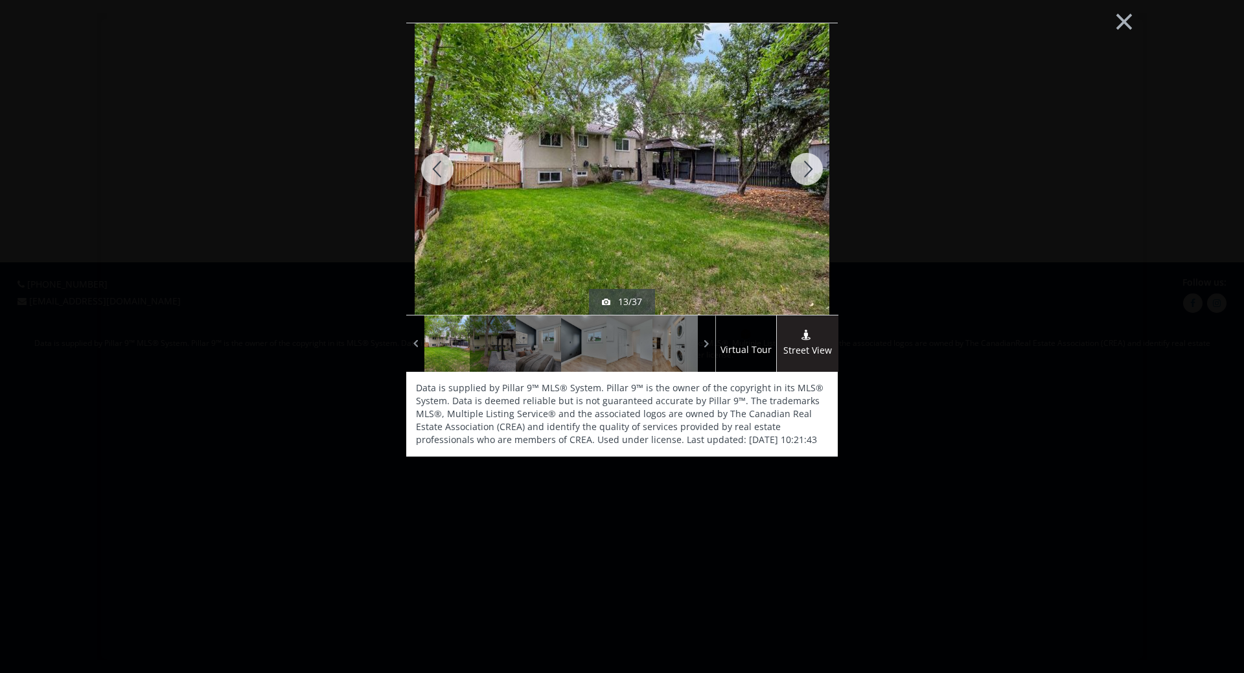
click at [807, 168] on div at bounding box center [807, 169] width 62 height 292
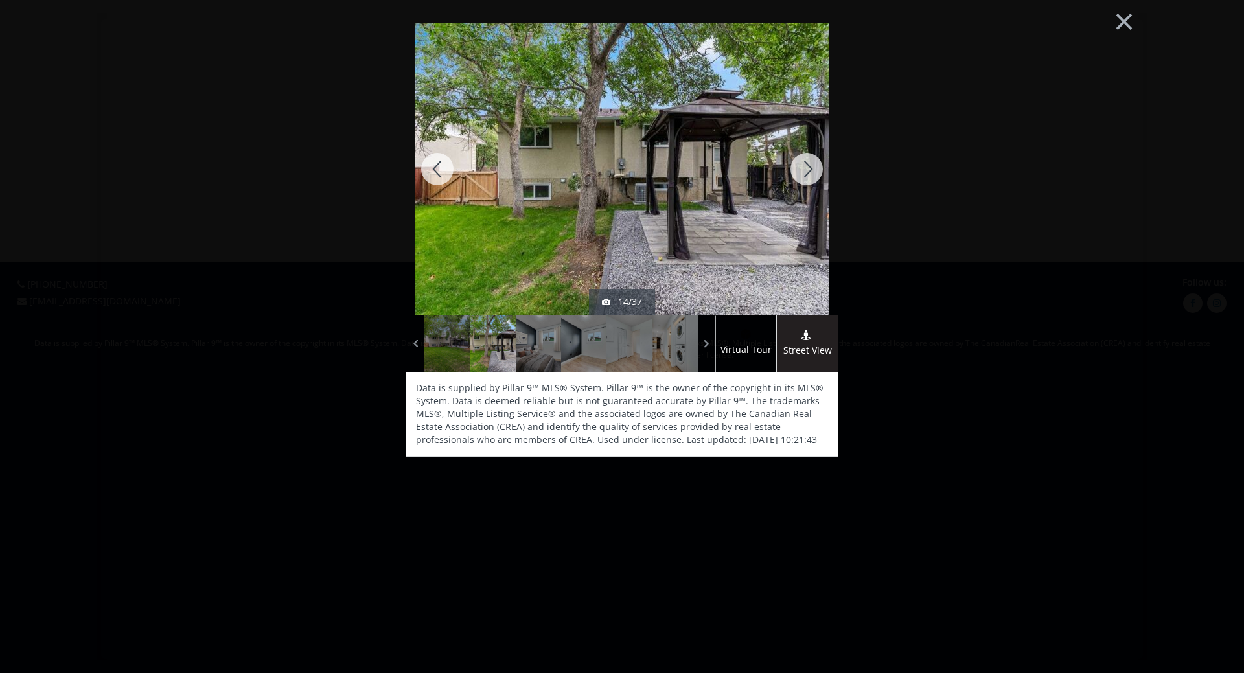
click at [807, 168] on div at bounding box center [807, 169] width 62 height 292
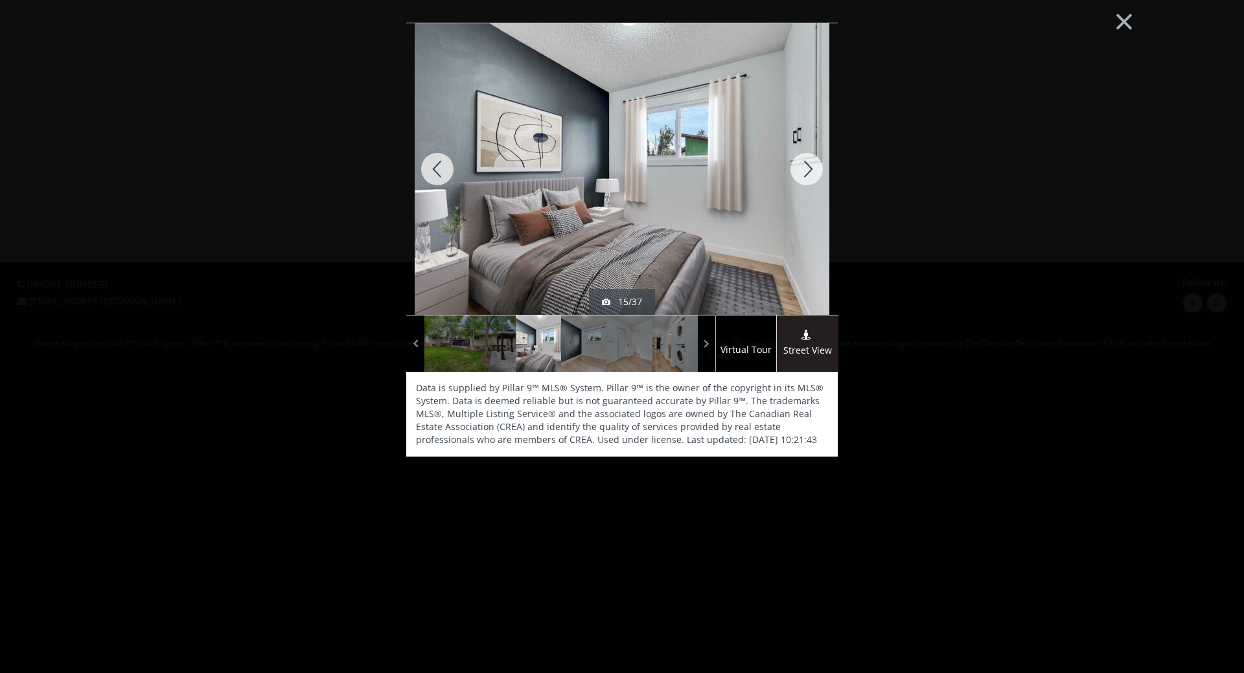
click at [807, 168] on div at bounding box center [807, 169] width 62 height 292
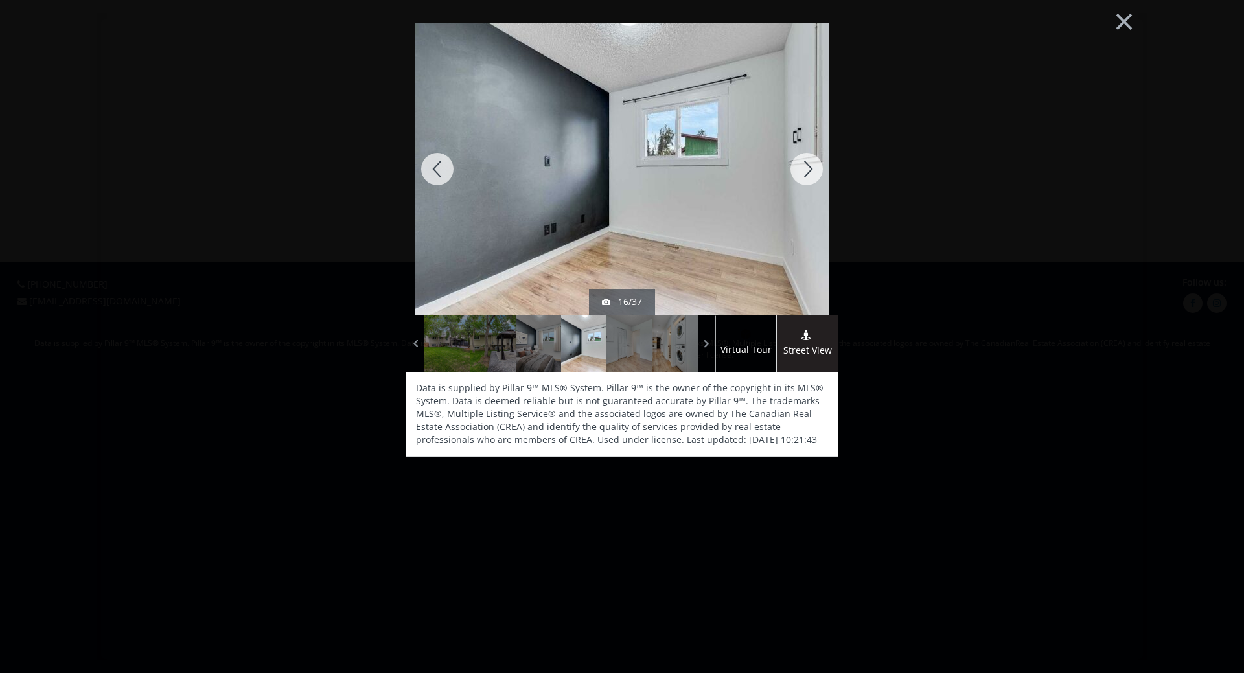
click at [807, 168] on div at bounding box center [807, 169] width 62 height 292
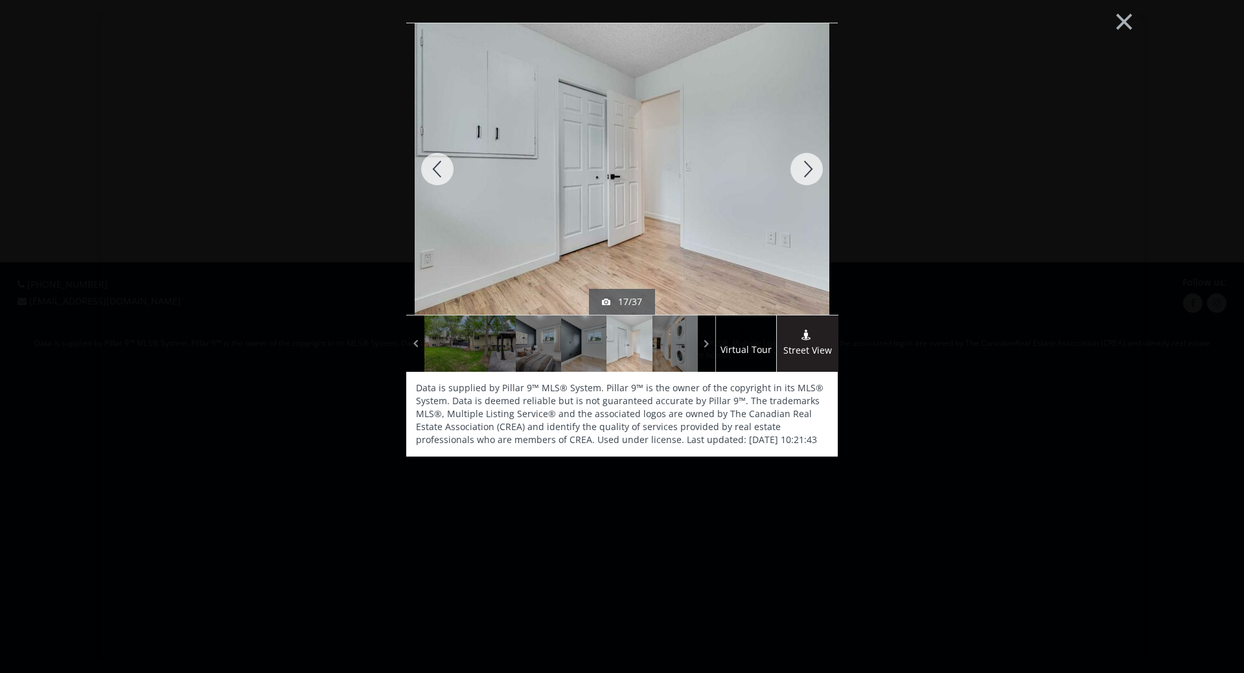
click at [807, 168] on div at bounding box center [807, 169] width 62 height 292
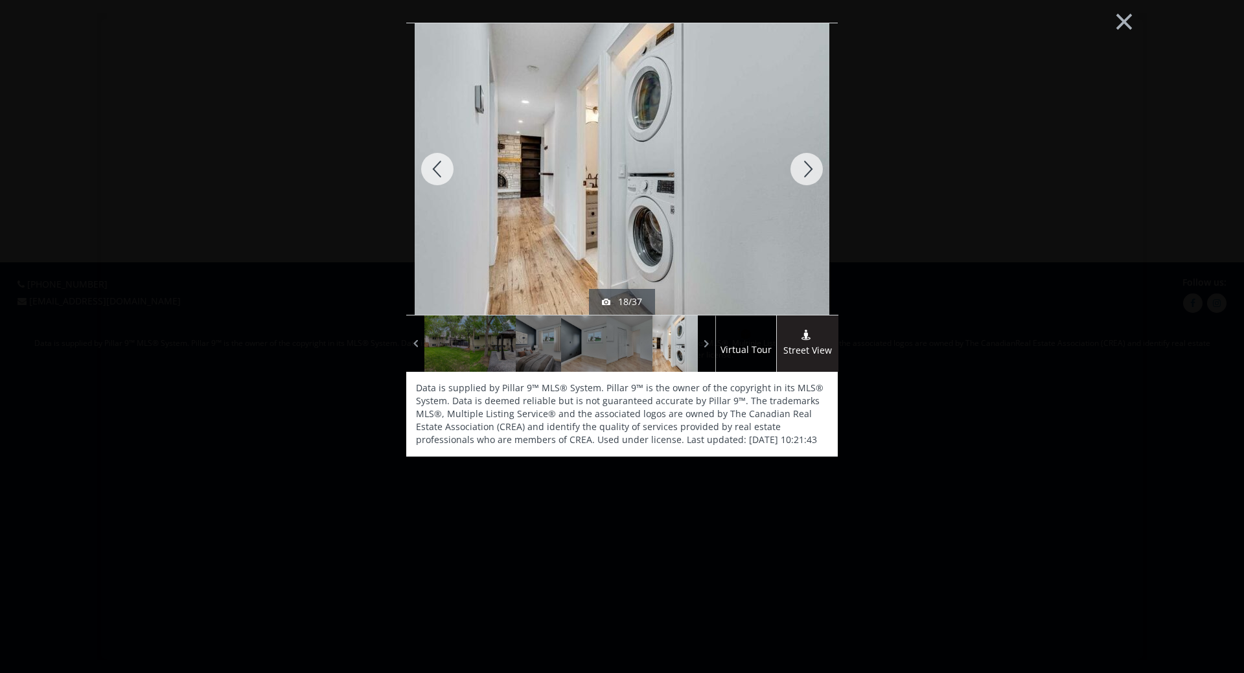
click at [807, 168] on div at bounding box center [807, 169] width 62 height 292
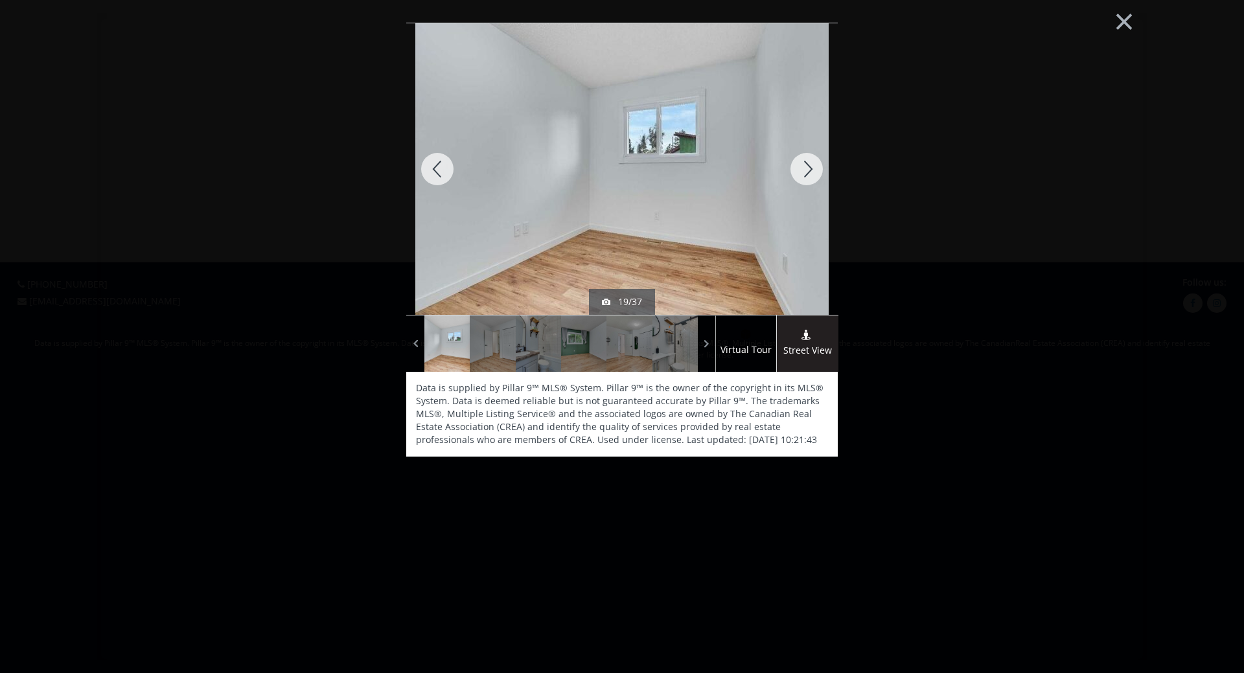
click at [807, 168] on div at bounding box center [807, 169] width 62 height 292
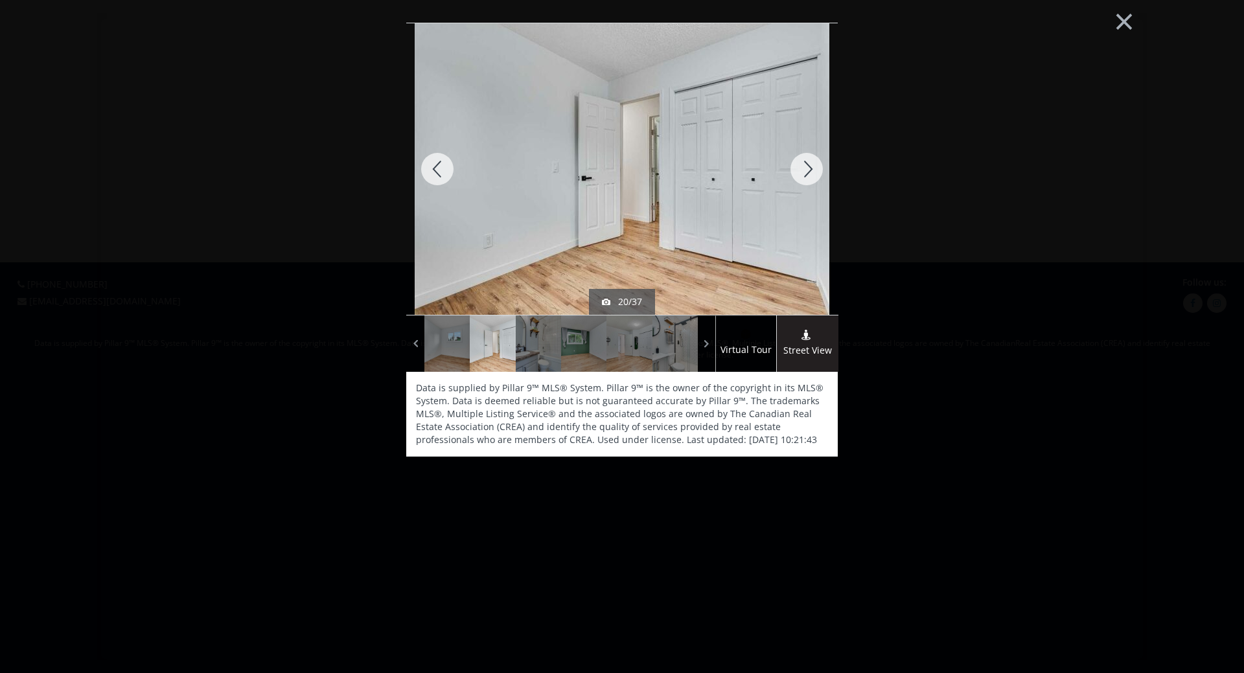
click at [807, 168] on div at bounding box center [807, 169] width 62 height 292
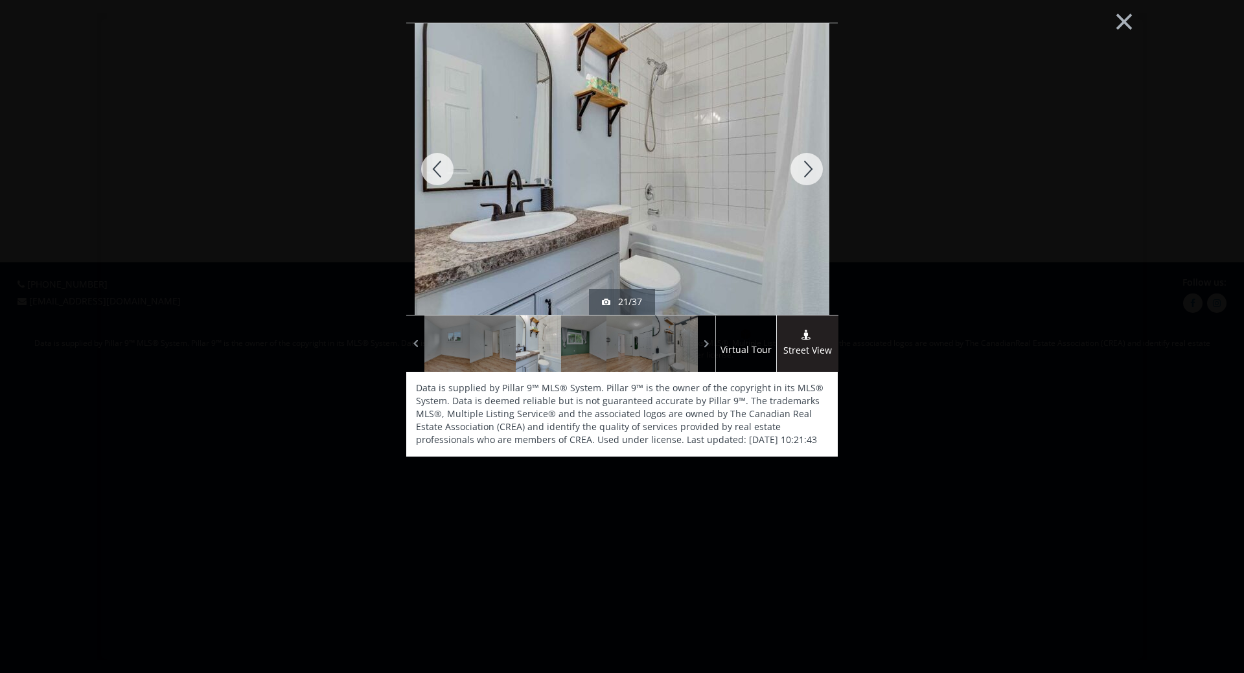
click at [807, 168] on div at bounding box center [807, 169] width 62 height 292
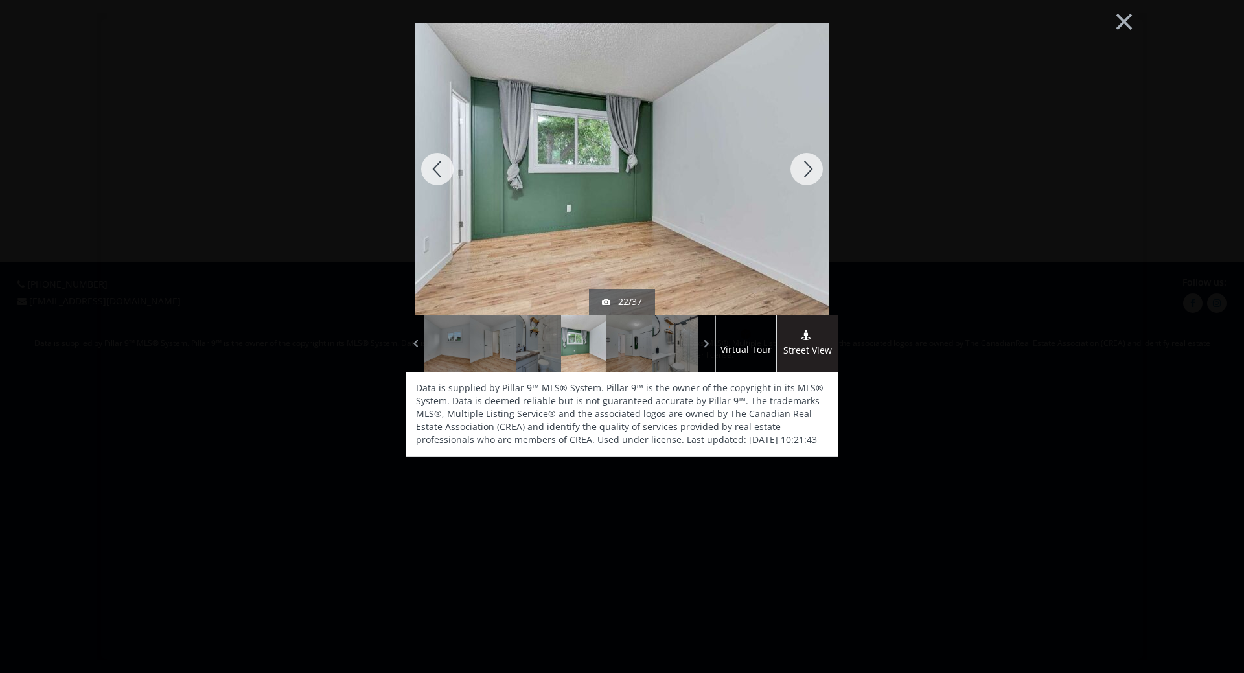
click at [807, 168] on div at bounding box center [807, 169] width 62 height 292
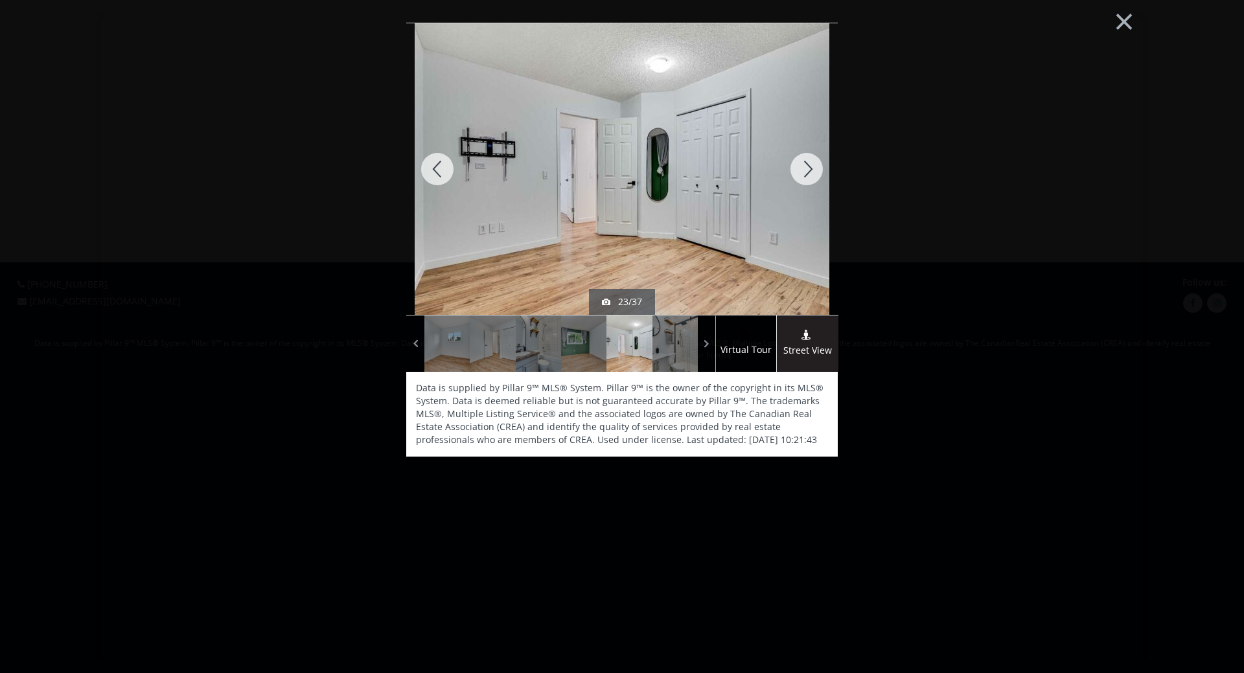
click at [807, 168] on div at bounding box center [807, 169] width 62 height 292
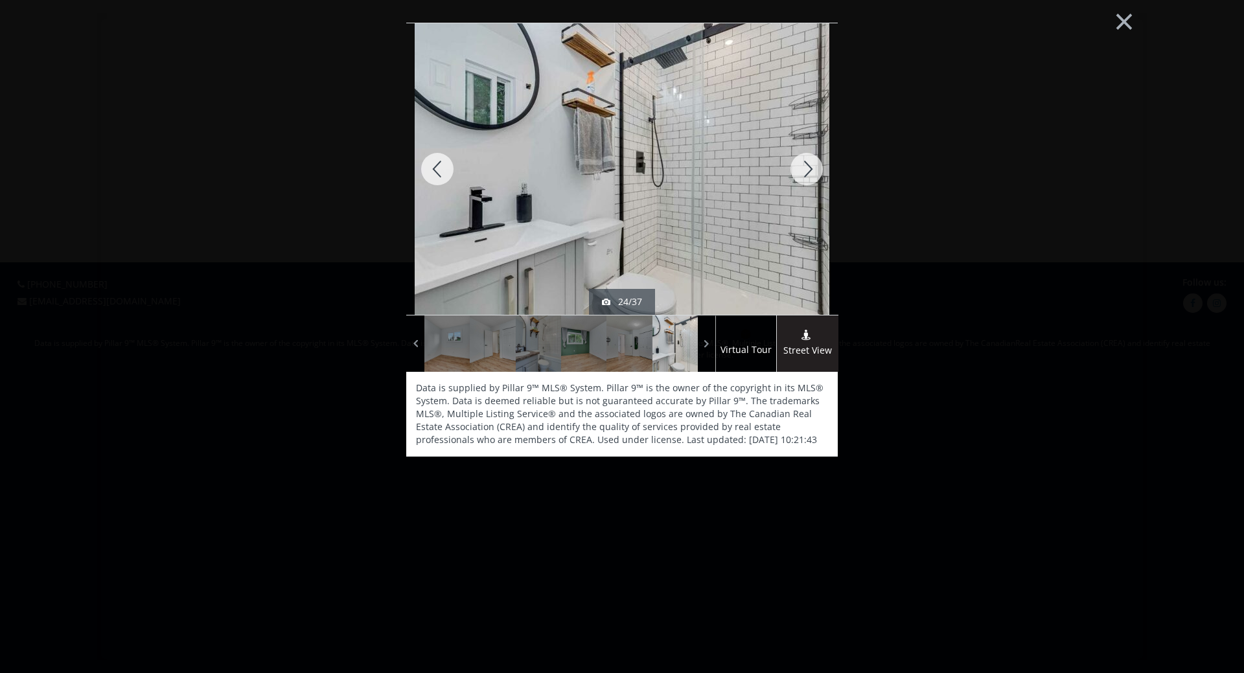
click at [807, 168] on div at bounding box center [807, 169] width 62 height 292
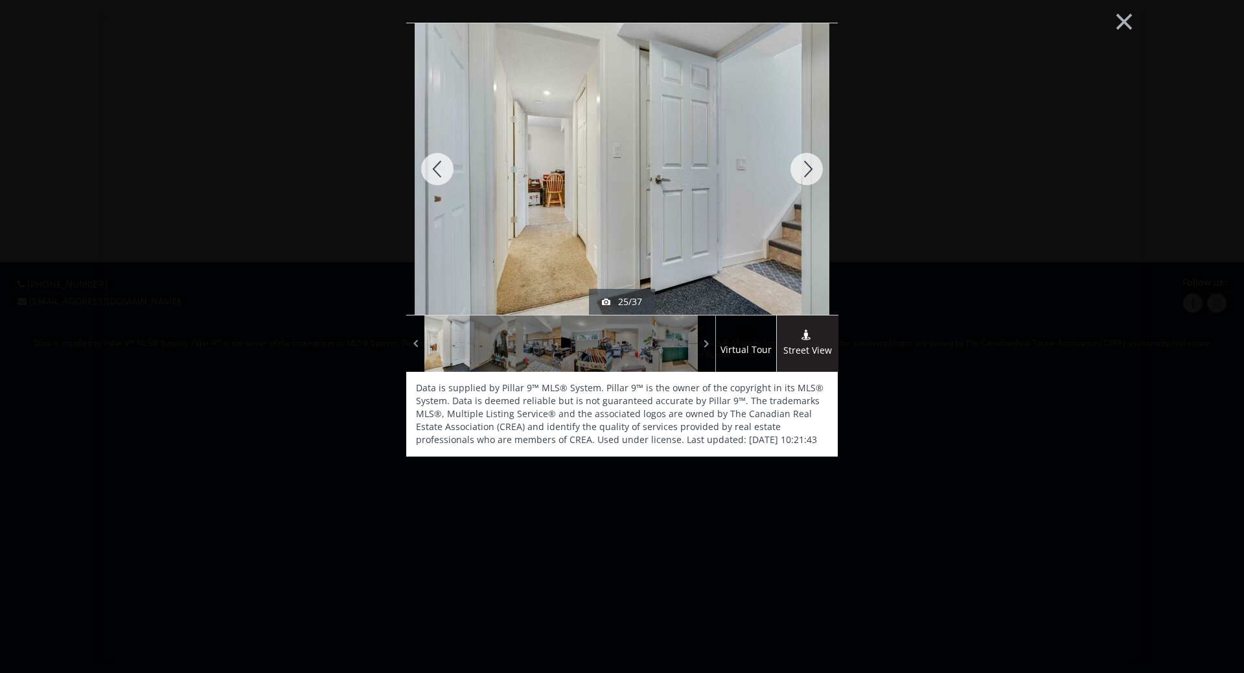
click at [807, 168] on div at bounding box center [807, 169] width 62 height 292
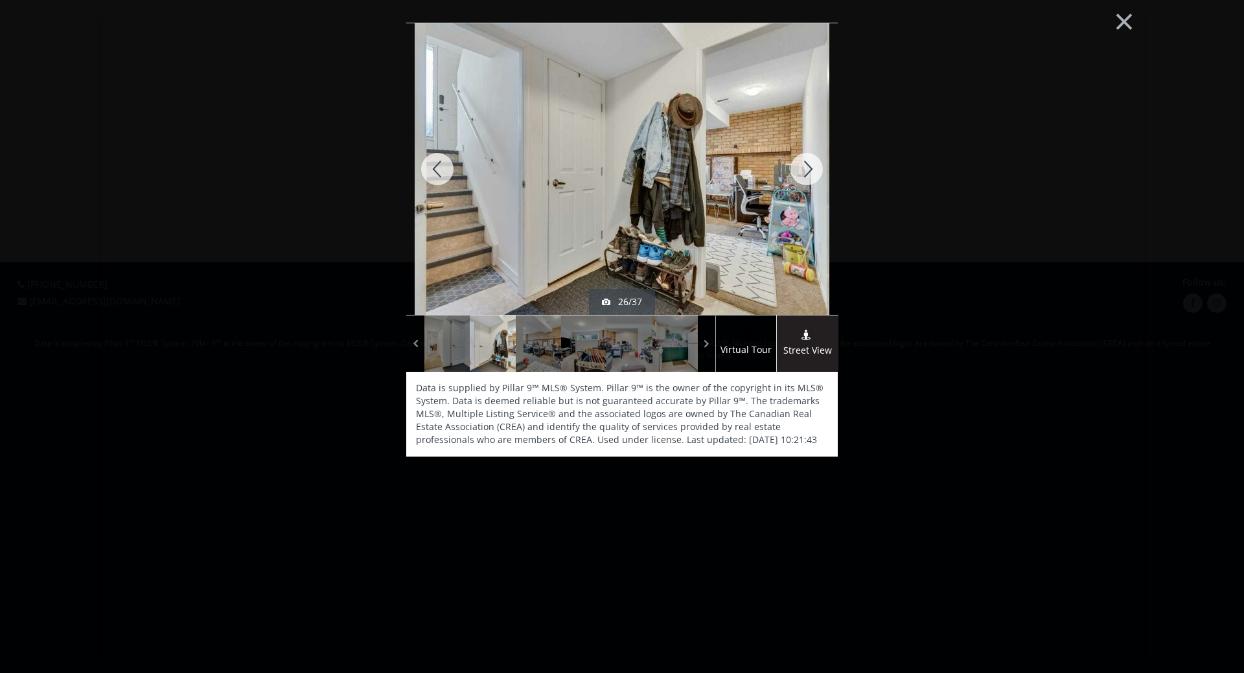
click at [807, 168] on div at bounding box center [807, 169] width 62 height 292
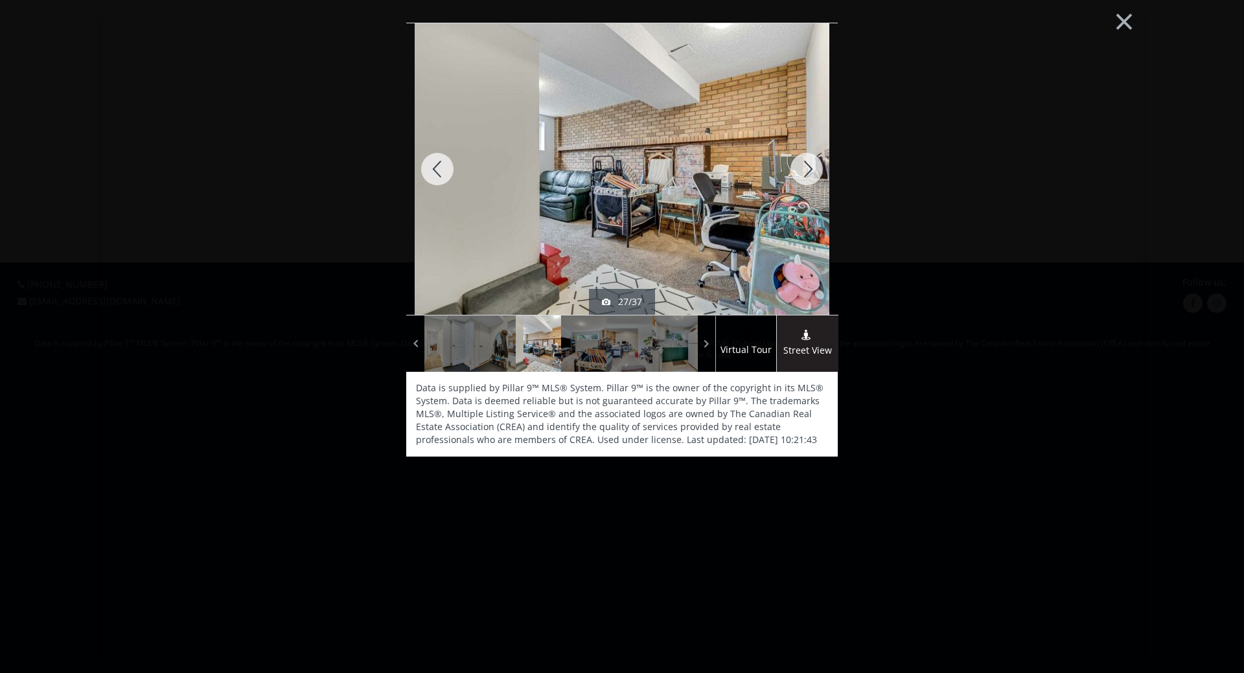
click at [807, 168] on div at bounding box center [807, 169] width 62 height 292
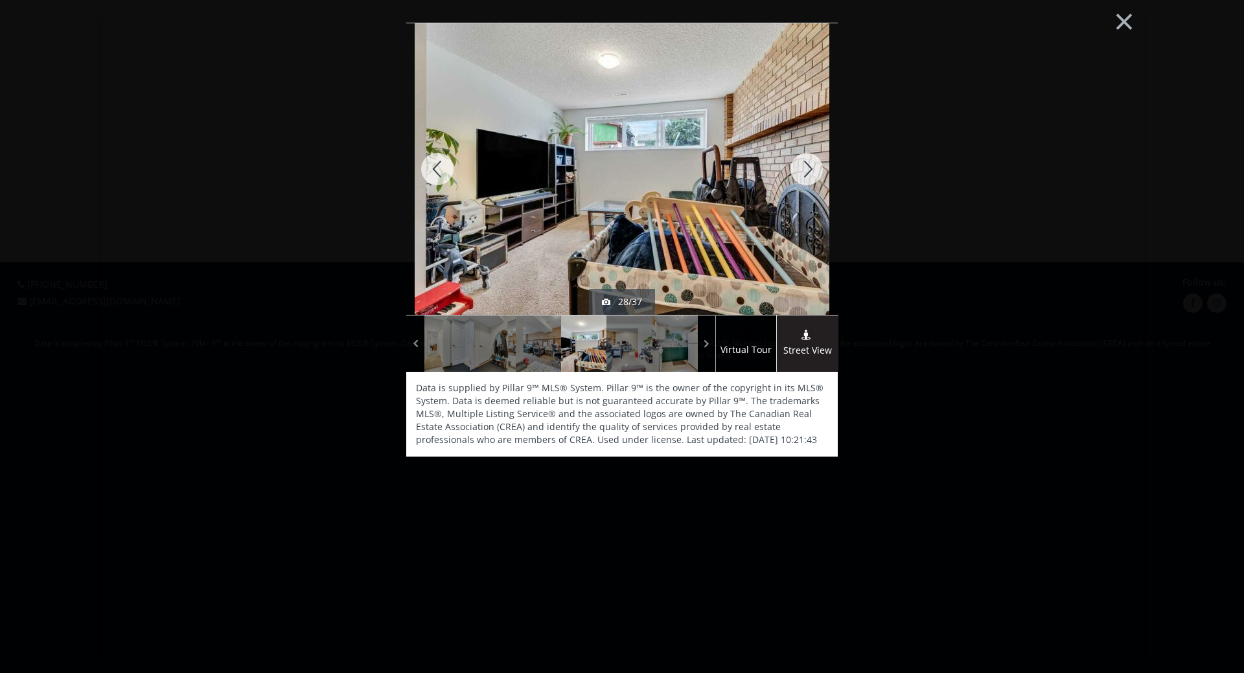
click at [807, 168] on div at bounding box center [807, 169] width 62 height 292
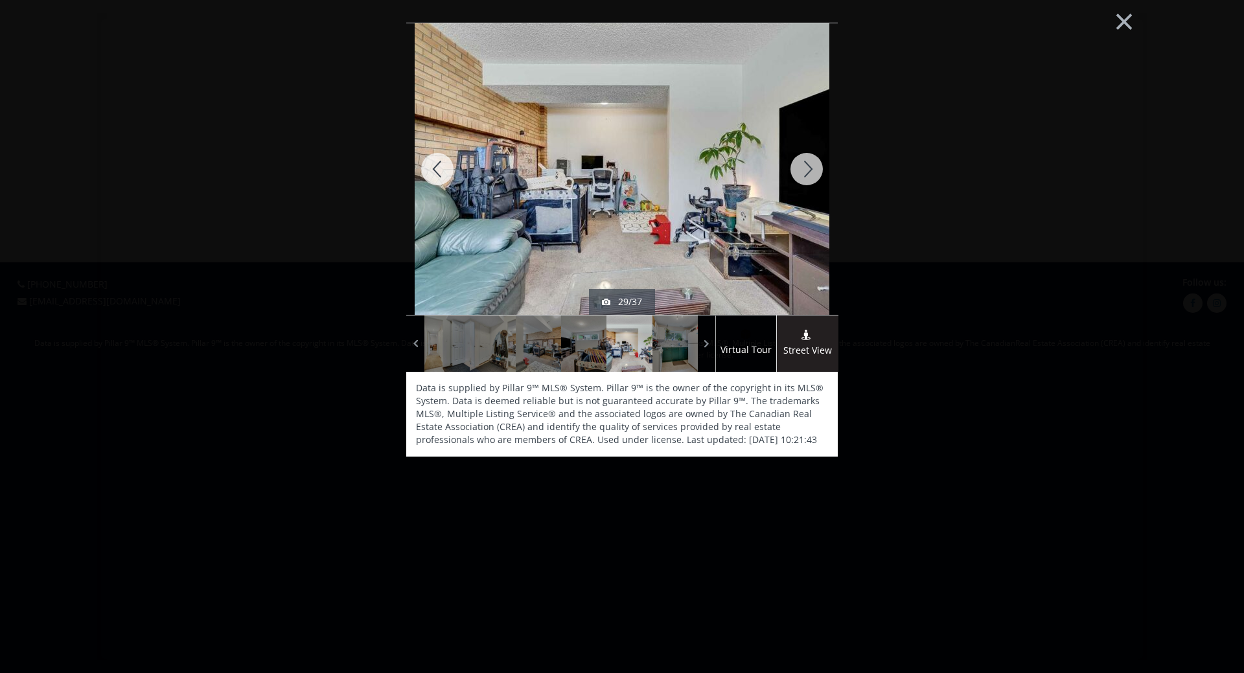
click at [807, 168] on div at bounding box center [807, 169] width 62 height 292
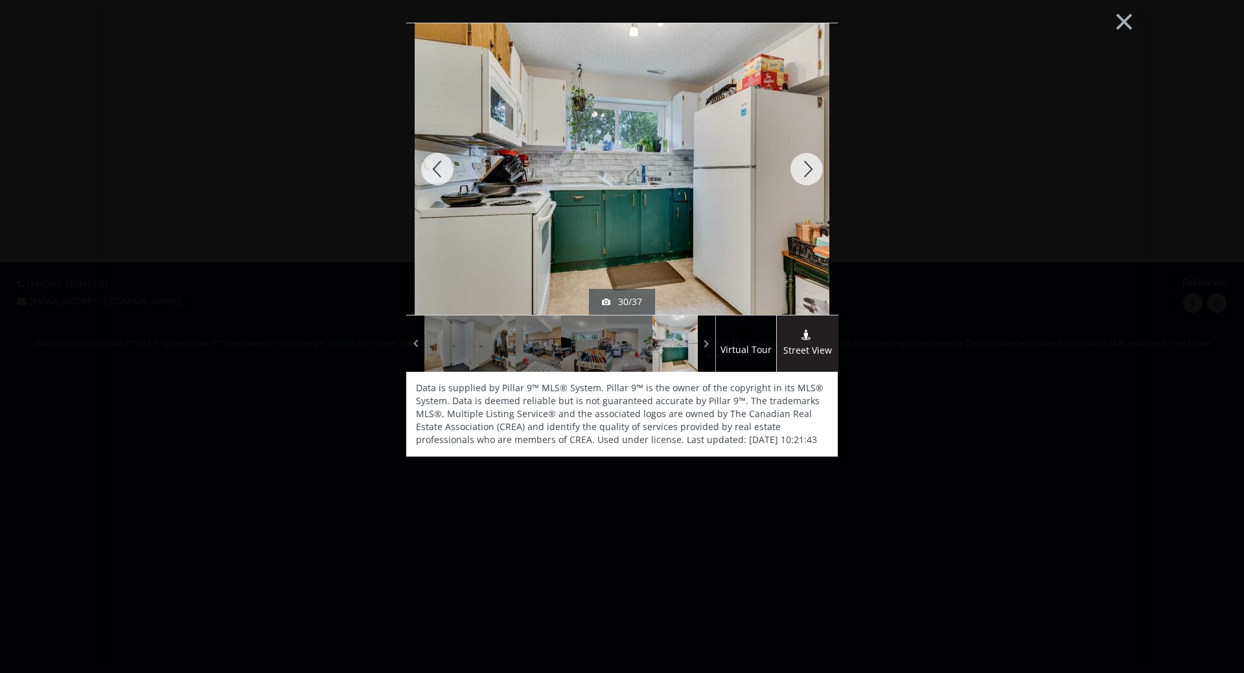
click at [807, 168] on div at bounding box center [807, 169] width 62 height 292
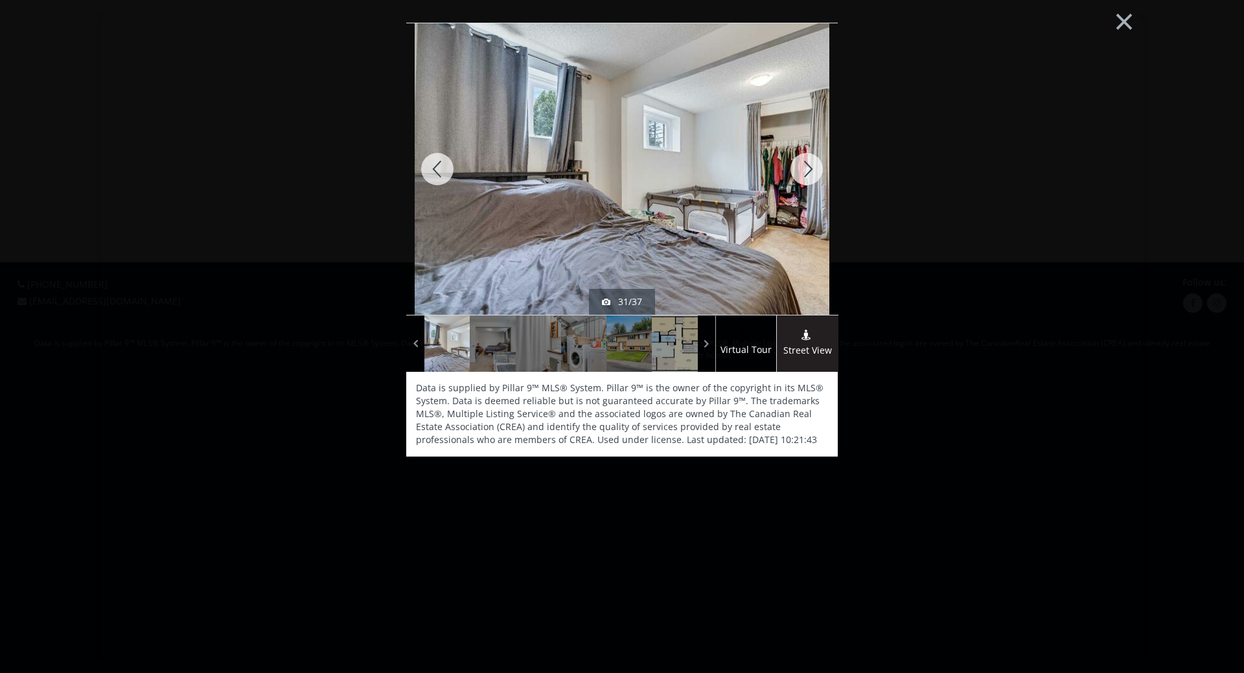
click at [807, 168] on div at bounding box center [807, 169] width 62 height 292
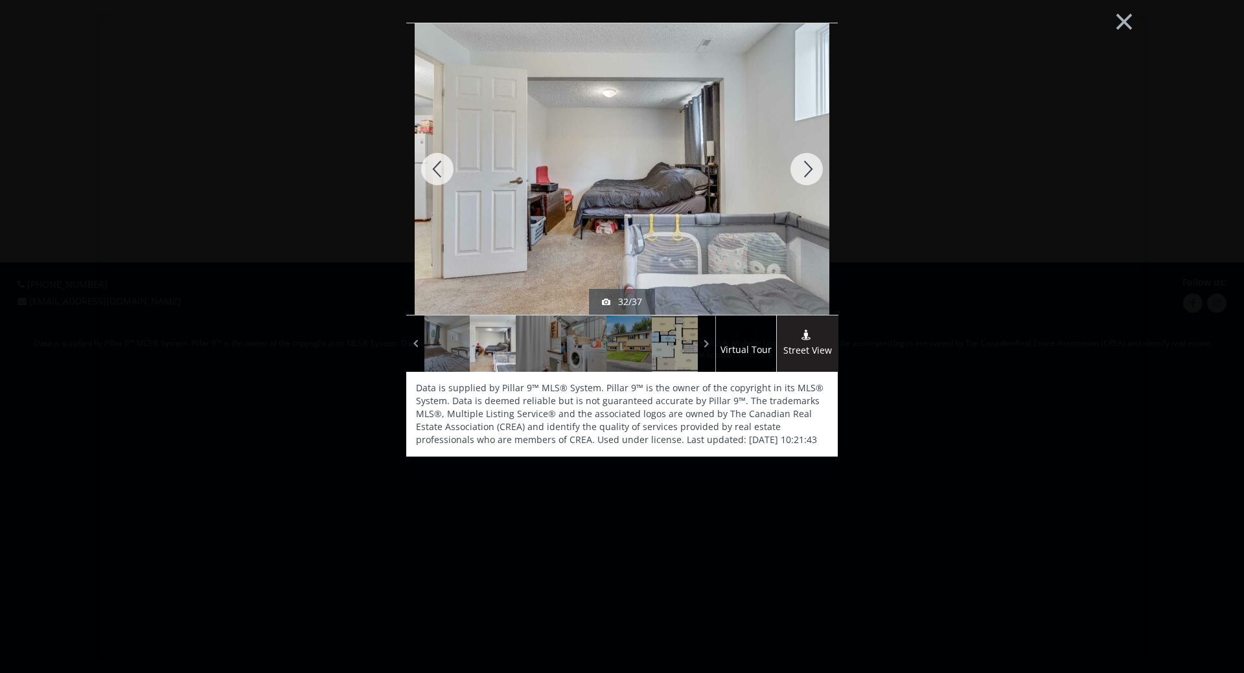
click at [807, 168] on div at bounding box center [807, 169] width 62 height 292
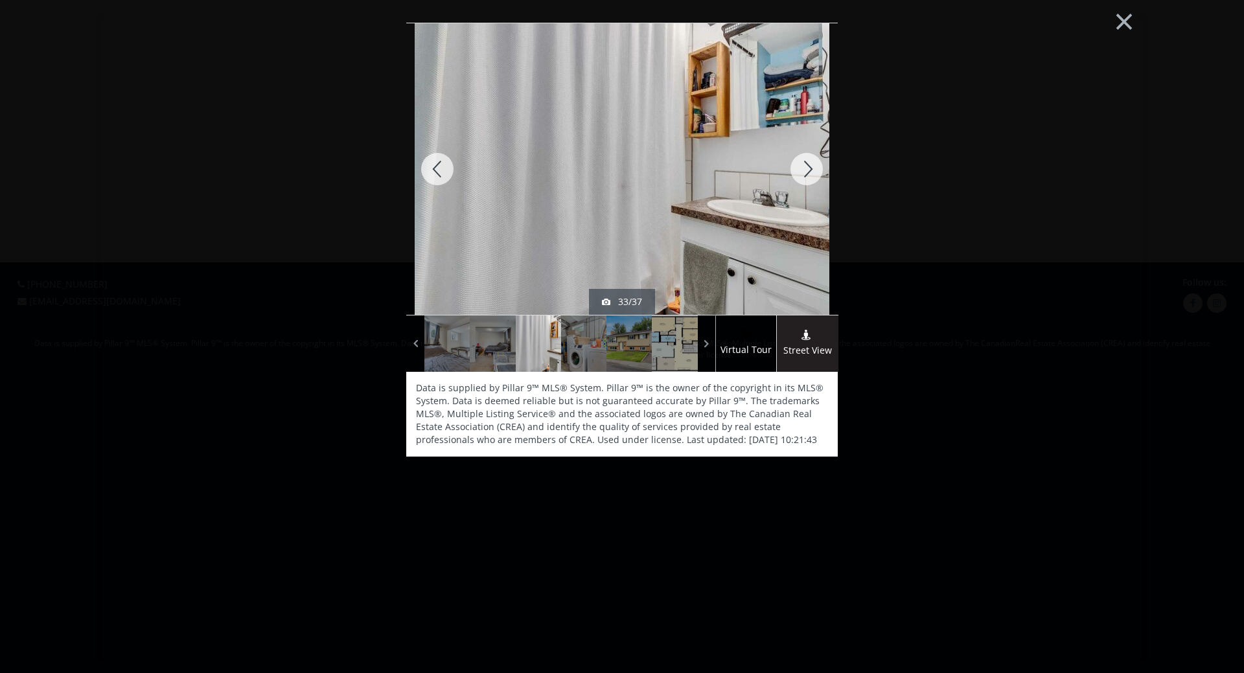
click at [807, 168] on div at bounding box center [807, 169] width 62 height 292
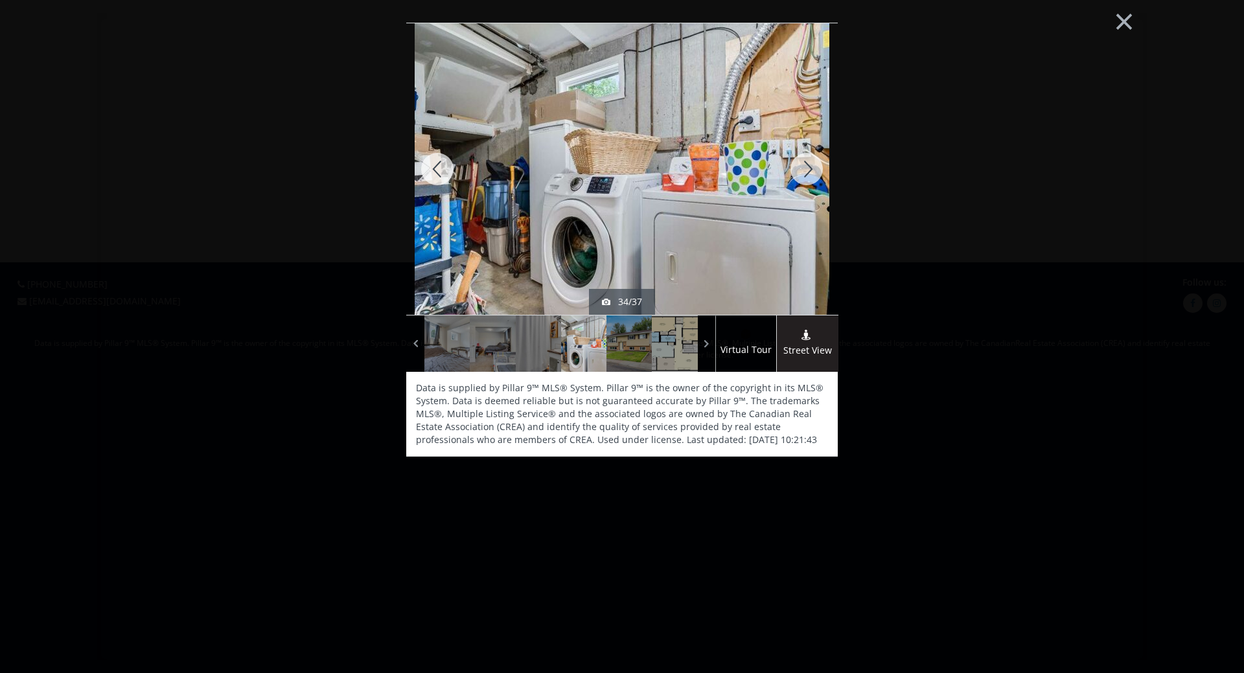
click at [807, 168] on div at bounding box center [807, 169] width 62 height 292
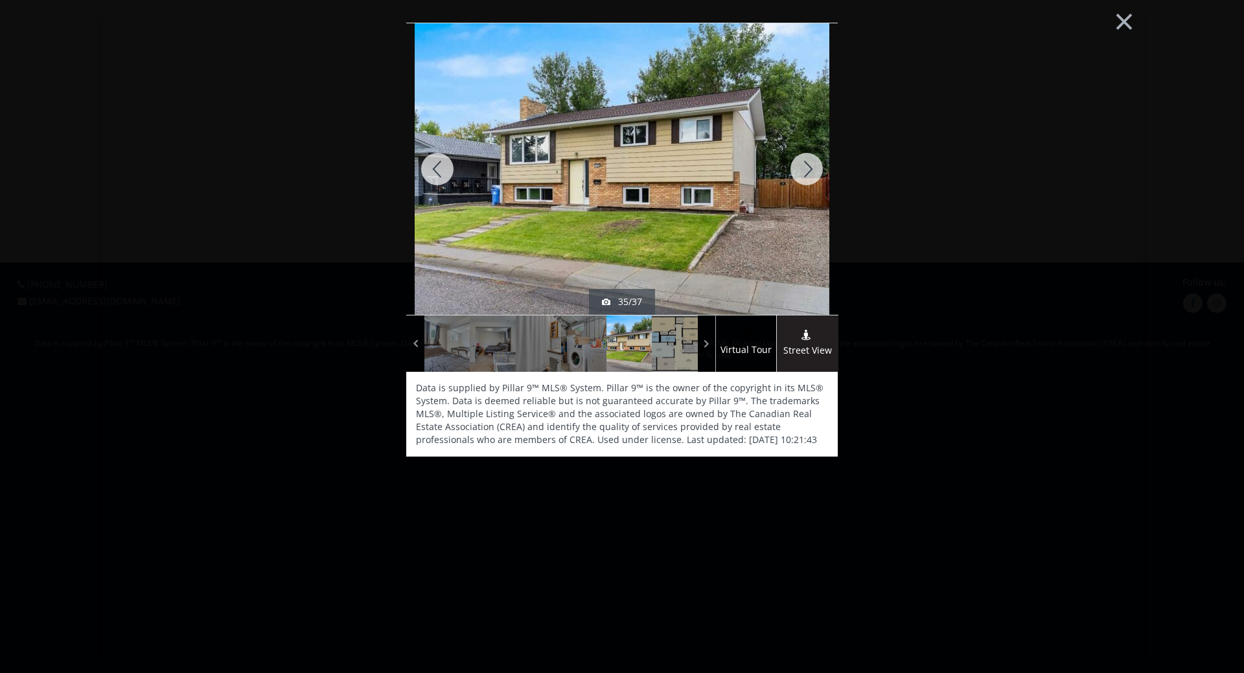
click at [807, 168] on div at bounding box center [807, 169] width 62 height 292
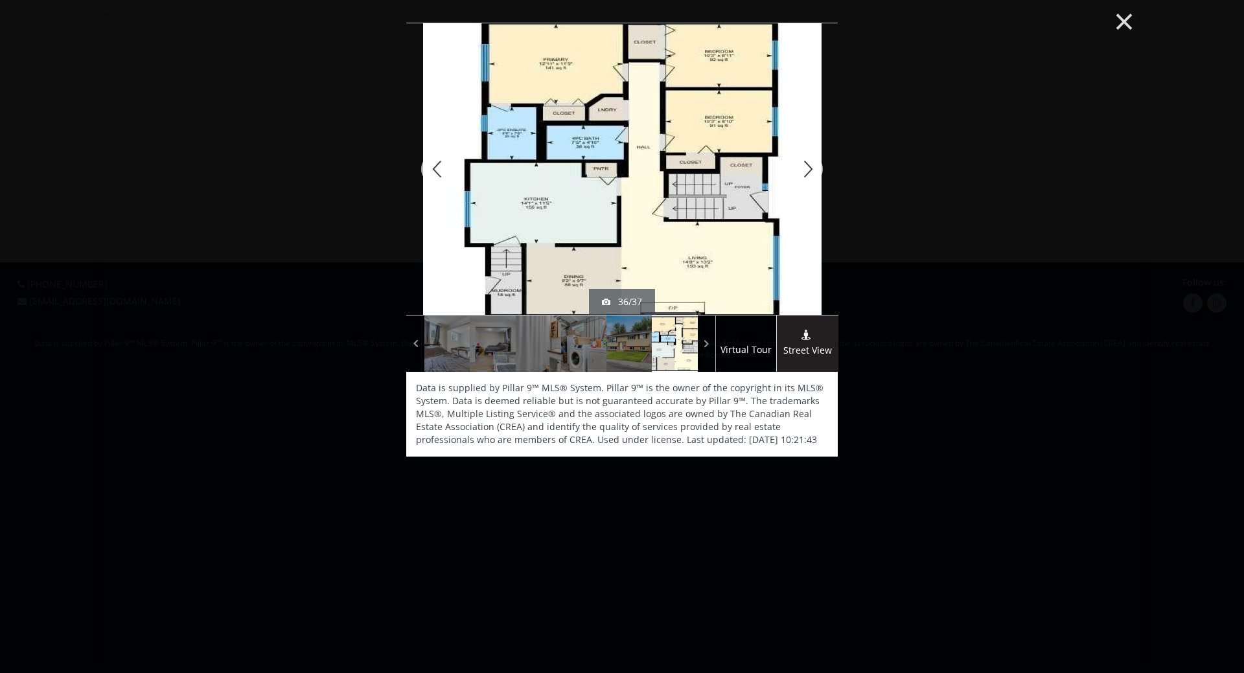
click at [1130, 20] on button "×" at bounding box center [1124, 20] width 71 height 53
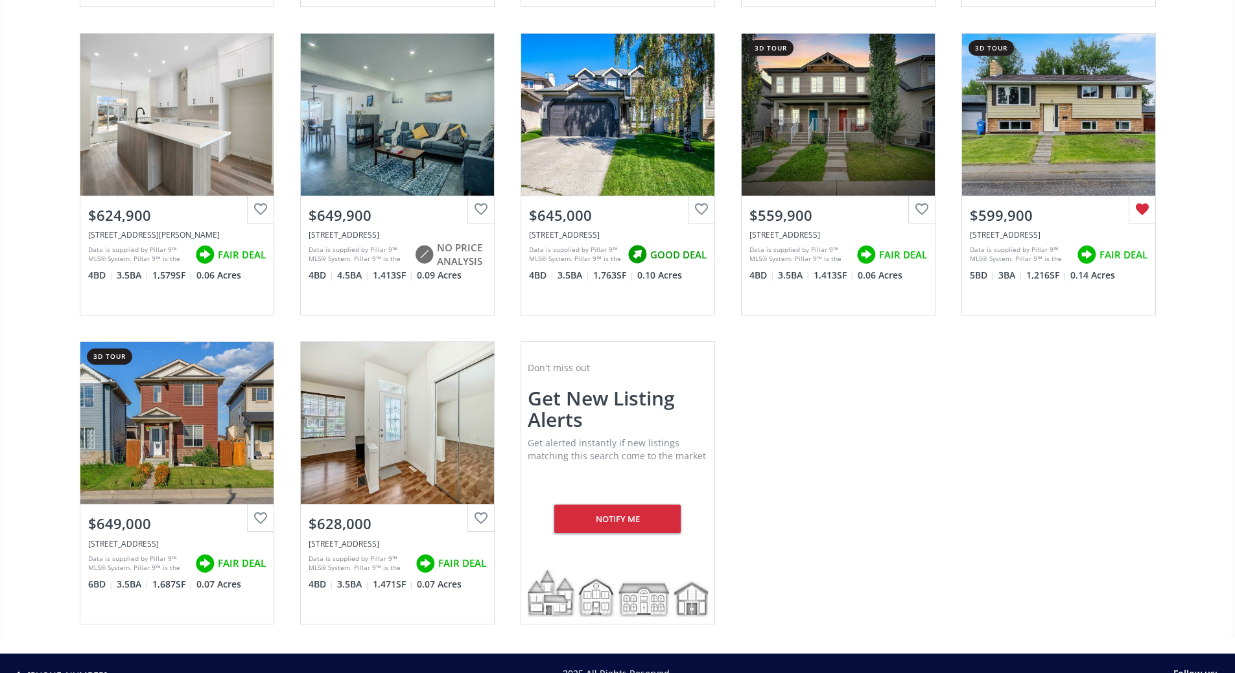
scroll to position [2592, 0]
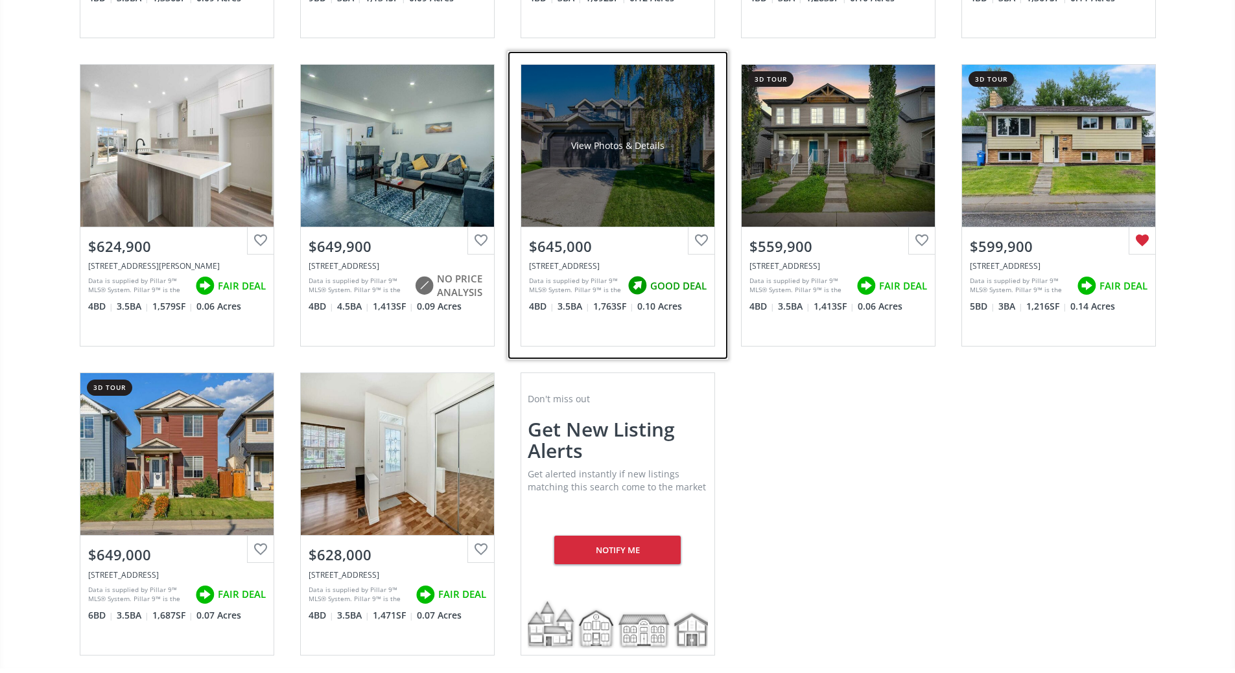
click at [701, 227] on div at bounding box center [701, 240] width 27 height 27
click at [635, 167] on div "View Photos & Details" at bounding box center [617, 146] width 193 height 162
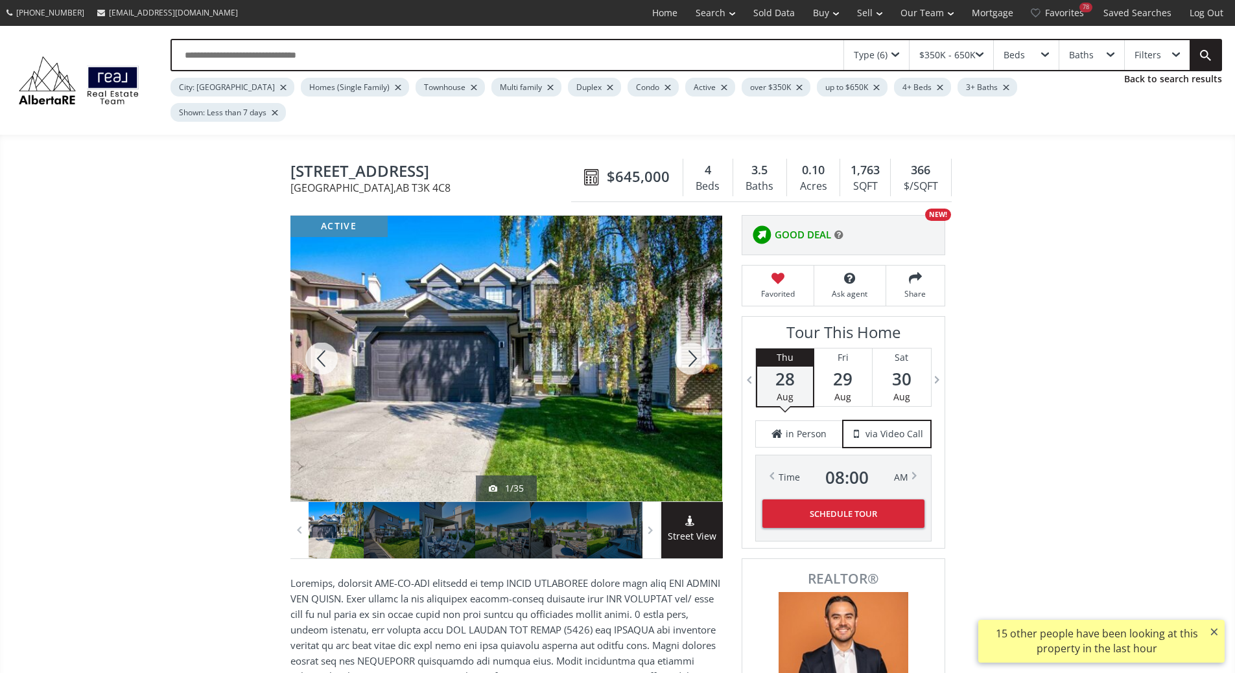
click at [692, 336] on div at bounding box center [691, 359] width 62 height 286
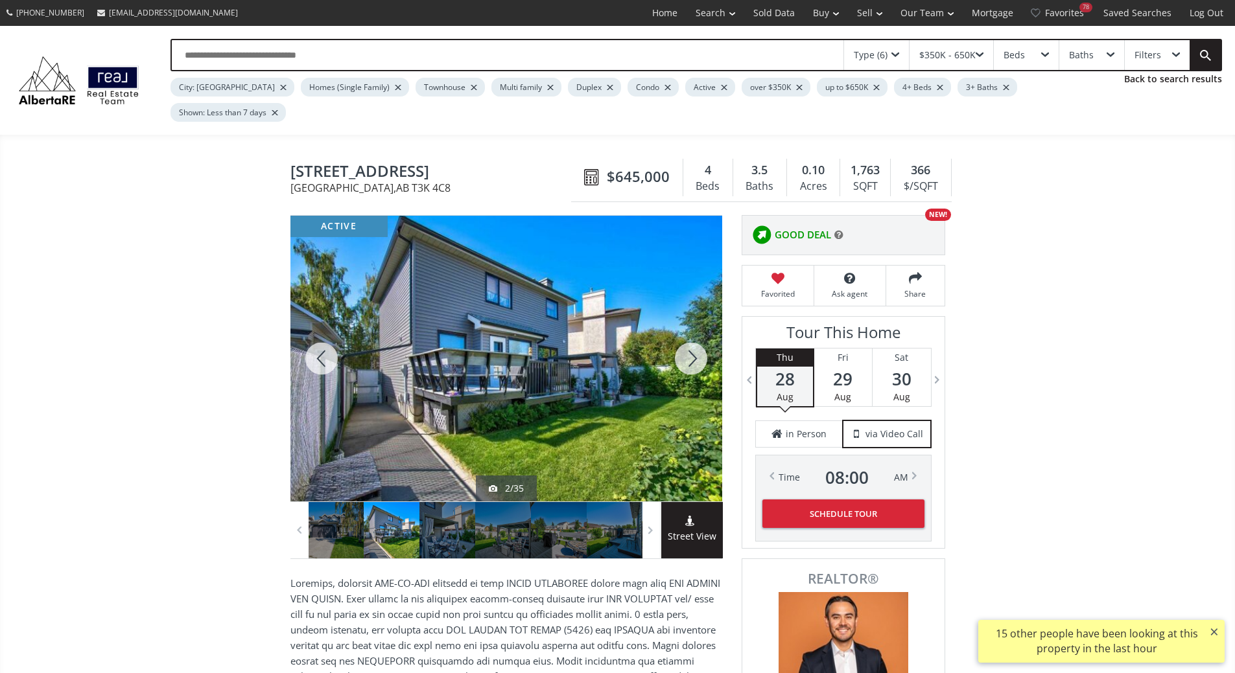
click at [692, 336] on div at bounding box center [691, 359] width 62 height 286
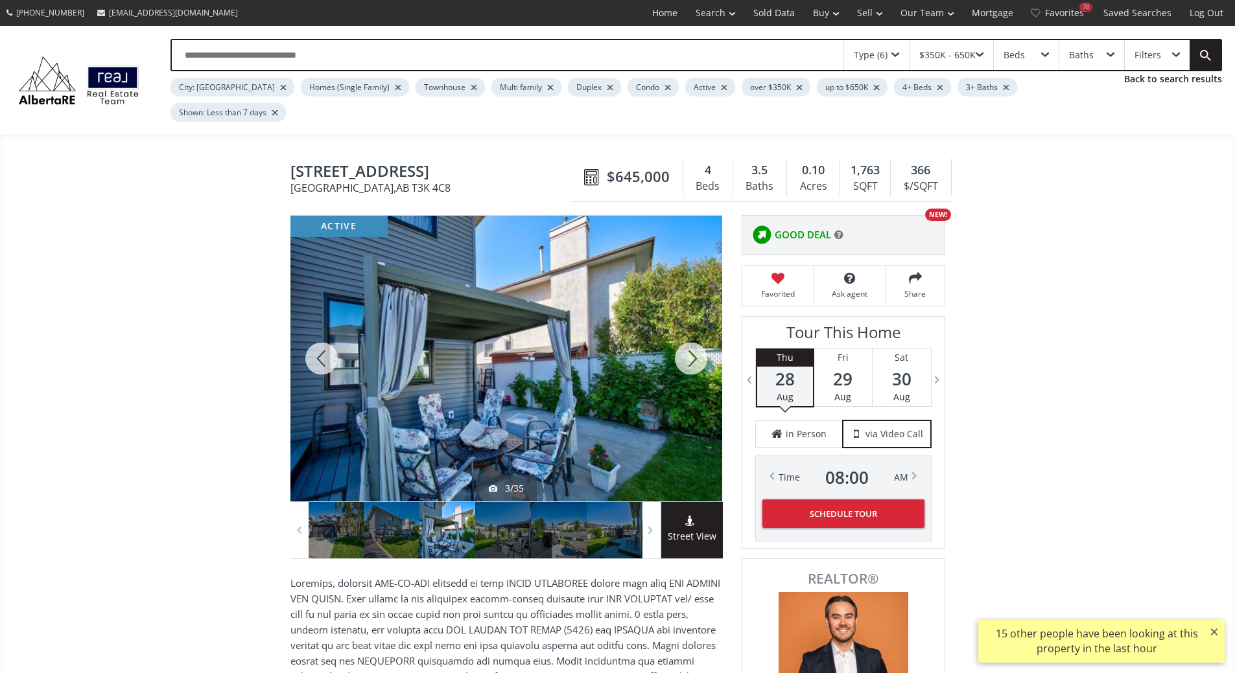
click at [692, 336] on div at bounding box center [691, 359] width 62 height 286
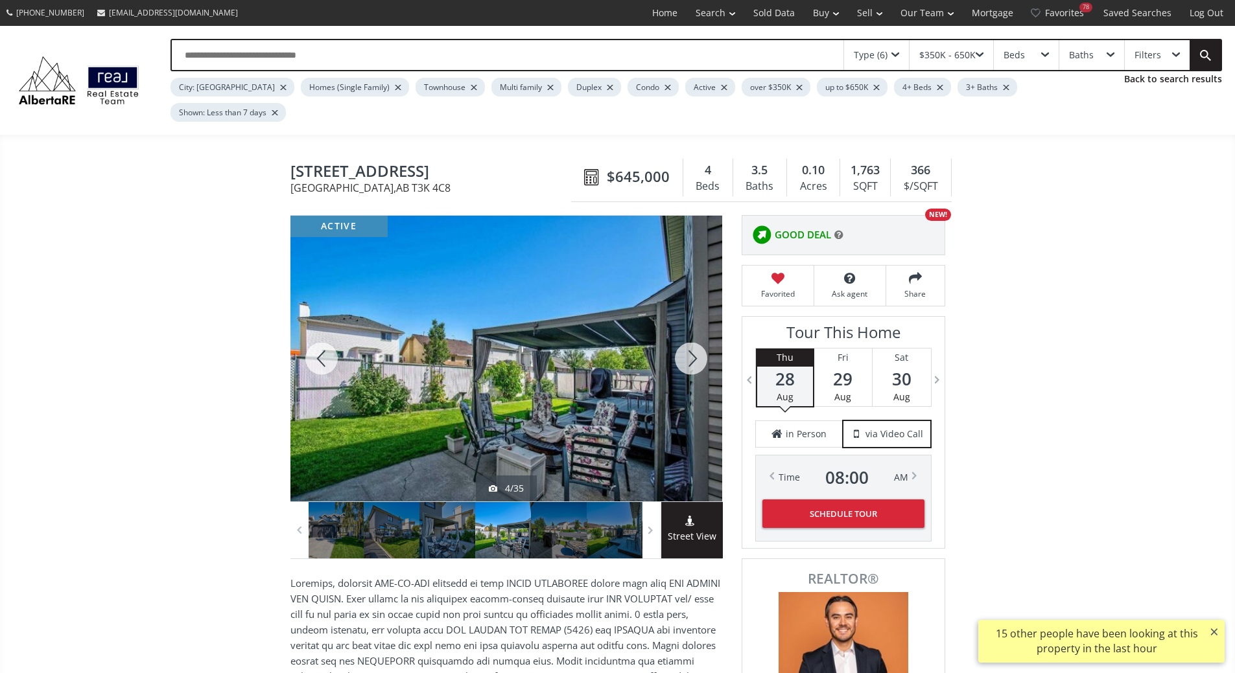
click at [692, 336] on div at bounding box center [691, 359] width 62 height 286
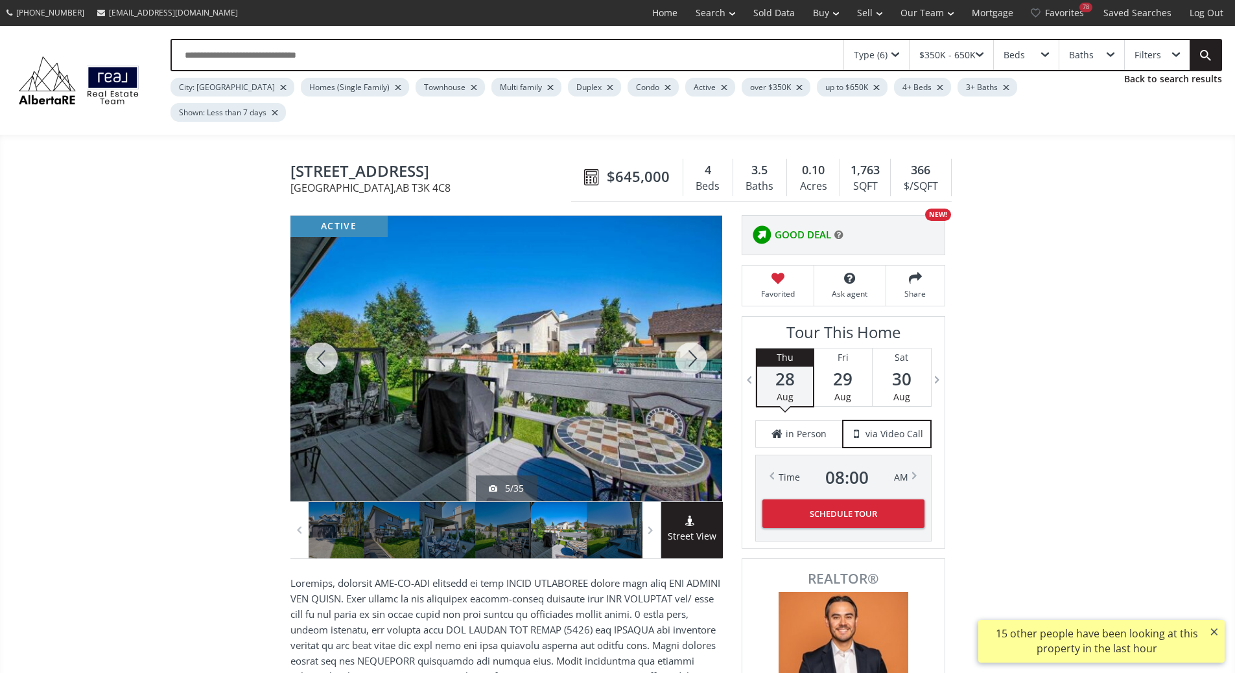
click at [692, 336] on div at bounding box center [691, 359] width 62 height 286
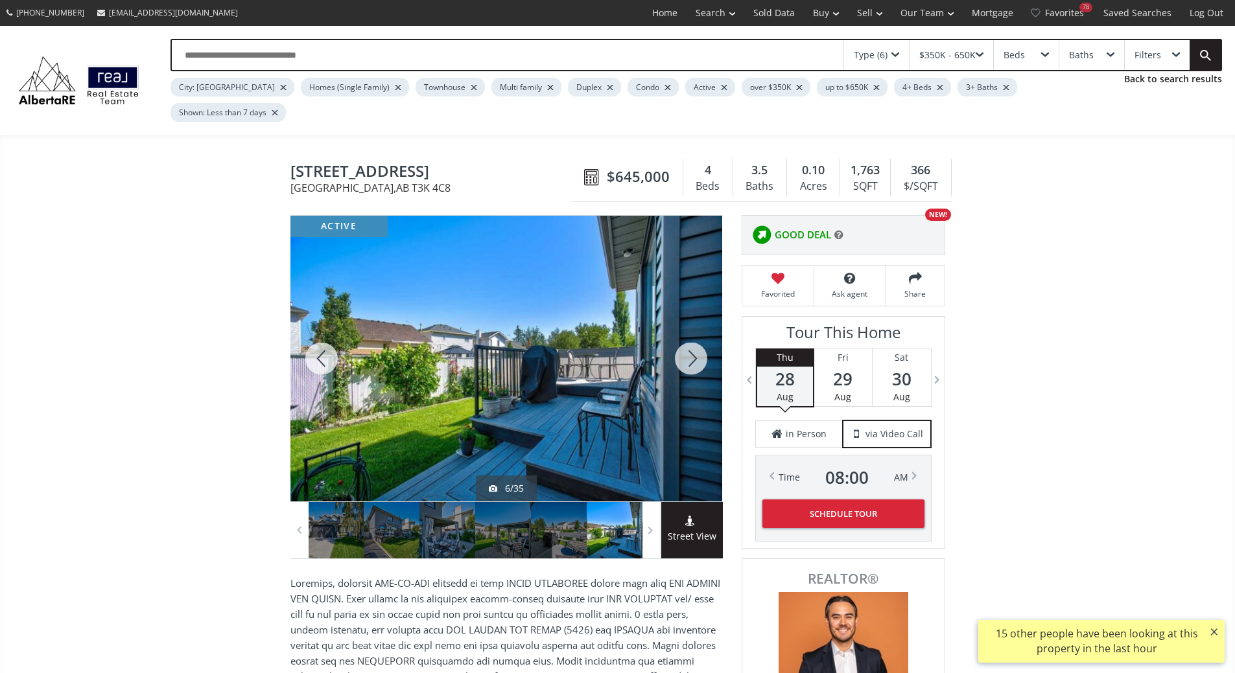
click at [692, 336] on div at bounding box center [691, 359] width 62 height 286
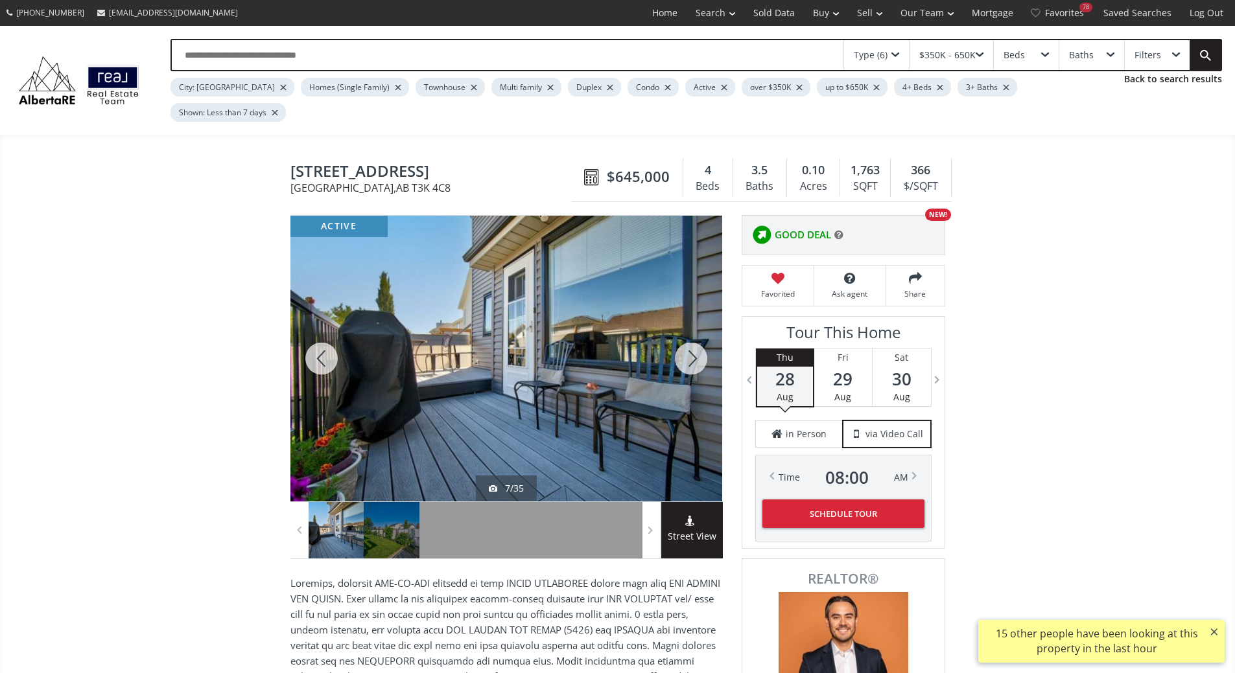
click at [692, 336] on div at bounding box center [691, 359] width 62 height 286
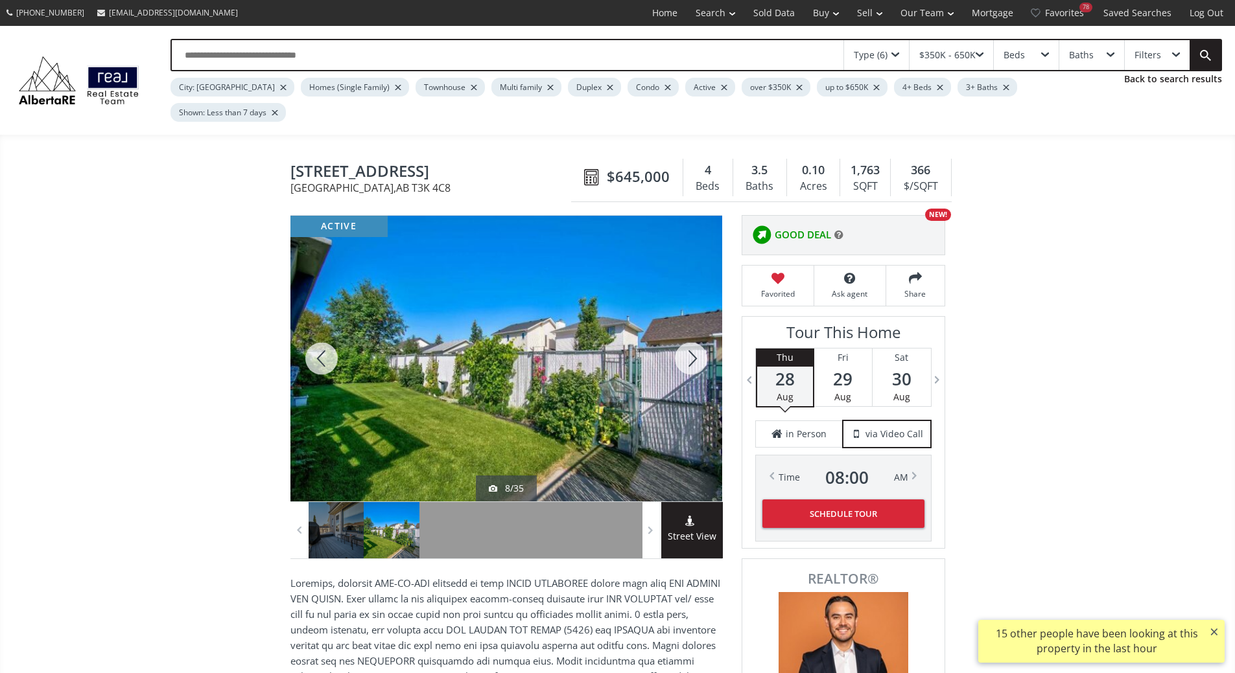
click at [692, 336] on div at bounding box center [691, 359] width 62 height 286
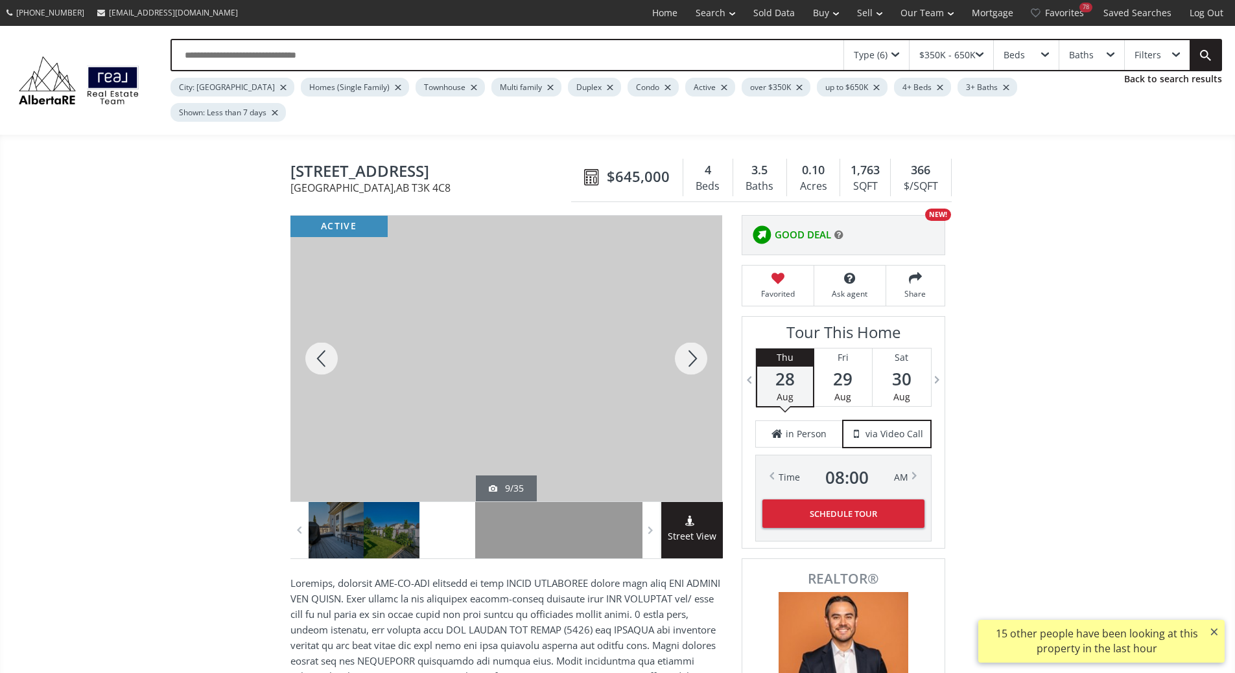
click at [692, 336] on div at bounding box center [691, 359] width 62 height 286
click at [692, 338] on div at bounding box center [691, 359] width 62 height 286
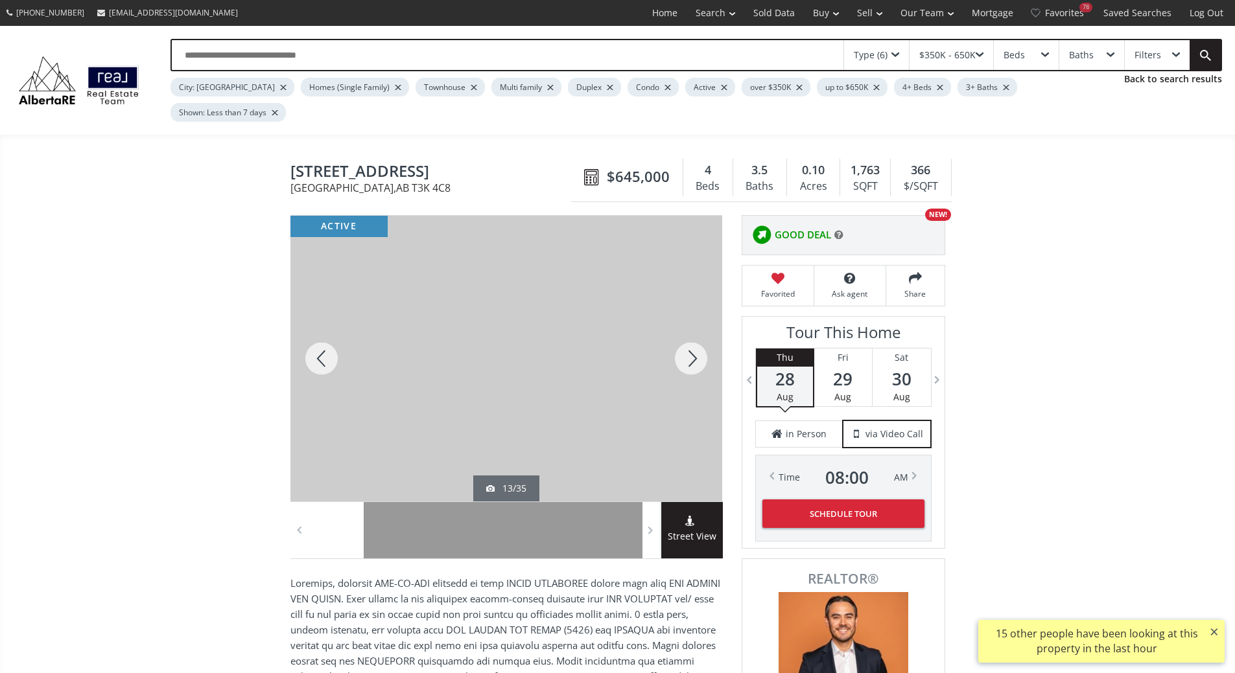
click at [692, 338] on div at bounding box center [691, 359] width 62 height 286
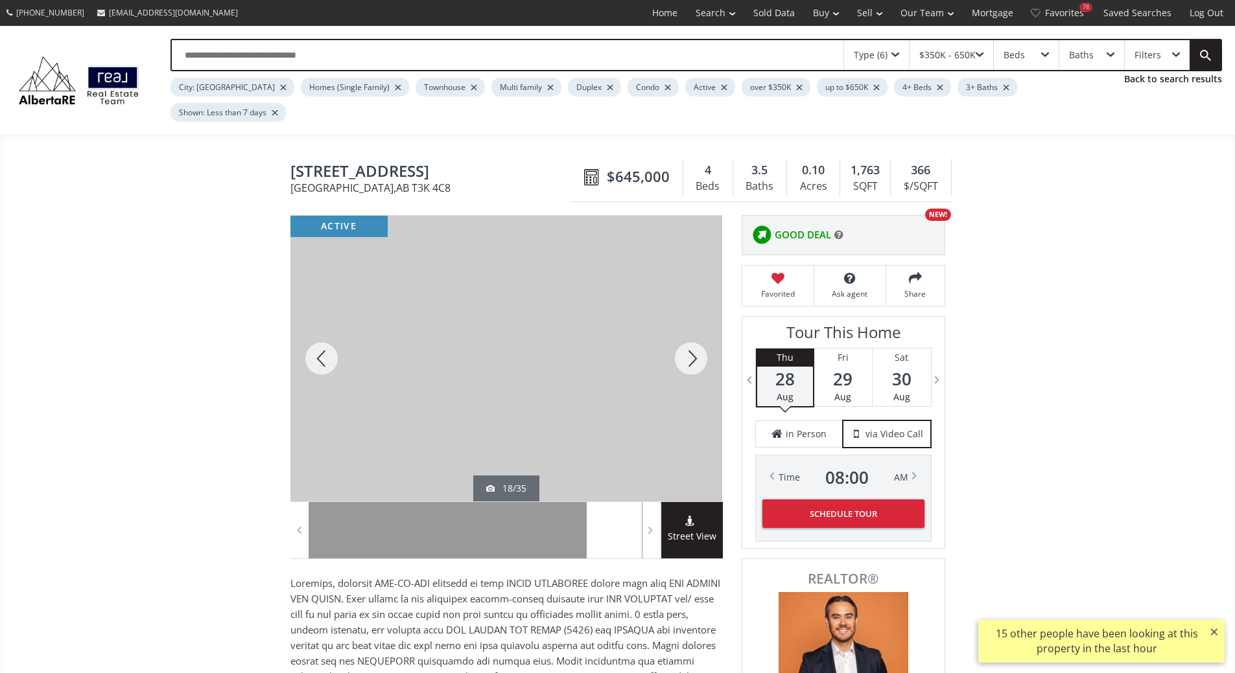
click at [692, 338] on div at bounding box center [691, 359] width 62 height 286
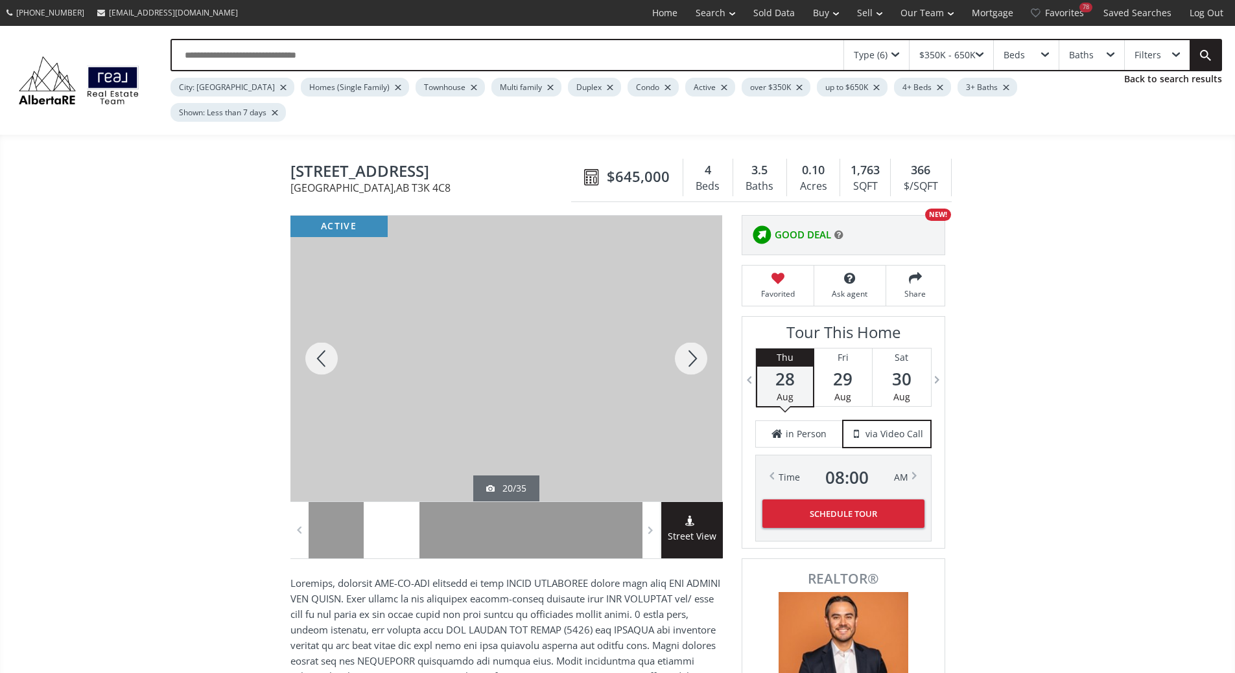
click at [692, 338] on div at bounding box center [691, 359] width 62 height 286
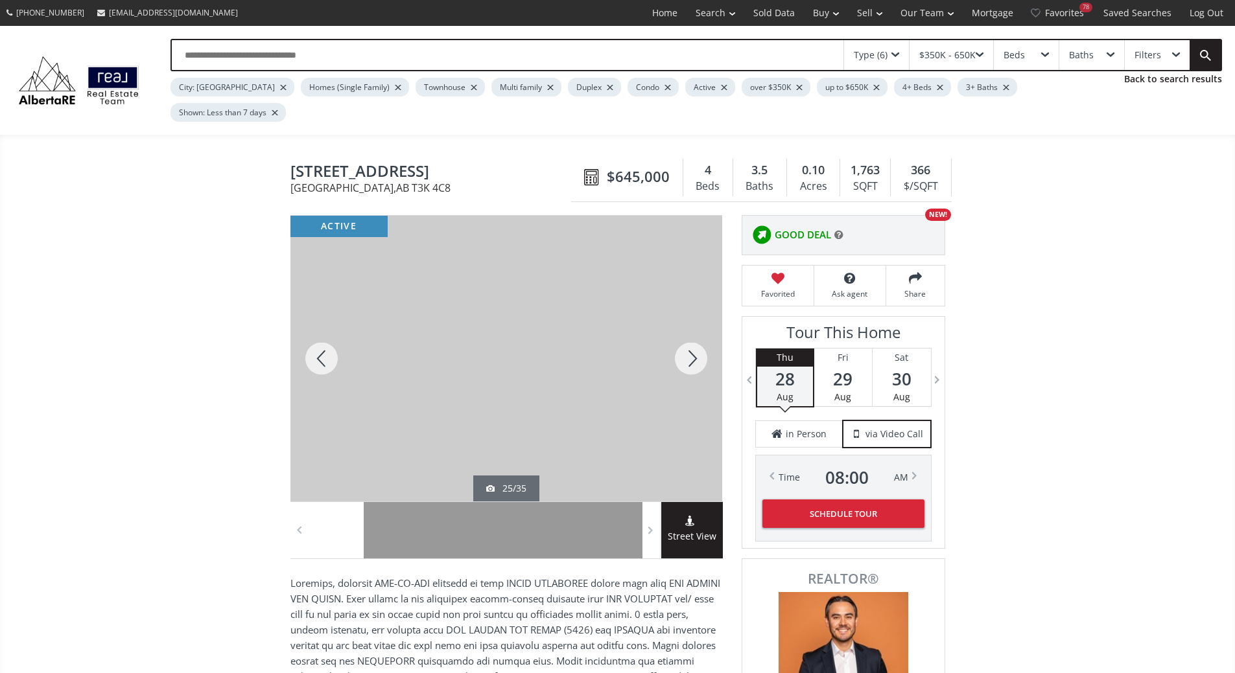
click at [692, 338] on div at bounding box center [691, 359] width 62 height 286
click at [691, 339] on div at bounding box center [691, 359] width 62 height 286
click at [690, 343] on div at bounding box center [691, 359] width 62 height 286
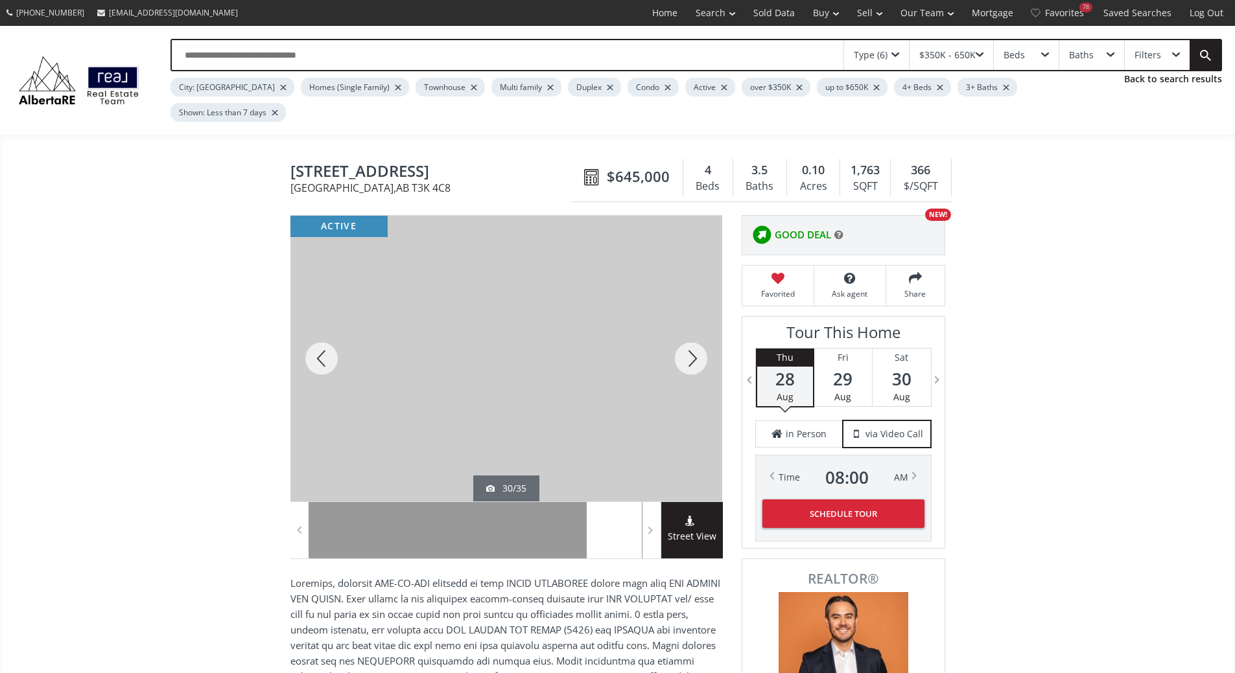
click at [690, 343] on div at bounding box center [691, 359] width 62 height 286
click at [690, 342] on div at bounding box center [691, 359] width 62 height 286
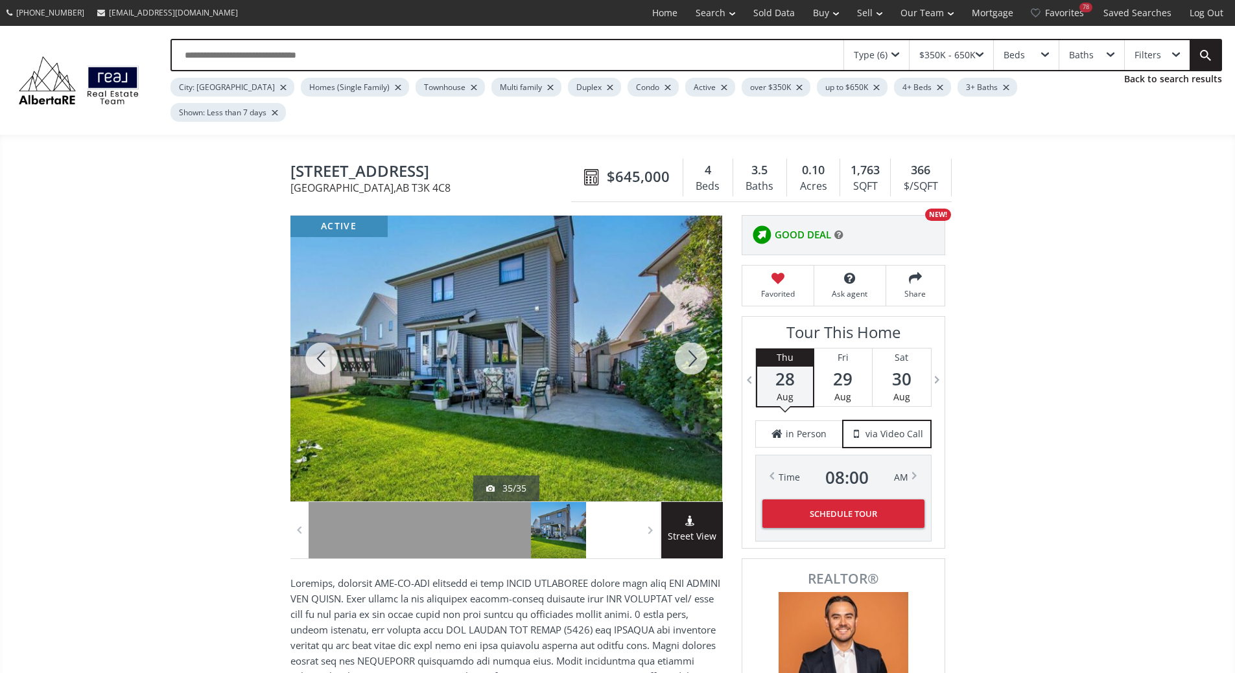
click at [690, 342] on div at bounding box center [691, 359] width 62 height 286
